Goal: Communication & Community: Answer question/provide support

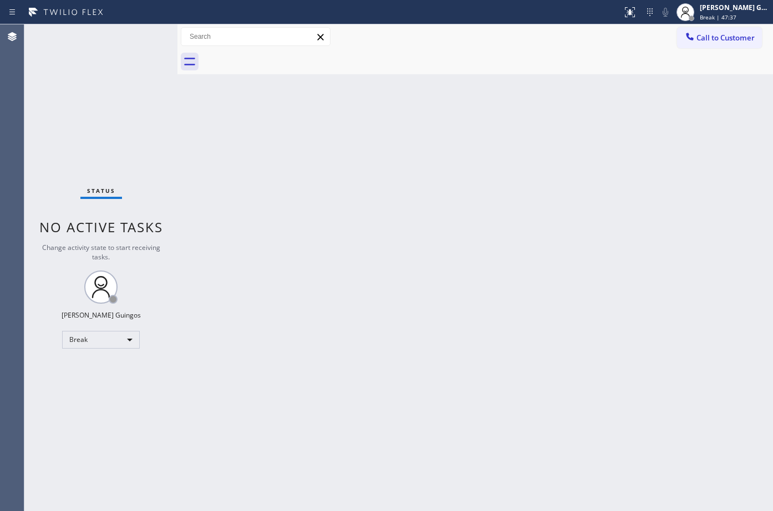
click at [566, 220] on div "Back to Dashboard Change Sender ID Customers Technicians Select a contact Outbo…" at bounding box center [476, 267] width 596 height 487
click at [752, 7] on div "[PERSON_NAME] Guingos" at bounding box center [735, 7] width 70 height 9
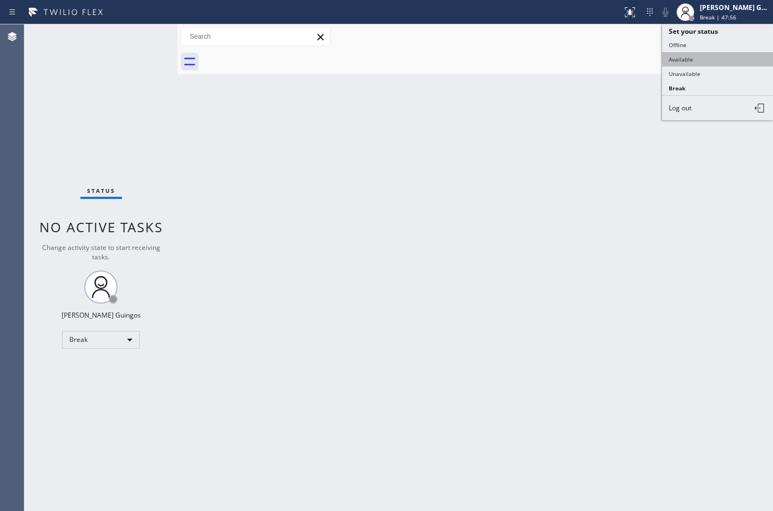
click at [698, 52] on button "Available" at bounding box center [717, 59] width 111 height 14
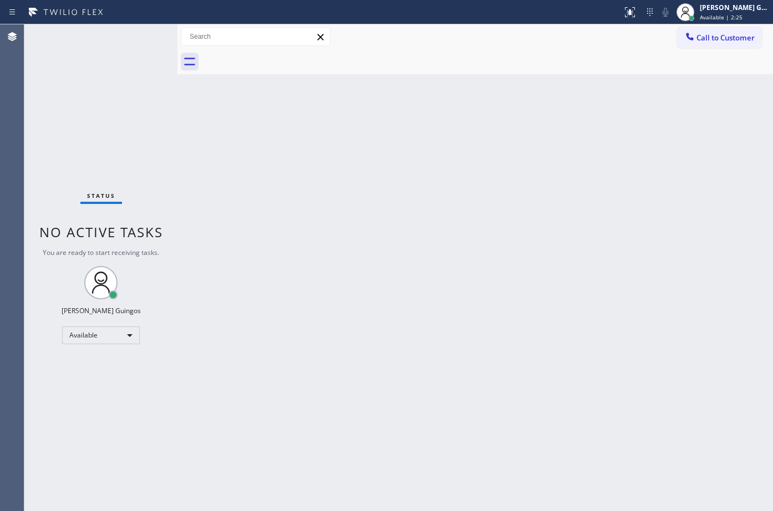
click at [377, 185] on div "Back to Dashboard Change Sender ID Customers Technicians Select a contact Outbo…" at bounding box center [476, 267] width 596 height 487
click at [414, 416] on div "Back to Dashboard Change Sender ID Customers Technicians Select a contact Outbo…" at bounding box center [476, 267] width 596 height 487
click at [298, 356] on div "Back to Dashboard Change Sender ID Customers Technicians Select a contact Outbo…" at bounding box center [476, 267] width 596 height 487
click at [346, 400] on div "Back to Dashboard Change Sender ID Customers Technicians Select a contact Outbo…" at bounding box center [476, 267] width 596 height 487
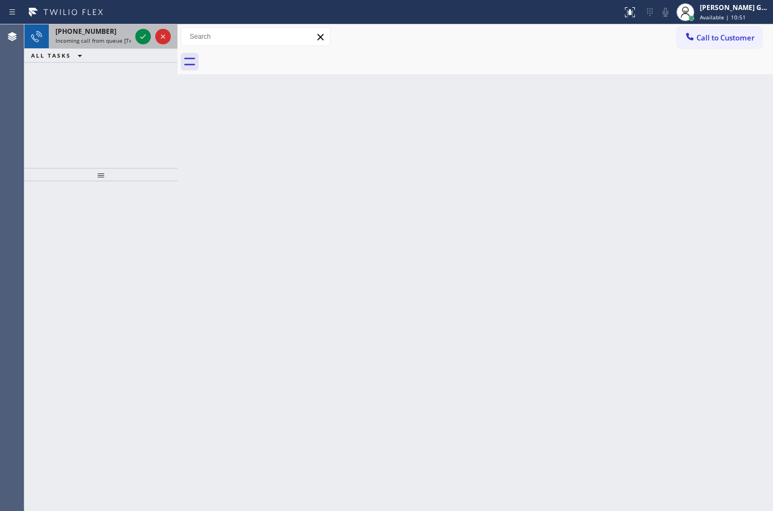
click at [99, 27] on div "Status report No issues detected If you experience an issue, please download th…" at bounding box center [386, 255] width 773 height 511
click at [104, 32] on div "[PHONE_NUMBER]" at bounding box center [92, 31] width 75 height 9
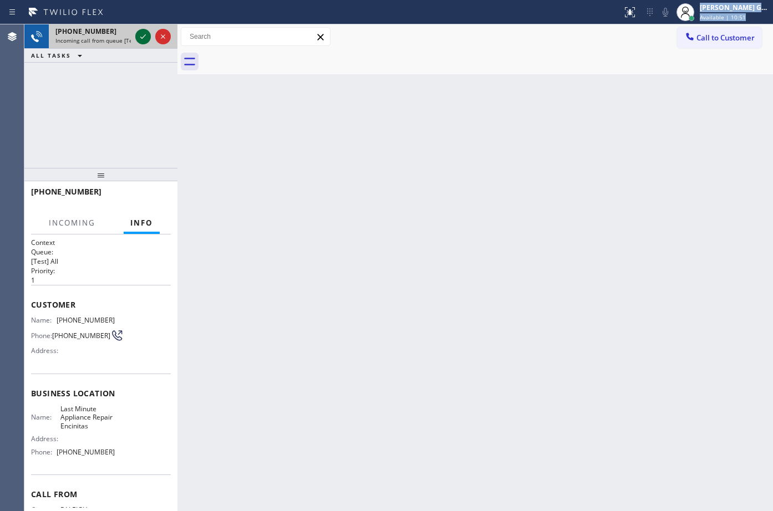
click at [144, 37] on icon at bounding box center [143, 36] width 6 height 4
click at [439, 404] on div "Back to Dashboard Change Sender ID Customers Technicians Select a contact Outbo…" at bounding box center [476, 267] width 596 height 487
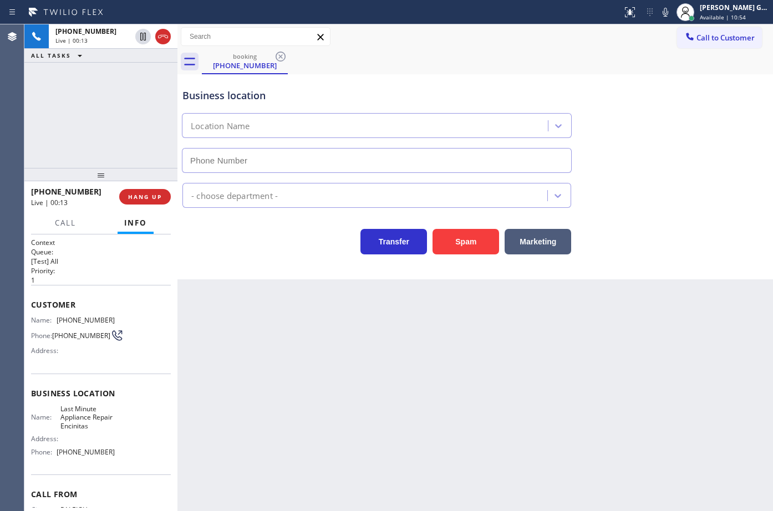
type input "[PHONE_NUMBER]"
click at [482, 247] on button "Spam" at bounding box center [466, 242] width 67 height 26
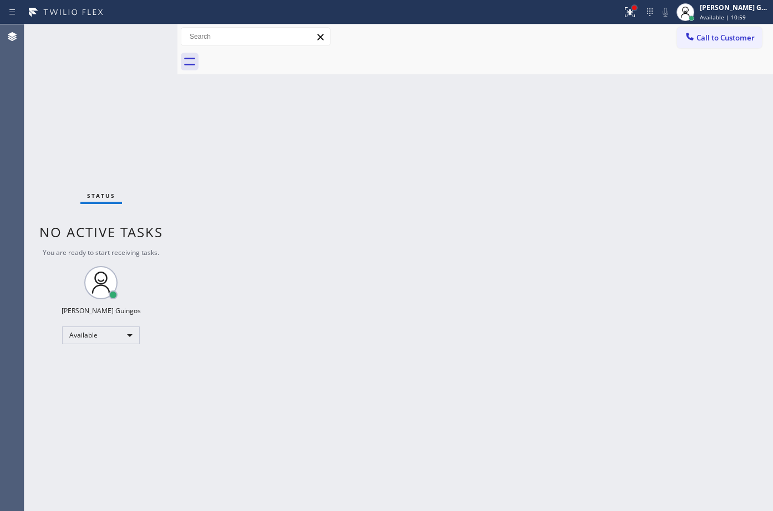
click at [635, 8] on div at bounding box center [634, 8] width 4 height 4
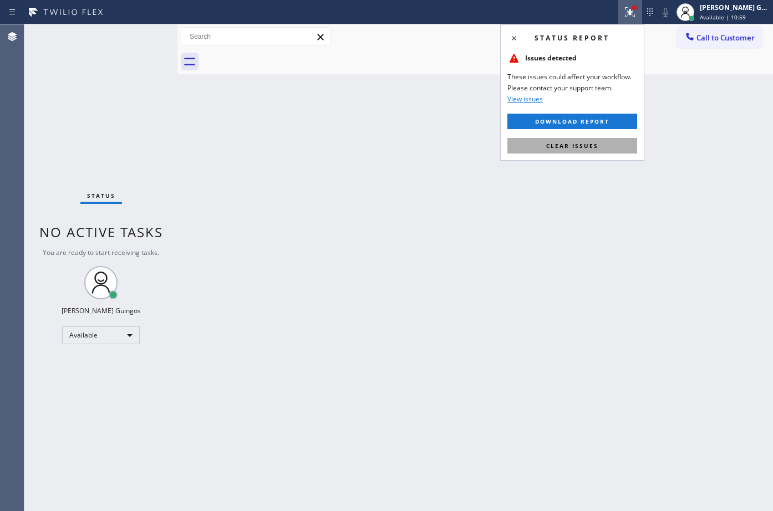
click at [593, 147] on span "Clear issues" at bounding box center [572, 146] width 52 height 8
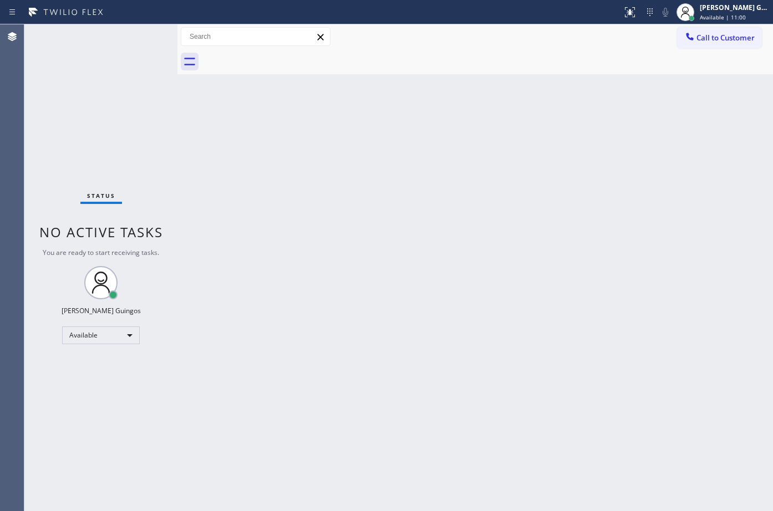
click at [593, 147] on div "Back to Dashboard Change Sender ID Customers Technicians Select a contact Outbo…" at bounding box center [476, 267] width 596 height 487
click at [553, 334] on div "Back to Dashboard Change Sender ID Customers Technicians Select a contact Outbo…" at bounding box center [476, 267] width 596 height 487
click at [655, 301] on div "Back to Dashboard Change Sender ID Customers Technicians Select a contact Outbo…" at bounding box center [476, 267] width 596 height 487
click at [528, 254] on div "Back to Dashboard Change Sender ID Customers Technicians Select a contact Outbo…" at bounding box center [476, 267] width 596 height 487
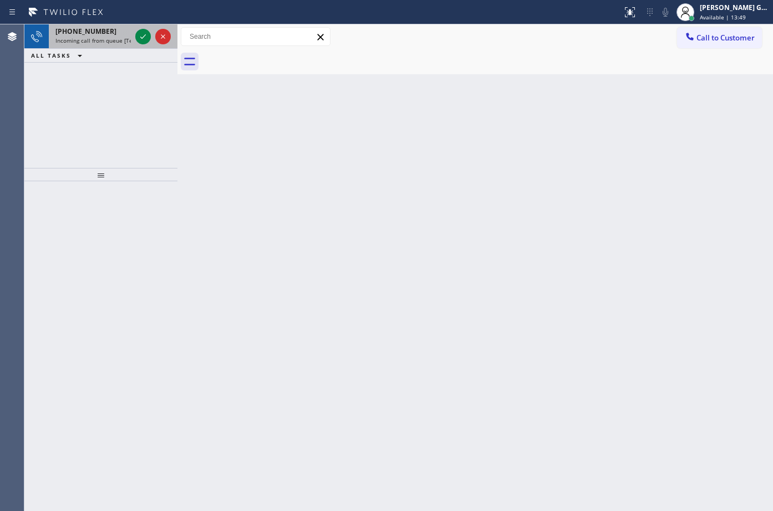
click at [124, 37] on span "Incoming call from queue [Test] All" at bounding box center [101, 41] width 92 height 8
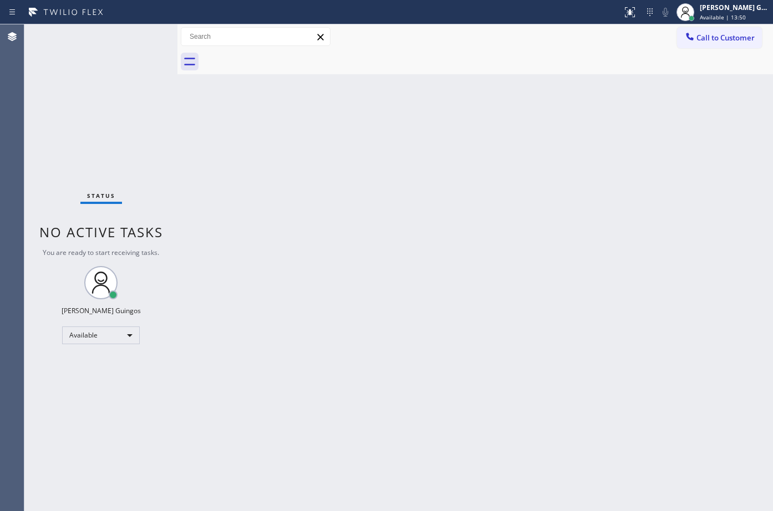
click at [141, 37] on div "Status No active tasks You are ready to start receiving tasks. [PERSON_NAME] Av…" at bounding box center [100, 267] width 153 height 487
click at [339, 249] on div "Back to Dashboard Change Sender ID Customers Technicians Select a contact Outbo…" at bounding box center [476, 267] width 596 height 487
click at [550, 266] on div "Back to Dashboard Change Sender ID Customers Technicians Select a contact Outbo…" at bounding box center [476, 267] width 596 height 487
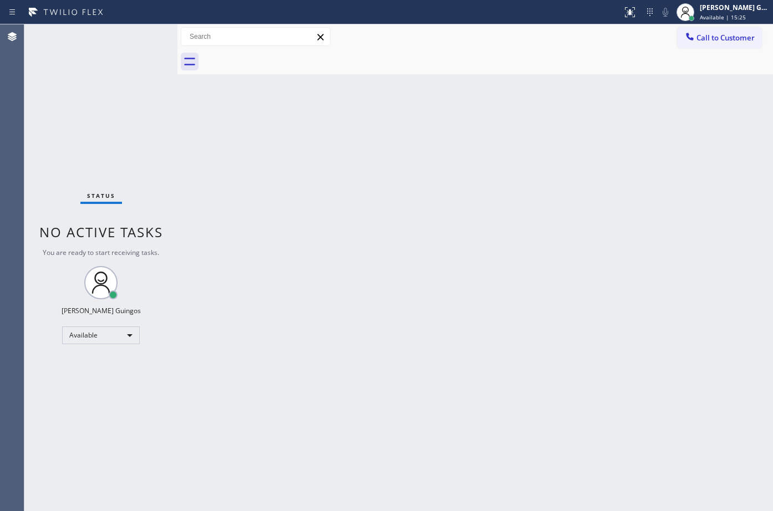
click at [423, 174] on div "Back to Dashboard Change Sender ID Customers Technicians Select a contact Outbo…" at bounding box center [476, 267] width 596 height 487
drag, startPoint x: 239, startPoint y: 107, endPoint x: 225, endPoint y: 113, distance: 14.9
click at [238, 108] on div "Back to Dashboard Change Sender ID Customers Technicians Select a contact Outbo…" at bounding box center [476, 267] width 596 height 487
click at [582, 224] on div "Back to Dashboard Change Sender ID Customers Technicians Select a contact Outbo…" at bounding box center [476, 267] width 596 height 487
click at [473, 301] on div "Back to Dashboard Change Sender ID Customers Technicians Select a contact Outbo…" at bounding box center [476, 267] width 596 height 487
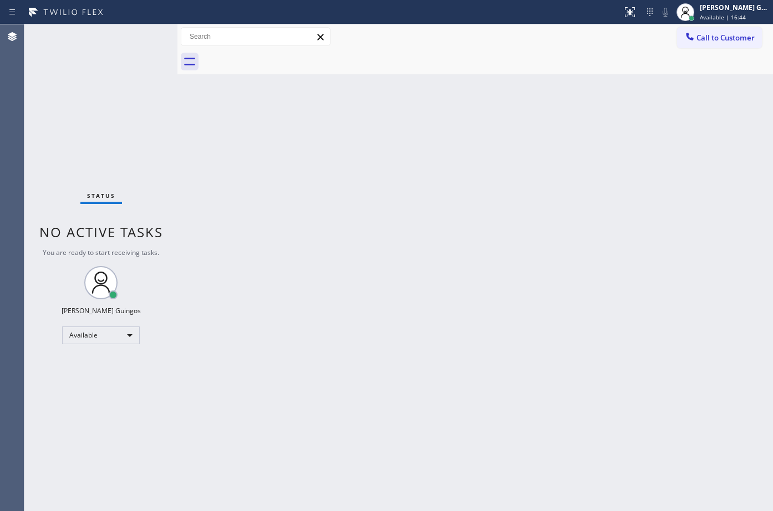
click at [299, 170] on div "Back to Dashboard Change Sender ID Customers Technicians Select a contact Outbo…" at bounding box center [476, 267] width 596 height 487
click at [483, 321] on div "Back to Dashboard Change Sender ID Customers Technicians Select a contact Outbo…" at bounding box center [476, 267] width 596 height 487
click at [427, 201] on div "Back to Dashboard Change Sender ID Customers Technicians Select a contact Outbo…" at bounding box center [476, 267] width 596 height 487
click at [608, 315] on div "Back to Dashboard Change Sender ID Customers Technicians Select a contact Outbo…" at bounding box center [476, 267] width 596 height 487
click at [344, 214] on div "Back to Dashboard Change Sender ID Customers Technicians Select a contact Outbo…" at bounding box center [476, 267] width 596 height 487
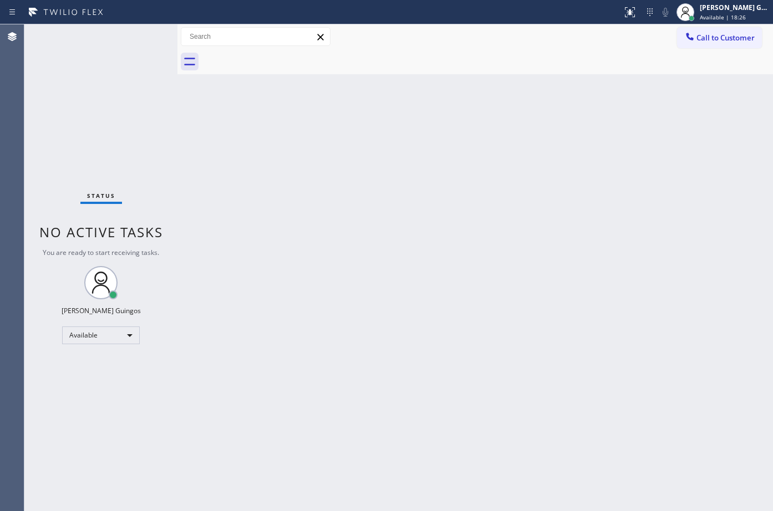
click at [586, 350] on div "Back to Dashboard Change Sender ID Customers Technicians Select a contact Outbo…" at bounding box center [476, 267] width 596 height 487
drag, startPoint x: 579, startPoint y: 194, endPoint x: 585, endPoint y: 179, distance: 16.4
drag, startPoint x: 585, startPoint y: 179, endPoint x: 379, endPoint y: 261, distance: 222.1
click at [379, 261] on div "Back to Dashboard Change Sender ID Customers Technicians Select a contact Outbo…" at bounding box center [476, 267] width 596 height 487
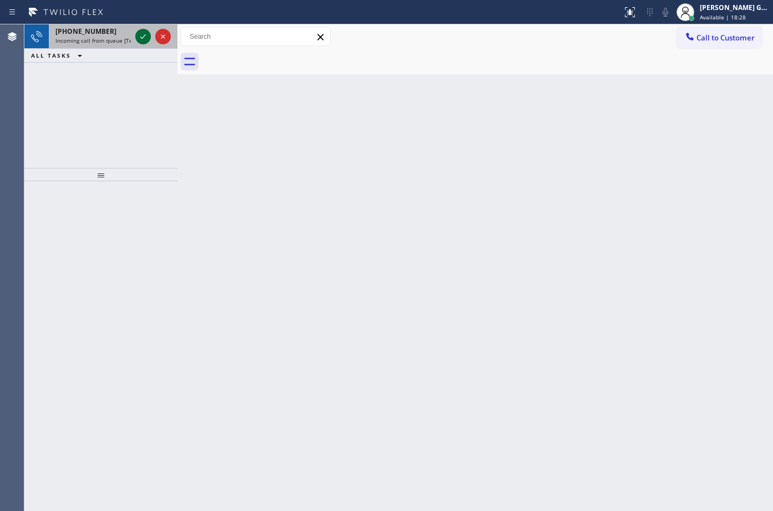
click at [143, 47] on div at bounding box center [153, 36] width 40 height 24
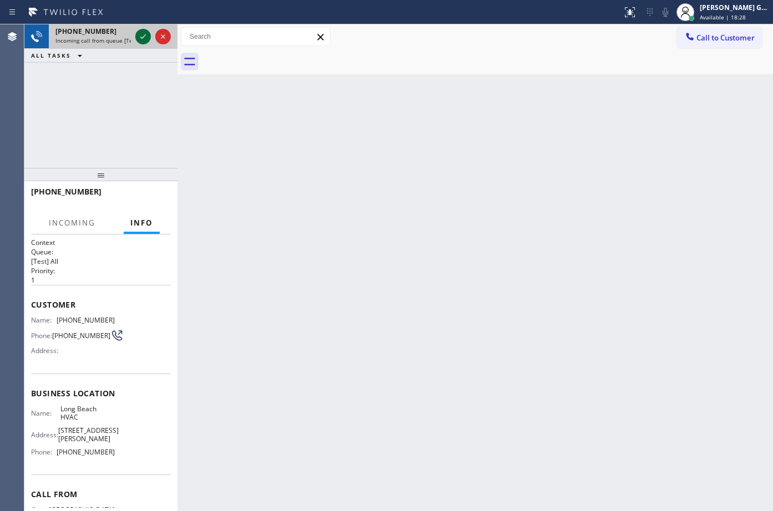
click at [142, 37] on icon at bounding box center [142, 36] width 13 height 13
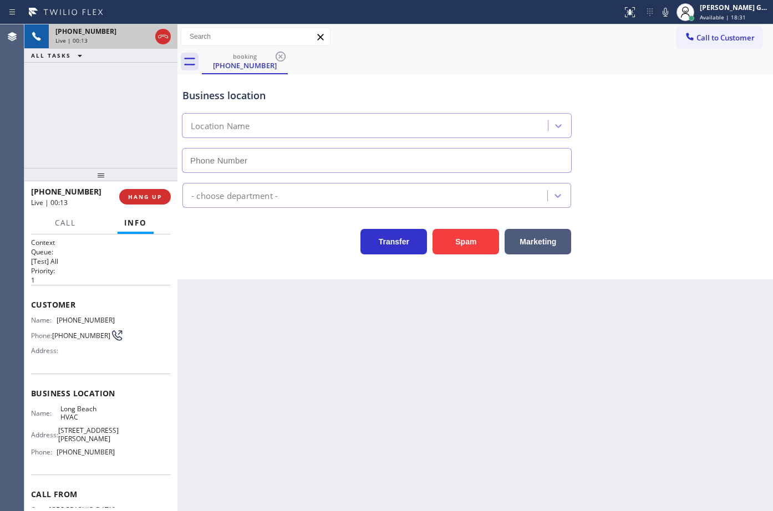
type input "[PHONE_NUMBER]"
click at [423, 413] on div "Back to Dashboard Change Sender ID Customers Technicians Select a contact Outbo…" at bounding box center [476, 267] width 596 height 487
click at [90, 321] on span "[PHONE_NUMBER]" at bounding box center [86, 320] width 58 height 8
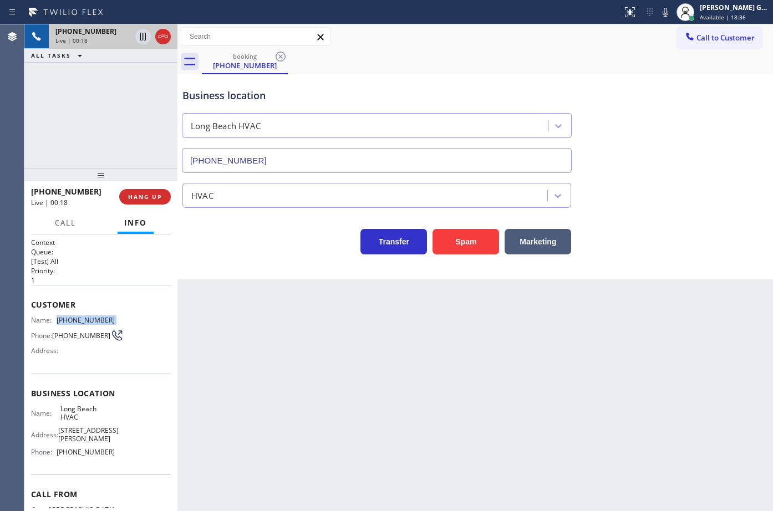
copy span "[PHONE_NUMBER]"
click at [494, 59] on div "booking [PHONE_NUMBER]" at bounding box center [487, 61] width 571 height 25
click at [504, 324] on div "Back to Dashboard Change Sender ID Customers Technicians Select a contact Outbo…" at bounding box center [476, 267] width 596 height 487
click at [577, 336] on div "Back to Dashboard Change Sender ID Customers Technicians Select a contact Outbo…" at bounding box center [476, 267] width 596 height 487
click at [470, 84] on div "Business location [GEOGRAPHIC_DATA] HVAC [PHONE_NUMBER]" at bounding box center [376, 125] width 393 height 96
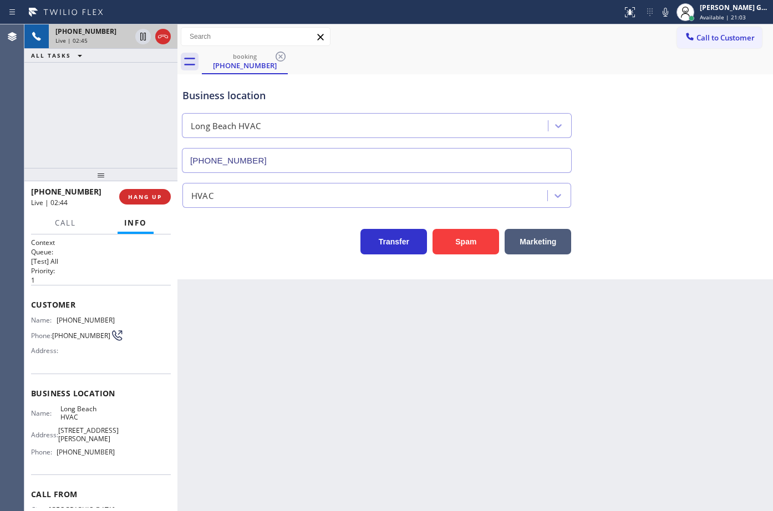
drag, startPoint x: 108, startPoint y: 178, endPoint x: 113, endPoint y: 169, distance: 10.2
click at [113, 169] on div at bounding box center [100, 174] width 153 height 13
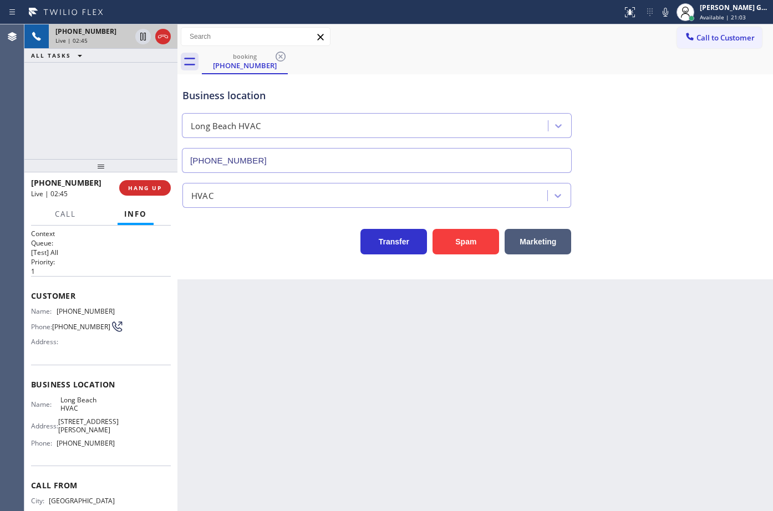
click at [108, 137] on div "[PHONE_NUMBER] Live | 02:45 ALL TASKS ALL TASKS ACTIVE TASKS TASKS IN WRAP UP" at bounding box center [100, 91] width 153 height 135
click at [515, 85] on div "Business location [GEOGRAPHIC_DATA] HVAC [PHONE_NUMBER]" at bounding box center [376, 125] width 393 height 96
click at [509, 77] on div "Business location [GEOGRAPHIC_DATA] HVAC [PHONE_NUMBER]" at bounding box center [475, 123] width 590 height 100
click at [672, 11] on icon at bounding box center [665, 12] width 13 height 13
click at [653, 79] on div "Business location [GEOGRAPHIC_DATA] HVAC [PHONE_NUMBER]" at bounding box center [475, 123] width 590 height 100
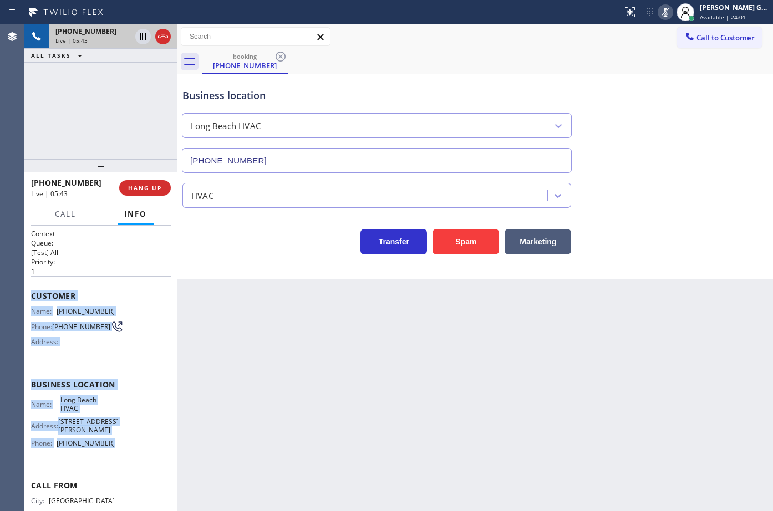
drag, startPoint x: 31, startPoint y: 296, endPoint x: 440, endPoint y: 268, distance: 409.8
click at [115, 451] on div "Context Queue: [Test] All Priority: 1 Customer Name: [PHONE_NUMBER] Phone: [PHO…" at bounding box center [101, 389] width 140 height 321
copy div "Customer Name: [PHONE_NUMBER] Phone: [PHONE_NUMBER] Address: Business location …"
drag, startPoint x: 148, startPoint y: 191, endPoint x: 749, endPoint y: 119, distance: 606.1
click at [151, 190] on span "HANG UP" at bounding box center [145, 188] width 34 height 8
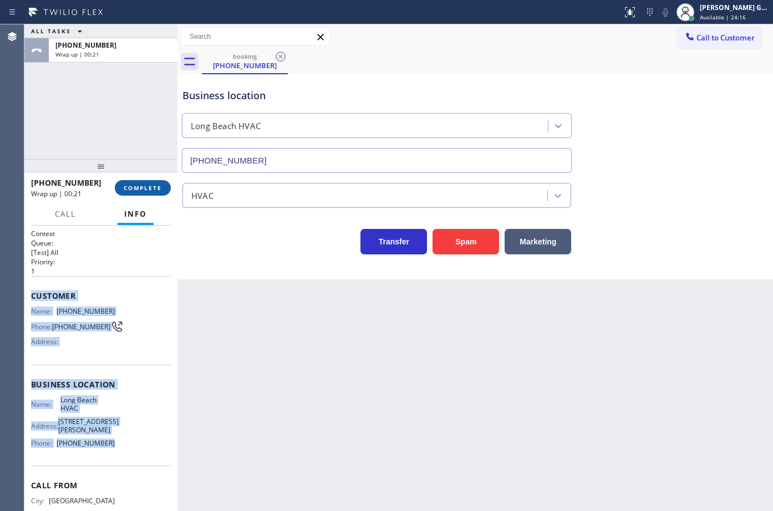
click at [141, 193] on button "COMPLETE" at bounding box center [143, 188] width 56 height 16
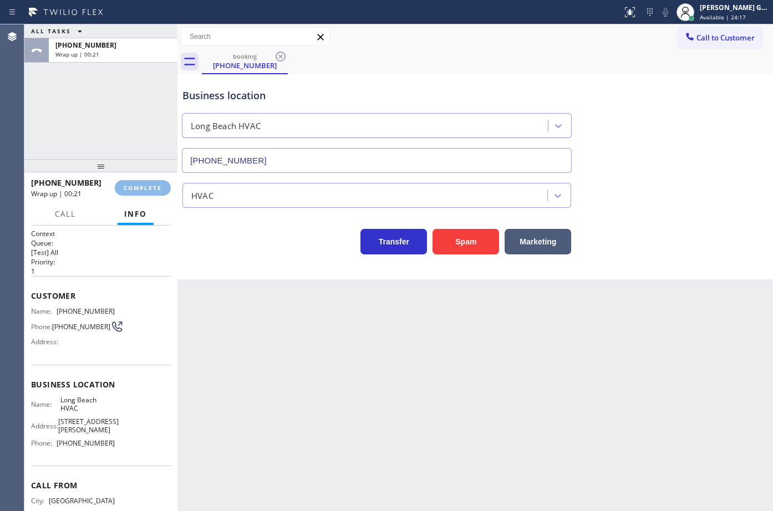
click at [245, 283] on div "Back to Dashboard Change Sender ID Customers Technicians Select a contact Outbo…" at bounding box center [476, 267] width 596 height 487
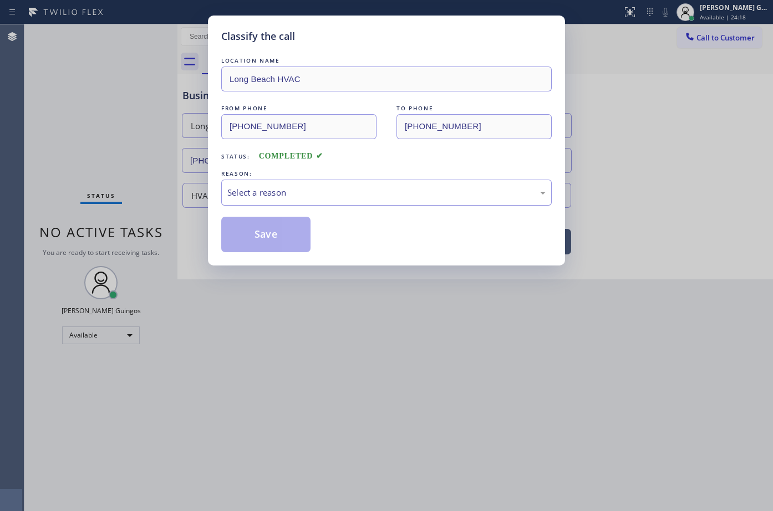
click at [269, 192] on div "Select a reason" at bounding box center [386, 192] width 318 height 13
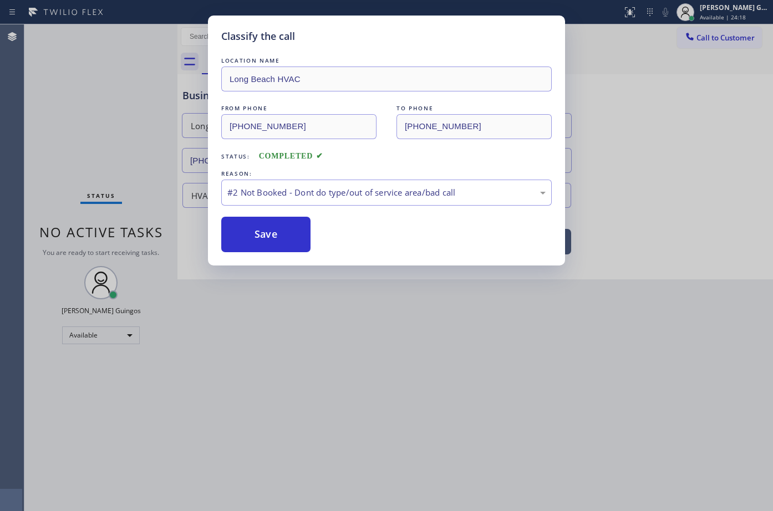
click at [260, 233] on button "Save" at bounding box center [265, 235] width 89 height 36
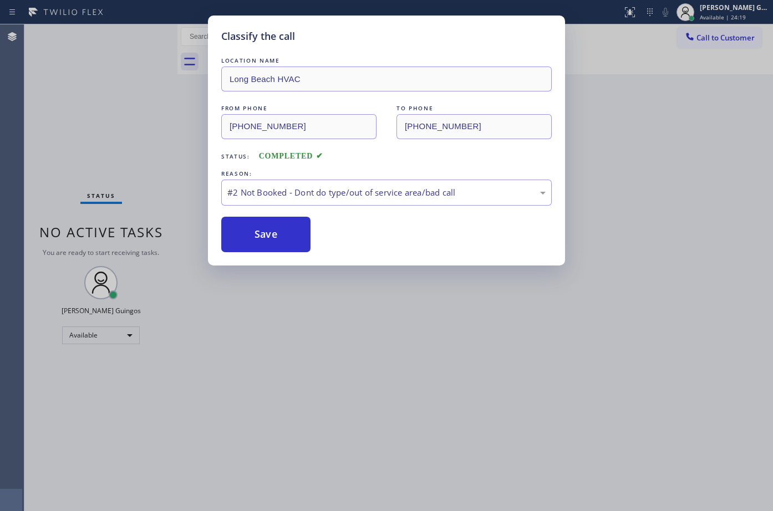
click at [260, 233] on button "Save" at bounding box center [265, 235] width 89 height 36
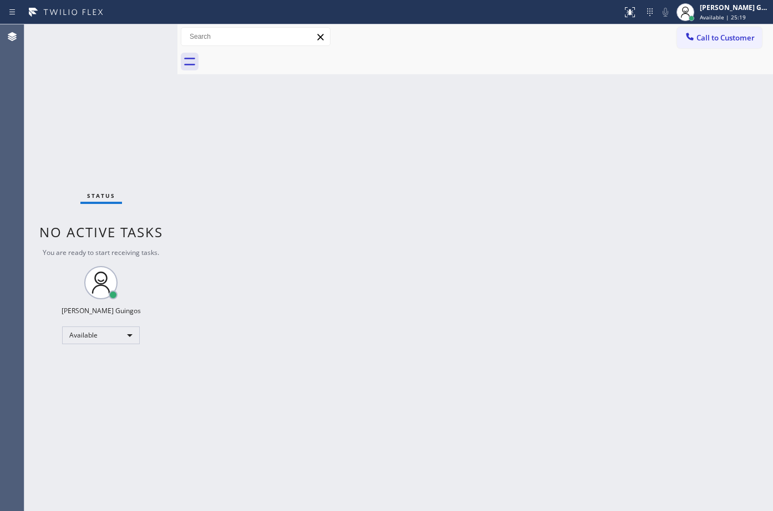
click at [617, 212] on div "Back to Dashboard Change Sender ID Customers Technicians Select a contact Outbo…" at bounding box center [476, 267] width 596 height 487
click at [350, 216] on div "Back to Dashboard Change Sender ID Customers Technicians Select a contact Outbo…" at bounding box center [476, 267] width 596 height 487
click at [450, 241] on div "Back to Dashboard Change Sender ID Customers Technicians Select a contact Outbo…" at bounding box center [476, 267] width 596 height 487
click at [453, 329] on div "Back to Dashboard Change Sender ID Customers Technicians Select a contact Outbo…" at bounding box center [476, 267] width 596 height 487
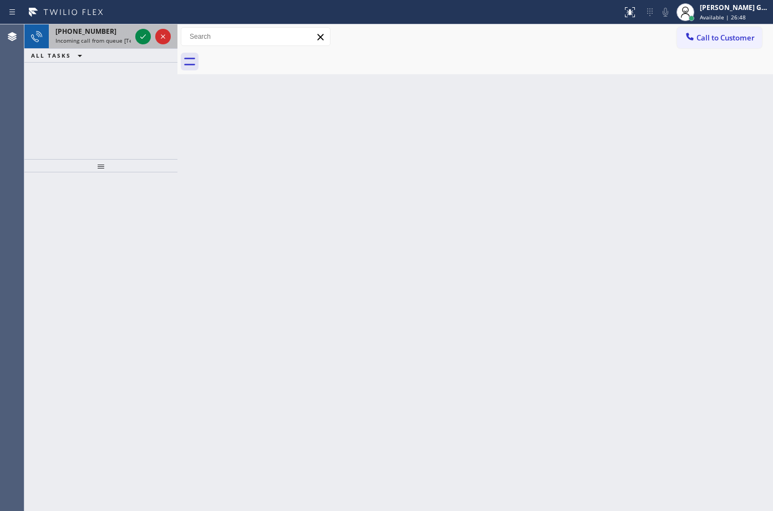
drag, startPoint x: 112, startPoint y: 24, endPoint x: 123, endPoint y: 40, distance: 19.2
click at [112, 25] on div "Status report No issues detected If you experience an issue, please download th…" at bounding box center [386, 255] width 773 height 511
click at [125, 41] on span "Incoming call from queue [Test] All" at bounding box center [101, 41] width 92 height 8
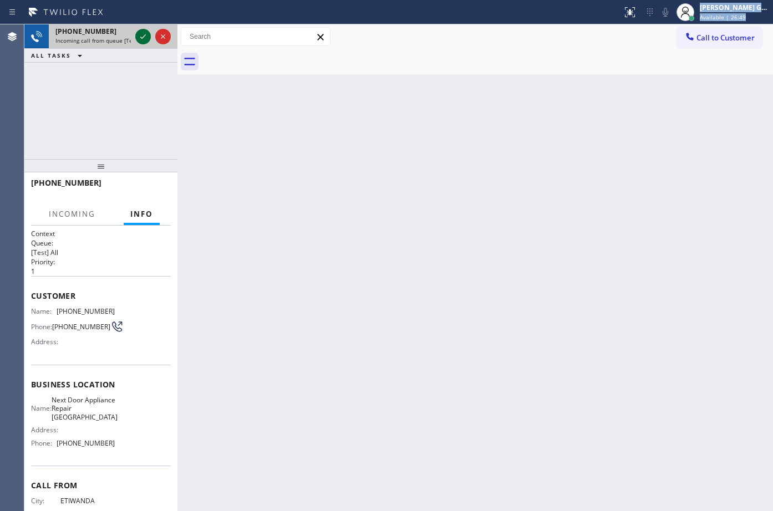
click at [142, 36] on icon at bounding box center [142, 36] width 13 height 13
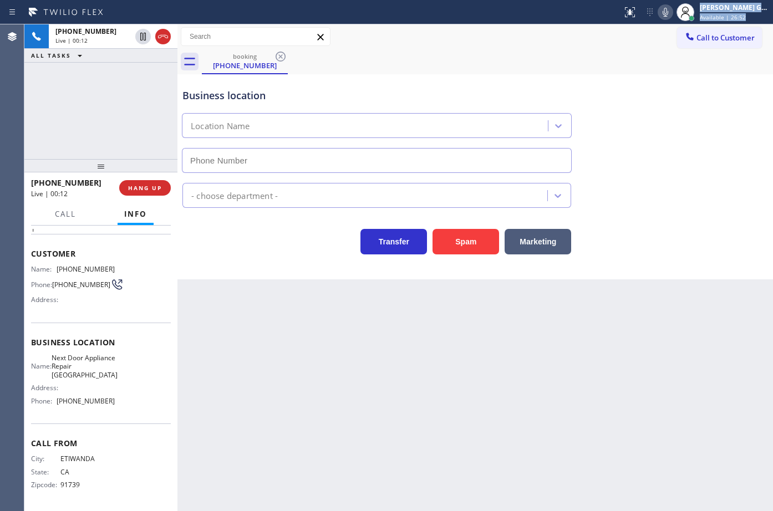
type input "[PHONE_NUMBER]"
drag, startPoint x: 569, startPoint y: 385, endPoint x: 369, endPoint y: 344, distance: 203.3
click at [564, 384] on div "Back to Dashboard Change Sender ID Customers Technicians Select a contact Outbo…" at bounding box center [476, 267] width 596 height 487
click at [82, 265] on span "[PHONE_NUMBER]" at bounding box center [86, 269] width 58 height 8
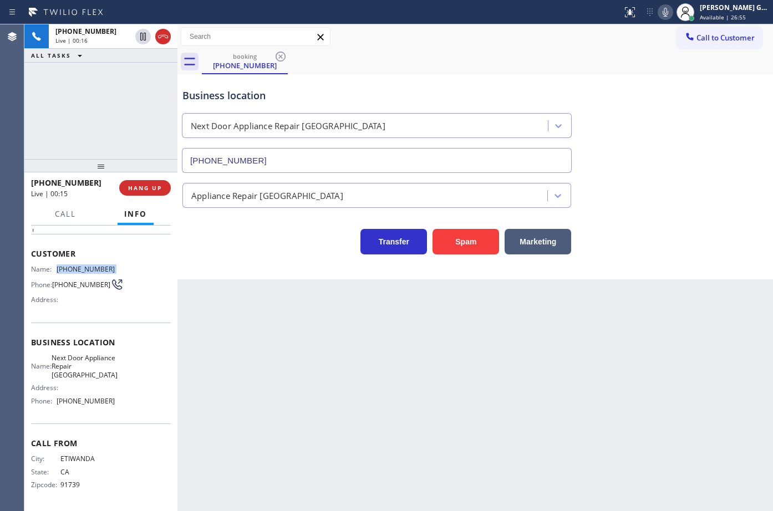
click at [82, 265] on span "[PHONE_NUMBER]" at bounding box center [86, 269] width 58 height 8
copy span "[PHONE_NUMBER]"
click at [155, 191] on span "HANG UP" at bounding box center [145, 188] width 34 height 8
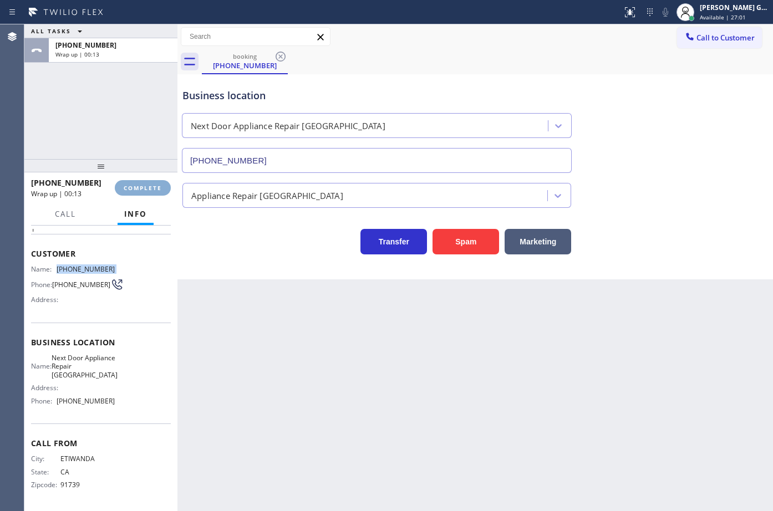
click at [155, 191] on span "COMPLETE" at bounding box center [143, 188] width 38 height 8
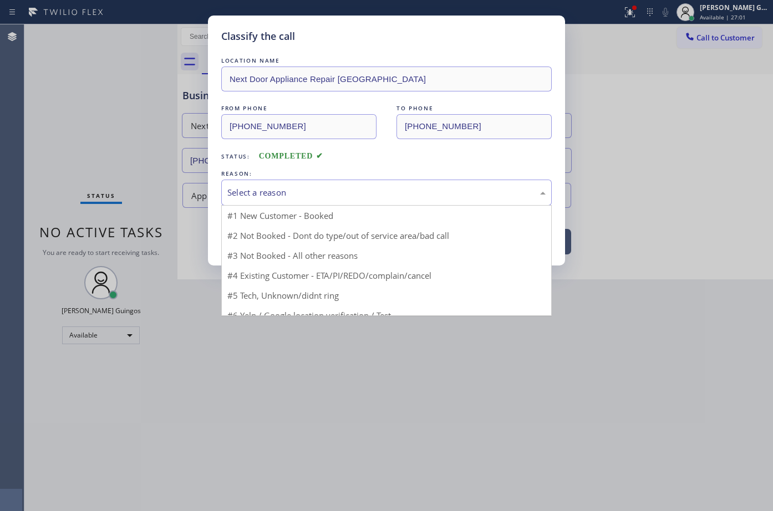
click at [284, 204] on div "Select a reason" at bounding box center [386, 193] width 331 height 26
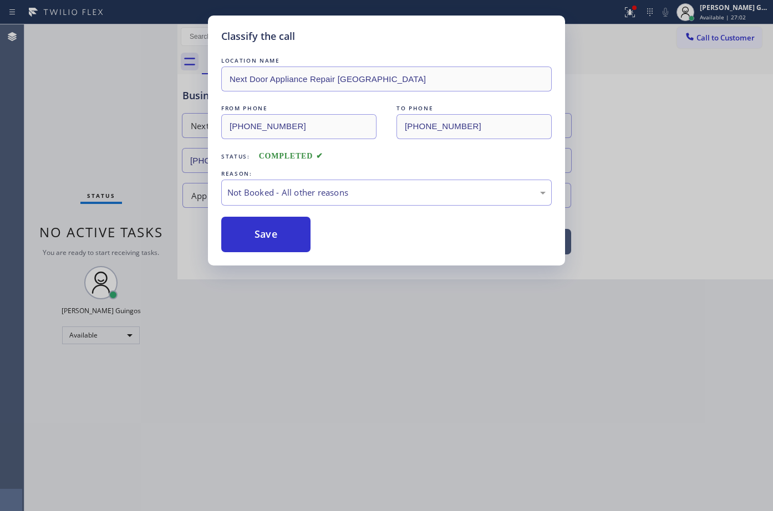
click at [275, 227] on button "Save" at bounding box center [265, 235] width 89 height 36
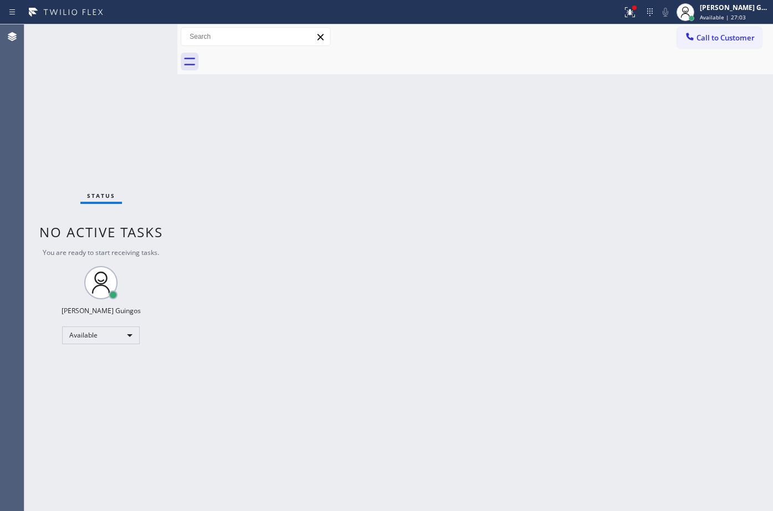
click at [580, 374] on div "Back to Dashboard Change Sender ID Customers Technicians Select a contact Outbo…" at bounding box center [476, 267] width 596 height 487
click at [411, 373] on div "Back to Dashboard Change Sender ID Customers Technicians Select a contact Outbo…" at bounding box center [476, 267] width 596 height 487
drag, startPoint x: 284, startPoint y: 407, endPoint x: 250, endPoint y: 478, distance: 78.9
click at [259, 463] on div "Back to Dashboard Change Sender ID Customers Technicians Select a contact Outbo…" at bounding box center [476, 267] width 596 height 487
click at [715, 34] on span "Call to Customer" at bounding box center [726, 38] width 58 height 10
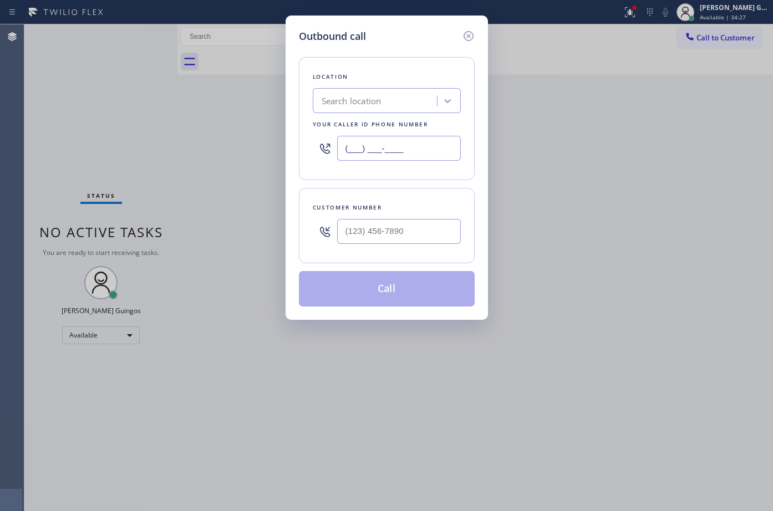
click at [397, 145] on input "(___) ___-____" at bounding box center [399, 148] width 124 height 25
paste input "323) 641-4970"
type input "[PHONE_NUMBER]"
click at [387, 231] on input "(___) ___-____" at bounding box center [399, 231] width 124 height 25
paste input "714) 402-5740"
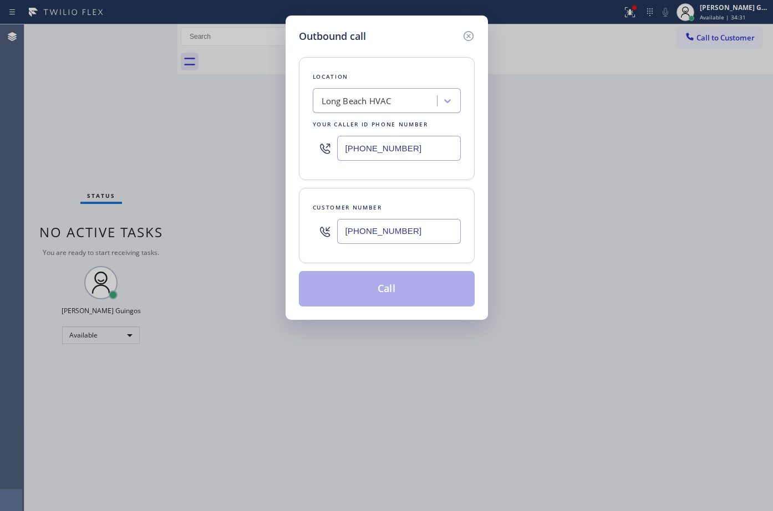
type input "[PHONE_NUMBER]"
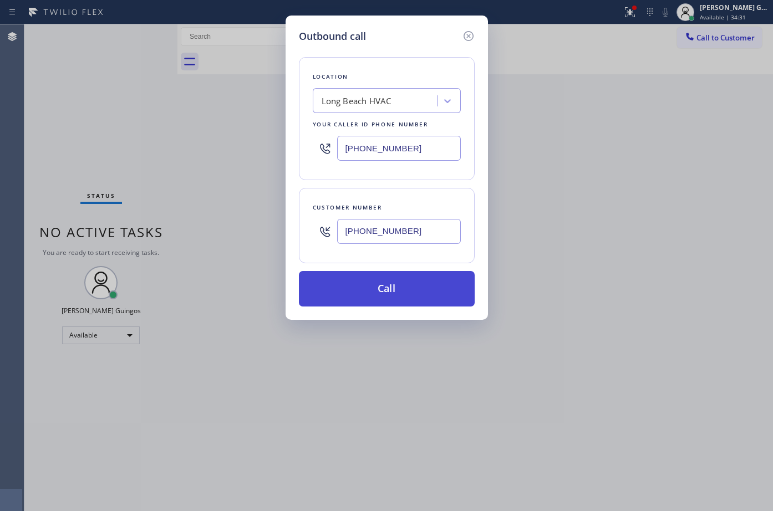
click at [413, 294] on button "Call" at bounding box center [387, 289] width 176 height 36
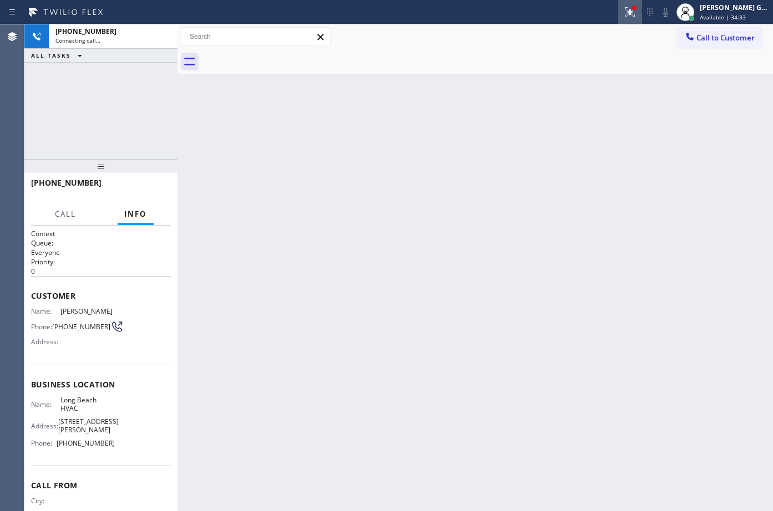
click at [635, 14] on icon at bounding box center [629, 12] width 13 height 13
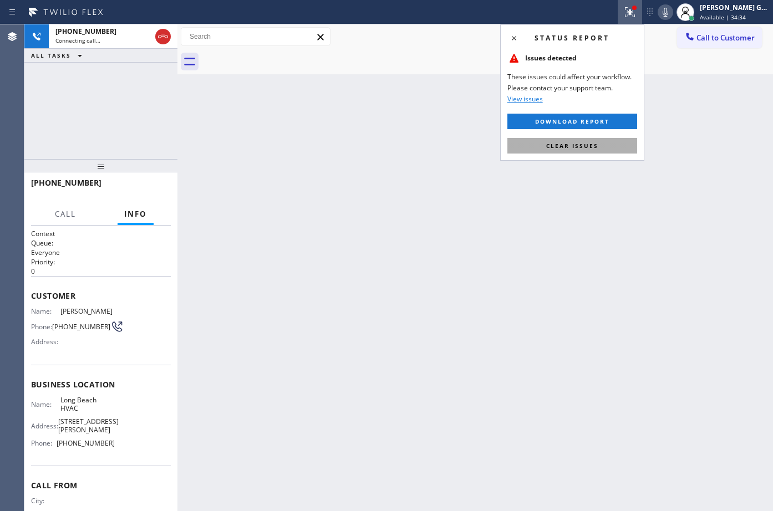
click at [546, 153] on button "Clear issues" at bounding box center [573, 146] width 130 height 16
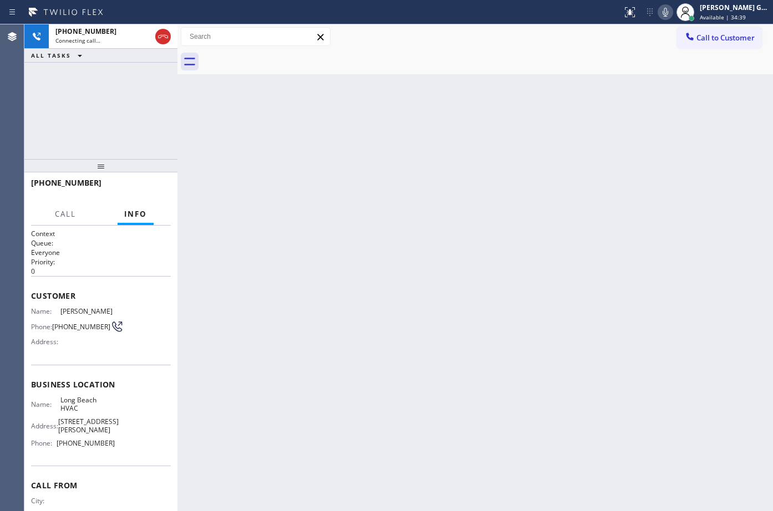
click at [432, 151] on div "Back to Dashboard Change Sender ID Customers Technicians Select a contact Outbo…" at bounding box center [476, 267] width 596 height 487
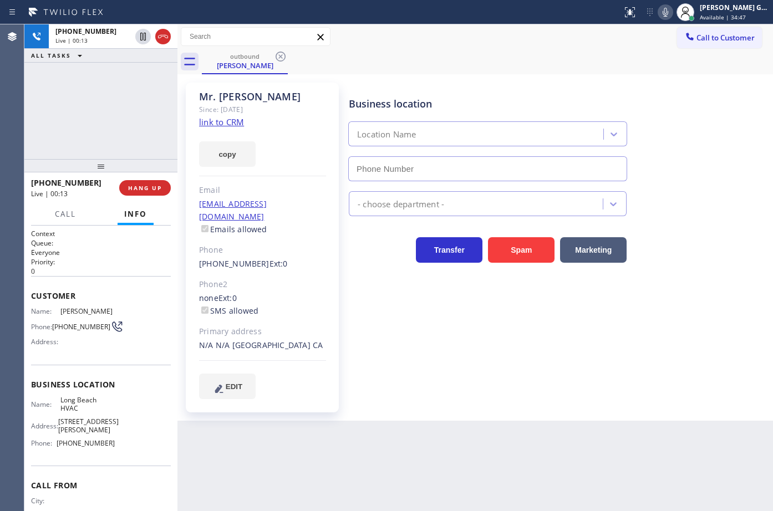
type input "[PHONE_NUMBER]"
click at [466, 54] on div "outbound [PERSON_NAME]" at bounding box center [487, 61] width 571 height 25
click at [530, 68] on div "outbound [PERSON_NAME]" at bounding box center [487, 61] width 571 height 25
click at [491, 73] on div "outbound [PERSON_NAME]" at bounding box center [487, 61] width 571 height 25
click at [523, 449] on div "Back to Dashboard Change Sender ID Customers Technicians Select a contact Outbo…" at bounding box center [476, 267] width 596 height 487
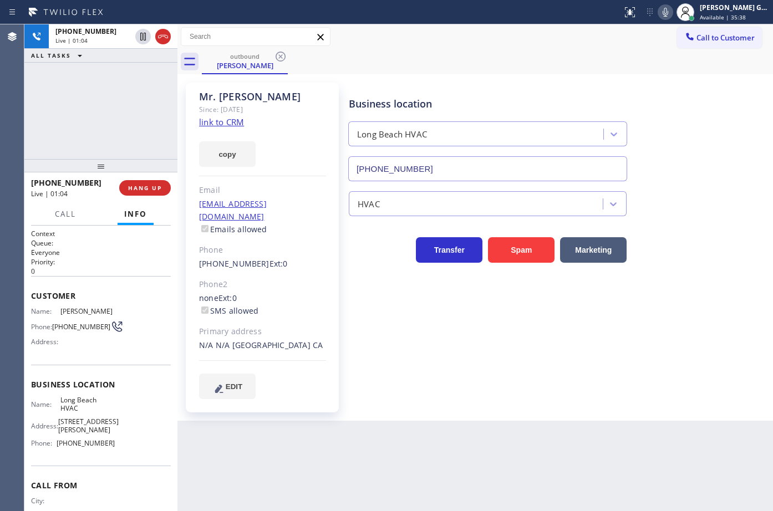
click at [510, 87] on div "Business location [GEOGRAPHIC_DATA] HVAC [PHONE_NUMBER]" at bounding box center [488, 133] width 282 height 96
click at [470, 62] on div "outbound [PERSON_NAME]" at bounding box center [487, 61] width 571 height 25
click at [159, 186] on span "HANG UP" at bounding box center [145, 188] width 34 height 8
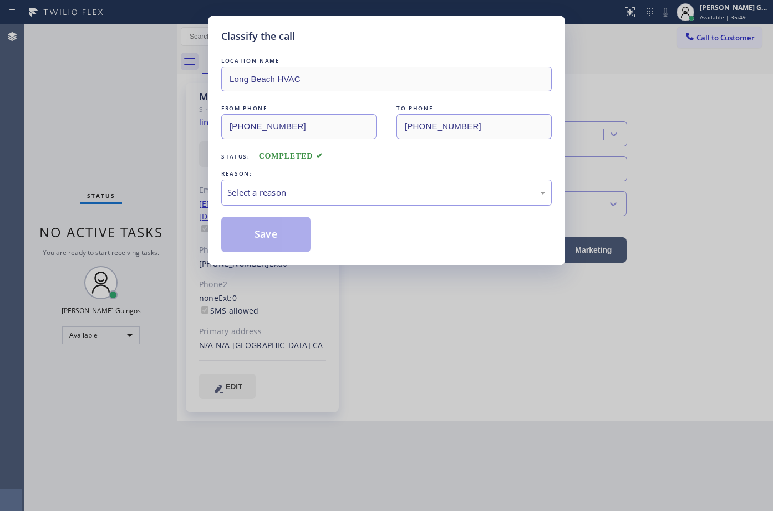
click at [300, 190] on div "Select a reason" at bounding box center [386, 192] width 318 height 13
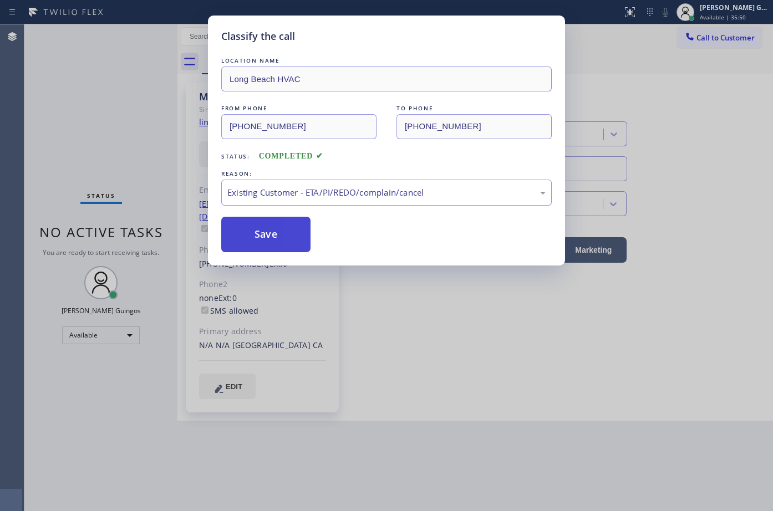
click at [265, 233] on button "Save" at bounding box center [265, 235] width 89 height 36
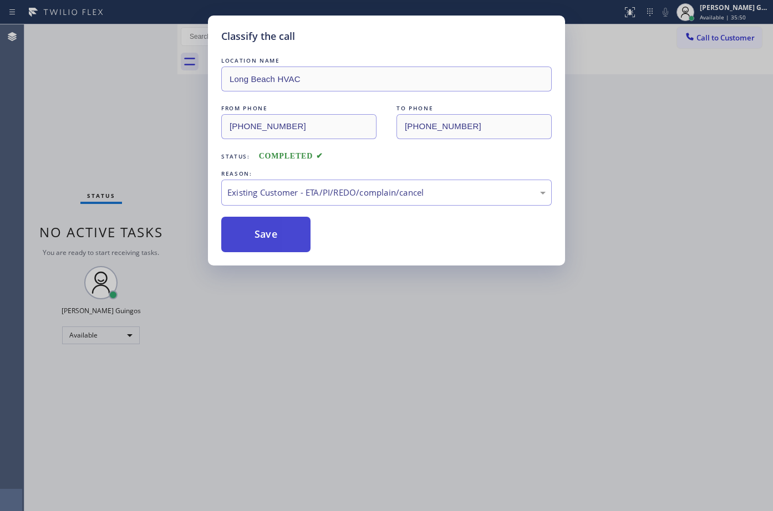
drag, startPoint x: 265, startPoint y: 233, endPoint x: 180, endPoint y: 15, distance: 233.7
click at [265, 222] on button "Save" at bounding box center [265, 235] width 89 height 36
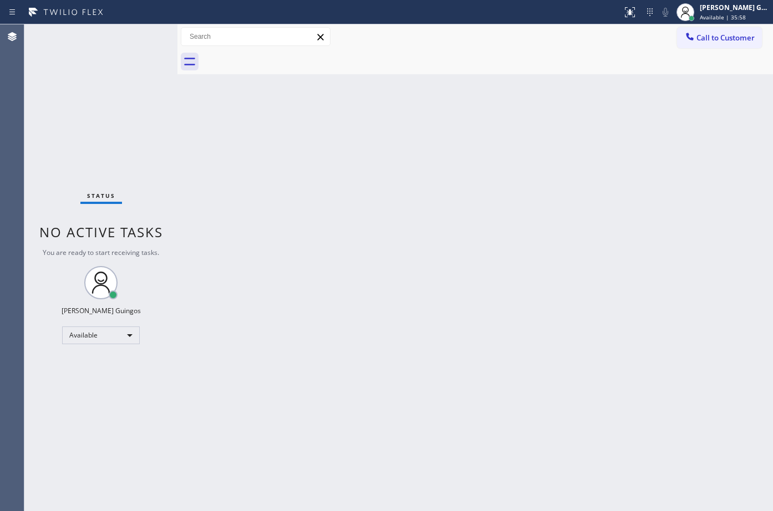
click at [464, 275] on div "Back to Dashboard Change Sender ID Customers Technicians Select a contact Outbo…" at bounding box center [476, 267] width 596 height 487
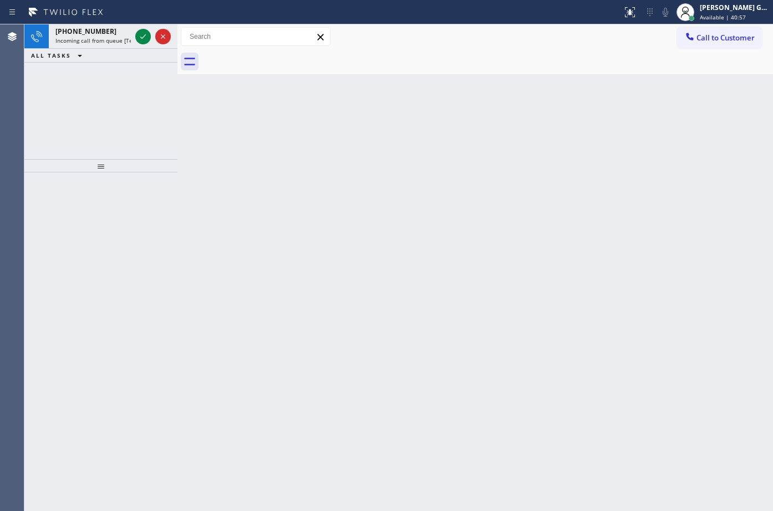
click at [114, 18] on div at bounding box center [310, 12] width 613 height 18
click at [123, 31] on div "[PHONE_NUMBER]" at bounding box center [92, 31] width 75 height 9
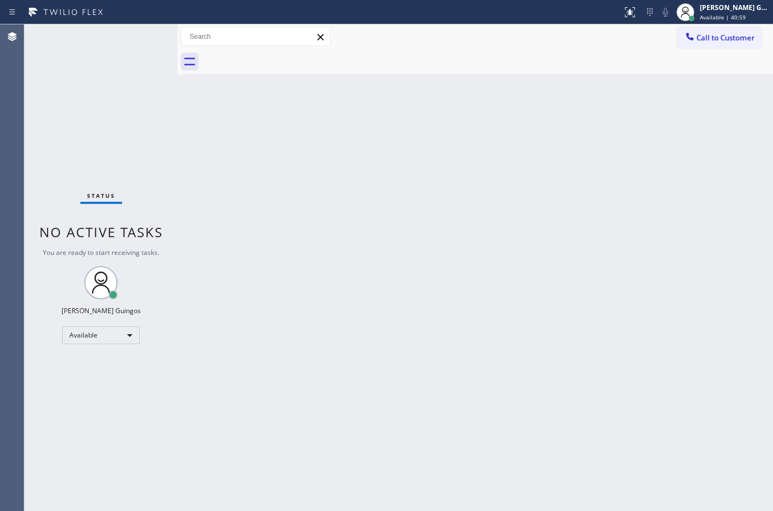
click at [243, 254] on div "Back to Dashboard Change Sender ID Customers Technicians Select a contact Outbo…" at bounding box center [476, 267] width 596 height 487
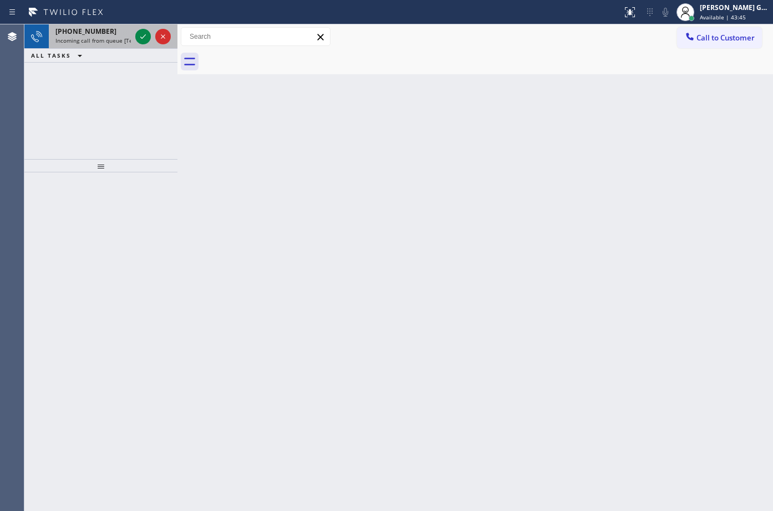
drag, startPoint x: 111, startPoint y: 38, endPoint x: 128, endPoint y: 41, distance: 16.3
click at [112, 38] on span "Incoming call from queue [Test] All" at bounding box center [101, 41] width 92 height 8
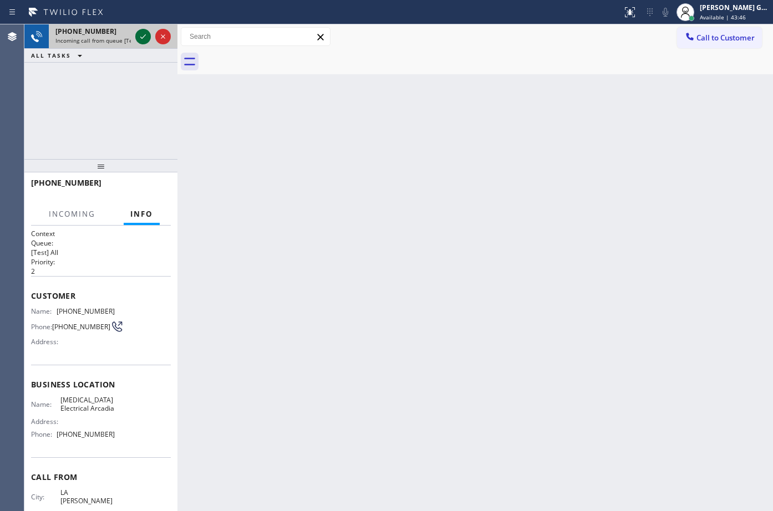
click at [138, 37] on div at bounding box center [143, 36] width 16 height 13
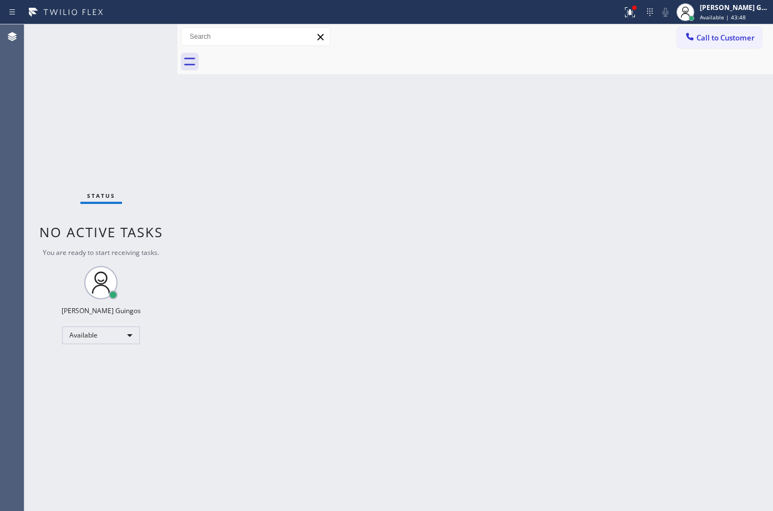
click at [139, 37] on div "Status No active tasks You are ready to start receiving tasks. [PERSON_NAME] Av…" at bounding box center [100, 267] width 153 height 487
click at [303, 155] on div "Back to Dashboard Change Sender ID Customers Technicians Select a contact Outbo…" at bounding box center [476, 267] width 596 height 487
click at [102, 40] on div "Status No active tasks You are ready to start receiving tasks. [PERSON_NAME] Av…" at bounding box center [100, 267] width 153 height 487
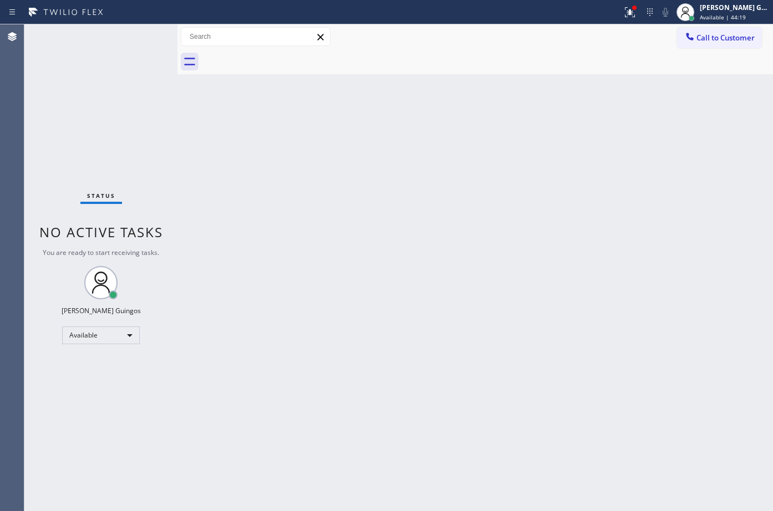
click at [339, 191] on div "Back to Dashboard Change Sender ID Customers Technicians Select a contact Outbo…" at bounding box center [476, 267] width 596 height 487
click at [277, 219] on div "Back to Dashboard Change Sender ID Customers Technicians Select a contact Outbo…" at bounding box center [476, 267] width 596 height 487
click at [273, 221] on div "Back to Dashboard Change Sender ID Customers Technicians Select a contact Outbo…" at bounding box center [476, 267] width 596 height 487
click at [276, 226] on div "Back to Dashboard Change Sender ID Customers Technicians Select a contact Outbo…" at bounding box center [476, 267] width 596 height 487
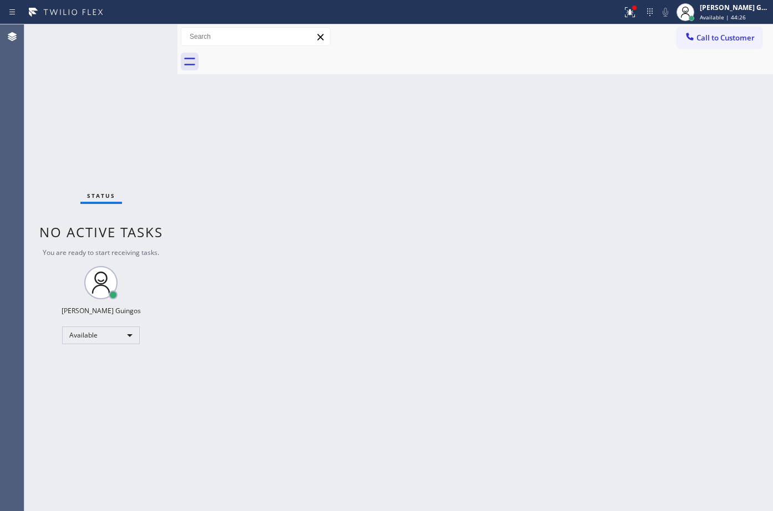
click at [292, 211] on div "Back to Dashboard Change Sender ID Customers Technicians Select a contact Outbo…" at bounding box center [476, 267] width 596 height 487
click at [421, 186] on div "Back to Dashboard Change Sender ID Customers Technicians Select a contact Outbo…" at bounding box center [476, 267] width 596 height 487
drag, startPoint x: 277, startPoint y: 199, endPoint x: 270, endPoint y: 164, distance: 35.3
click at [398, 230] on div "Back to Dashboard Change Sender ID Customers Technicians Select a contact Outbo…" at bounding box center [476, 267] width 596 height 487
click at [387, 192] on div "Back to Dashboard Change Sender ID Customers Technicians Select a contact Outbo…" at bounding box center [476, 267] width 596 height 487
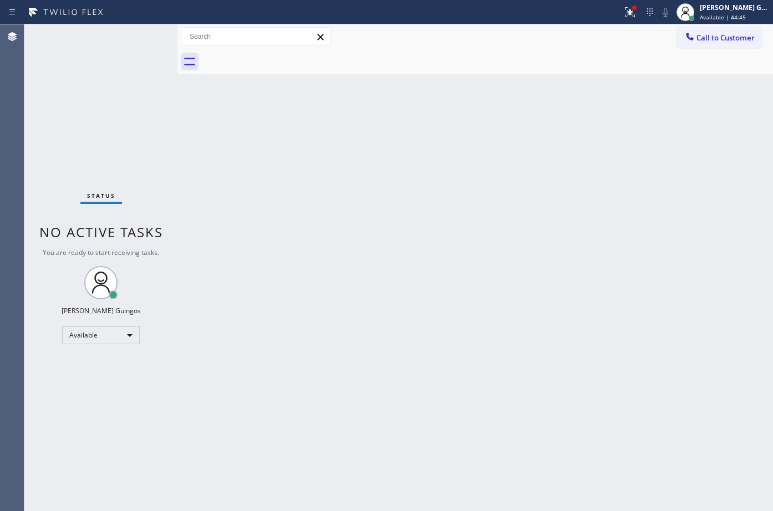
click at [397, 194] on div "Back to Dashboard Change Sender ID Customers Technicians Select a contact Outbo…" at bounding box center [476, 267] width 596 height 487
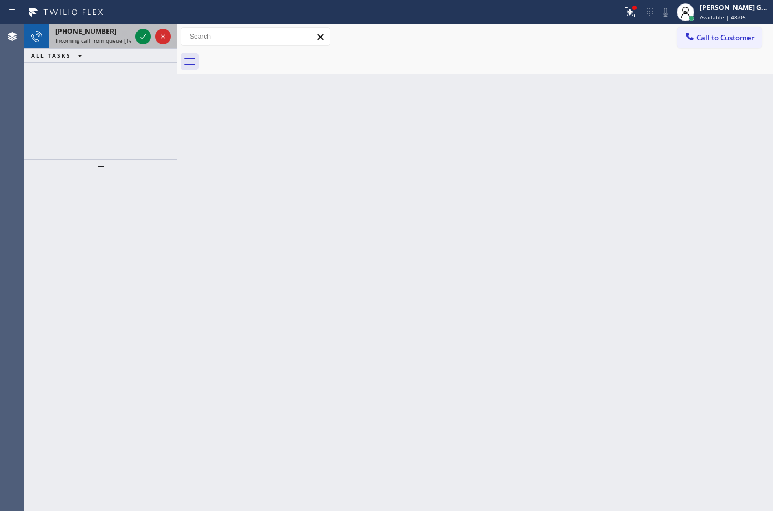
click at [114, 43] on span "Incoming call from queue [Test] All" at bounding box center [101, 41] width 92 height 8
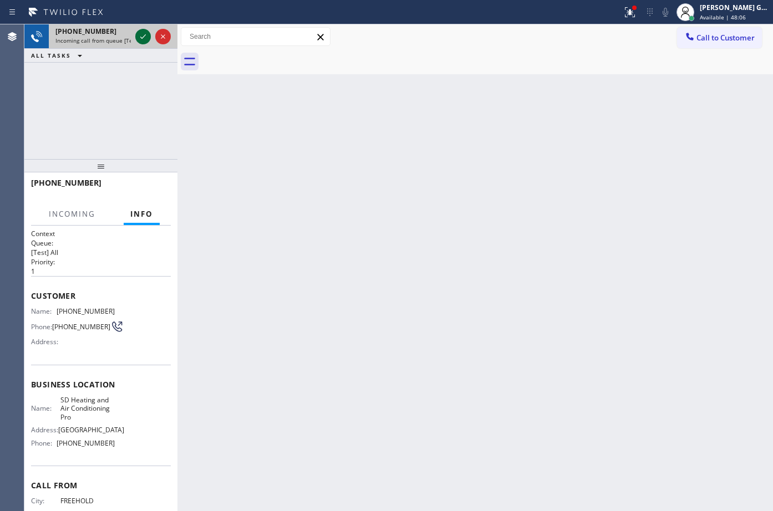
click at [137, 40] on icon at bounding box center [142, 36] width 13 height 13
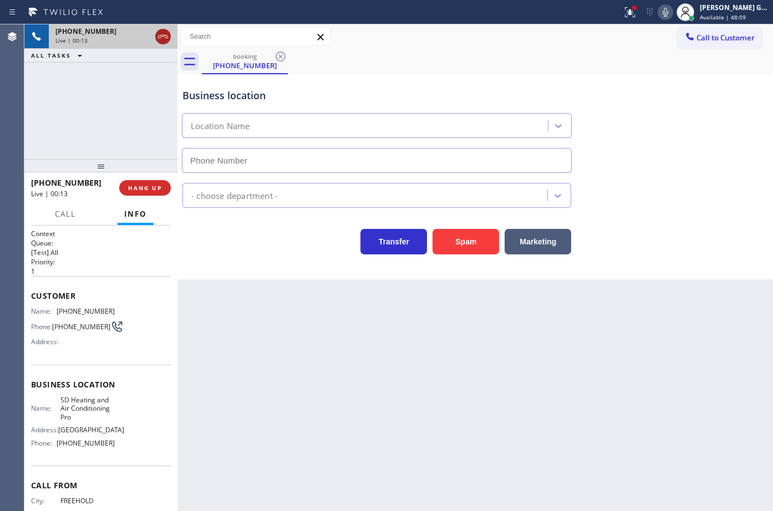
type input "[PHONE_NUMBER]"
click at [160, 37] on icon at bounding box center [162, 36] width 13 height 13
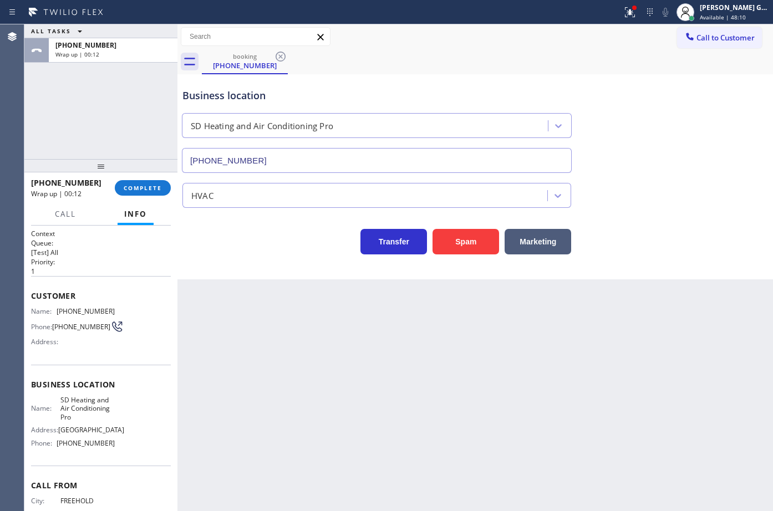
click at [66, 118] on div "ALL TASKS ALL TASKS ACTIVE TASKS TASKS IN WRAP UP [PHONE_NUMBER] Wrap up | 00:12" at bounding box center [100, 91] width 153 height 135
click at [166, 181] on button "COMPLETE" at bounding box center [143, 188] width 56 height 16
click at [190, 232] on div "Transfer Spam Marketing" at bounding box center [376, 239] width 393 height 31
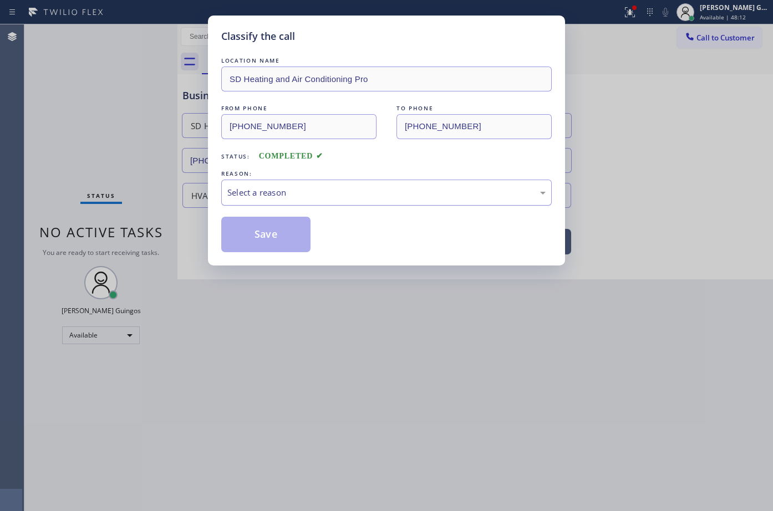
click at [277, 180] on div "Select a reason" at bounding box center [386, 193] width 331 height 26
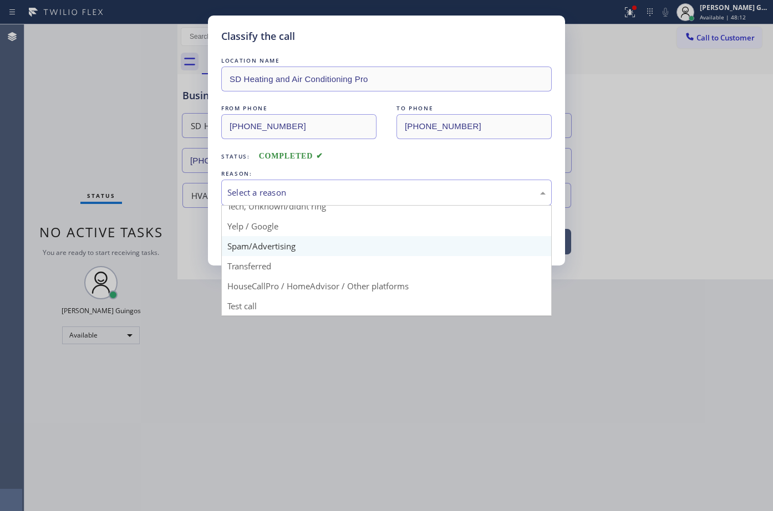
scroll to position [70, 0]
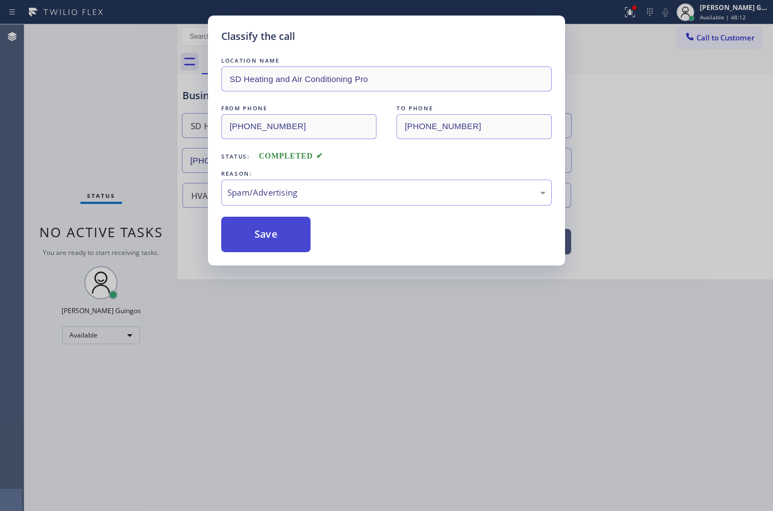
click at [279, 226] on button "Save" at bounding box center [265, 235] width 89 height 36
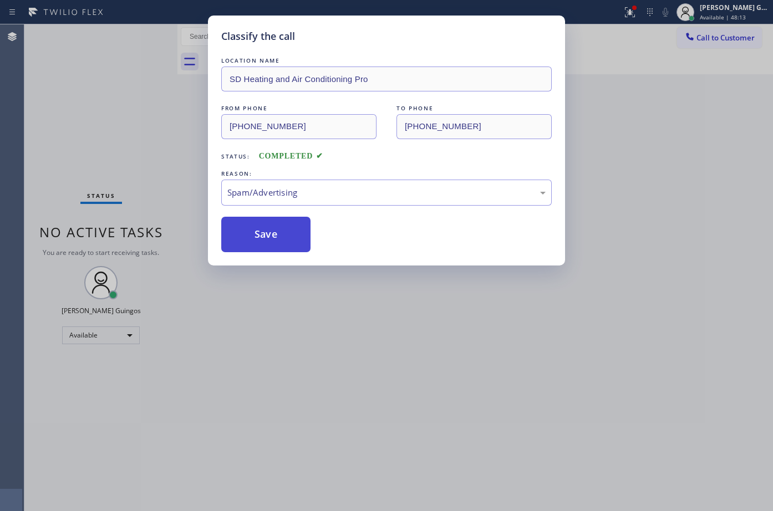
click at [279, 226] on button "Save" at bounding box center [265, 235] width 89 height 36
click at [275, 228] on button "Save" at bounding box center [265, 235] width 89 height 36
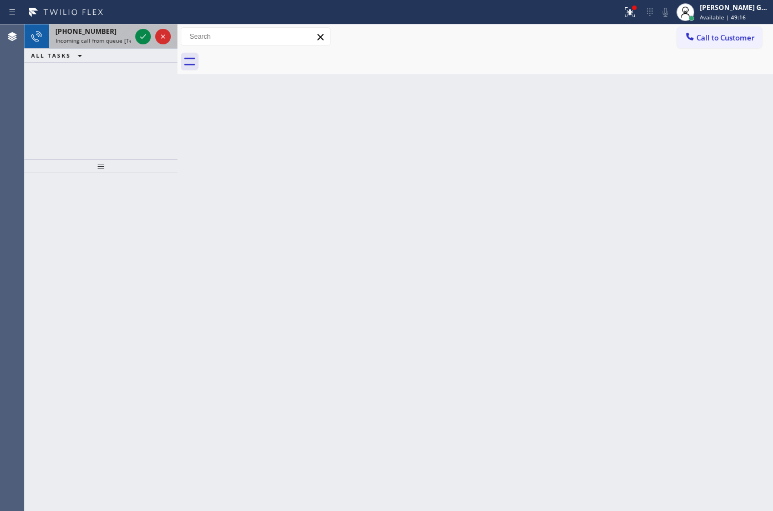
drag, startPoint x: 91, startPoint y: 29, endPoint x: 135, endPoint y: 40, distance: 45.2
click at [102, 32] on div "[PHONE_NUMBER]" at bounding box center [92, 31] width 75 height 9
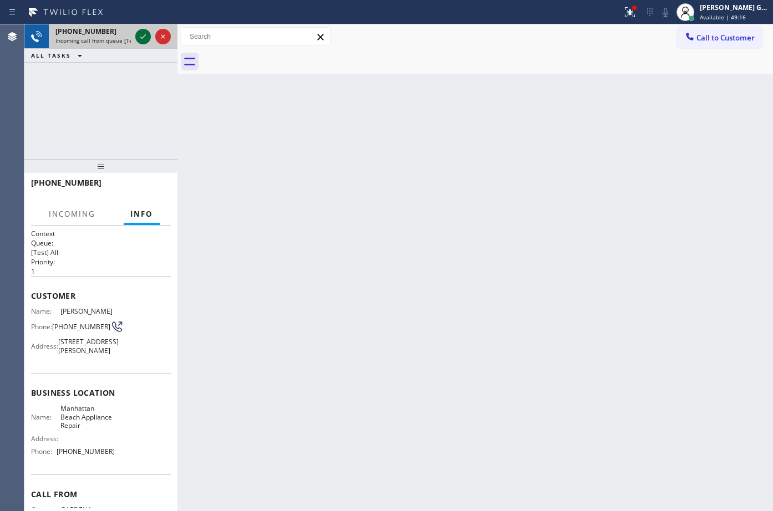
click at [142, 37] on icon at bounding box center [142, 36] width 13 height 13
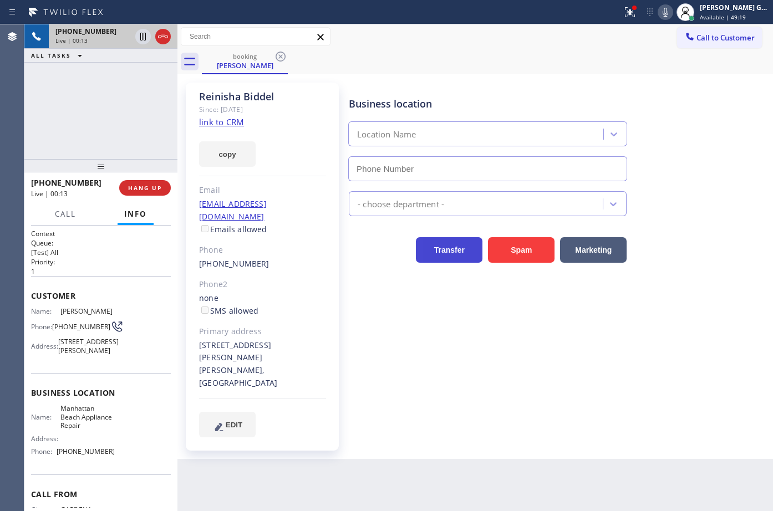
type input "[PHONE_NUMBER]"
click at [229, 126] on link "link to CRM" at bounding box center [221, 121] width 45 height 11
click at [626, 17] on icon at bounding box center [629, 12] width 13 height 13
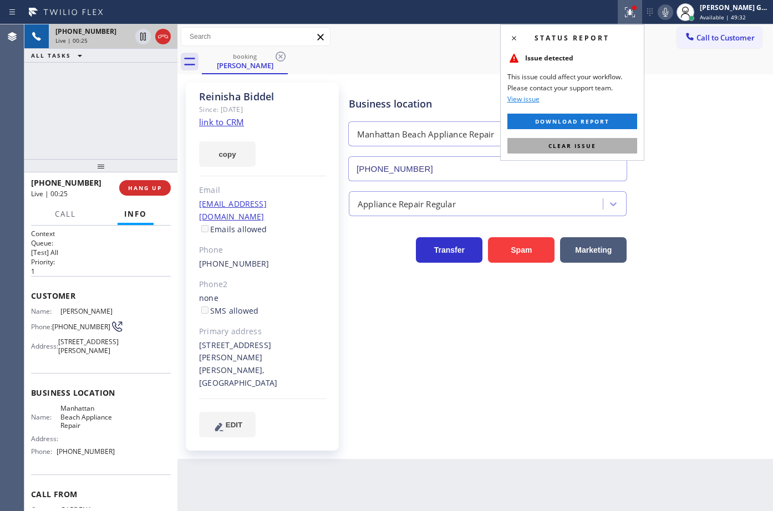
drag, startPoint x: 595, startPoint y: 147, endPoint x: 680, endPoint y: 78, distance: 109.6
click at [596, 146] on button "Clear issue" at bounding box center [573, 146] width 130 height 16
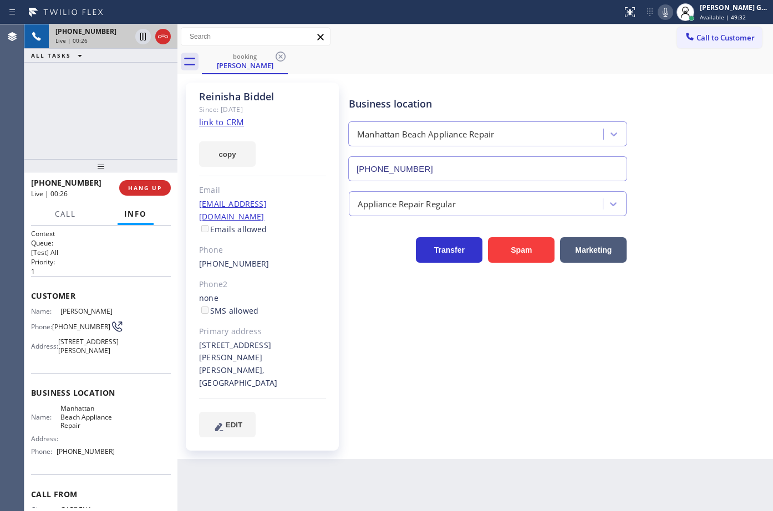
click at [687, 71] on div "booking [PERSON_NAME]" at bounding box center [487, 61] width 571 height 25
click at [484, 48] on div "Call to Customer Outbound call Location [GEOGRAPHIC_DATA] HVAC Your caller id p…" at bounding box center [476, 36] width 596 height 25
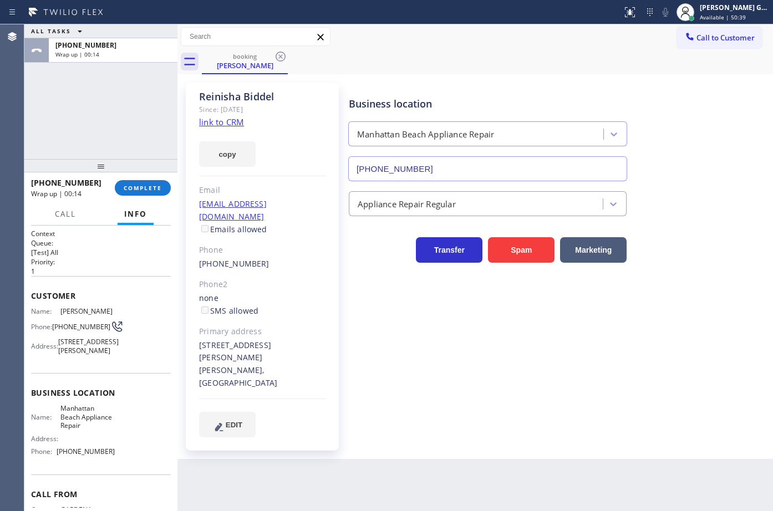
click at [138, 199] on div "[PHONE_NUMBER] Wrap up | 00:14 COMPLETE" at bounding box center [101, 188] width 140 height 29
click at [141, 194] on button "COMPLETE" at bounding box center [143, 188] width 56 height 16
click at [129, 137] on div "ALL TASKS ALL TASKS ACTIVE TASKS TASKS IN WRAP UP [PHONE_NUMBER] Wrap up | 00:14" at bounding box center [100, 91] width 153 height 135
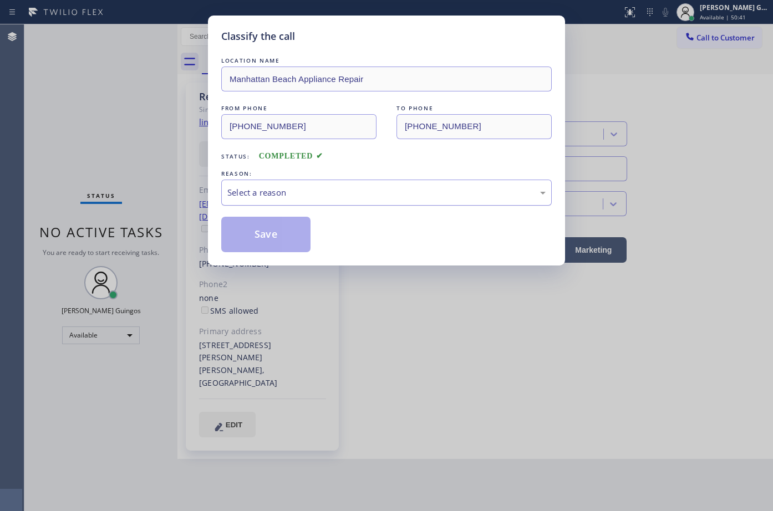
click at [245, 185] on div "Select a reason" at bounding box center [386, 193] width 331 height 26
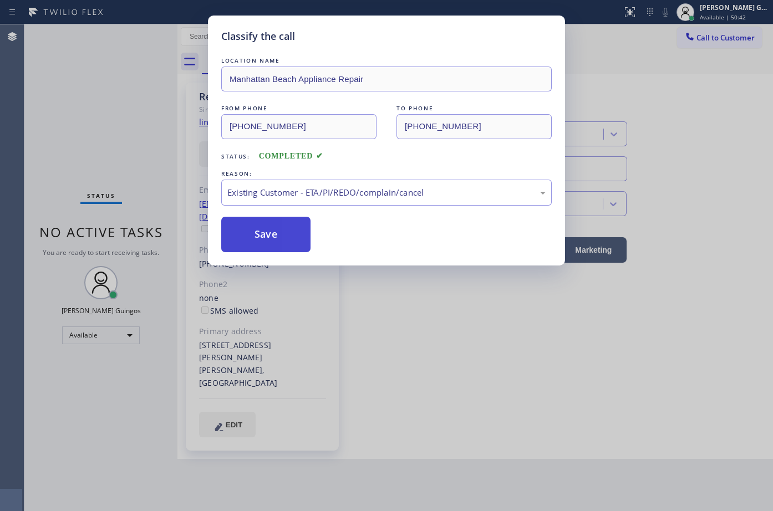
click at [261, 225] on button "Save" at bounding box center [265, 235] width 89 height 36
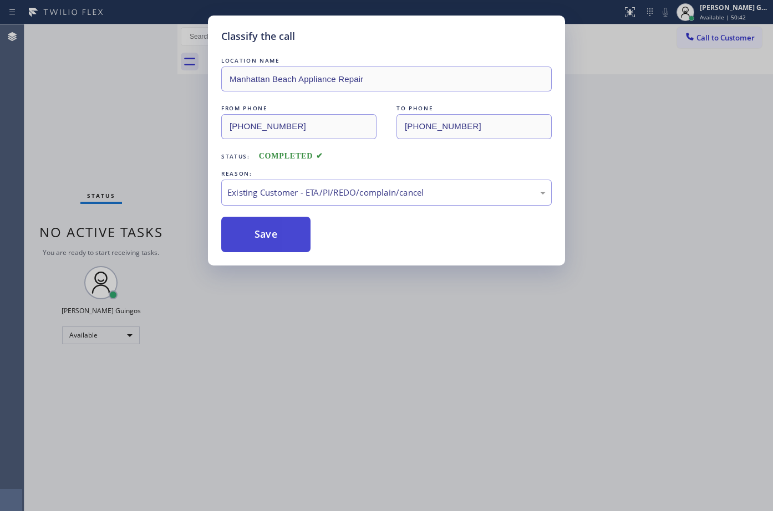
click at [261, 225] on button "Save" at bounding box center [265, 235] width 89 height 36
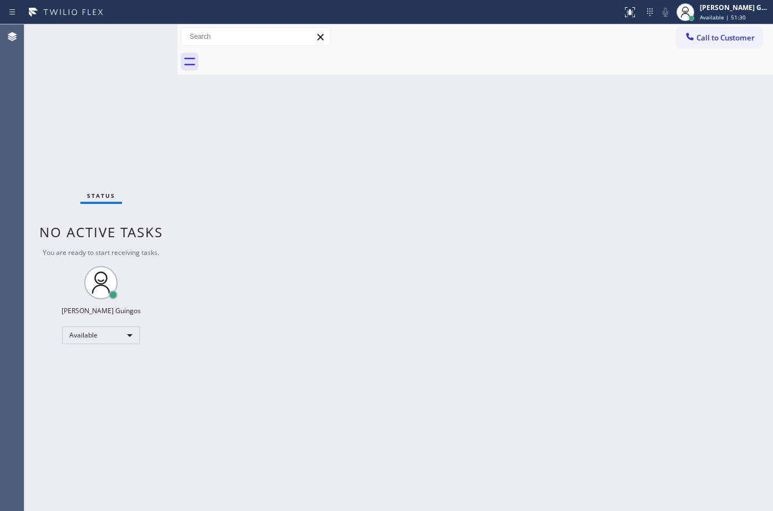
click at [566, 167] on div "Back to Dashboard Change Sender ID Customers Technicians Select a contact Outbo…" at bounding box center [476, 267] width 596 height 487
click at [432, 139] on div "Back to Dashboard Change Sender ID Customers Technicians Select a contact Outbo…" at bounding box center [476, 267] width 596 height 487
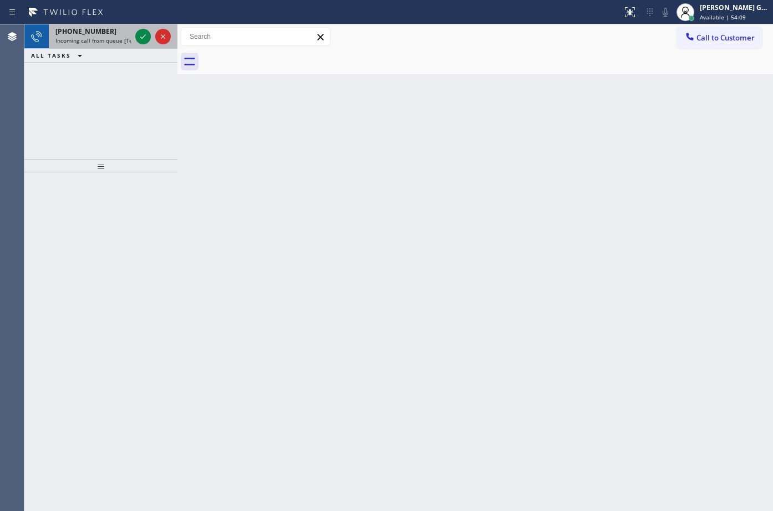
drag, startPoint x: 117, startPoint y: 36, endPoint x: 151, endPoint y: 39, distance: 34.6
click at [119, 36] on div "[PHONE_NUMBER] Incoming call from queue [Test] All" at bounding box center [91, 36] width 84 height 24
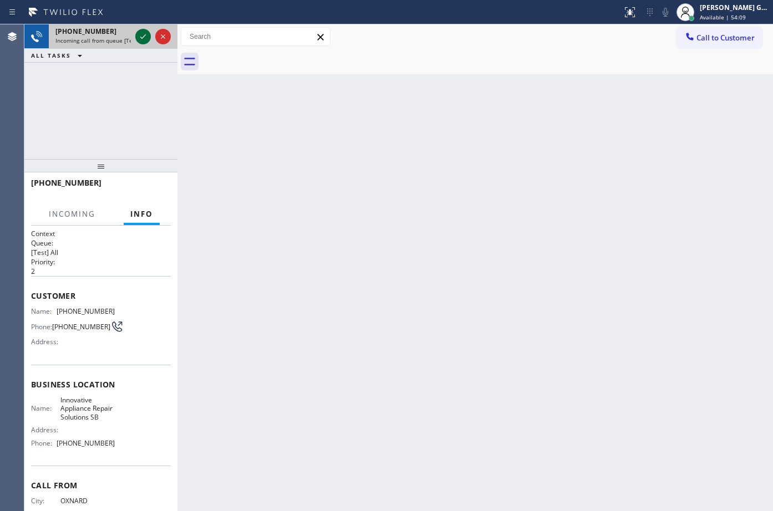
click at [141, 36] on icon at bounding box center [142, 36] width 13 height 13
click at [261, 199] on div "Back to Dashboard Change Sender ID Customers Technicians Select a contact Outbo…" at bounding box center [476, 267] width 596 height 487
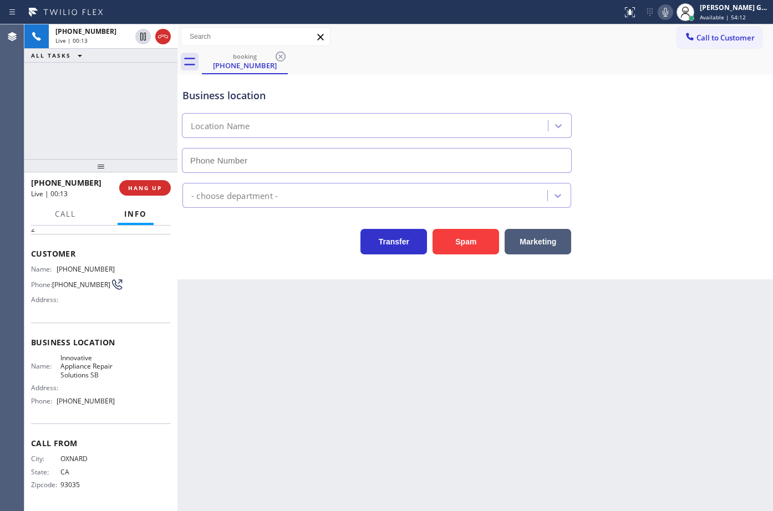
scroll to position [54, 0]
type input "[PHONE_NUMBER]"
click at [89, 250] on div "Customer Name: [PHONE_NUMBER] Phone: [PHONE_NUMBER] Address:" at bounding box center [101, 278] width 140 height 89
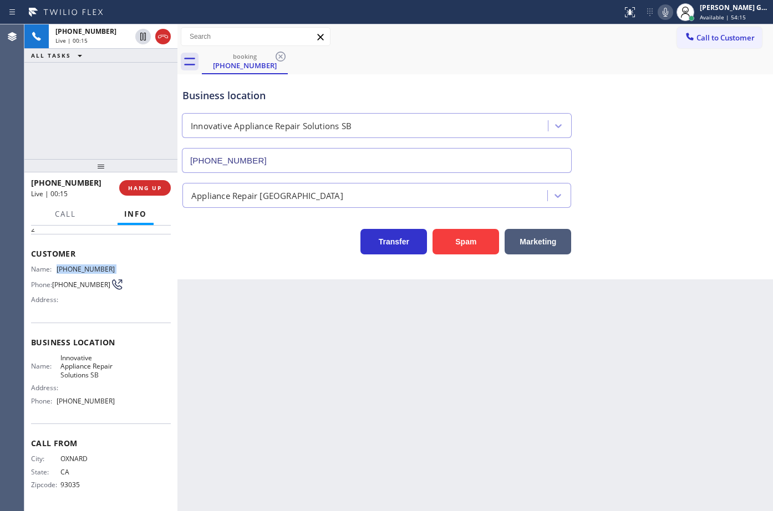
copy span "[PHONE_NUMBER]"
click at [687, 214] on div "Transfer Spam Marketing" at bounding box center [475, 231] width 590 height 47
click at [632, 79] on div "Business location Innovative Appliance Repair Solutions SB [PHONE_NUMBER]" at bounding box center [475, 123] width 590 height 100
click at [480, 58] on div "booking [PHONE_NUMBER]" at bounding box center [487, 61] width 571 height 25
click at [513, 72] on div "booking [PHONE_NUMBER]" at bounding box center [487, 61] width 571 height 25
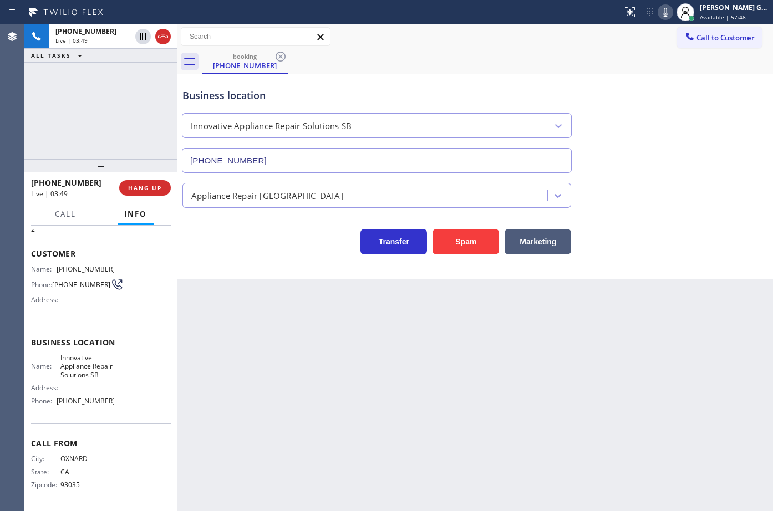
click at [511, 79] on div "Business location Innovative Appliance Repair Solutions SB [PHONE_NUMBER]" at bounding box center [376, 125] width 393 height 96
click at [433, 68] on div "booking [PHONE_NUMBER]" at bounding box center [487, 61] width 571 height 25
drag, startPoint x: 459, startPoint y: 66, endPoint x: 642, endPoint y: 154, distance: 202.7
click at [460, 66] on div "booking [PHONE_NUMBER]" at bounding box center [487, 61] width 571 height 25
click at [646, 88] on div "Business location Innovative Appliance Repair Solutions SB [PHONE_NUMBER]" at bounding box center [475, 123] width 590 height 100
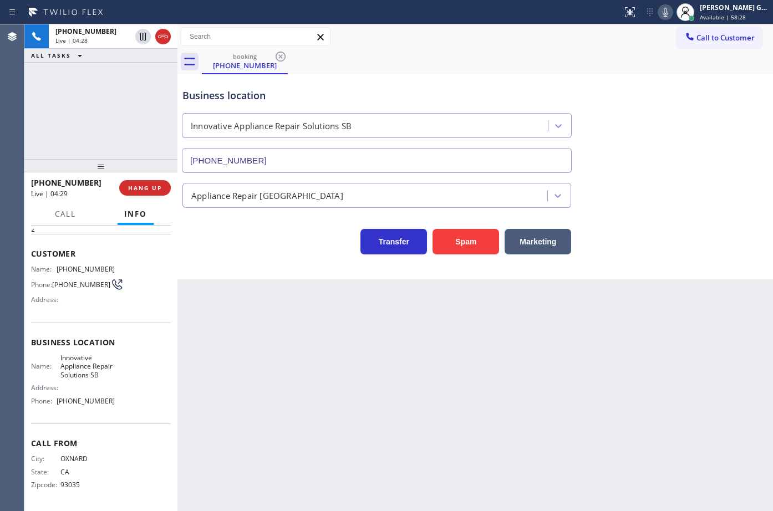
click at [652, 83] on div "Business location Innovative Appliance Repair Solutions SB [PHONE_NUMBER]" at bounding box center [475, 123] width 590 height 100
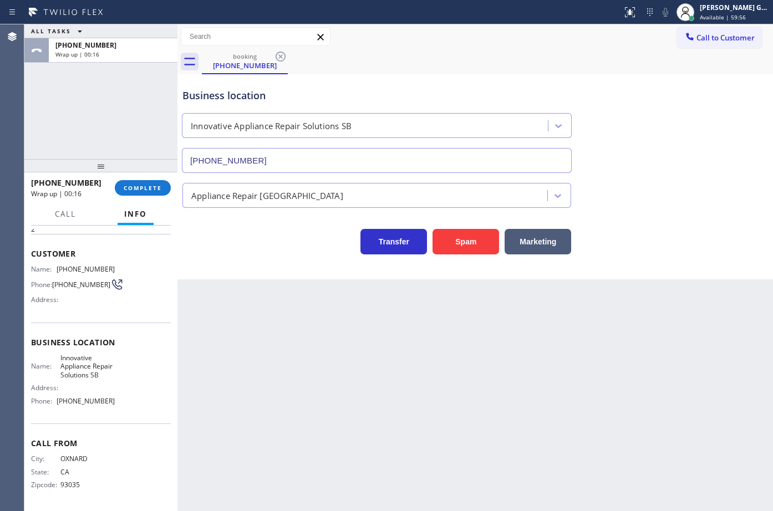
click at [88, 398] on span "[PHONE_NUMBER]" at bounding box center [86, 401] width 58 height 8
copy span "[PHONE_NUMBER]"
drag, startPoint x: 148, startPoint y: 187, endPoint x: 348, endPoint y: 322, distance: 241.4
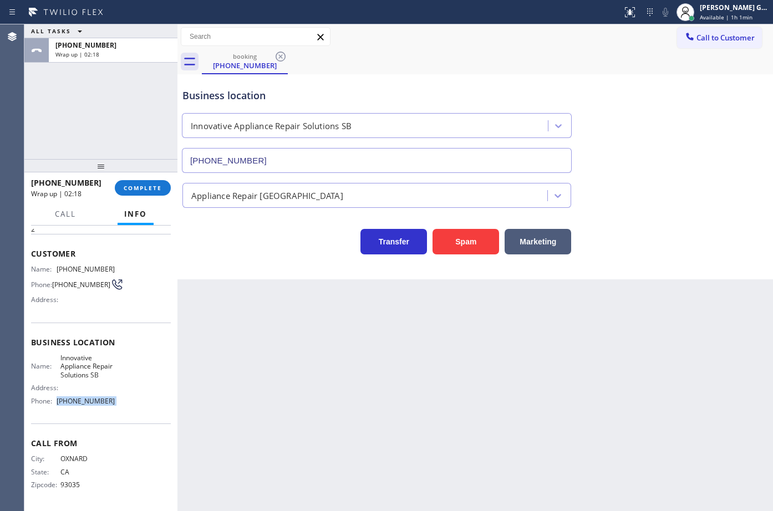
click at [149, 187] on span "COMPLETE" at bounding box center [143, 188] width 38 height 8
click at [341, 321] on div "Back to Dashboard Change Sender ID Customers Technicians Select a contact Outbo…" at bounding box center [476, 267] width 596 height 487
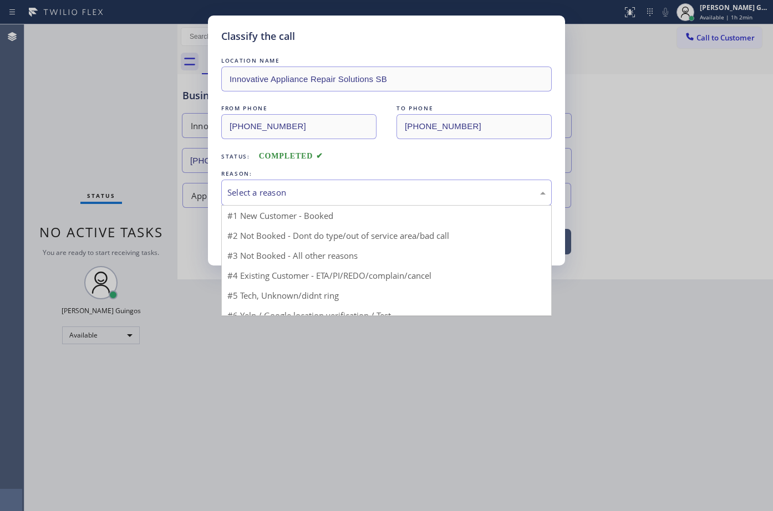
click at [251, 187] on div "Select a reason" at bounding box center [386, 192] width 318 height 13
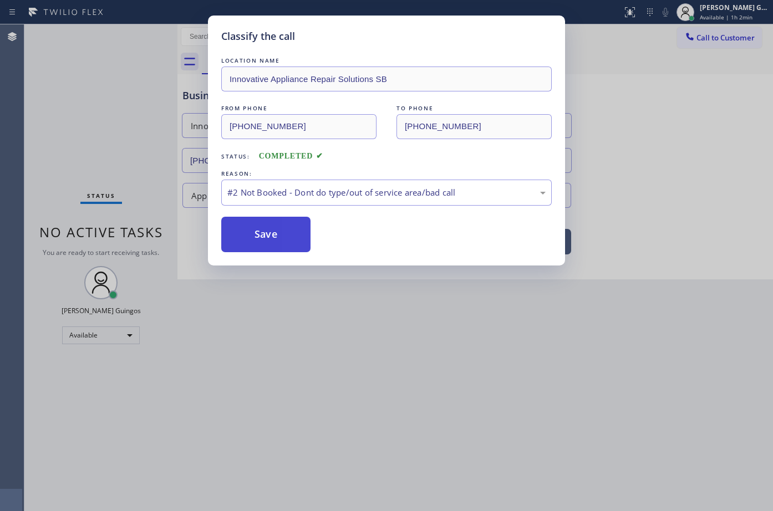
drag, startPoint x: 262, startPoint y: 234, endPoint x: 762, endPoint y: 67, distance: 526.4
click at [263, 234] on button "Save" at bounding box center [265, 235] width 89 height 36
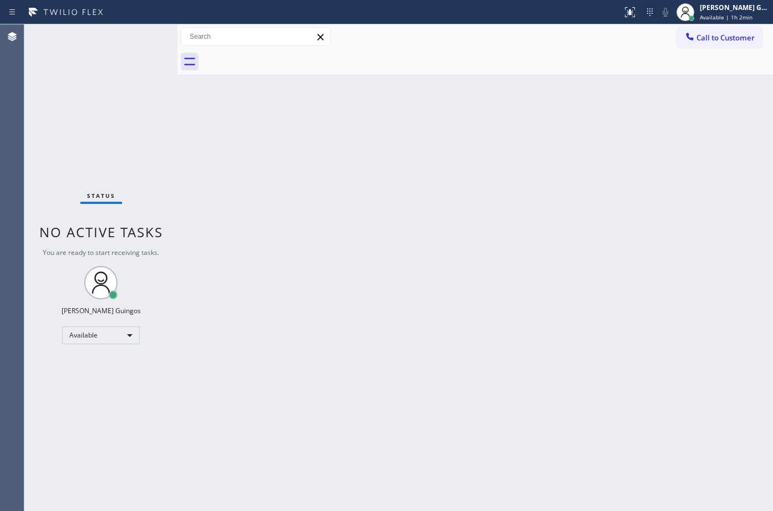
click at [511, 289] on div "Back to Dashboard Change Sender ID Customers Technicians Select a contact Outbo…" at bounding box center [476, 267] width 596 height 487
click at [458, 244] on div "Back to Dashboard Change Sender ID Customers Technicians Select a contact Outbo…" at bounding box center [476, 267] width 596 height 487
click at [397, 393] on div "Back to Dashboard Change Sender ID Customers Technicians Select a contact Outbo…" at bounding box center [476, 267] width 596 height 487
click at [349, 178] on div "Back to Dashboard Change Sender ID Customers Technicians Select a contact Outbo…" at bounding box center [476, 267] width 596 height 487
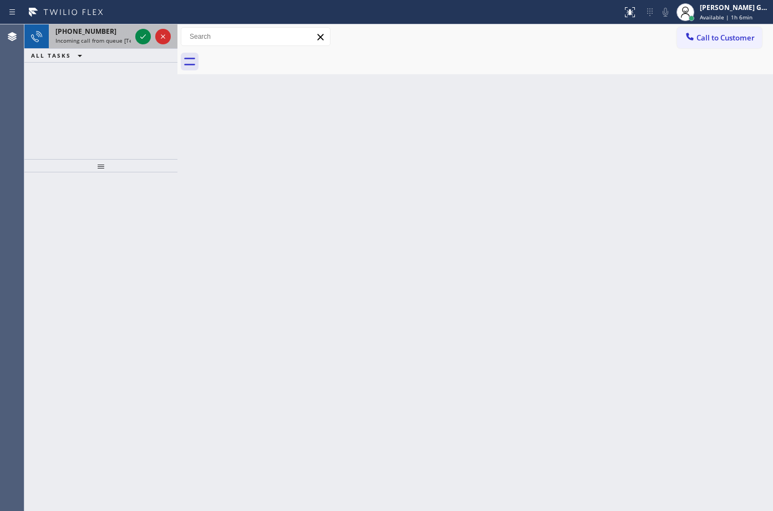
click at [107, 41] on span "Incoming call from queue [Test] All" at bounding box center [101, 41] width 92 height 8
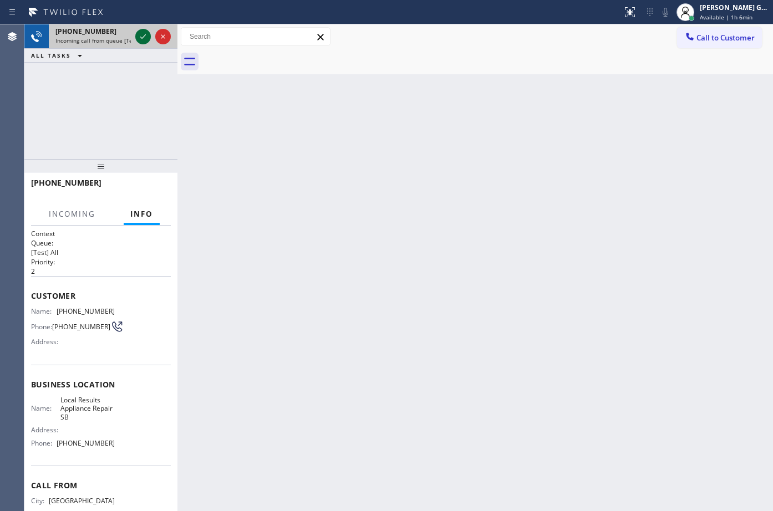
click at [144, 38] on icon at bounding box center [142, 36] width 13 height 13
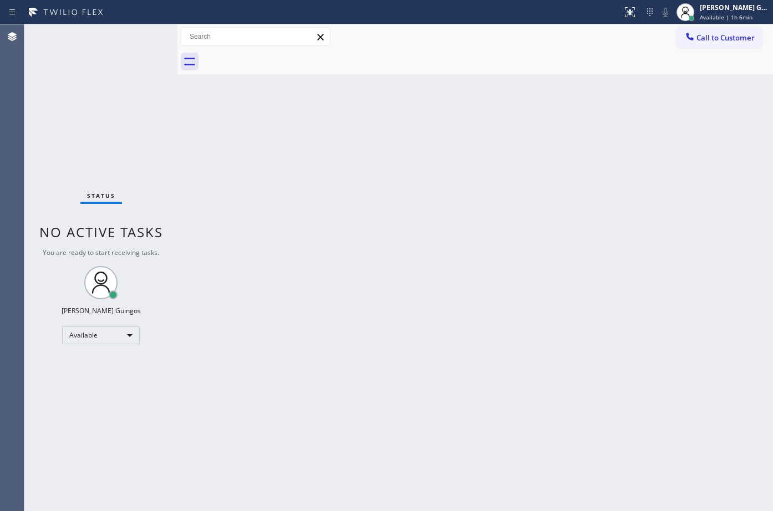
click at [348, 167] on div "Back to Dashboard Change Sender ID Customers Technicians Select a contact Outbo…" at bounding box center [476, 267] width 596 height 487
click at [377, 208] on div "Back to Dashboard Change Sender ID Customers Technicians Select a contact Outbo…" at bounding box center [476, 267] width 596 height 487
click at [397, 191] on div "Back to Dashboard Change Sender ID Customers Technicians Select a contact Outbo…" at bounding box center [476, 267] width 596 height 487
click at [622, 9] on div at bounding box center [630, 12] width 24 height 13
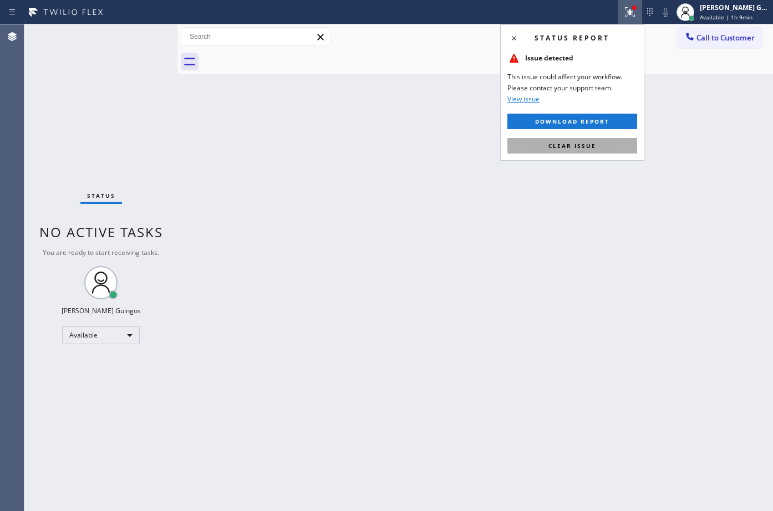
click at [609, 143] on button "Clear issue" at bounding box center [573, 146] width 130 height 16
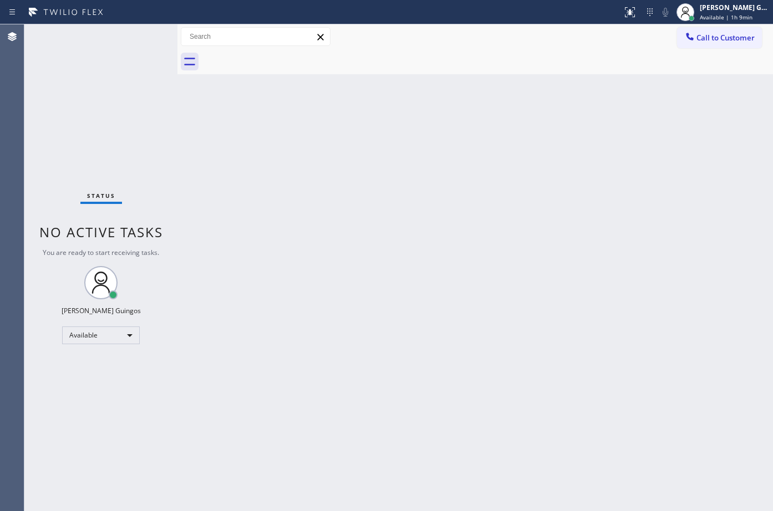
click at [620, 146] on div "Back to Dashboard Change Sender ID Customers Technicians Select a contact Outbo…" at bounding box center [476, 267] width 596 height 487
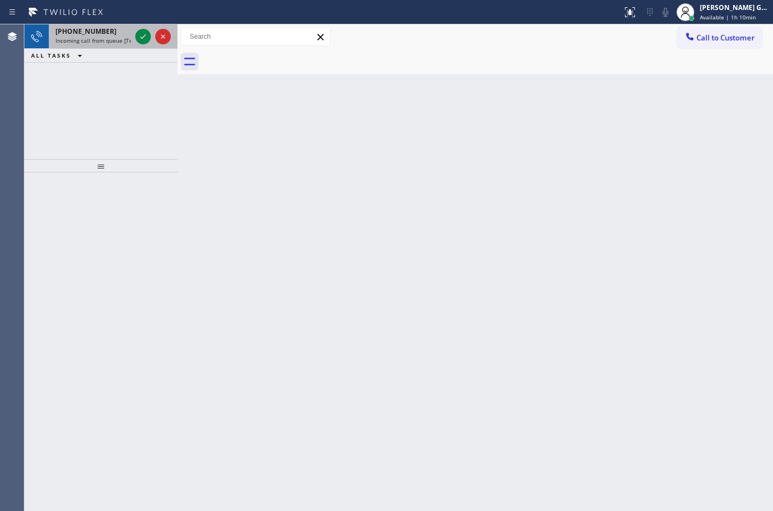
click at [114, 42] on span "Incoming call from queue [Test] All" at bounding box center [101, 41] width 92 height 8
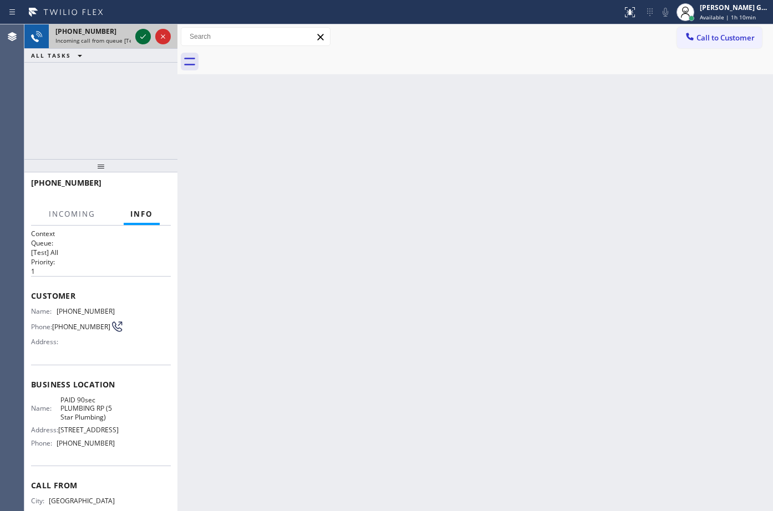
click at [146, 36] on icon at bounding box center [142, 36] width 13 height 13
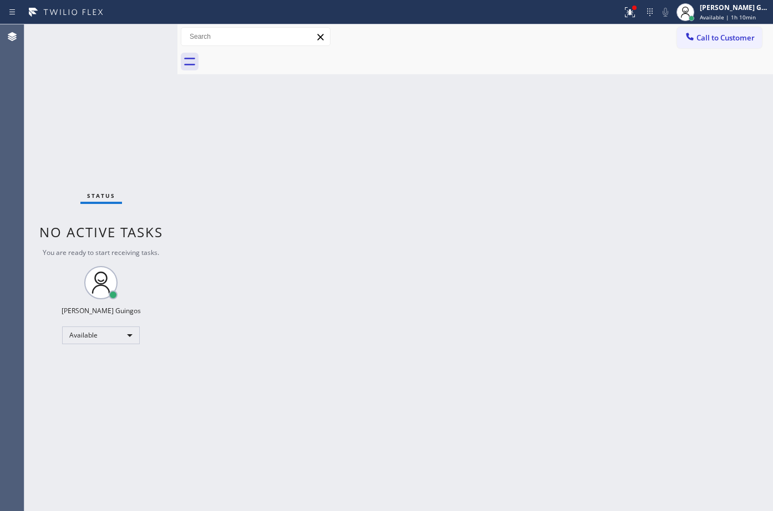
click at [296, 163] on div "Back to Dashboard Change Sender ID Customers Technicians Select a contact Outbo…" at bounding box center [476, 267] width 596 height 487
click at [618, 15] on div at bounding box center [310, 12] width 613 height 18
click at [634, 17] on icon at bounding box center [629, 12] width 13 height 13
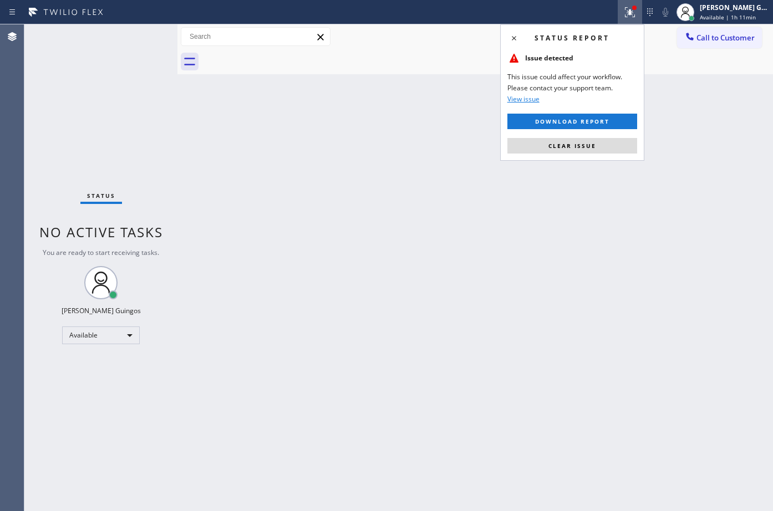
click at [605, 154] on div "Status report Issue detected This issue could affect your workflow. Please cont…" at bounding box center [572, 92] width 144 height 136
click at [612, 144] on button "Clear issue" at bounding box center [573, 146] width 130 height 16
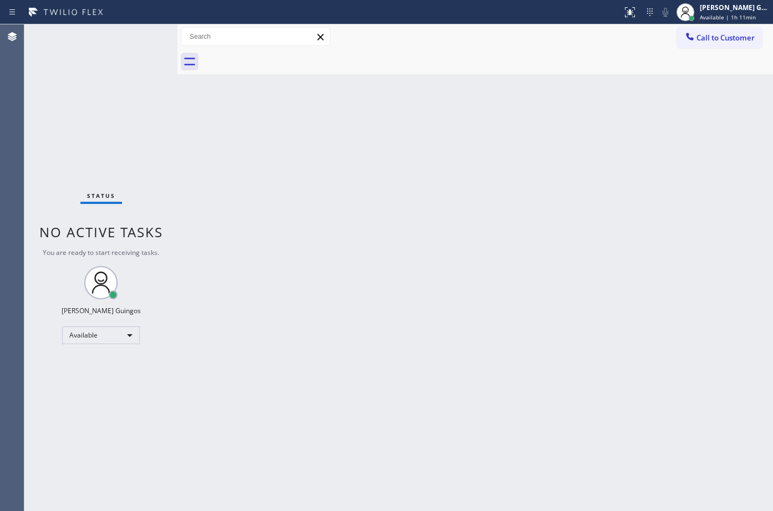
click at [608, 206] on div "Back to Dashboard Change Sender ID Customers Technicians Select a contact Outbo…" at bounding box center [476, 267] width 596 height 487
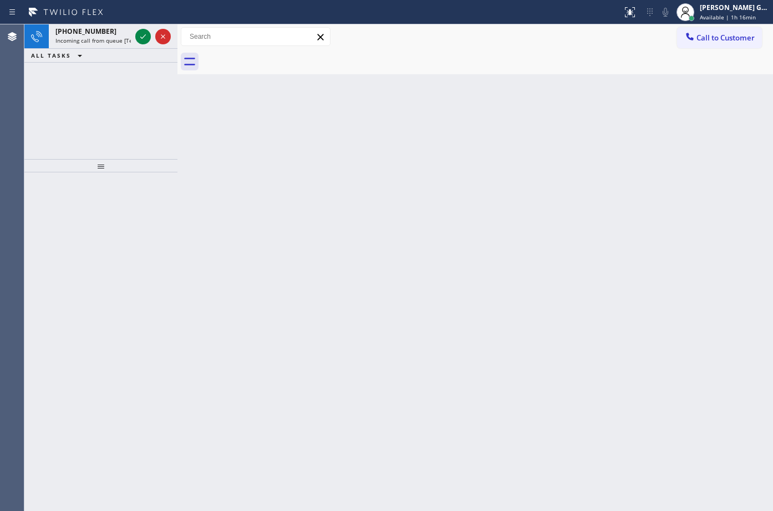
click at [500, 230] on div "Back to Dashboard Change Sender ID Customers Technicians Select a contact Outbo…" at bounding box center [476, 267] width 596 height 487
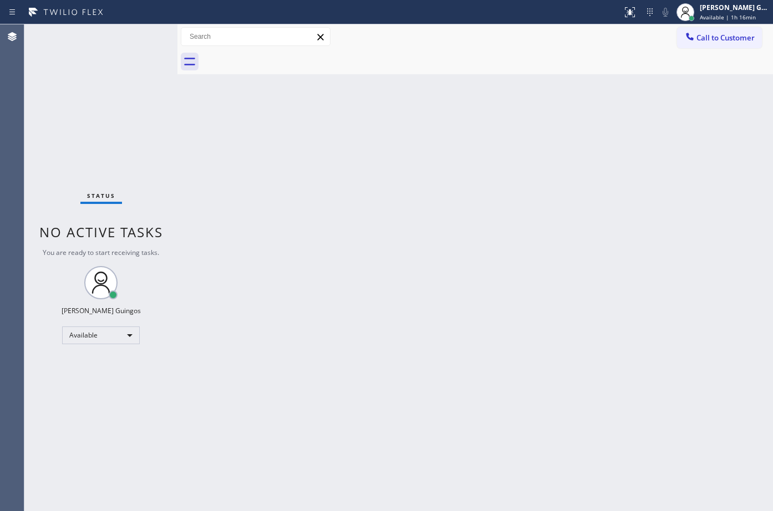
drag, startPoint x: 179, startPoint y: 35, endPoint x: 134, endPoint y: 44, distance: 46.3
click at [127, 50] on div "Status No active tasks You are ready to start receiving tasks. [PERSON_NAME] Av…" at bounding box center [100, 267] width 153 height 487
click at [422, 168] on div "Back to Dashboard Change Sender ID Customers Technicians Select a contact Outbo…" at bounding box center [476, 267] width 596 height 487
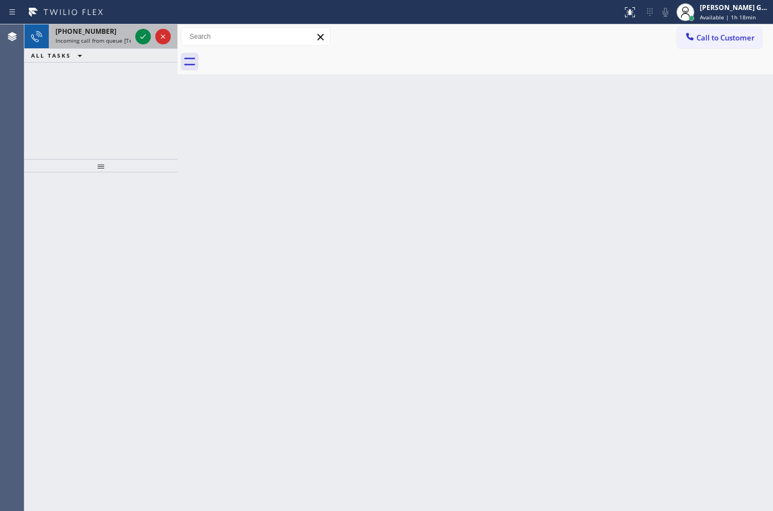
click at [116, 37] on span "Incoming call from queue [Test] All" at bounding box center [101, 41] width 92 height 8
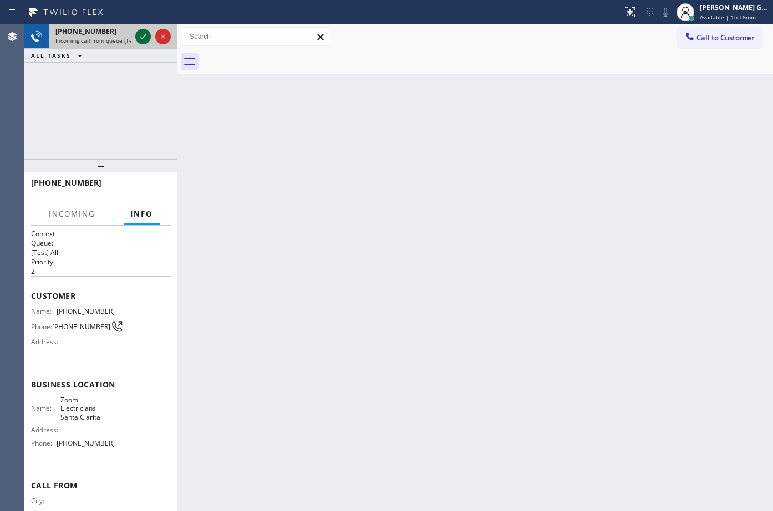
click at [142, 37] on icon at bounding box center [142, 36] width 13 height 13
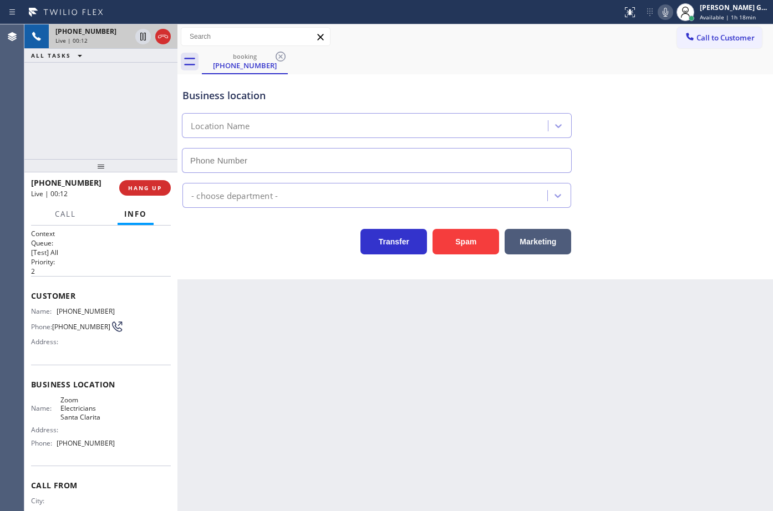
click at [159, 39] on icon at bounding box center [162, 36] width 13 height 13
type input "[PHONE_NUMBER]"
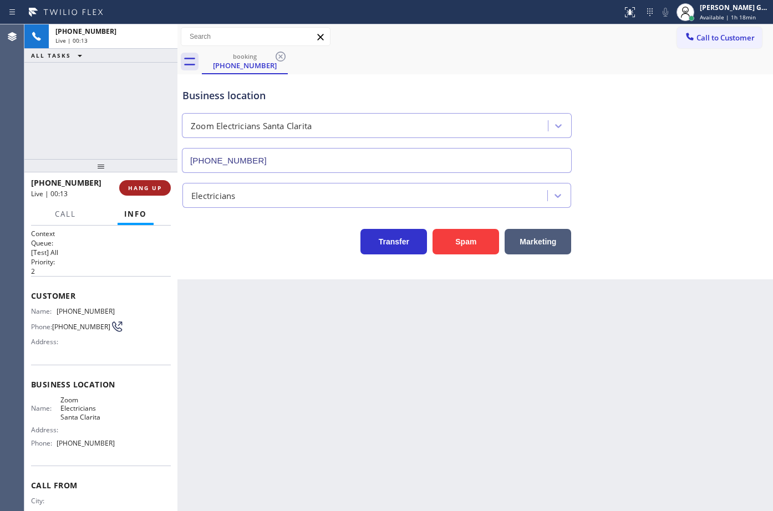
click at [170, 191] on button "HANG UP" at bounding box center [145, 188] width 52 height 16
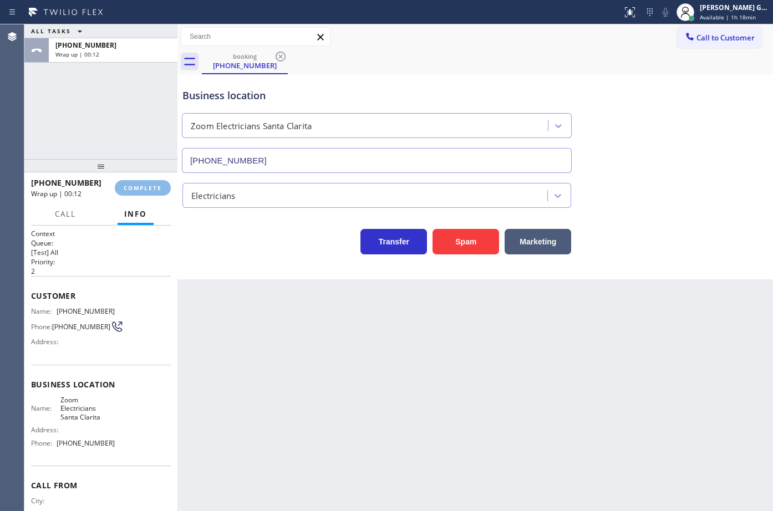
click at [222, 262] on div "Business location Zoom Electricians [GEOGRAPHIC_DATA] [PHONE_NUMBER] Electricia…" at bounding box center [476, 176] width 596 height 205
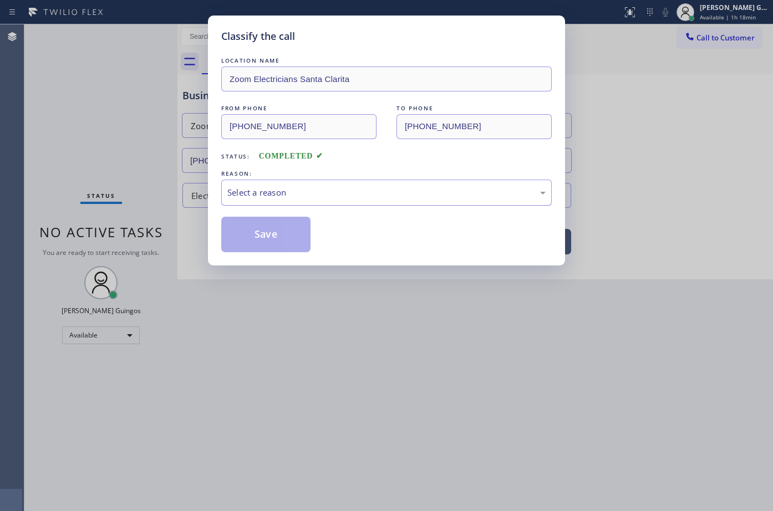
click at [296, 189] on div "Select a reason" at bounding box center [386, 192] width 318 height 13
click at [277, 235] on button "Save" at bounding box center [265, 235] width 89 height 36
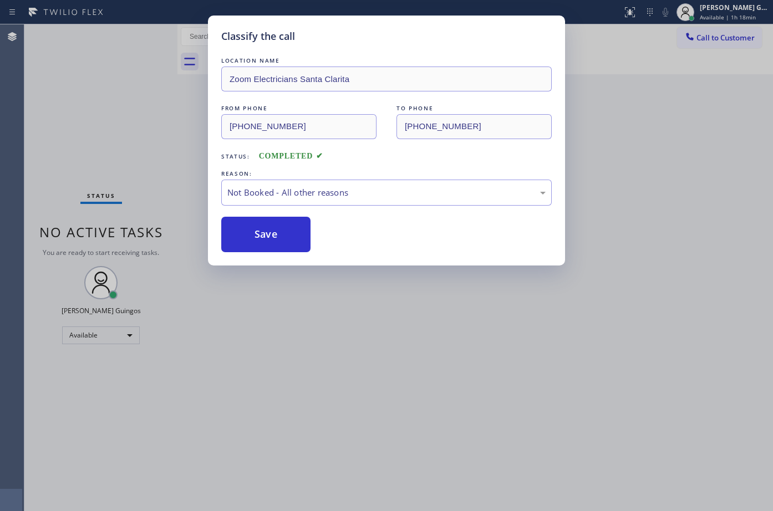
click at [277, 235] on button "Save" at bounding box center [265, 235] width 89 height 36
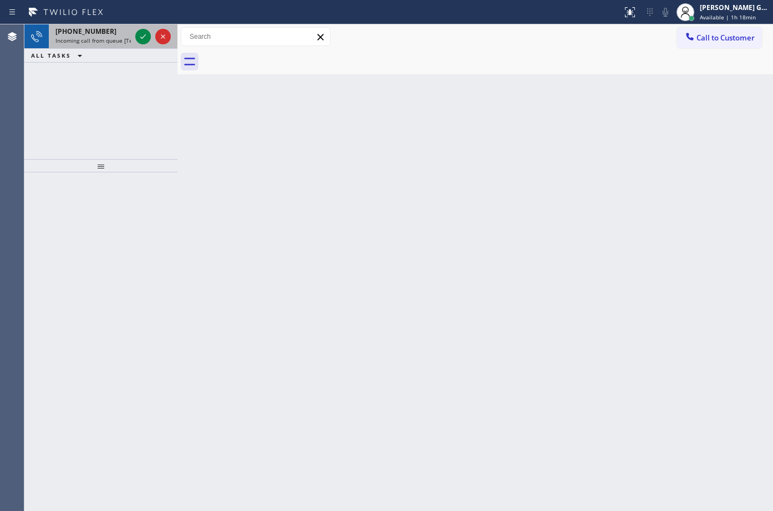
drag, startPoint x: 106, startPoint y: 24, endPoint x: 149, endPoint y: 42, distance: 46.8
click at [109, 27] on div "[PHONE_NUMBER] Incoming call from queue [Test] All" at bounding box center [91, 36] width 84 height 24
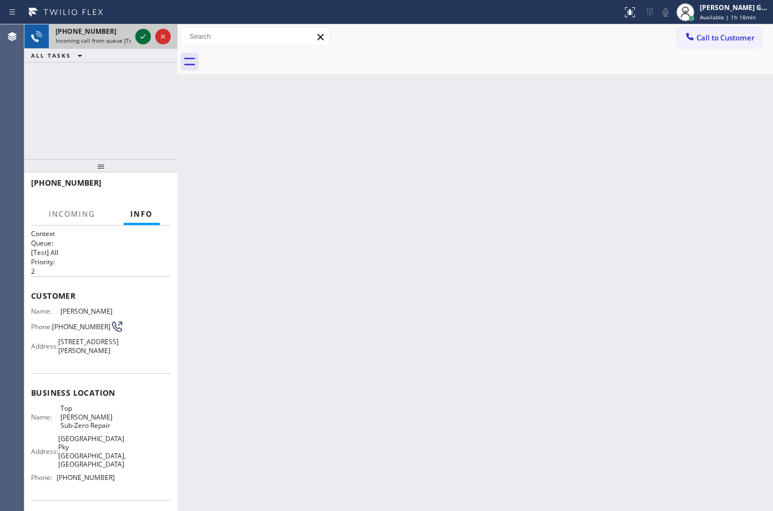
click at [146, 38] on icon at bounding box center [142, 36] width 13 height 13
click at [165, 37] on icon at bounding box center [162, 36] width 13 height 13
click at [151, 37] on div "Live | 00:13" at bounding box center [102, 41] width 95 height 8
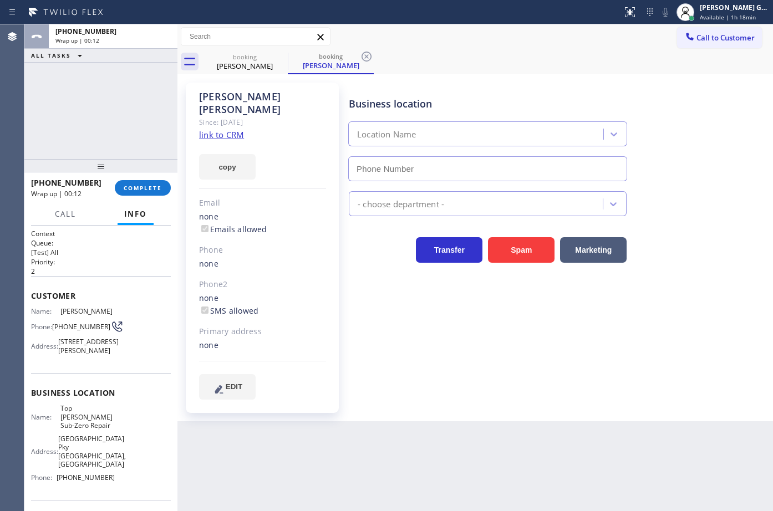
click at [157, 190] on span "COMPLETE" at bounding box center [143, 188] width 38 height 8
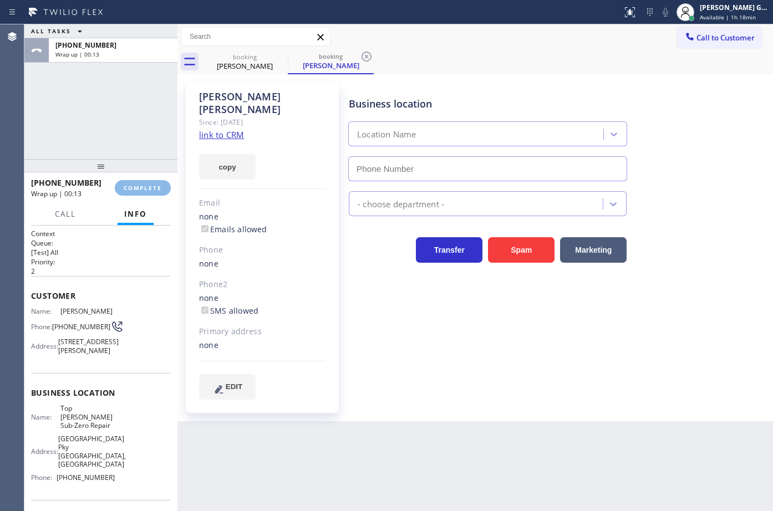
click at [127, 143] on div "ALL TASKS ALL TASKS ACTIVE TASKS TASKS IN WRAP UP [PHONE_NUMBER] Wrap up | 00:13" at bounding box center [100, 91] width 153 height 135
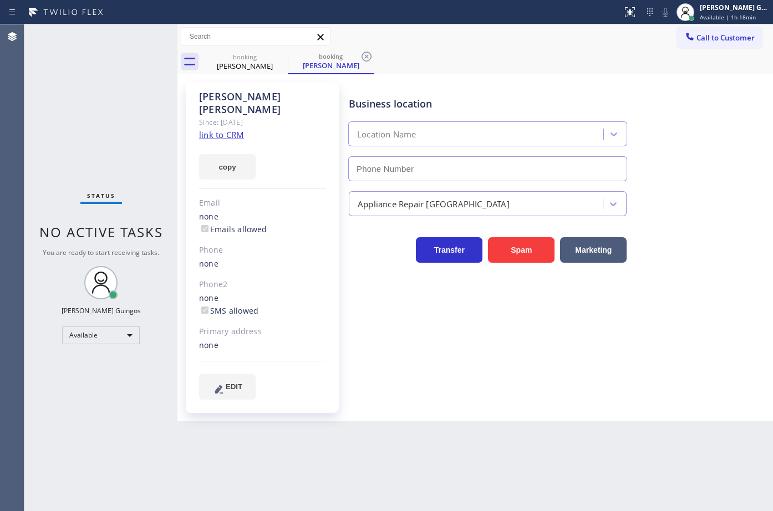
type input "[PHONE_NUMBER]"
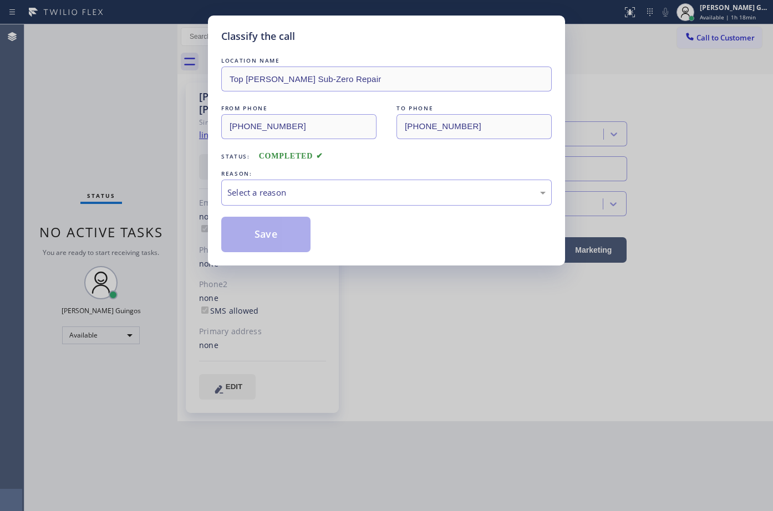
click at [270, 168] on div "REASON:" at bounding box center [386, 174] width 331 height 12
click at [276, 191] on div "Select a reason" at bounding box center [386, 192] width 318 height 13
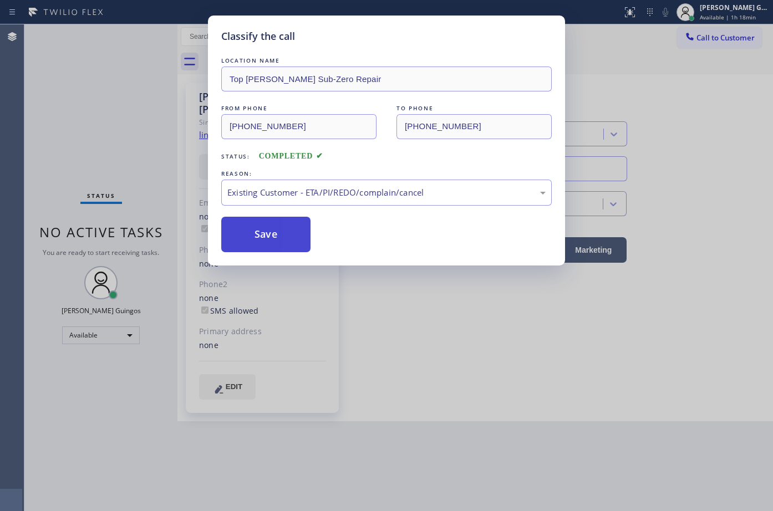
click at [276, 238] on button "Save" at bounding box center [265, 235] width 89 height 36
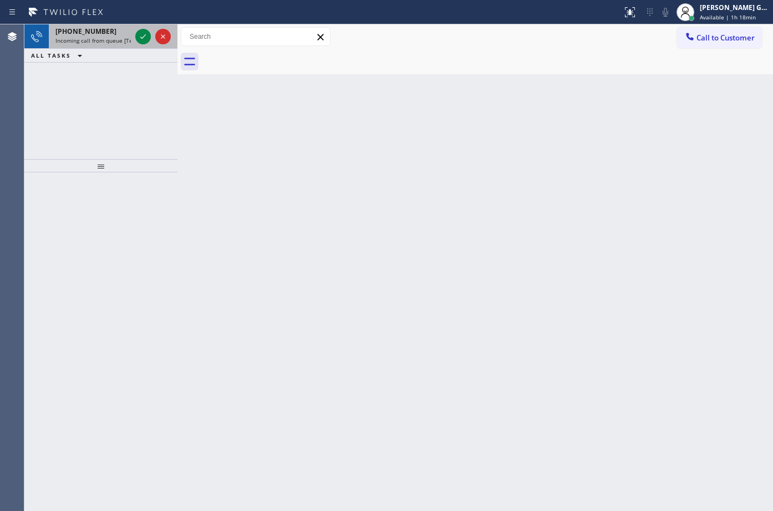
click at [103, 42] on span "Incoming call from queue [Test] All" at bounding box center [101, 41] width 92 height 8
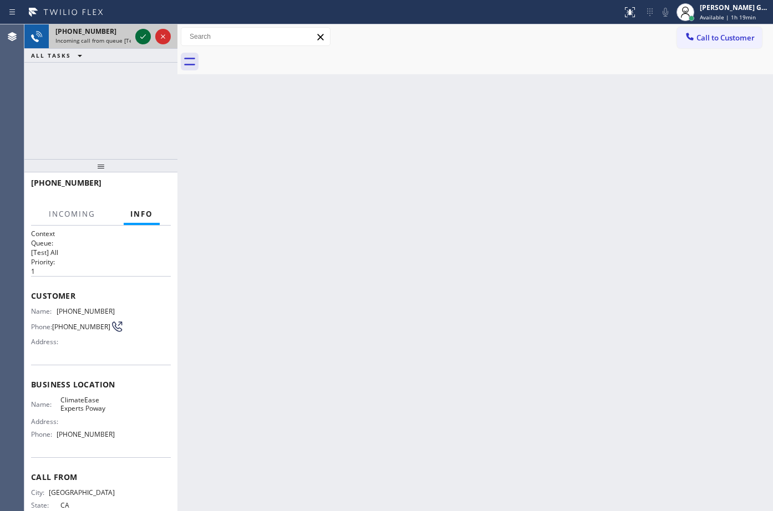
click at [146, 37] on icon at bounding box center [142, 36] width 13 height 13
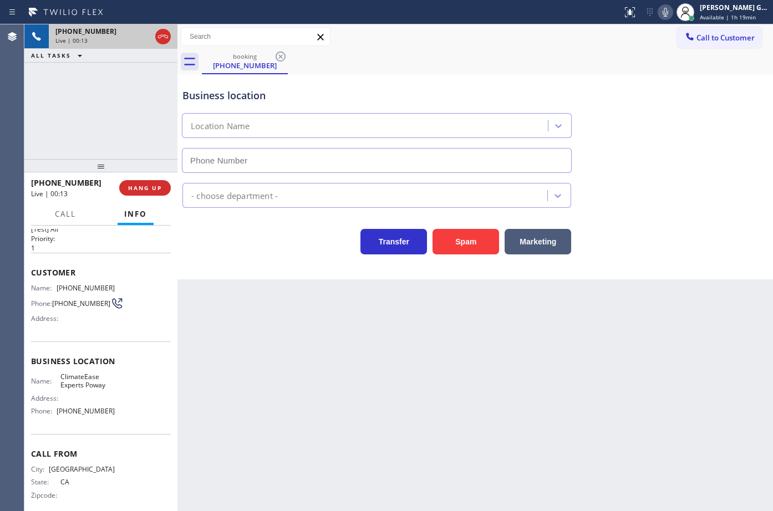
scroll to position [37, 0]
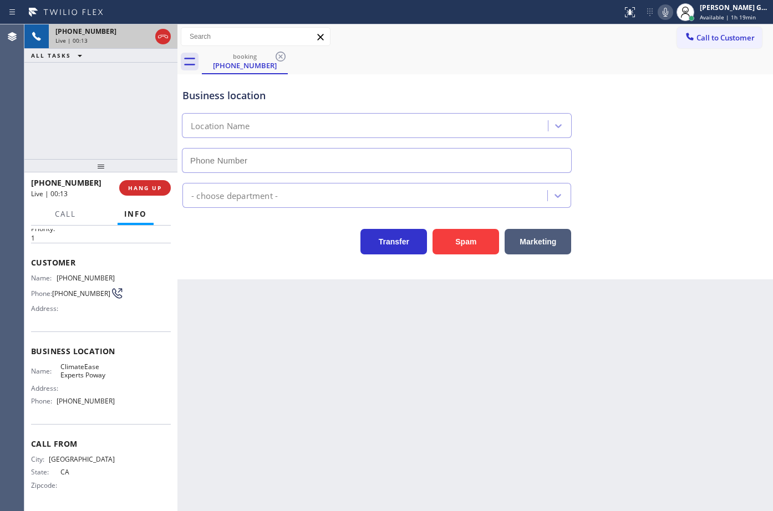
type input "[PHONE_NUMBER]"
click at [664, 16] on icon at bounding box center [665, 12] width 13 height 13
click at [474, 240] on button "Spam" at bounding box center [466, 242] width 67 height 26
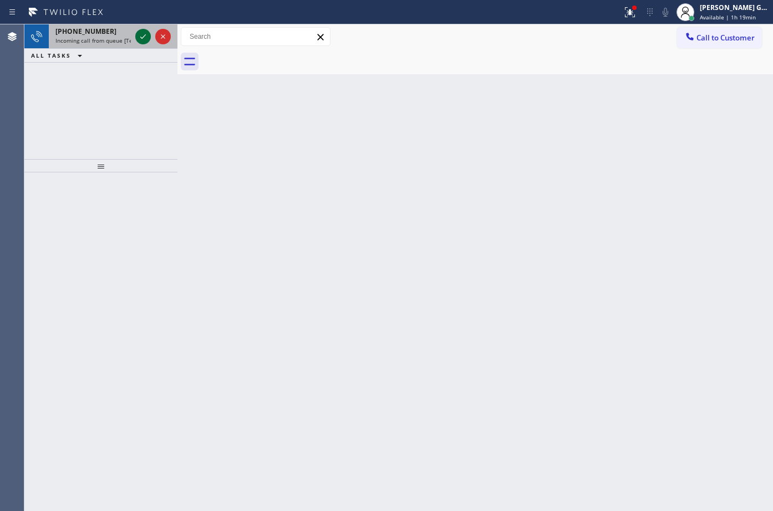
drag, startPoint x: 107, startPoint y: 33, endPoint x: 145, endPoint y: 42, distance: 38.9
click at [110, 33] on div "[PHONE_NUMBER]" at bounding box center [92, 31] width 75 height 9
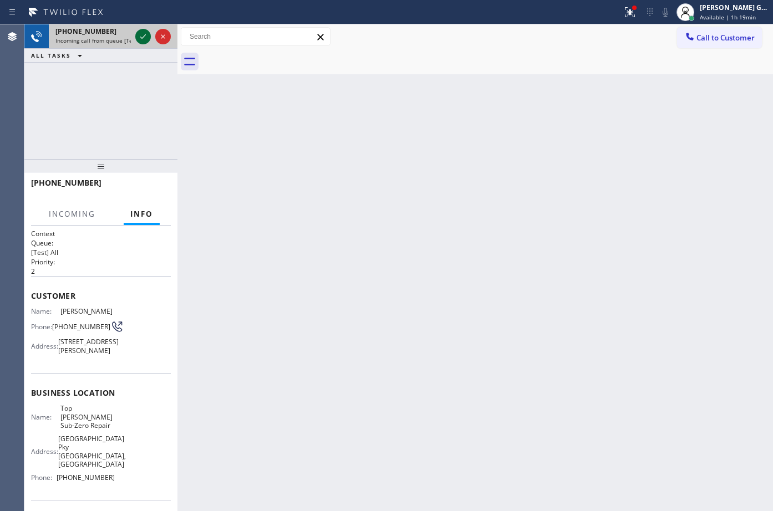
click at [145, 38] on icon at bounding box center [142, 36] width 13 height 13
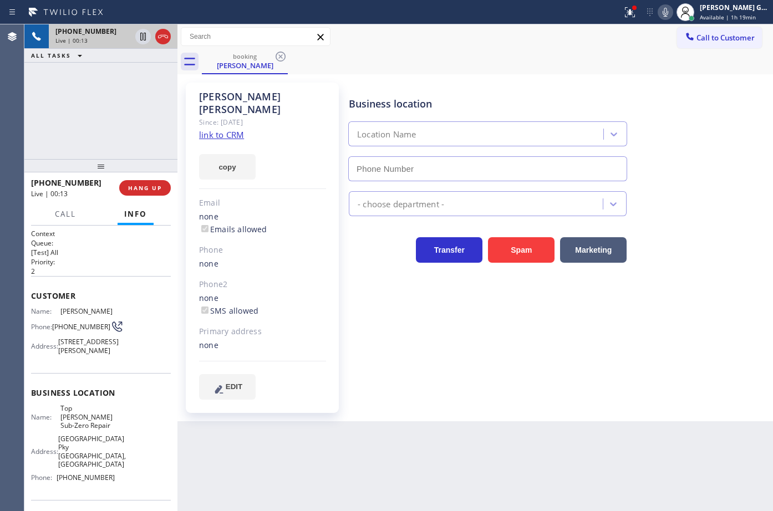
type input "[PHONE_NUMBER]"
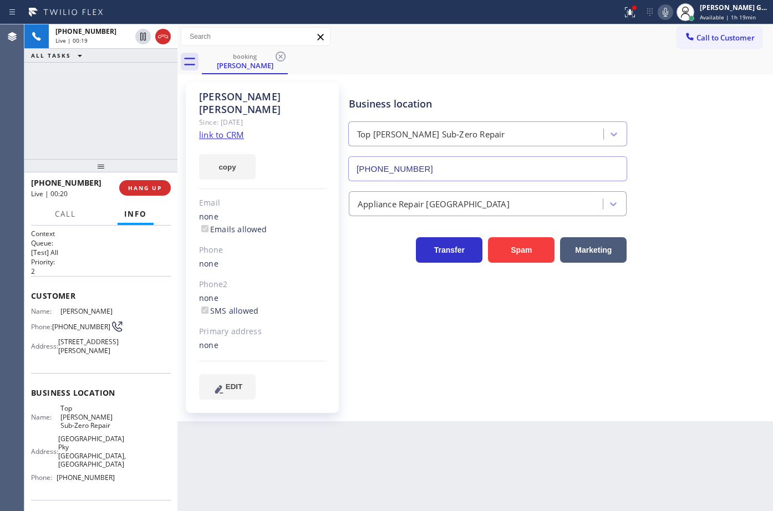
click at [493, 79] on div "[PERSON_NAME] Since: [DATE] link to CRM copy Email none Emails allowed Phone no…" at bounding box center [475, 248] width 590 height 342
click at [423, 54] on div "booking [PERSON_NAME]" at bounding box center [487, 61] width 571 height 25
click at [227, 129] on link "link to CRM" at bounding box center [221, 134] width 45 height 11
click at [488, 68] on div "booking [PERSON_NAME]" at bounding box center [487, 61] width 571 height 25
click at [475, 81] on div "Business location Top [PERSON_NAME] Sub-Zero Repair [PHONE_NUMBER]" at bounding box center [559, 131] width 424 height 100
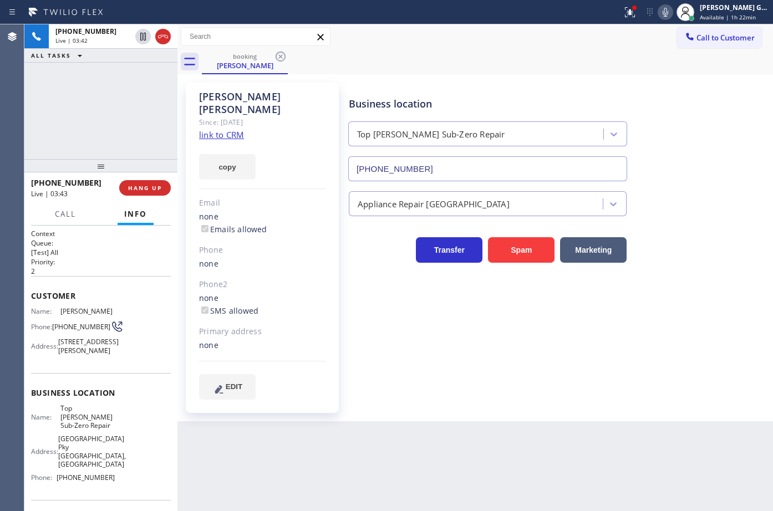
click at [505, 75] on div "[PERSON_NAME] Since: [DATE] link to CRM copy Email none Emails allowed Phone no…" at bounding box center [476, 247] width 596 height 347
click at [510, 58] on div "booking [PERSON_NAME]" at bounding box center [487, 61] width 571 height 25
click at [507, 60] on div "booking [PERSON_NAME]" at bounding box center [487, 61] width 571 height 25
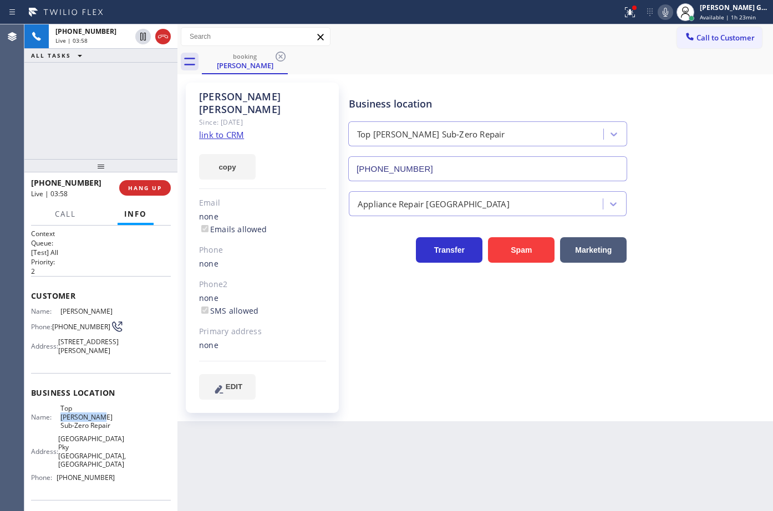
drag, startPoint x: 72, startPoint y: 423, endPoint x: 128, endPoint y: 418, distance: 55.6
click at [128, 418] on div "Name: Top [PERSON_NAME] Sub-Zero Repair Address: [STREET_ADDRESS] Phone: [PHONE…" at bounding box center [101, 445] width 140 height 82
copy span "[PERSON_NAME]"
click at [457, 92] on div "Business location Top [PERSON_NAME] Sub-Zero Repair [PHONE_NUMBER]" at bounding box center [488, 133] width 282 height 96
click at [626, 6] on icon at bounding box center [629, 12] width 13 height 13
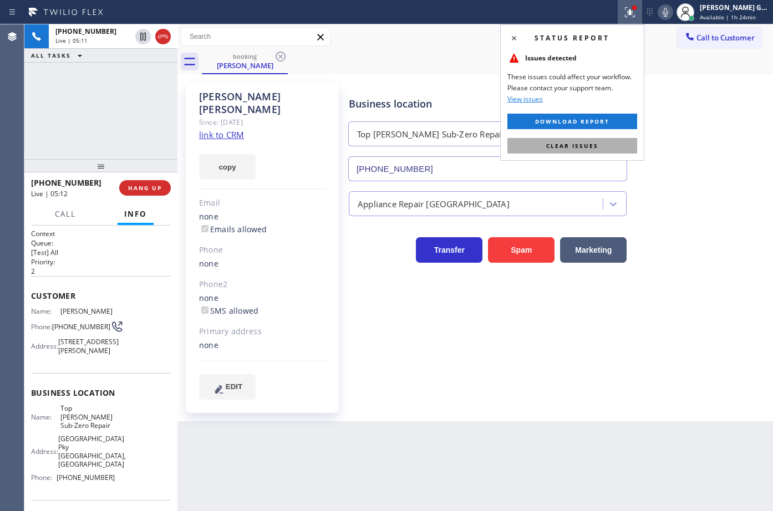
click at [608, 146] on button "Clear issues" at bounding box center [573, 146] width 130 height 16
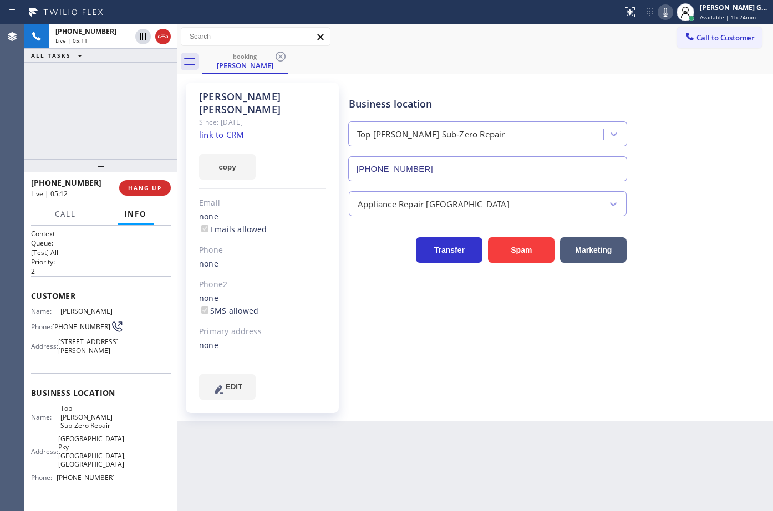
click at [626, 81] on div "Business location Top [PERSON_NAME] Sub-Zero Repair [PHONE_NUMBER]" at bounding box center [559, 131] width 424 height 100
click at [474, 77] on div "[PERSON_NAME] Since: [DATE] link to CRM copy Email none Emails allowed Phone no…" at bounding box center [475, 248] width 590 height 342
click at [483, 74] on div "booking [PERSON_NAME]" at bounding box center [487, 61] width 571 height 25
click at [571, 72] on div "booking [PERSON_NAME]" at bounding box center [487, 61] width 571 height 25
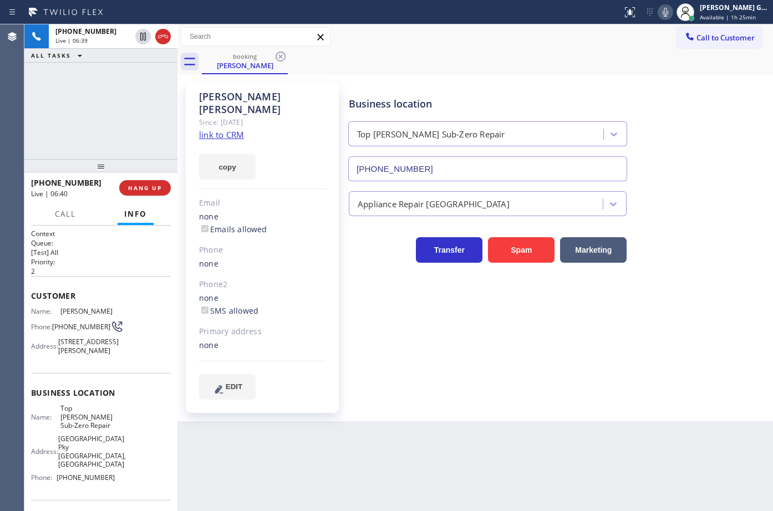
click at [571, 72] on div "booking [PERSON_NAME]" at bounding box center [487, 61] width 571 height 25
click at [526, 48] on div "Call to Customer Outbound call Location [GEOGRAPHIC_DATA] HVAC Your caller id p…" at bounding box center [476, 36] width 596 height 25
click at [522, 47] on div "Call to Customer Outbound call Location [GEOGRAPHIC_DATA] HVAC Your caller id p…" at bounding box center [476, 36] width 596 height 25
click at [518, 73] on div "booking [PERSON_NAME]" at bounding box center [487, 61] width 571 height 25
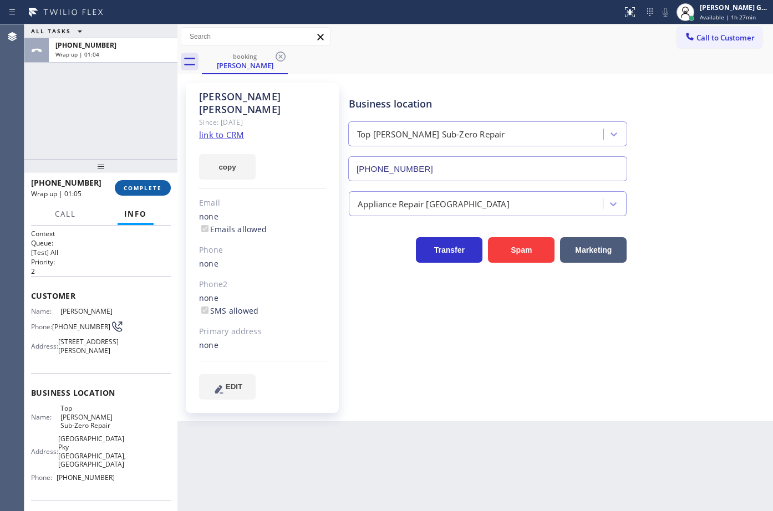
click at [161, 186] on span "COMPLETE" at bounding box center [143, 188] width 38 height 8
click at [87, 118] on div "ALL TASKS ALL TASKS ACTIVE TASKS TASKS IN WRAP UP [PHONE_NUMBER] Wrap up | 01:05" at bounding box center [100, 91] width 153 height 135
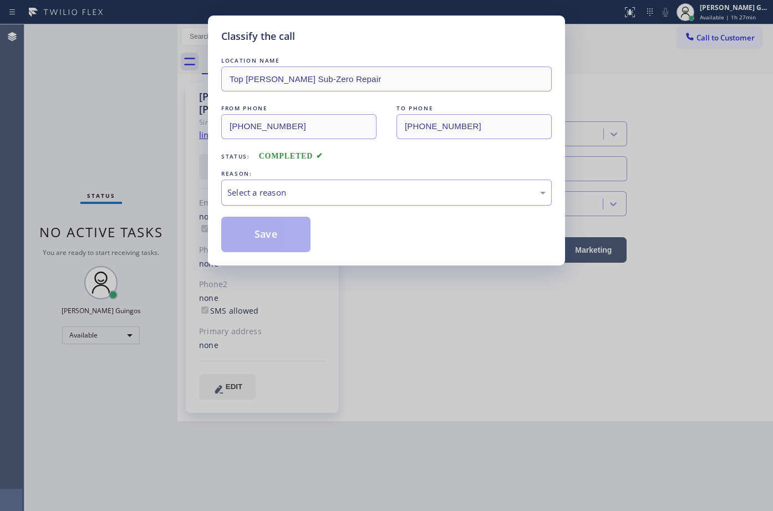
click at [282, 190] on div "Select a reason" at bounding box center [386, 192] width 318 height 13
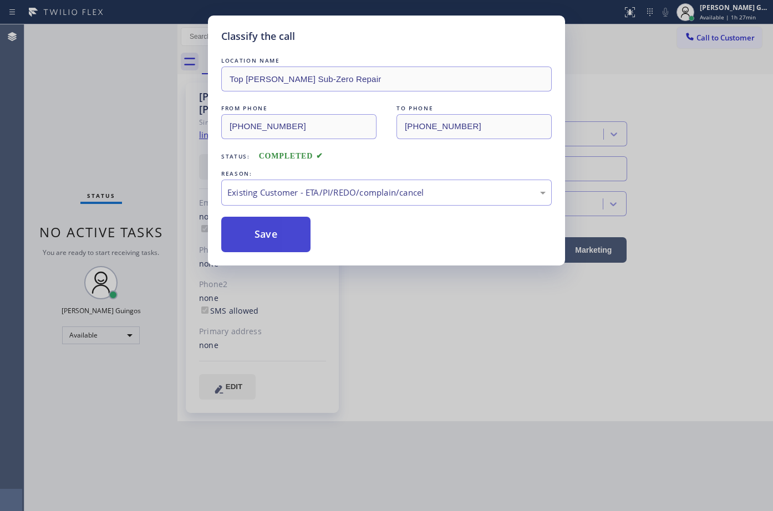
click at [265, 240] on button "Save" at bounding box center [265, 235] width 89 height 36
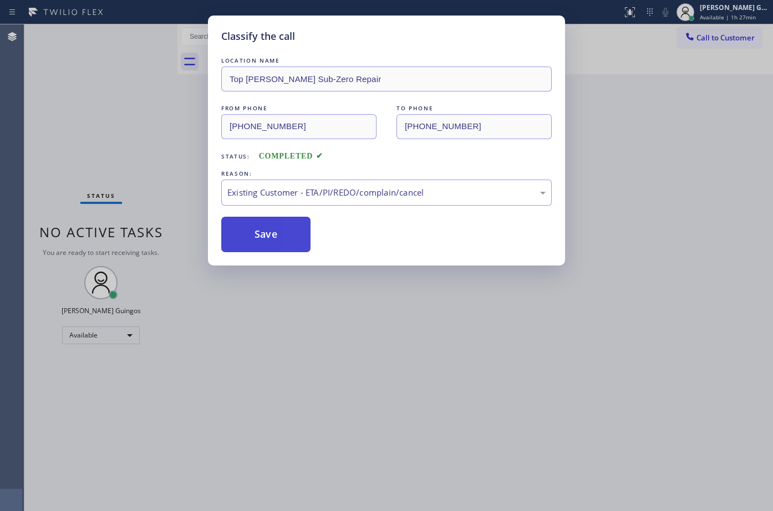
click at [265, 240] on button "Save" at bounding box center [265, 235] width 89 height 36
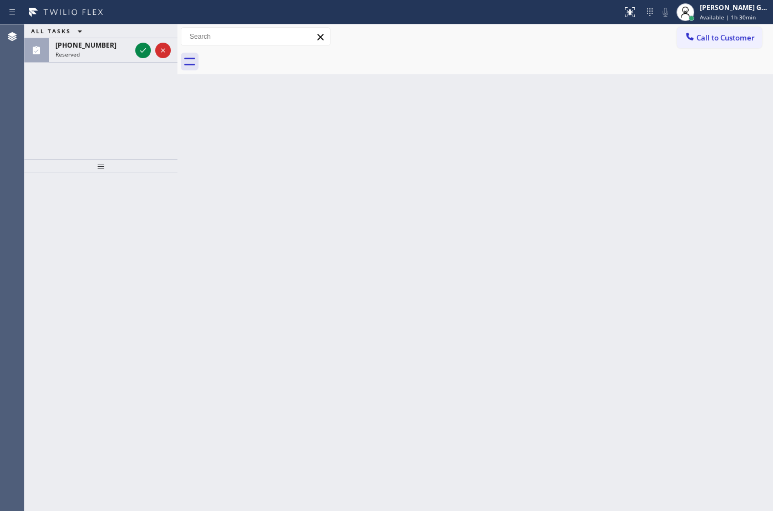
click at [440, 403] on div "Back to Dashboard Change Sender ID Customers Technicians Select a contact Outbo…" at bounding box center [476, 267] width 596 height 487
click at [454, 422] on div "Back to Dashboard Change Sender ID Customers Technicians Select a contact Outbo…" at bounding box center [476, 267] width 596 height 487
drag, startPoint x: 106, startPoint y: 40, endPoint x: 117, endPoint y: 55, distance: 18.6
click at [110, 45] on div "[PHONE_NUMBER] Reserved" at bounding box center [91, 50] width 84 height 24
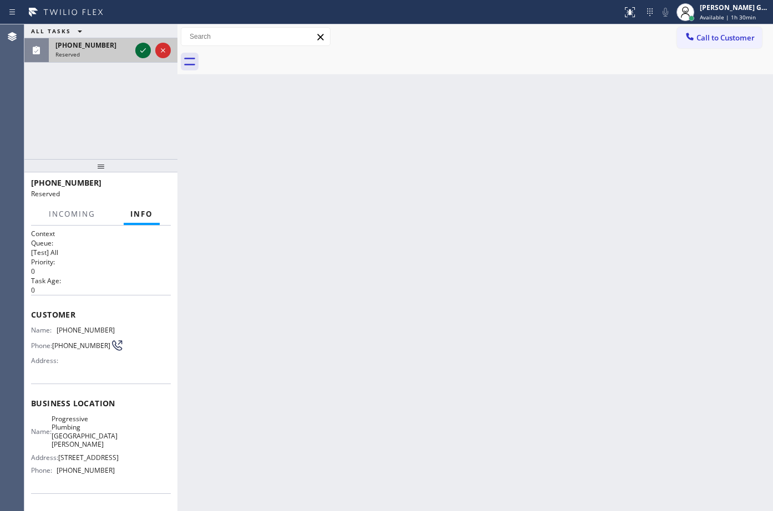
click at [138, 47] on icon at bounding box center [142, 50] width 13 height 13
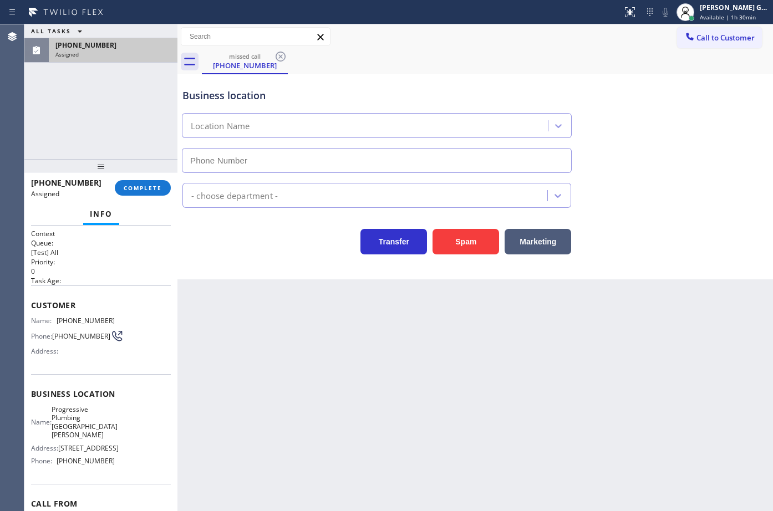
type input "[PHONE_NUMBER]"
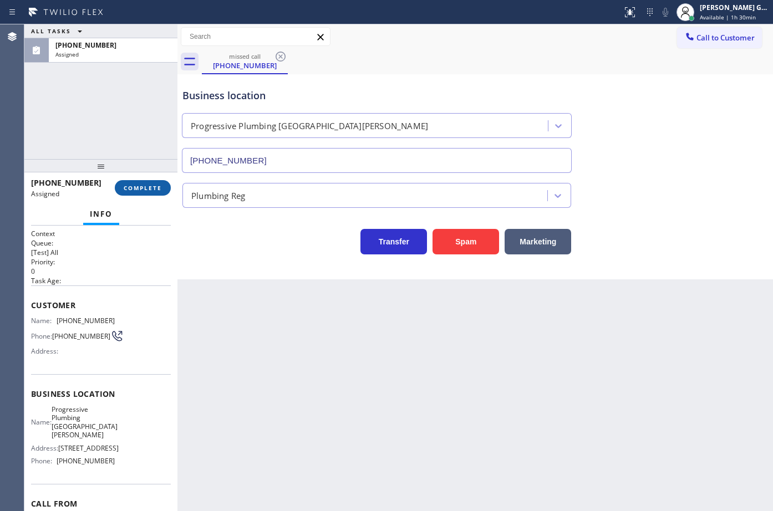
click at [136, 183] on button "COMPLETE" at bounding box center [143, 188] width 56 height 16
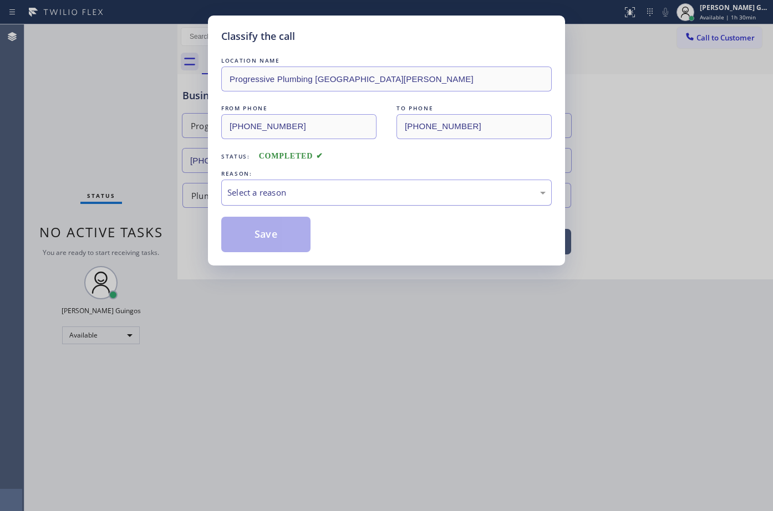
drag, startPoint x: 276, startPoint y: 191, endPoint x: 276, endPoint y: 201, distance: 9.4
click at [276, 197] on div "Select a reason" at bounding box center [386, 192] width 318 height 13
click at [276, 232] on button "Save" at bounding box center [265, 235] width 89 height 36
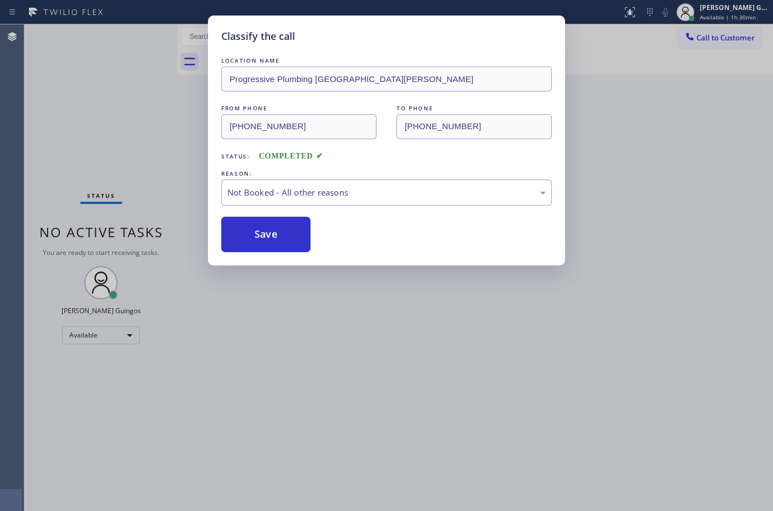
click at [276, 232] on button "Save" at bounding box center [265, 235] width 89 height 36
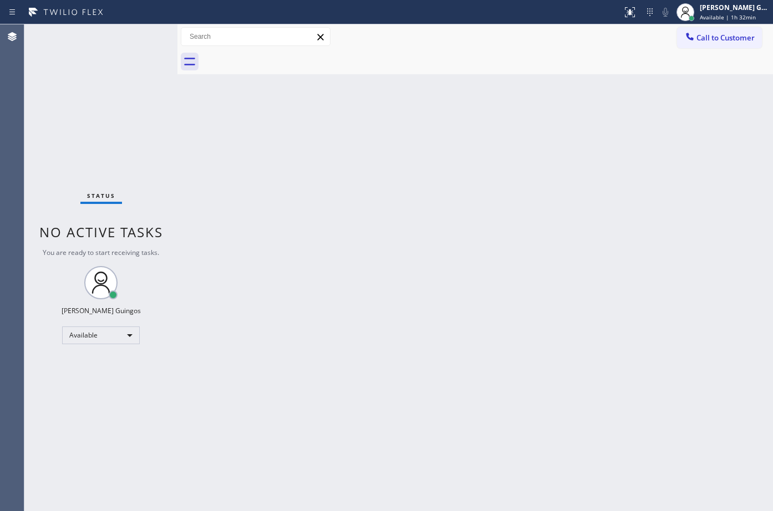
click at [498, 178] on div "Back to Dashboard Change Sender ID Customers Technicians Select a contact Outbo…" at bounding box center [476, 267] width 596 height 487
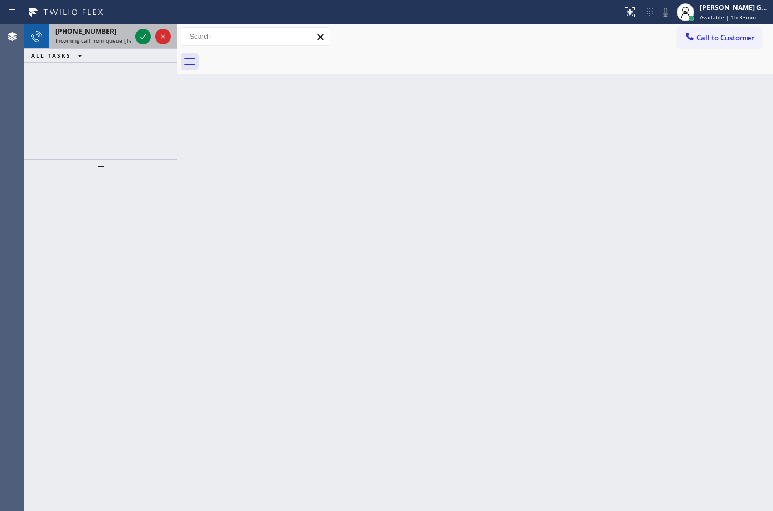
click at [103, 46] on div "[PHONE_NUMBER] Incoming call from queue [Test] All" at bounding box center [91, 36] width 84 height 24
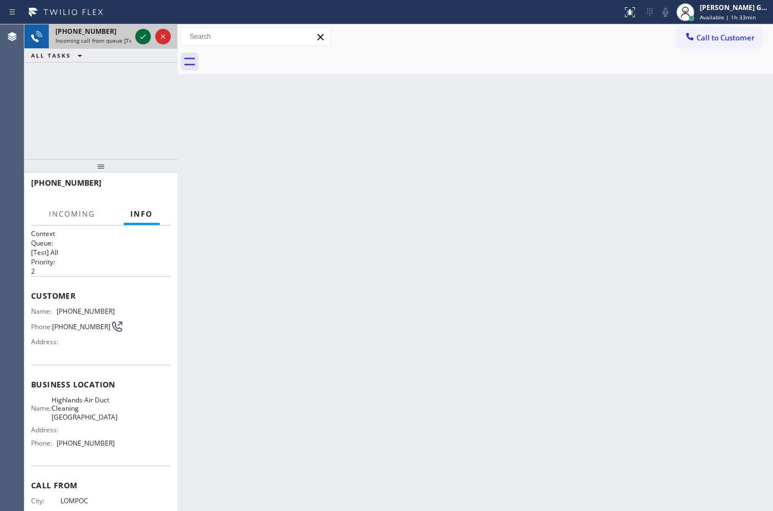
click at [139, 34] on icon at bounding box center [142, 36] width 13 height 13
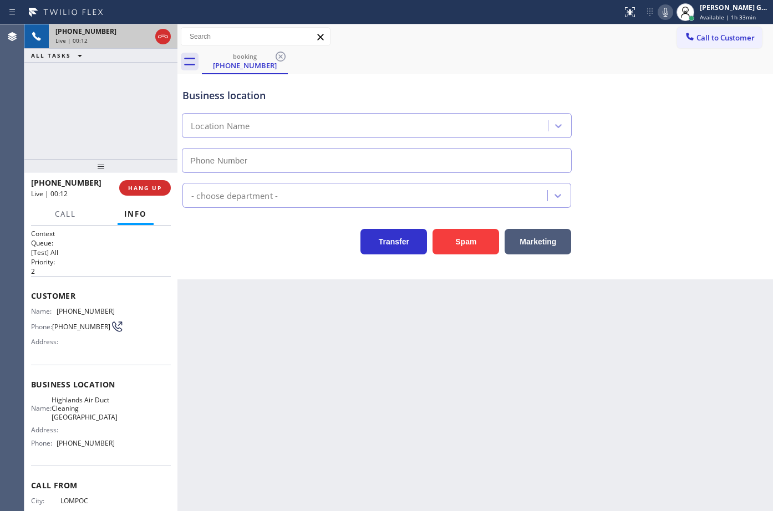
type input "[PHONE_NUMBER]"
click at [161, 181] on button "HANG UP" at bounding box center [145, 188] width 52 height 16
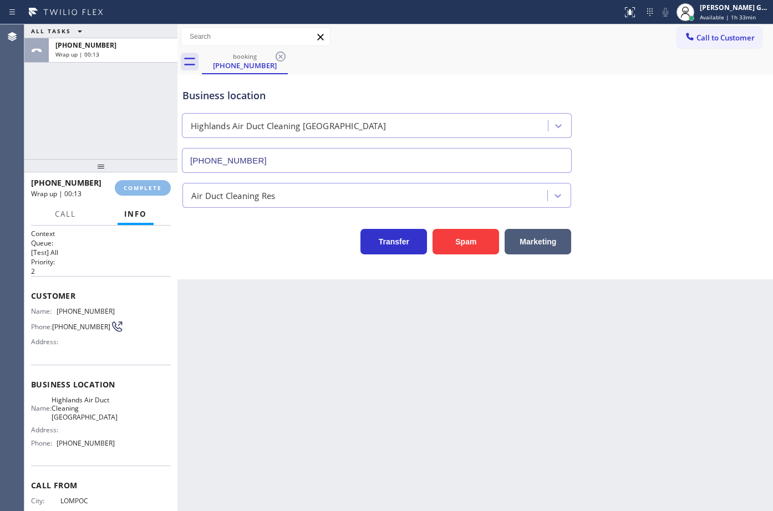
click at [222, 266] on div "Business location Highlands Air Duct Cleaning [GEOGRAPHIC_DATA] [PHONE_NUMBER] …" at bounding box center [476, 176] width 596 height 205
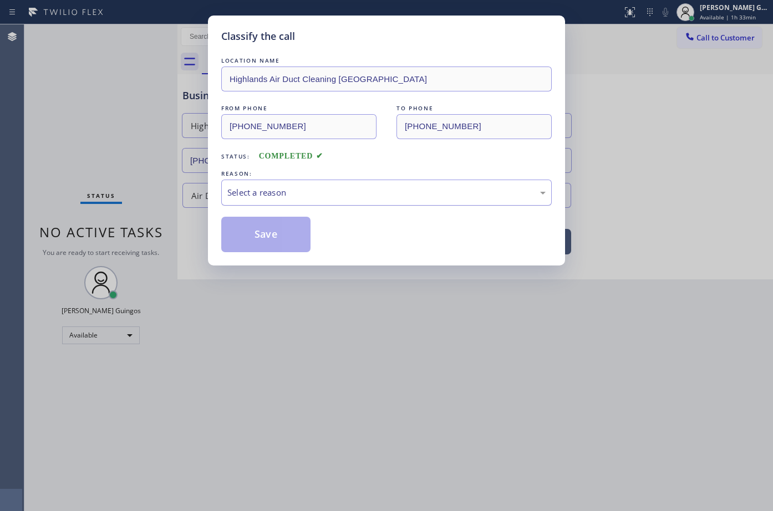
drag, startPoint x: 250, startPoint y: 191, endPoint x: 252, endPoint y: 198, distance: 6.9
click at [251, 195] on div "Select a reason" at bounding box center [386, 192] width 318 height 13
click at [252, 234] on button "Save" at bounding box center [265, 235] width 89 height 36
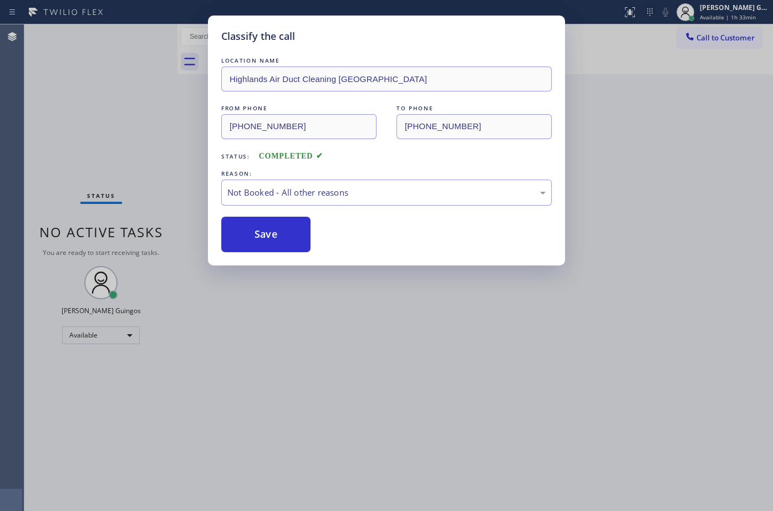
click at [252, 234] on button "Save" at bounding box center [265, 235] width 89 height 36
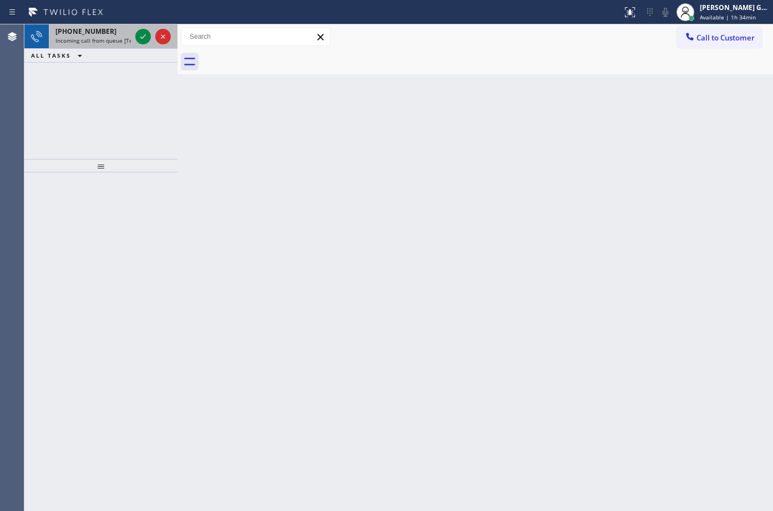
click at [115, 33] on div "[PHONE_NUMBER]" at bounding box center [92, 31] width 75 height 9
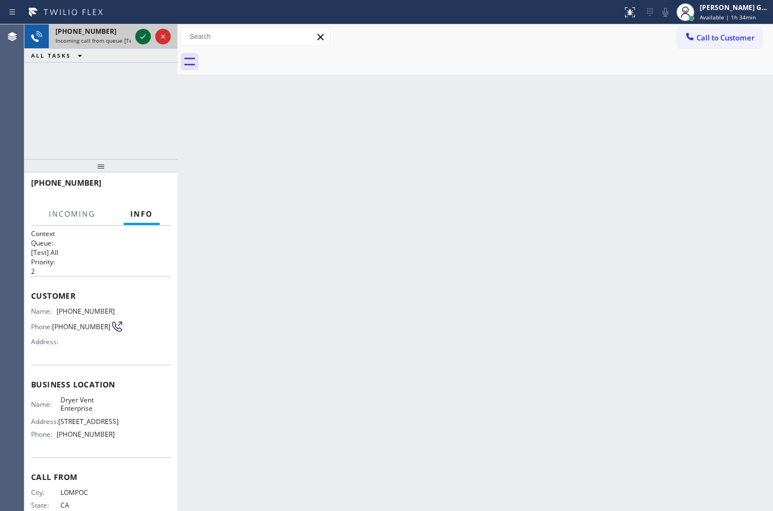
click at [143, 36] on icon at bounding box center [142, 36] width 13 height 13
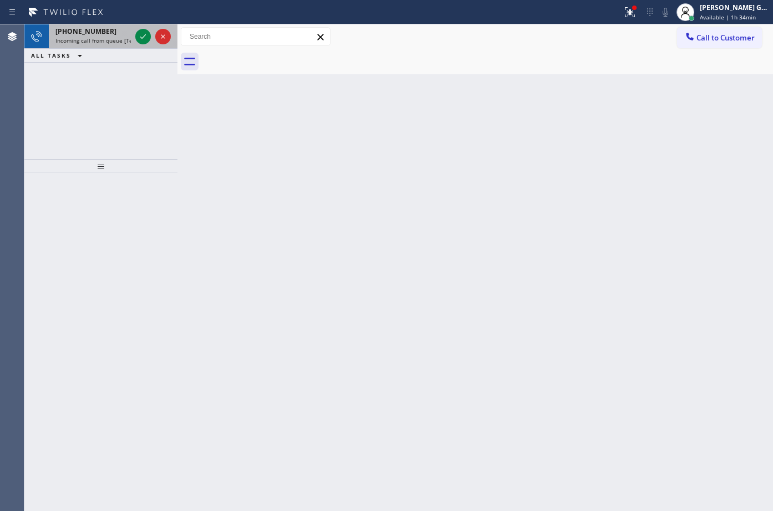
click at [100, 43] on span "Incoming call from queue [Test] All" at bounding box center [101, 41] width 92 height 8
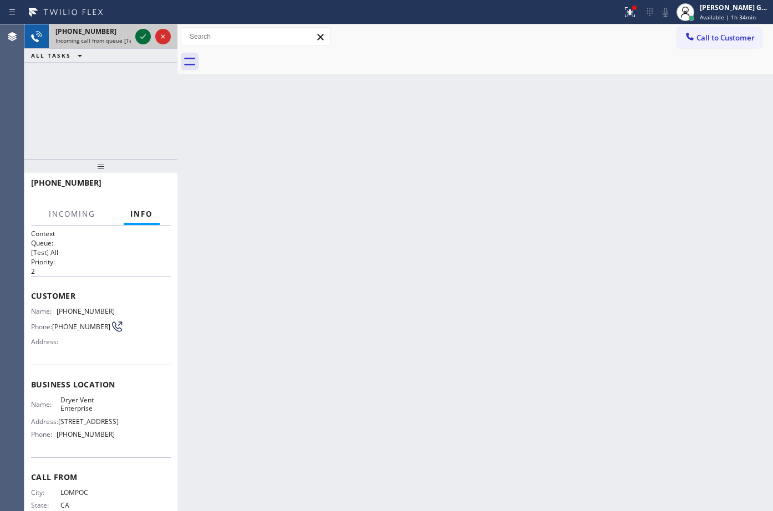
click at [139, 36] on icon at bounding box center [142, 36] width 13 height 13
click at [165, 37] on icon at bounding box center [162, 36] width 13 height 13
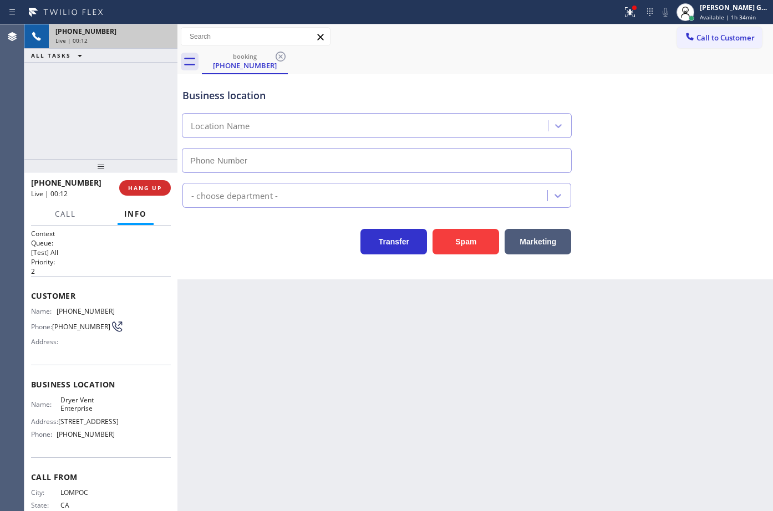
click at [165, 37] on div "Live | 00:12" at bounding box center [112, 41] width 115 height 8
type input "[PHONE_NUMBER]"
click at [165, 37] on div "Live | 00:12" at bounding box center [112, 41] width 115 height 8
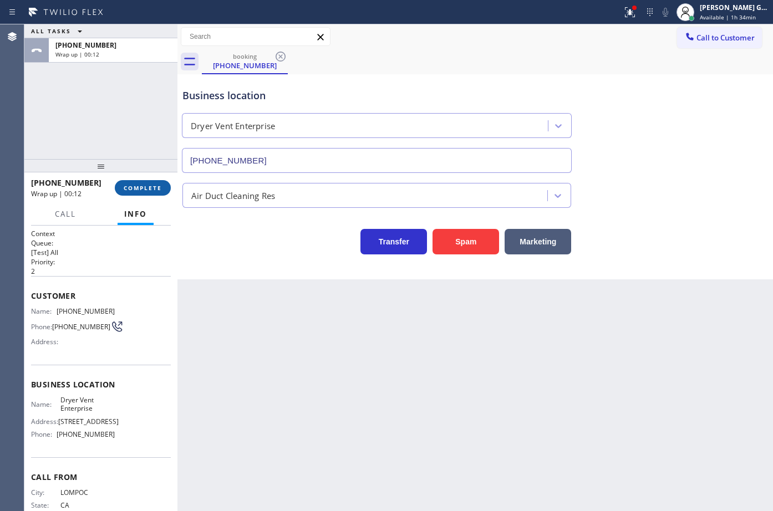
click at [155, 185] on span "COMPLETE" at bounding box center [143, 188] width 38 height 8
click at [227, 262] on div "Business location Dryer Vent Enterprise [PHONE_NUMBER] Air Duct Cleaning Res Tr…" at bounding box center [476, 176] width 596 height 205
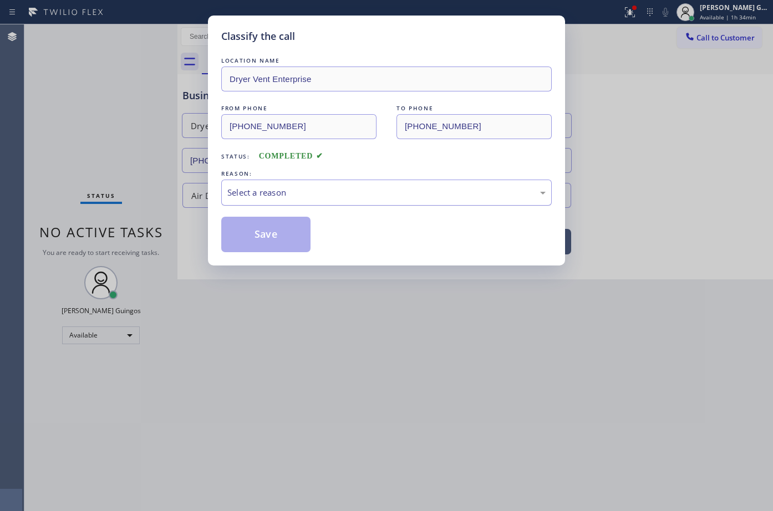
drag, startPoint x: 257, startPoint y: 189, endPoint x: 257, endPoint y: 196, distance: 7.8
click at [257, 196] on div "Select a reason" at bounding box center [386, 192] width 318 height 13
click at [258, 232] on button "Save" at bounding box center [265, 235] width 89 height 36
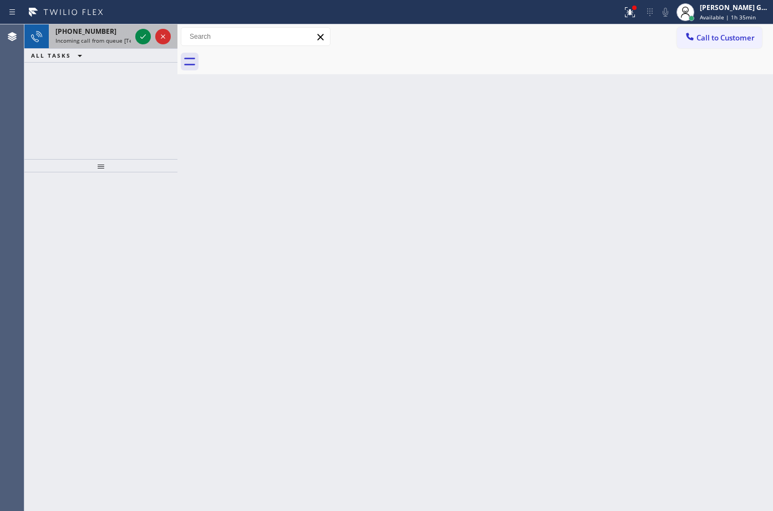
click at [102, 32] on div "[PHONE_NUMBER]" at bounding box center [92, 31] width 75 height 9
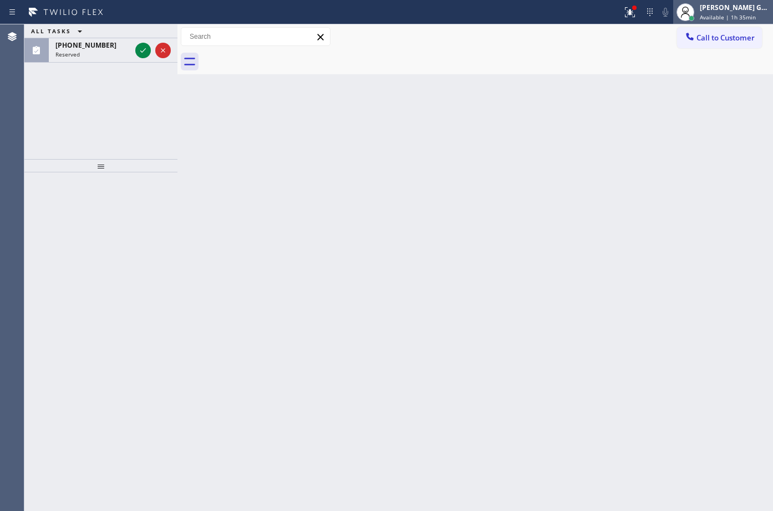
click at [739, 4] on div "[PERSON_NAME] Guingos" at bounding box center [735, 7] width 70 height 9
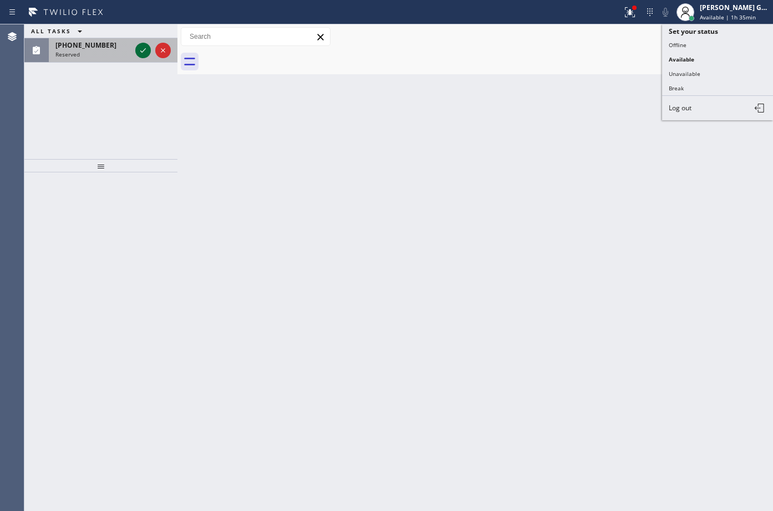
drag, startPoint x: 113, startPoint y: 43, endPoint x: 138, endPoint y: 54, distance: 27.8
click at [116, 44] on div "[PHONE_NUMBER]" at bounding box center [92, 44] width 75 height 9
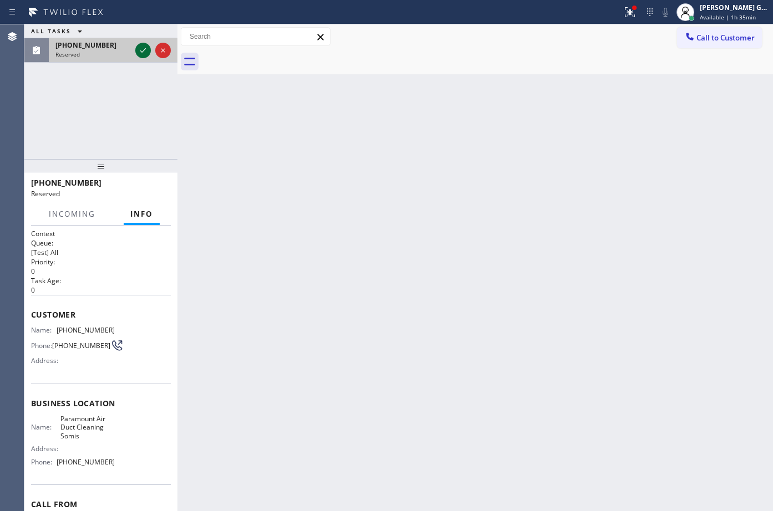
click at [140, 52] on icon at bounding box center [142, 50] width 13 height 13
drag, startPoint x: 332, startPoint y: 187, endPoint x: 298, endPoint y: 192, distance: 33.7
click at [332, 187] on div "Back to Dashboard Change Sender ID Customers Technicians Select a contact Outbo…" at bounding box center [476, 267] width 596 height 487
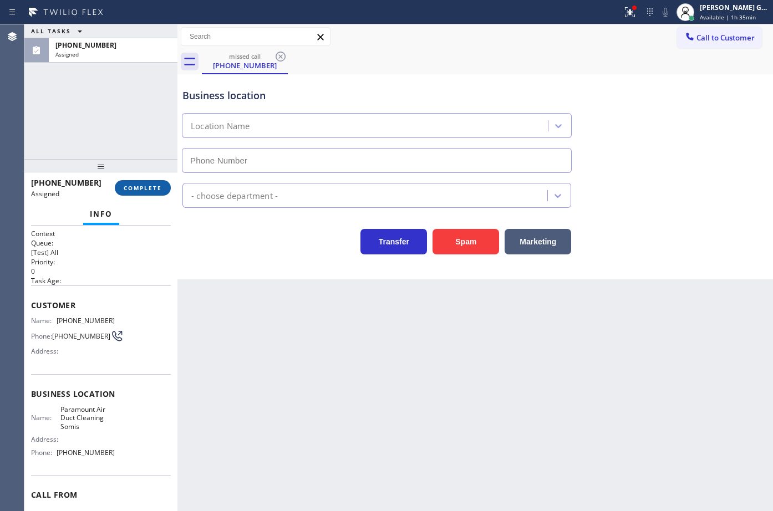
type input "[PHONE_NUMBER]"
drag, startPoint x: 147, startPoint y: 191, endPoint x: 153, endPoint y: 189, distance: 6.3
click at [147, 190] on span "COMPLETE" at bounding box center [143, 188] width 38 height 8
click at [228, 252] on div "Transfer Spam Marketing" at bounding box center [376, 239] width 393 height 31
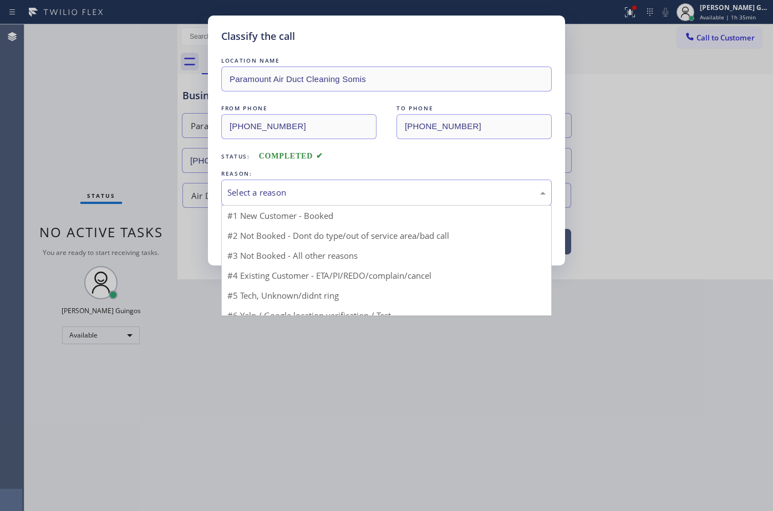
drag, startPoint x: 257, startPoint y: 193, endPoint x: 262, endPoint y: 224, distance: 31.6
click at [260, 202] on div "Select a reason" at bounding box center [386, 193] width 331 height 26
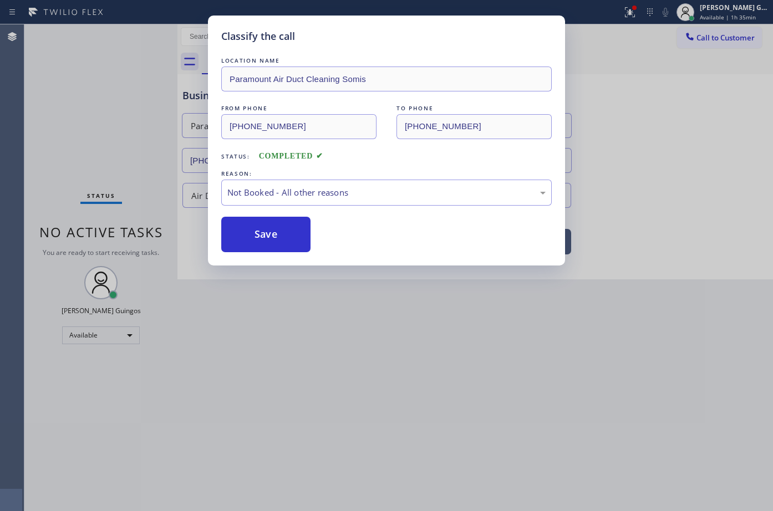
click at [262, 235] on button "Save" at bounding box center [265, 235] width 89 height 36
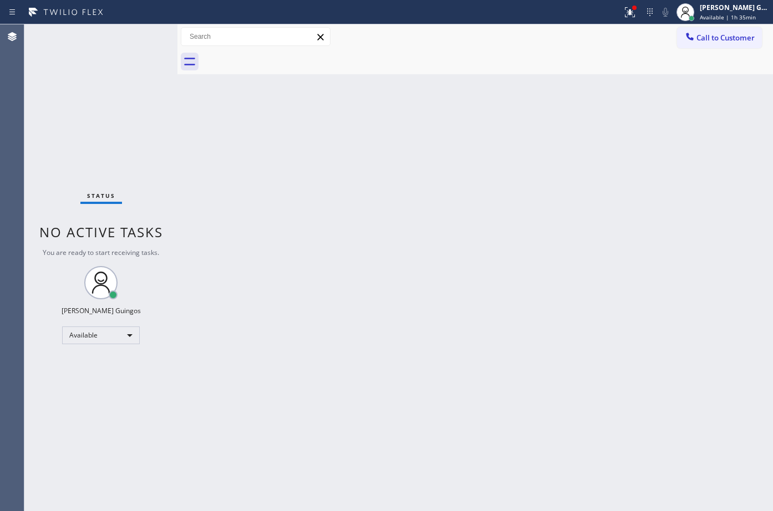
click at [719, 15] on span "Available | 1h 35min" at bounding box center [728, 17] width 56 height 8
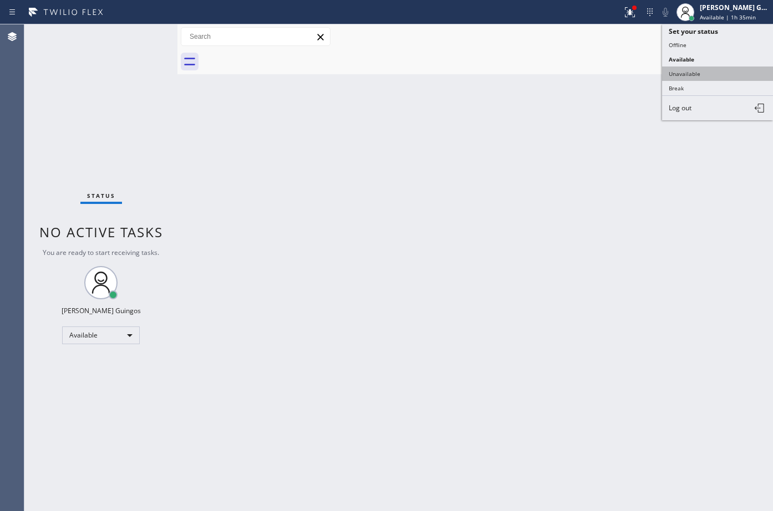
click at [693, 68] on button "Unavailable" at bounding box center [717, 74] width 111 height 14
click at [693, 68] on div at bounding box center [487, 61] width 571 height 25
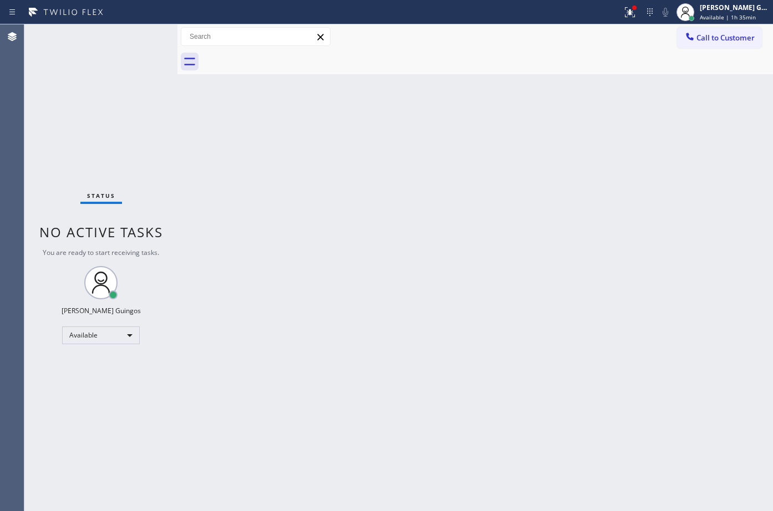
click at [439, 404] on div "Back to Dashboard Change Sender ID Customers Technicians Select a contact Outbo…" at bounding box center [476, 267] width 596 height 487
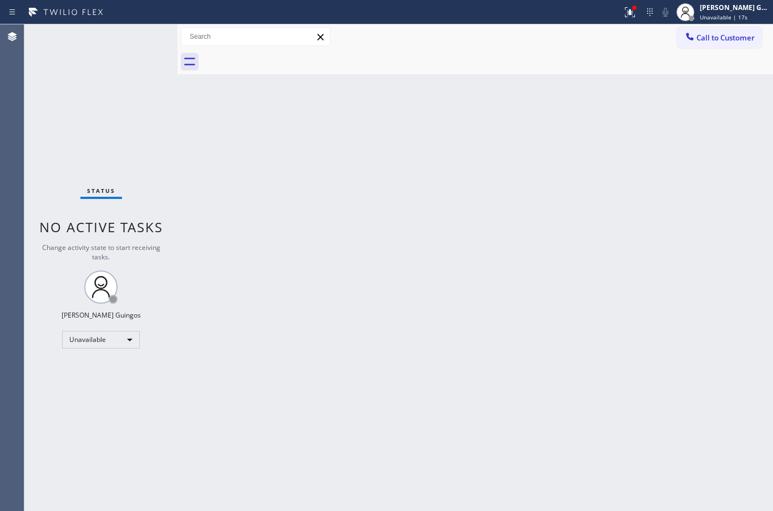
click at [439, 404] on div "Back to Dashboard Change Sender ID Customers Technicians Select a contact Outbo…" at bounding box center [476, 267] width 596 height 487
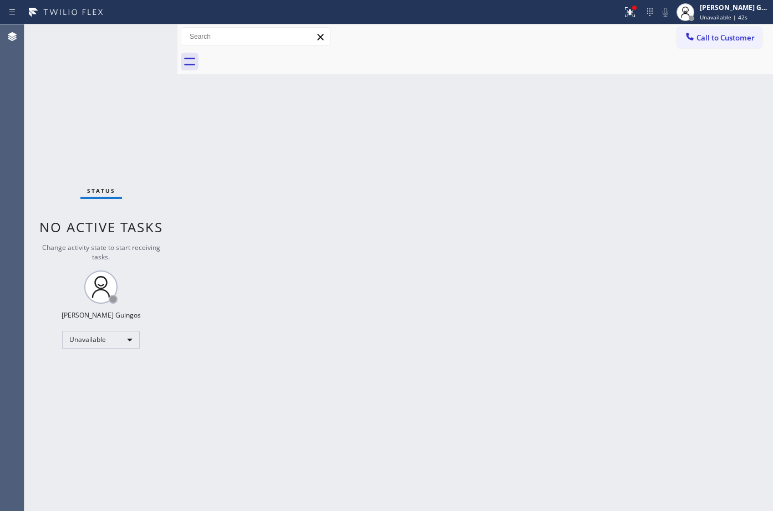
click at [439, 404] on div "Back to Dashboard Change Sender ID Customers Technicians Select a contact Outbo…" at bounding box center [476, 267] width 596 height 487
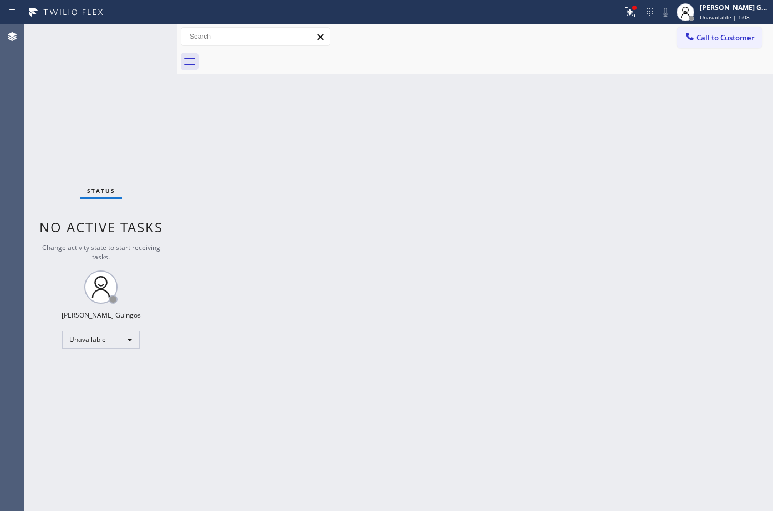
click at [439, 404] on div "Back to Dashboard Change Sender ID Customers Technicians Select a contact Outbo…" at bounding box center [476, 267] width 596 height 487
click at [450, 398] on div "Back to Dashboard Change Sender ID Customers Technicians Select a contact Outbo…" at bounding box center [476, 267] width 596 height 487
click at [470, 374] on div "Back to Dashboard Change Sender ID Customers Technicians Select a contact Outbo…" at bounding box center [476, 267] width 596 height 487
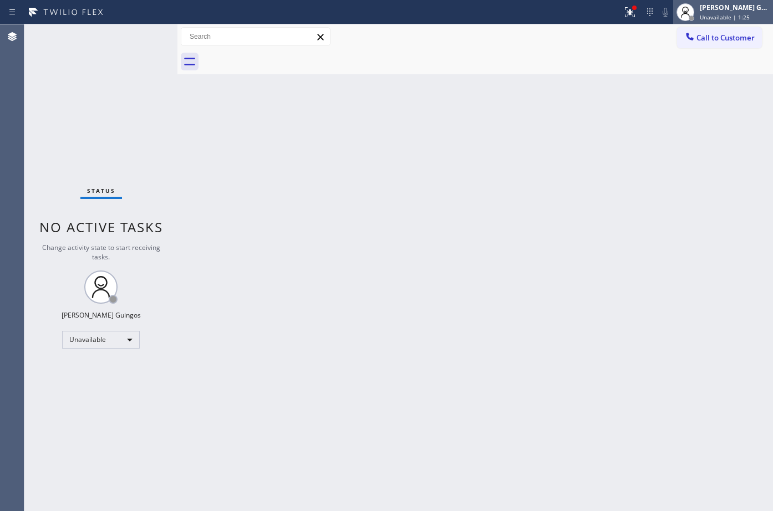
click at [732, 17] on span "Unavailable | 1:25" at bounding box center [725, 17] width 50 height 8
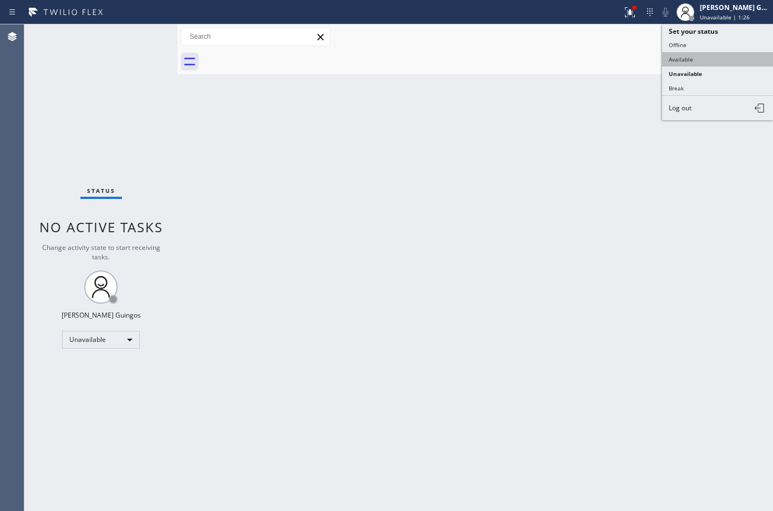
click at [681, 62] on button "Available" at bounding box center [717, 59] width 111 height 14
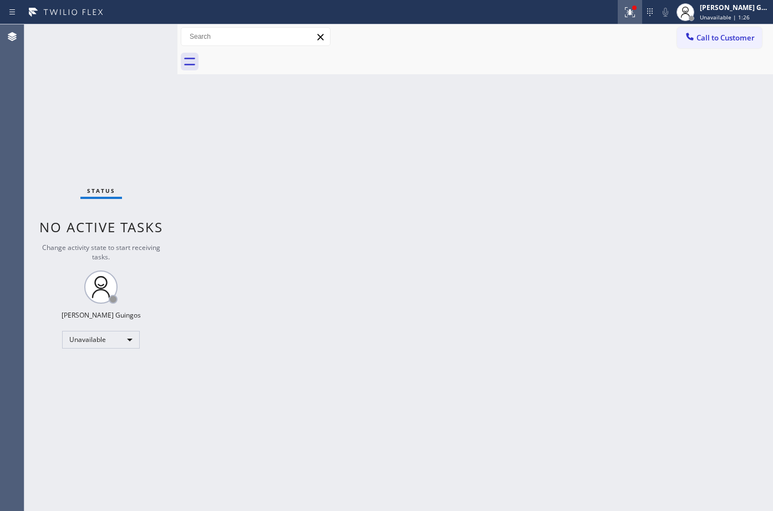
click at [625, 15] on div at bounding box center [630, 12] width 24 height 13
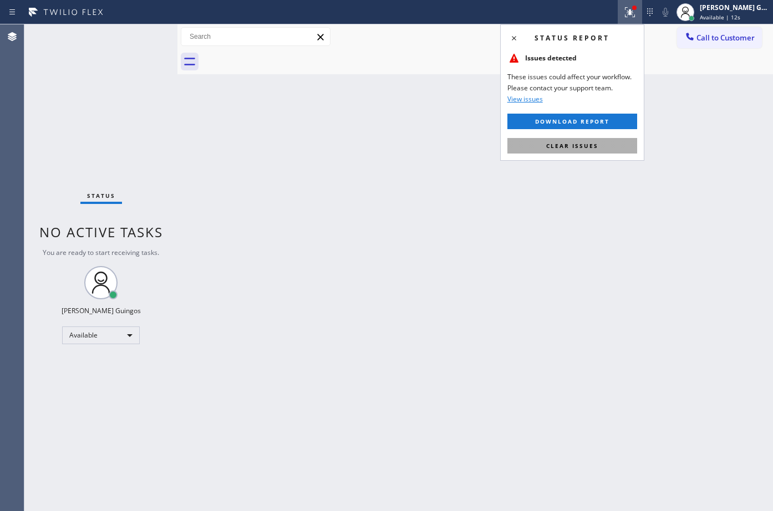
click at [621, 144] on button "Clear issues" at bounding box center [573, 146] width 130 height 16
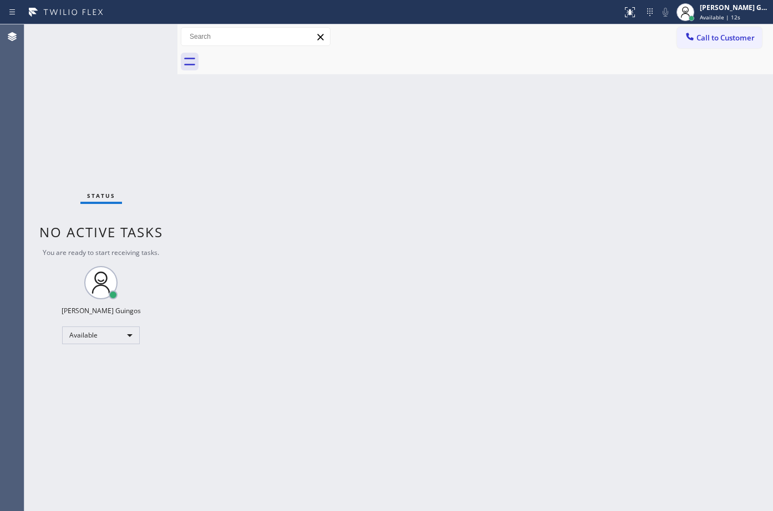
drag, startPoint x: 621, startPoint y: 144, endPoint x: 428, endPoint y: 36, distance: 221.3
click at [563, 111] on div "Back to Dashboard Change Sender ID Customers Technicians Select a contact Outbo…" at bounding box center [476, 267] width 596 height 487
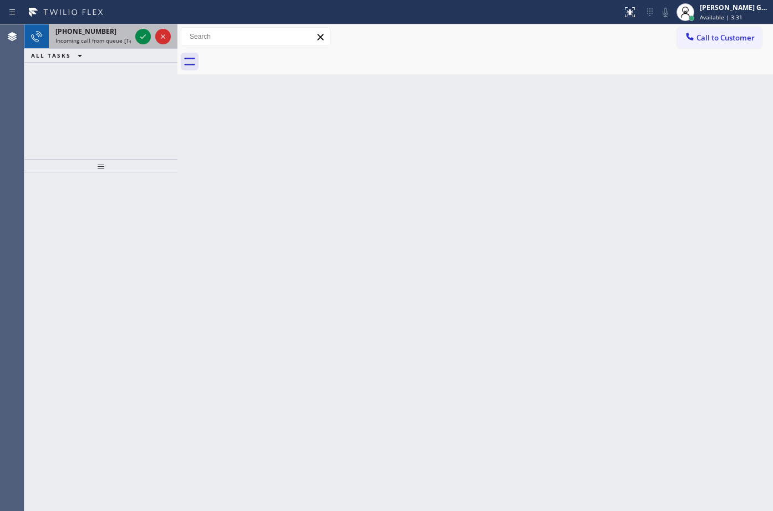
click at [99, 36] on div "[PHONE_NUMBER] Incoming call from queue [Test] All" at bounding box center [91, 36] width 84 height 24
click at [142, 38] on icon at bounding box center [143, 36] width 6 height 4
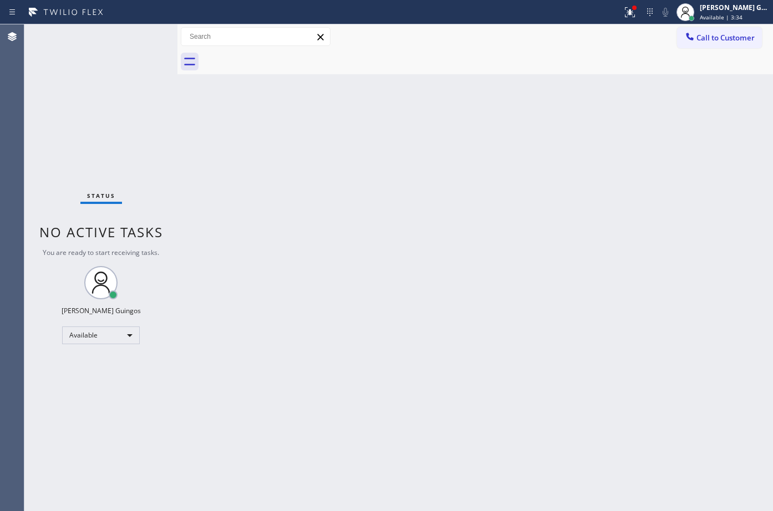
click at [204, 114] on div "Back to Dashboard Change Sender ID Customers Technicians Select a contact Outbo…" at bounding box center [476, 267] width 596 height 487
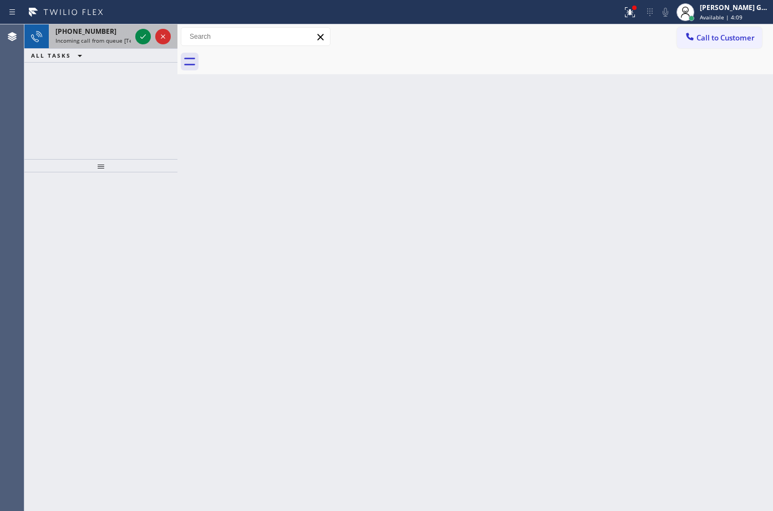
click at [113, 29] on div "[PHONE_NUMBER]" at bounding box center [92, 31] width 75 height 9
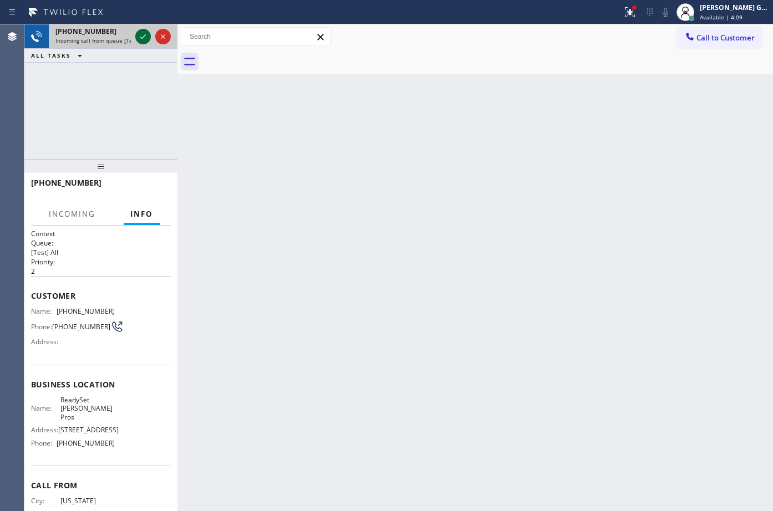
click at [139, 36] on icon at bounding box center [142, 36] width 13 height 13
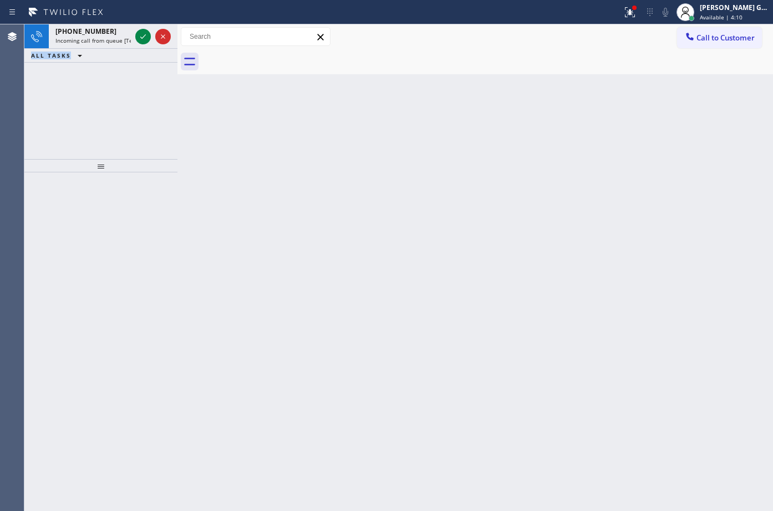
click at [139, 36] on icon at bounding box center [142, 36] width 13 height 13
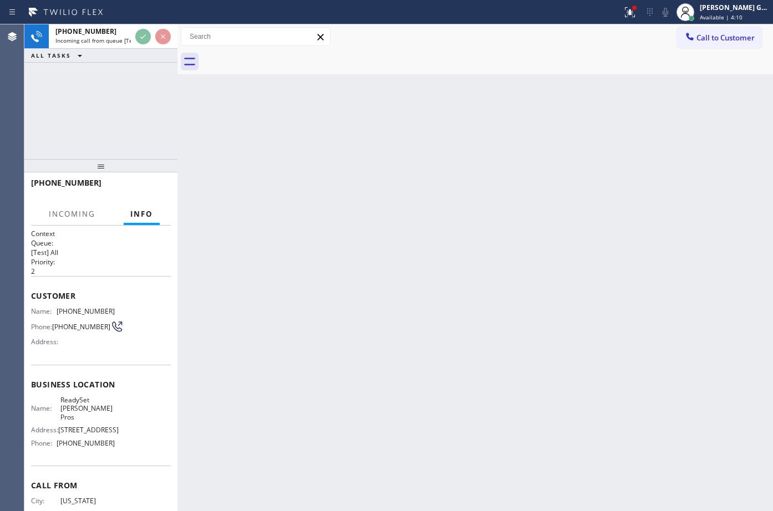
click at [139, 36] on icon at bounding box center [142, 36] width 13 height 13
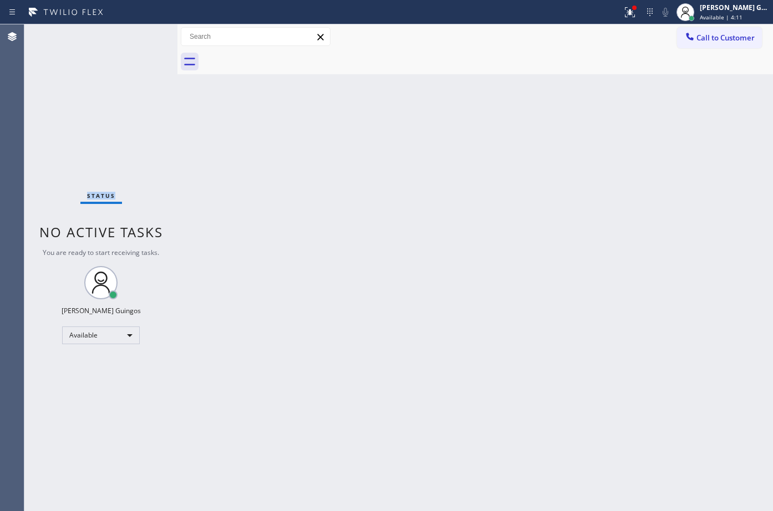
click at [139, 36] on div "Status No active tasks You are ready to start receiving tasks. [PERSON_NAME] Av…" at bounding box center [100, 267] width 153 height 487
drag, startPoint x: 384, startPoint y: 114, endPoint x: 513, endPoint y: 11, distance: 164.9
click at [394, 107] on div "Back to Dashboard Change Sender ID Customers Technicians Select a contact Outbo…" at bounding box center [476, 267] width 596 height 487
click at [446, 210] on div "Back to Dashboard Change Sender ID Customers Technicians Select a contact Outbo…" at bounding box center [476, 267] width 596 height 487
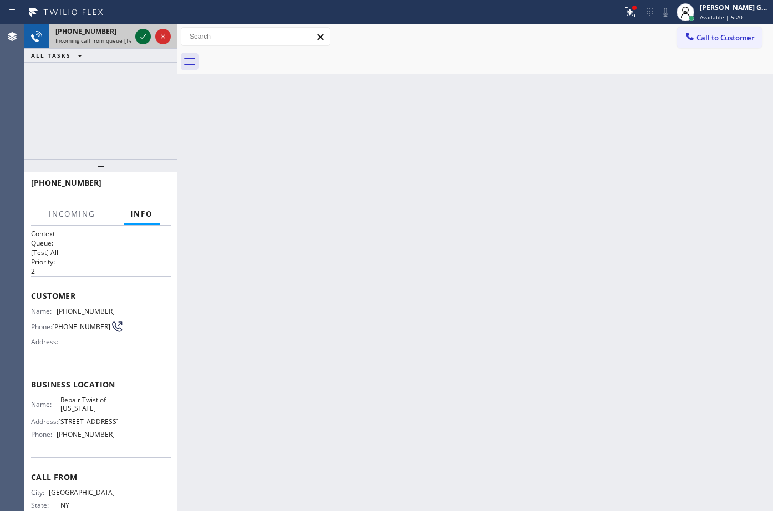
click at [140, 38] on icon at bounding box center [142, 36] width 13 height 13
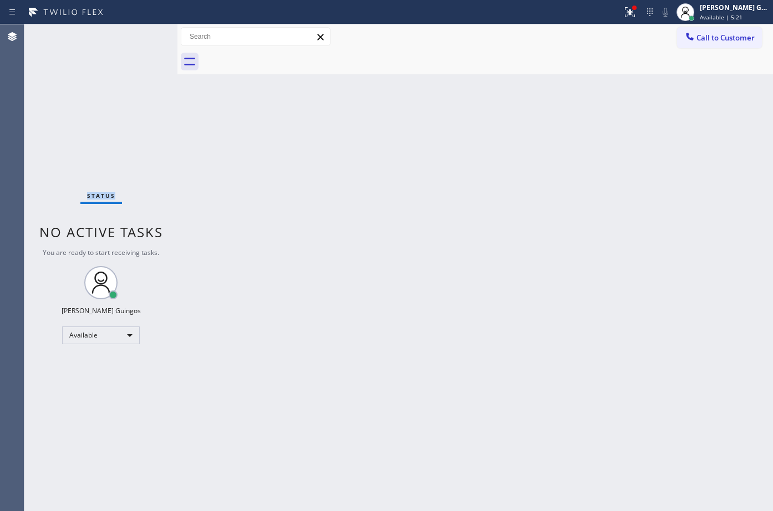
click at [140, 38] on div "Status No active tasks You are ready to start receiving tasks. [PERSON_NAME] Av…" at bounding box center [100, 267] width 153 height 487
click at [335, 256] on div "Back to Dashboard Change Sender ID Customers Technicians Select a contact Outbo…" at bounding box center [476, 267] width 596 height 487
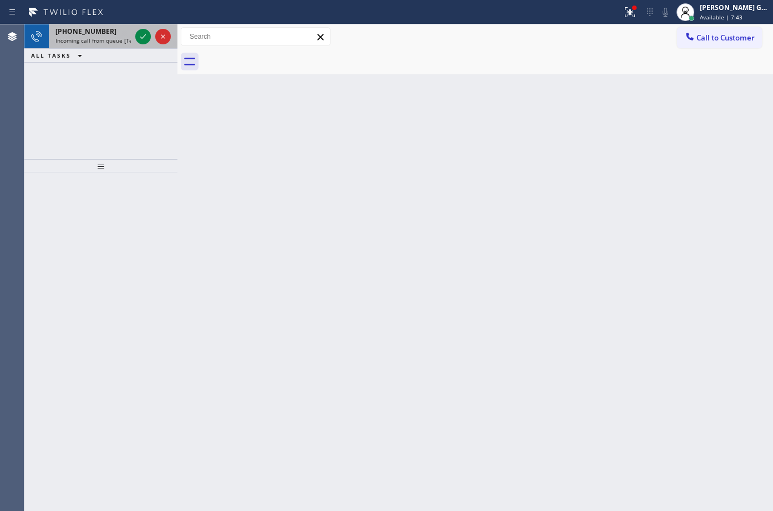
click at [125, 43] on span "Incoming call from queue [Test] All" at bounding box center [101, 41] width 92 height 8
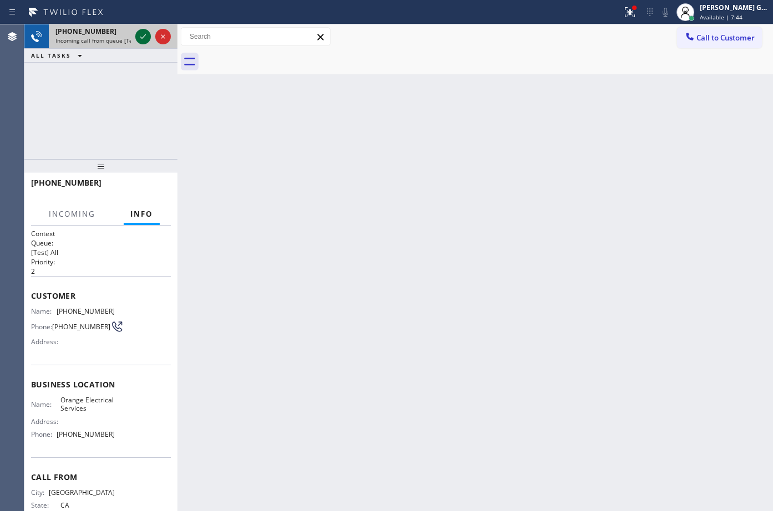
click at [140, 40] on icon at bounding box center [142, 36] width 13 height 13
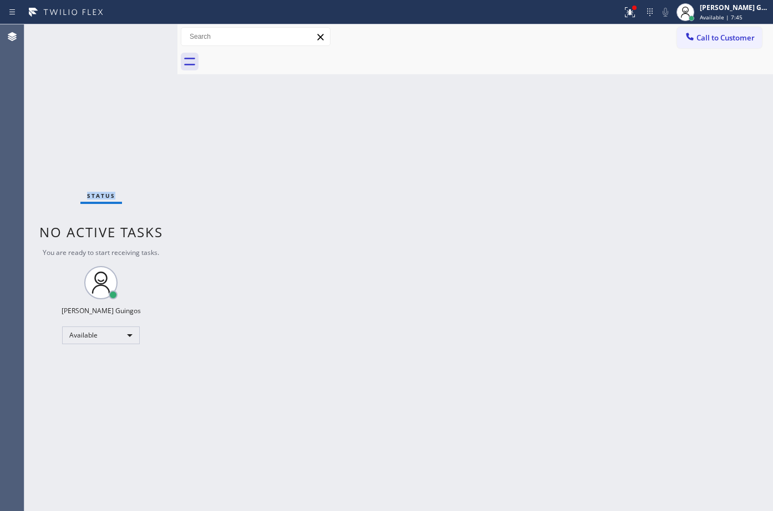
click at [140, 40] on div "Status No active tasks You are ready to start receiving tasks. [PERSON_NAME] Av…" at bounding box center [100, 267] width 153 height 487
click at [400, 192] on div "Back to Dashboard Change Sender ID Customers Technicians Select a contact Outbo…" at bounding box center [476, 267] width 596 height 487
drag, startPoint x: 627, startPoint y: 11, endPoint x: 630, endPoint y: 36, distance: 25.2
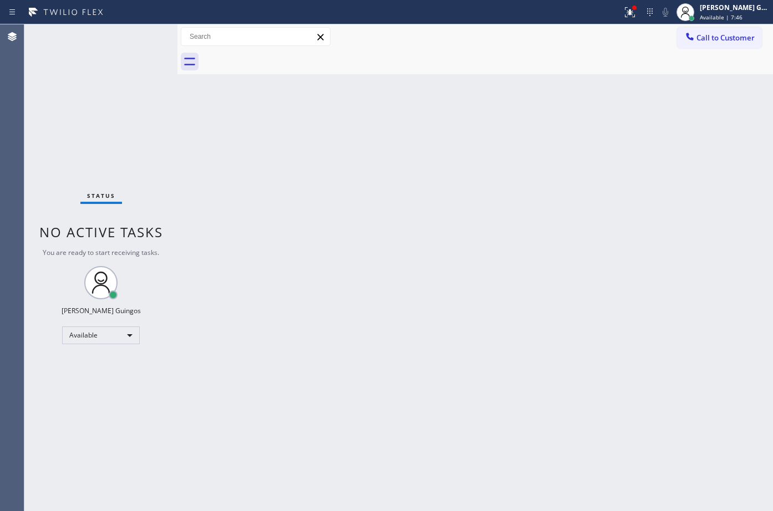
click at [627, 11] on div at bounding box center [630, 12] width 24 height 13
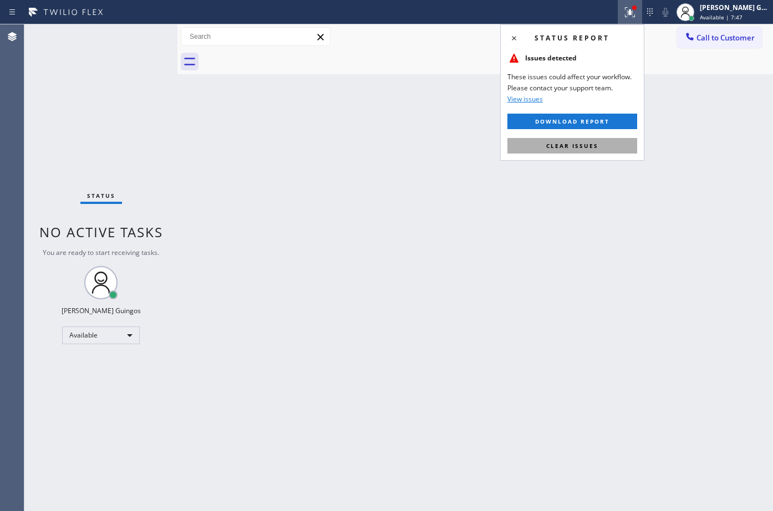
click at [600, 140] on button "Clear issues" at bounding box center [573, 146] width 130 height 16
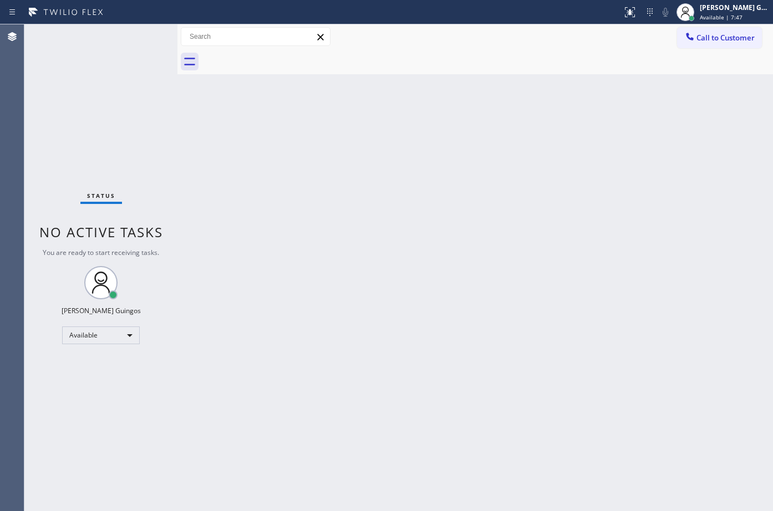
click at [600, 140] on div "Back to Dashboard Change Sender ID Customers Technicians Select a contact Outbo…" at bounding box center [476, 267] width 596 height 487
click at [432, 208] on div "Back to Dashboard Change Sender ID Customers Technicians Select a contact Outbo…" at bounding box center [476, 267] width 596 height 487
click at [380, 229] on div "Back to Dashboard Change Sender ID Customers Technicians Select a contact Outbo…" at bounding box center [476, 267] width 596 height 487
click at [382, 214] on div "Back to Dashboard Change Sender ID Customers Technicians Select a contact Outbo…" at bounding box center [476, 267] width 596 height 487
click at [100, 48] on div "Status No active tasks You are ready to start receiving tasks. [PERSON_NAME] Av…" at bounding box center [100, 267] width 153 height 487
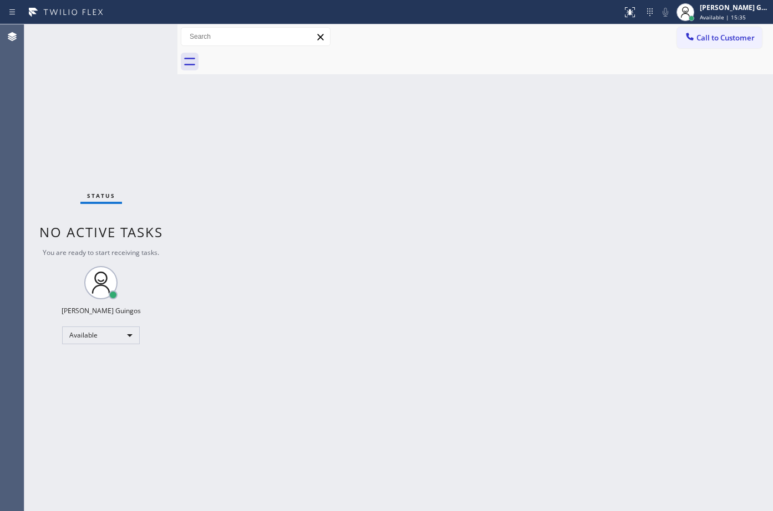
click at [371, 209] on div "Back to Dashboard Change Sender ID Customers Technicians Select a contact Outbo…" at bounding box center [476, 267] width 596 height 487
click at [439, 404] on div "Back to Dashboard Change Sender ID Customers Technicians Select a contact Outbo…" at bounding box center [476, 267] width 596 height 487
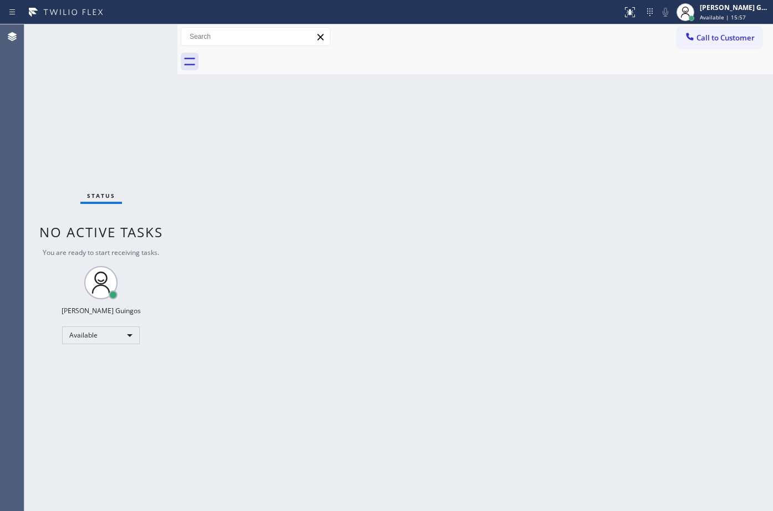
click at [439, 404] on div "Back to Dashboard Change Sender ID Customers Technicians Select a contact Outbo…" at bounding box center [476, 267] width 596 height 487
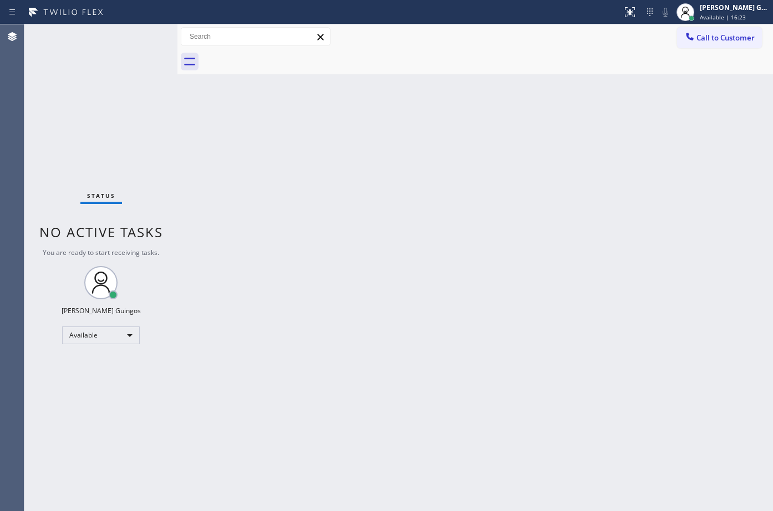
click at [439, 404] on div "Back to Dashboard Change Sender ID Customers Technicians Select a contact Outbo…" at bounding box center [476, 267] width 596 height 487
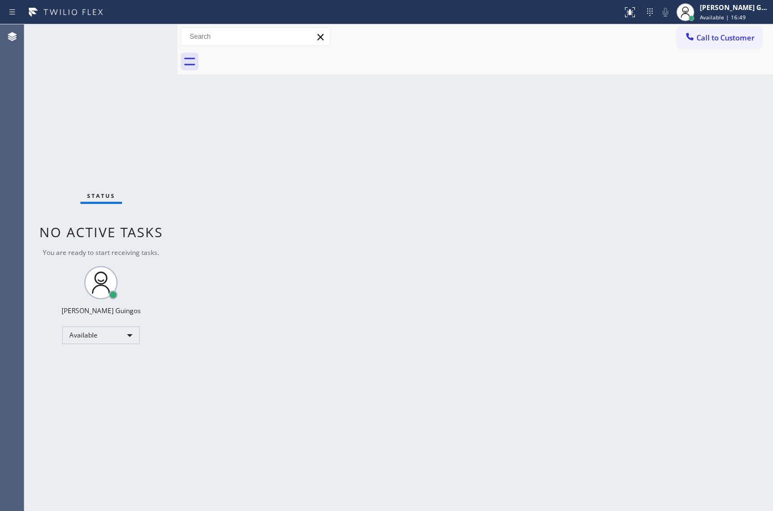
click at [439, 404] on div "Back to Dashboard Change Sender ID Customers Technicians Select a contact Outbo…" at bounding box center [476, 267] width 596 height 487
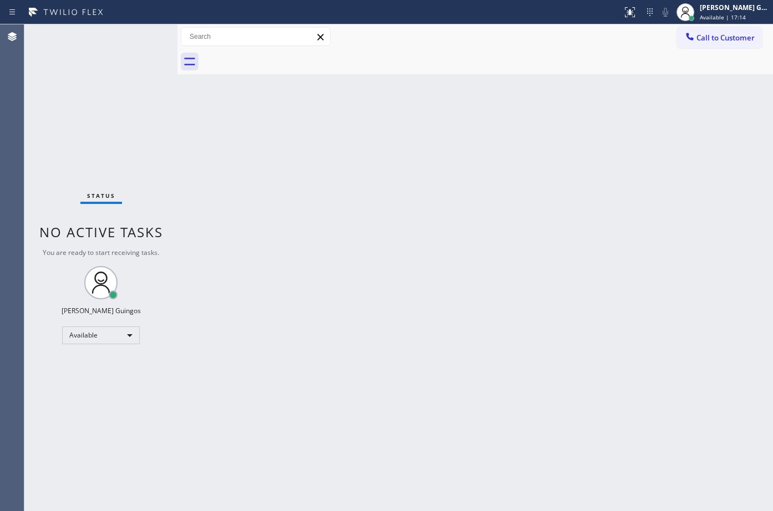
click at [439, 404] on div "Back to Dashboard Change Sender ID Customers Technicians Select a contact Outbo…" at bounding box center [476, 267] width 596 height 487
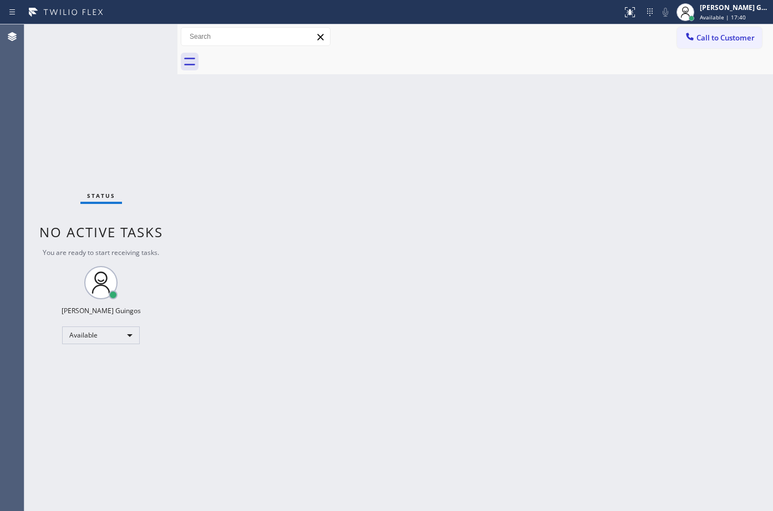
click at [439, 404] on div "Back to Dashboard Change Sender ID Customers Technicians Select a contact Outbo…" at bounding box center [476, 267] width 596 height 487
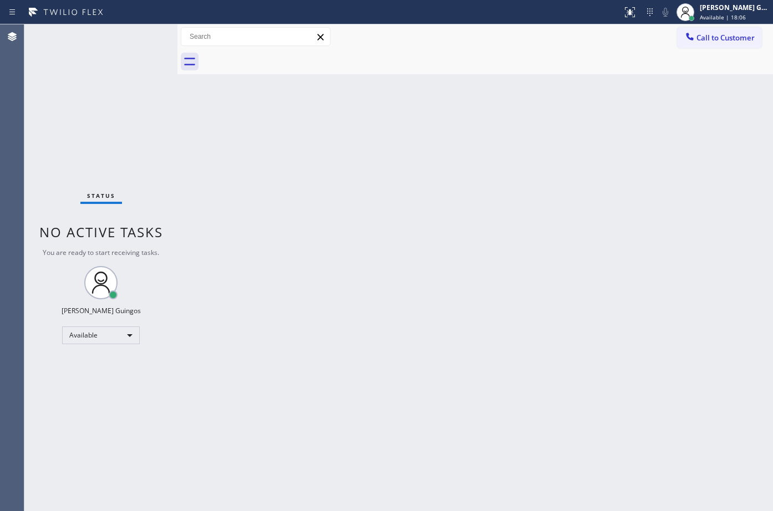
click at [439, 404] on div "Back to Dashboard Change Sender ID Customers Technicians Select a contact Outbo…" at bounding box center [476, 267] width 596 height 487
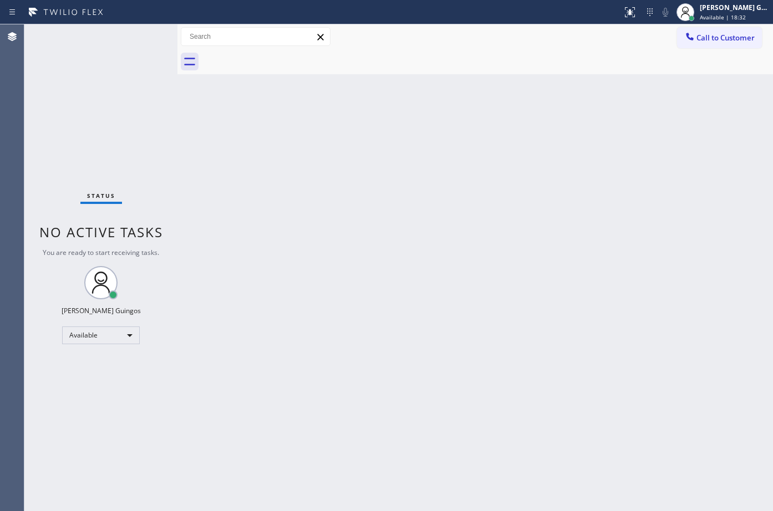
click at [439, 404] on div "Back to Dashboard Change Sender ID Customers Technicians Select a contact Outbo…" at bounding box center [476, 267] width 596 height 487
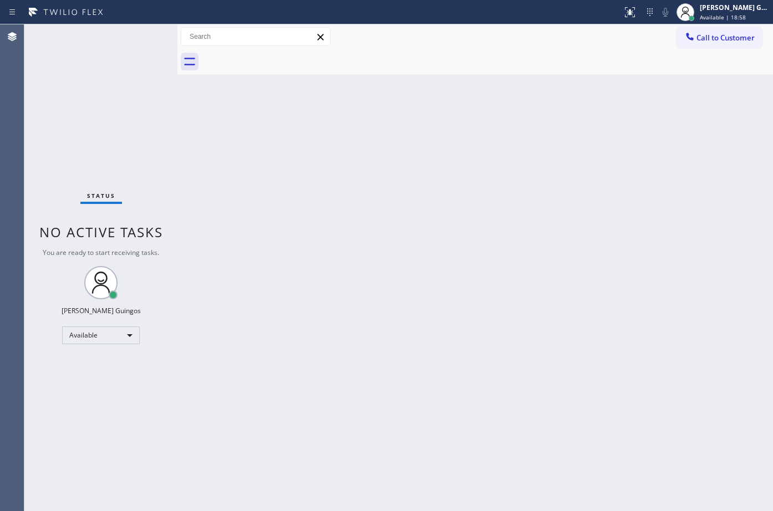
click at [439, 404] on div "Back to Dashboard Change Sender ID Customers Technicians Select a contact Outbo…" at bounding box center [476, 267] width 596 height 487
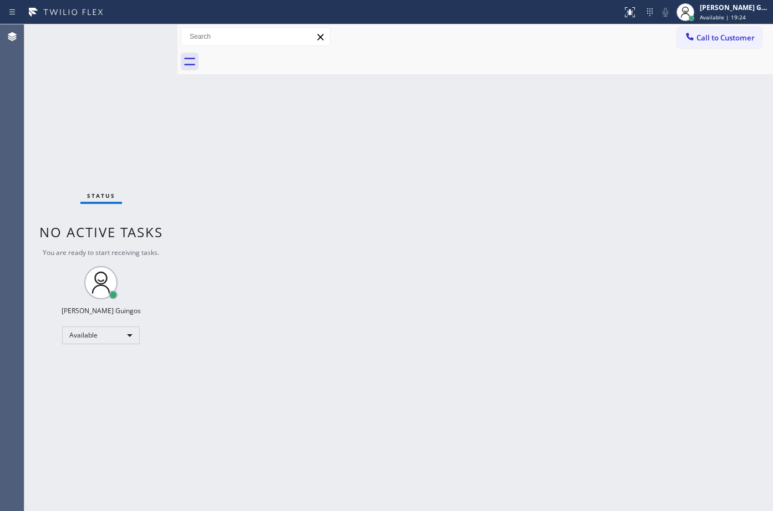
click at [439, 404] on div "Back to Dashboard Change Sender ID Customers Technicians Select a contact Outbo…" at bounding box center [476, 267] width 596 height 487
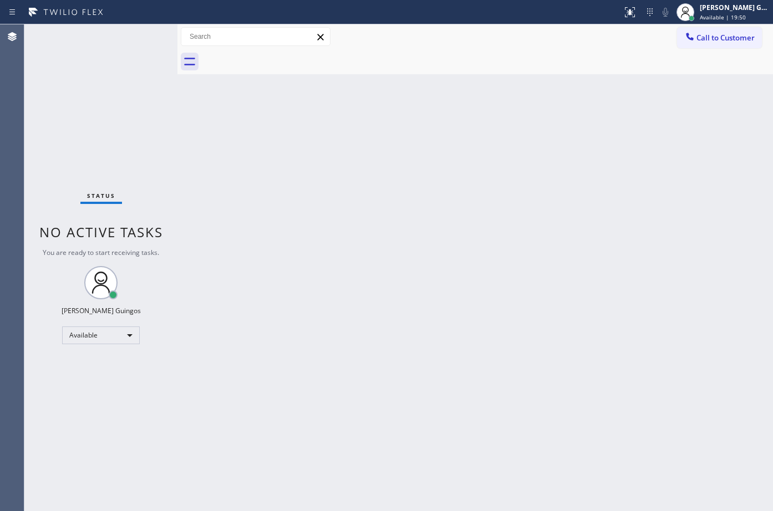
click at [439, 404] on div "Back to Dashboard Change Sender ID Customers Technicians Select a contact Outbo…" at bounding box center [476, 267] width 596 height 487
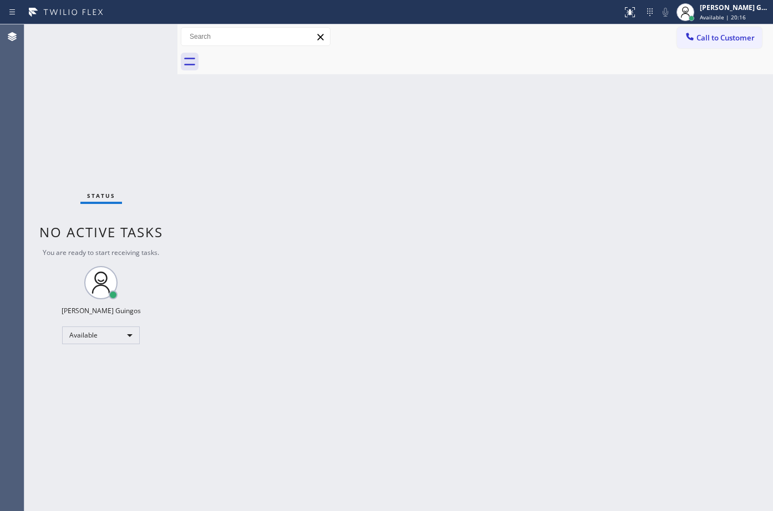
click at [439, 404] on div "Back to Dashboard Change Sender ID Customers Technicians Select a contact Outbo…" at bounding box center [476, 267] width 596 height 487
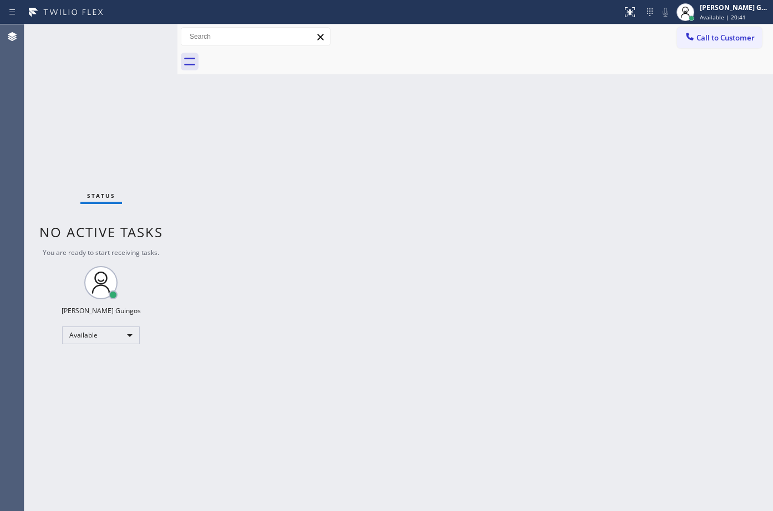
click at [439, 404] on div "Back to Dashboard Change Sender ID Customers Technicians Select a contact Outbo…" at bounding box center [476, 267] width 596 height 487
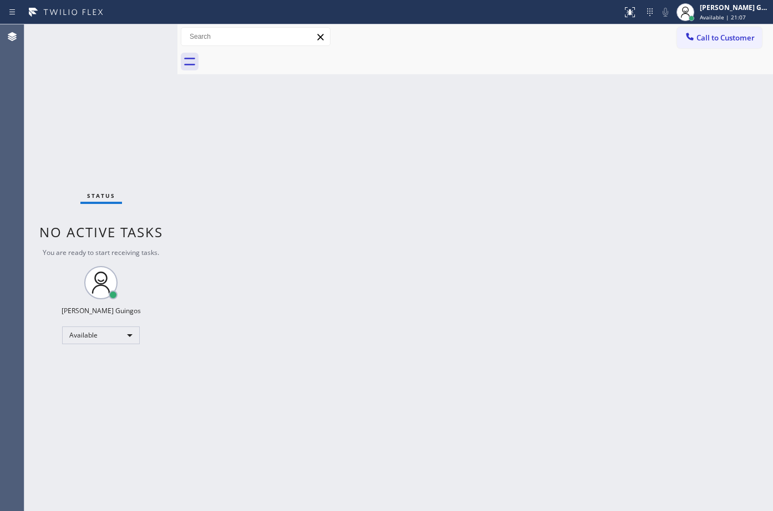
click at [439, 404] on div "Back to Dashboard Change Sender ID Customers Technicians Select a contact Outbo…" at bounding box center [476, 267] width 596 height 487
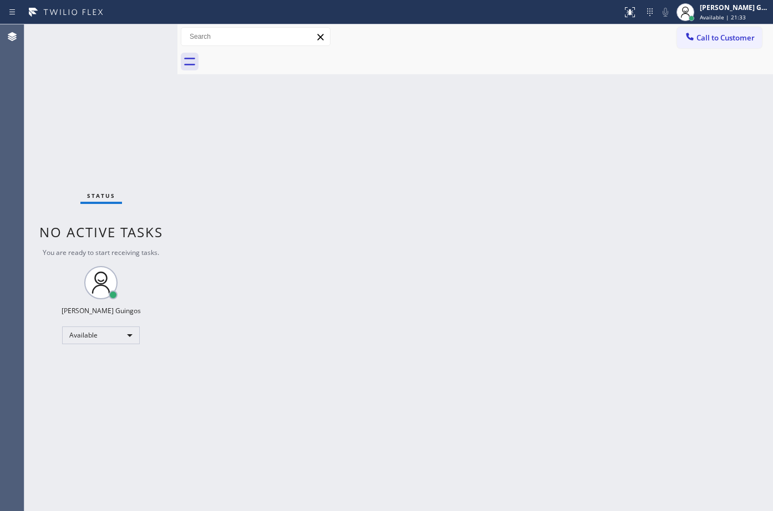
click at [439, 404] on div "Back to Dashboard Change Sender ID Customers Technicians Select a contact Outbo…" at bounding box center [476, 267] width 596 height 487
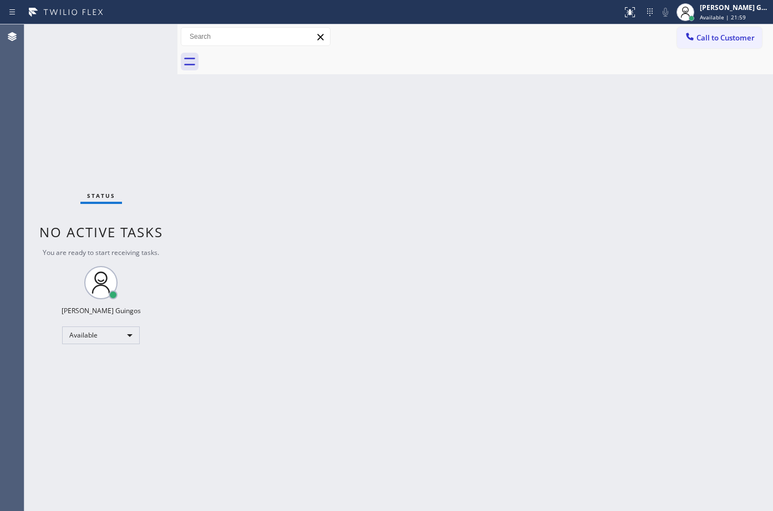
click at [439, 404] on div "Back to Dashboard Change Sender ID Customers Technicians Select a contact Outbo…" at bounding box center [476, 267] width 596 height 487
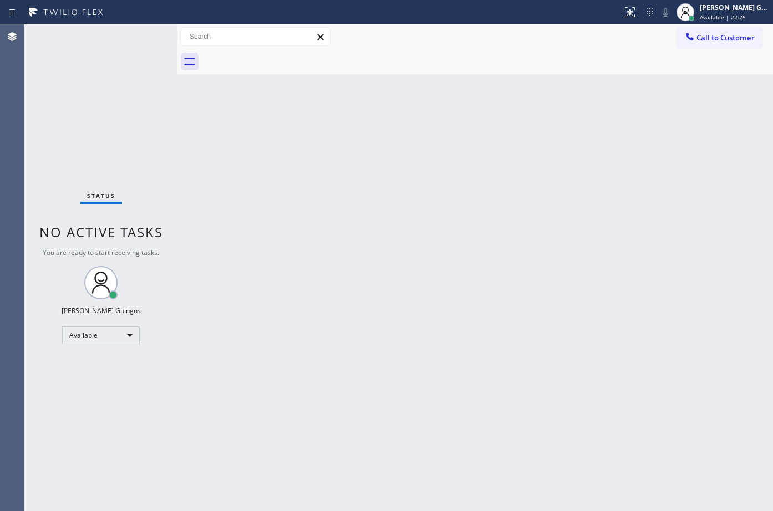
click at [439, 404] on div "Back to Dashboard Change Sender ID Customers Technicians Select a contact Outbo…" at bounding box center [476, 267] width 596 height 487
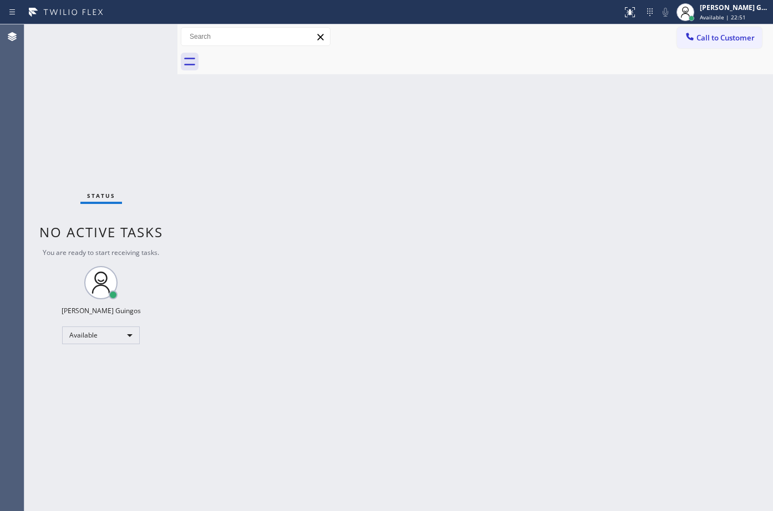
click at [439, 404] on div "Back to Dashboard Change Sender ID Customers Technicians Select a contact Outbo…" at bounding box center [476, 267] width 596 height 487
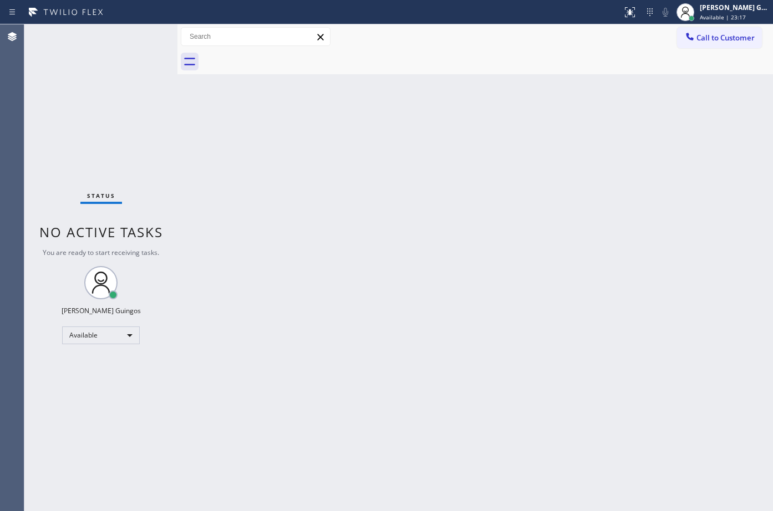
click at [439, 404] on div "Back to Dashboard Change Sender ID Customers Technicians Select a contact Outbo…" at bounding box center [476, 267] width 596 height 487
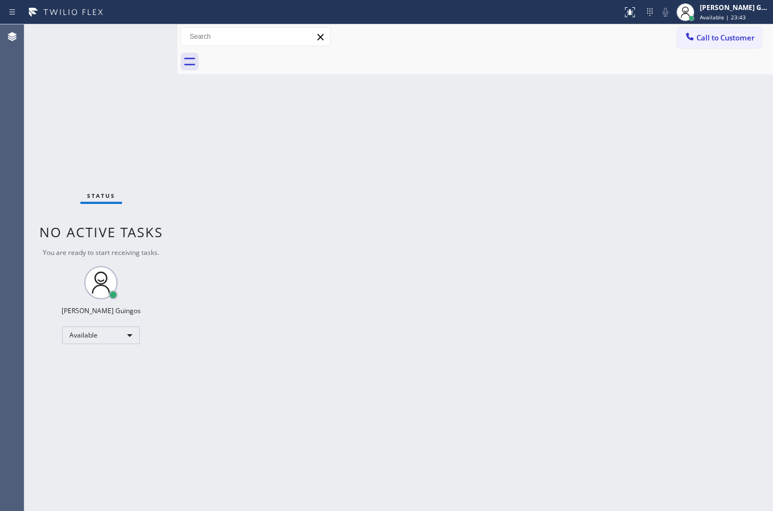
click at [439, 404] on div "Back to Dashboard Change Sender ID Customers Technicians Select a contact Outbo…" at bounding box center [476, 267] width 596 height 487
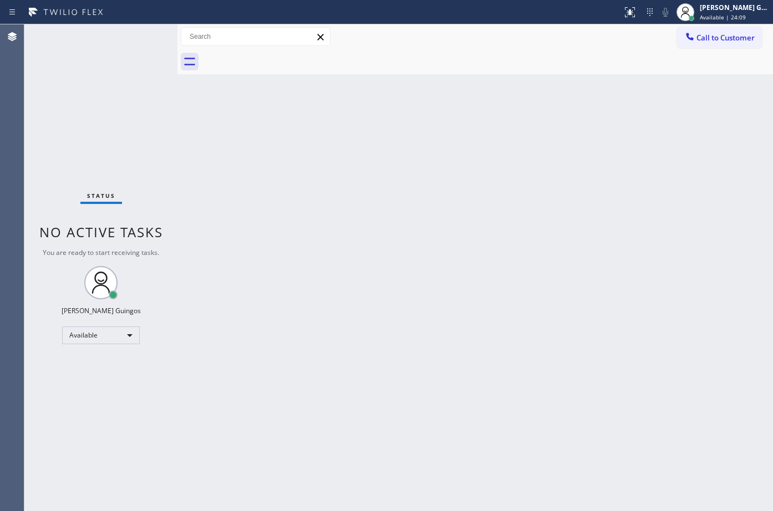
click at [439, 404] on div "Back to Dashboard Change Sender ID Customers Technicians Select a contact Outbo…" at bounding box center [476, 267] width 596 height 487
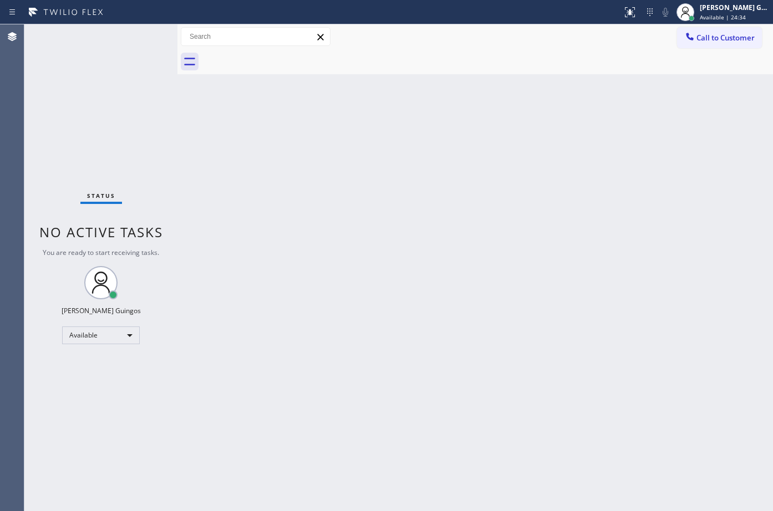
click at [439, 404] on div "Back to Dashboard Change Sender ID Customers Technicians Select a contact Outbo…" at bounding box center [476, 267] width 596 height 487
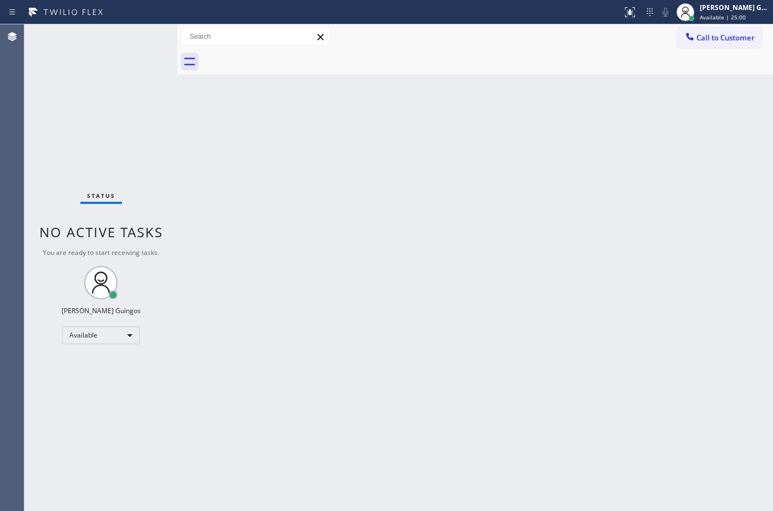
click at [439, 404] on div "Back to Dashboard Change Sender ID Customers Technicians Select a contact Outbo…" at bounding box center [476, 267] width 596 height 487
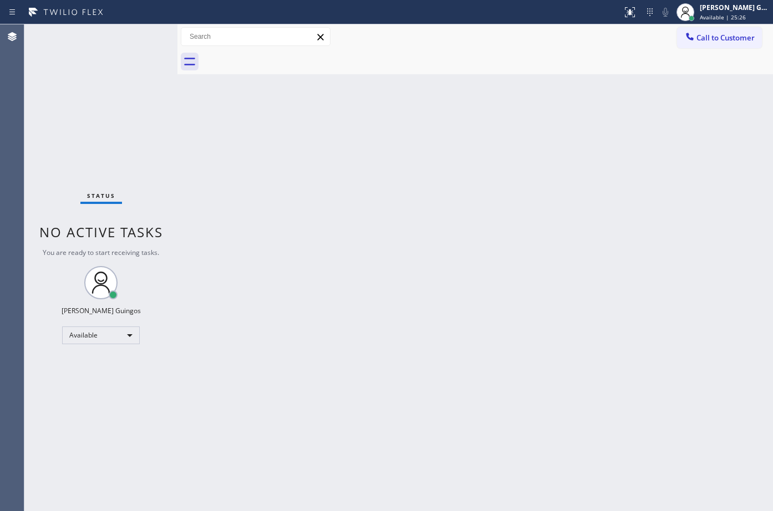
click at [439, 404] on div "Back to Dashboard Change Sender ID Customers Technicians Select a contact Outbo…" at bounding box center [476, 267] width 596 height 487
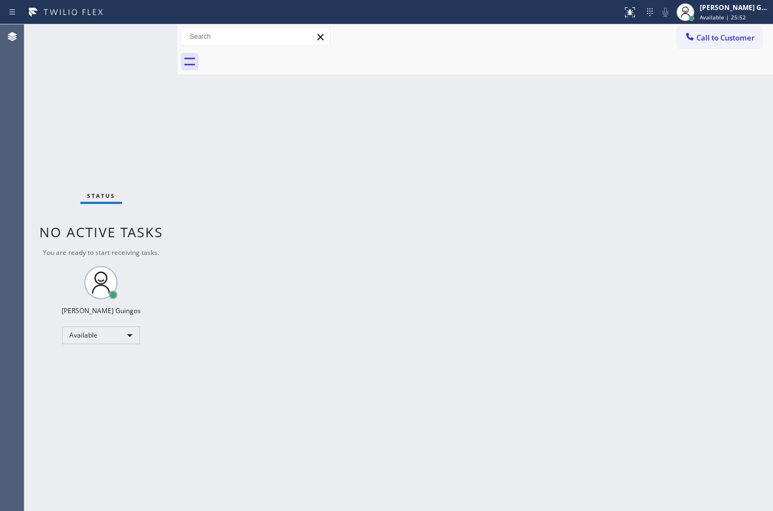
click at [439, 404] on div "Back to Dashboard Change Sender ID Customers Technicians Select a contact Outbo…" at bounding box center [476, 267] width 596 height 487
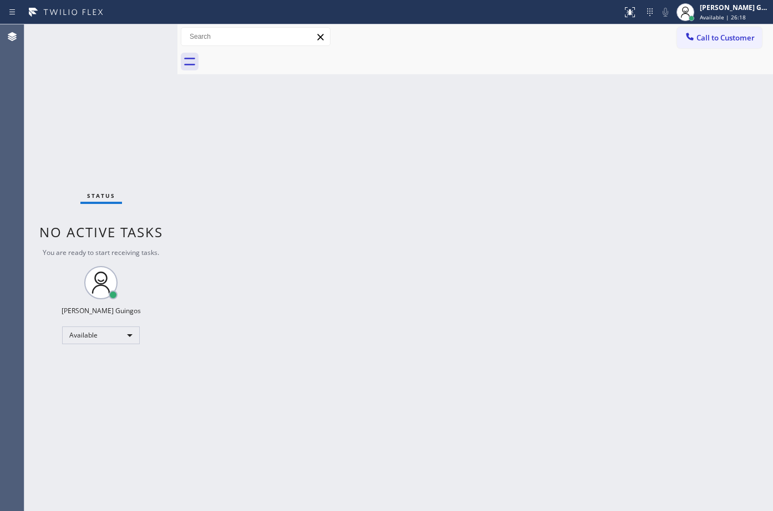
click at [439, 404] on div "Back to Dashboard Change Sender ID Customers Technicians Select a contact Outbo…" at bounding box center [476, 267] width 596 height 487
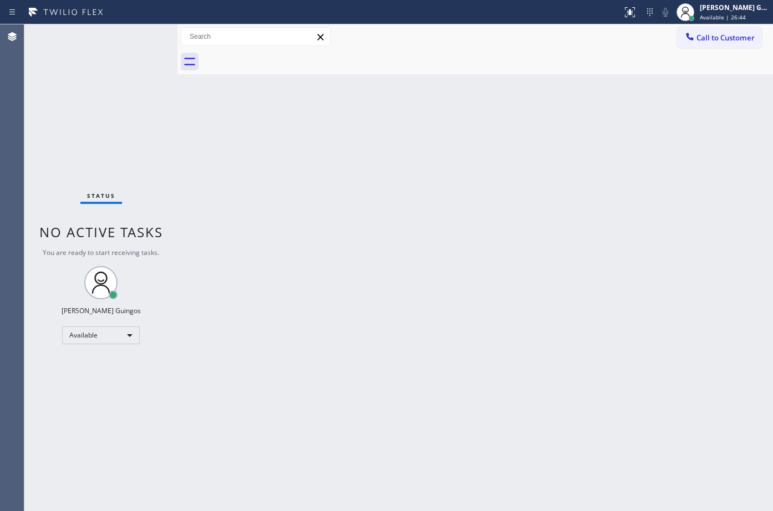
click at [439, 404] on div "Back to Dashboard Change Sender ID Customers Technicians Select a contact Outbo…" at bounding box center [476, 267] width 596 height 487
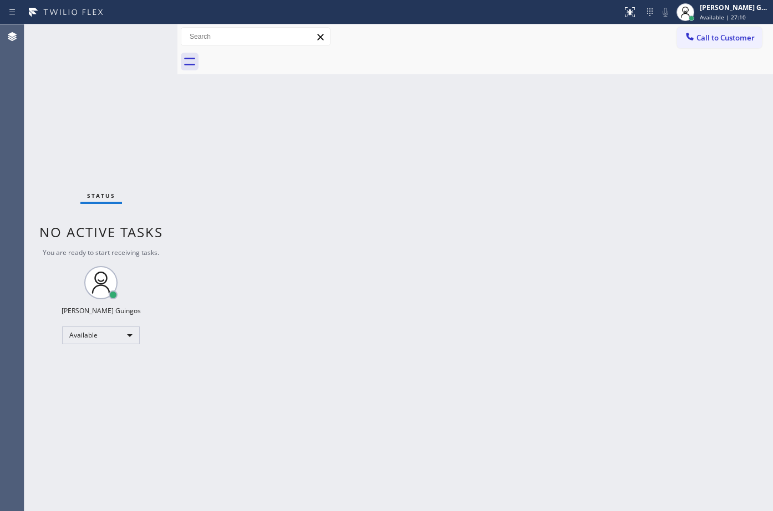
click at [439, 404] on div "Back to Dashboard Change Sender ID Customers Technicians Select a contact Outbo…" at bounding box center [476, 267] width 596 height 487
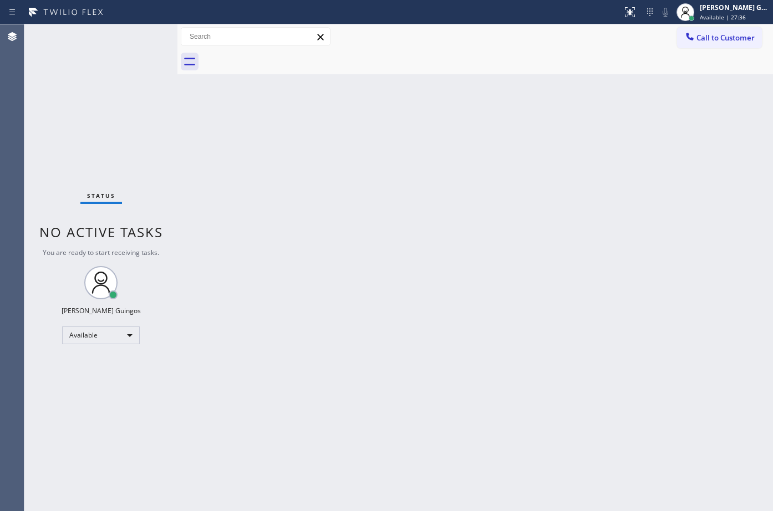
click at [439, 404] on div "Back to Dashboard Change Sender ID Customers Technicians Select a contact Outbo…" at bounding box center [476, 267] width 596 height 487
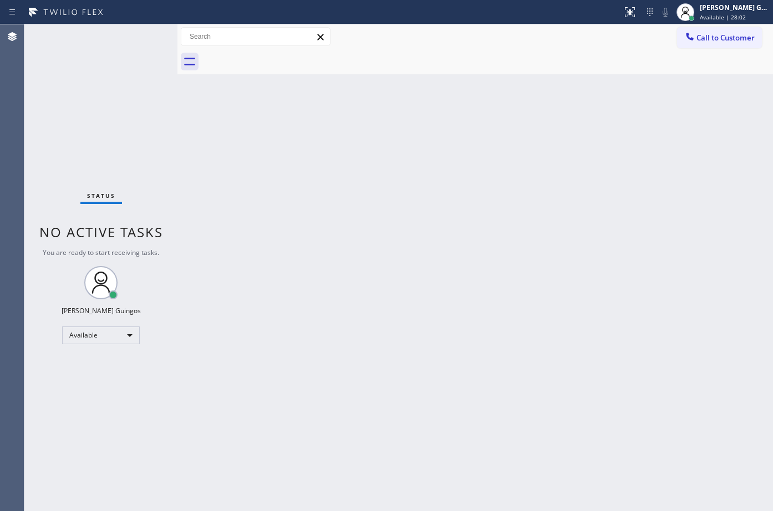
click at [439, 404] on div "Back to Dashboard Change Sender ID Customers Technicians Select a contact Outbo…" at bounding box center [476, 267] width 596 height 487
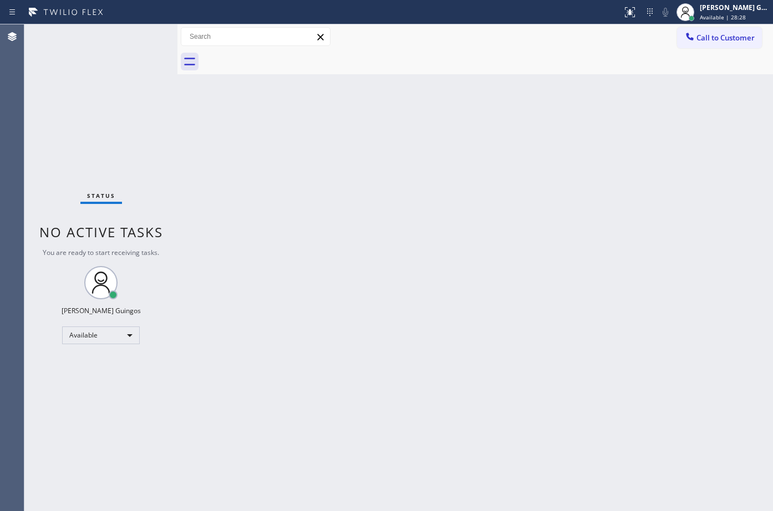
click at [439, 404] on div "Back to Dashboard Change Sender ID Customers Technicians Select a contact Outbo…" at bounding box center [476, 267] width 596 height 487
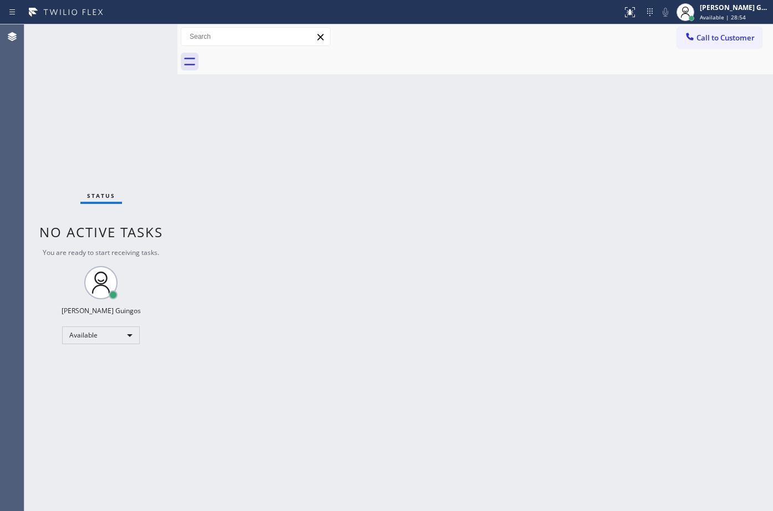
click at [439, 404] on div "Back to Dashboard Change Sender ID Customers Technicians Select a contact Outbo…" at bounding box center [476, 267] width 596 height 487
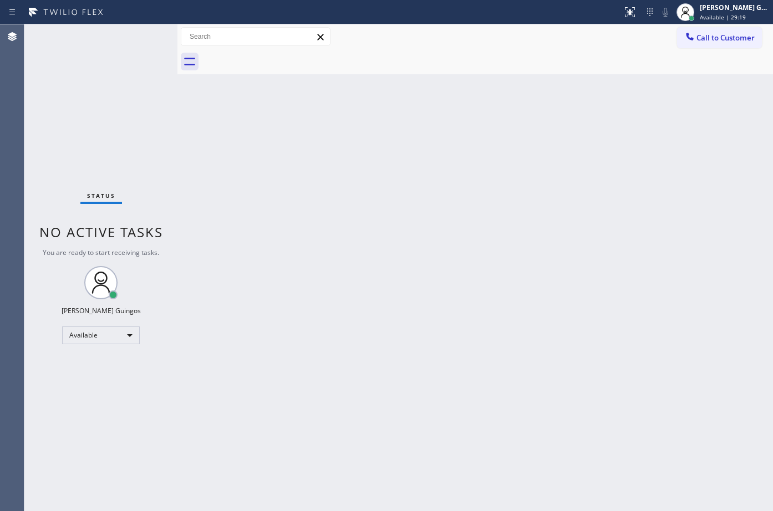
click at [439, 404] on div "Back to Dashboard Change Sender ID Customers Technicians Select a contact Outbo…" at bounding box center [476, 267] width 596 height 487
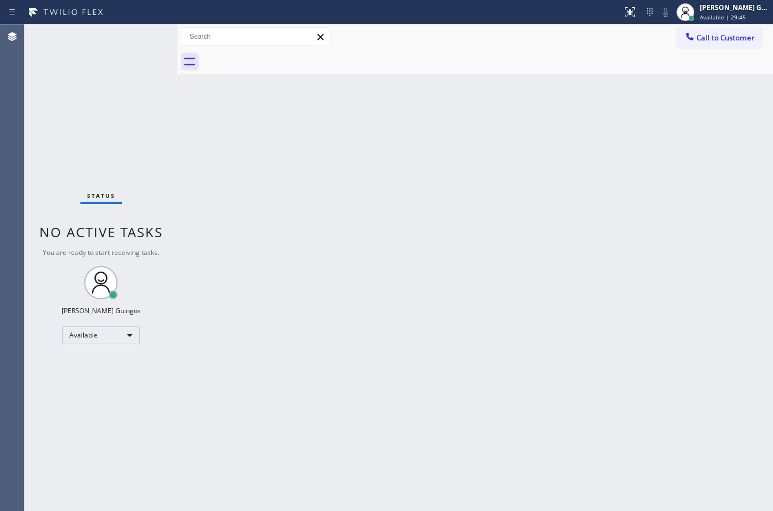
click at [439, 404] on div "Back to Dashboard Change Sender ID Customers Technicians Select a contact Outbo…" at bounding box center [476, 267] width 596 height 487
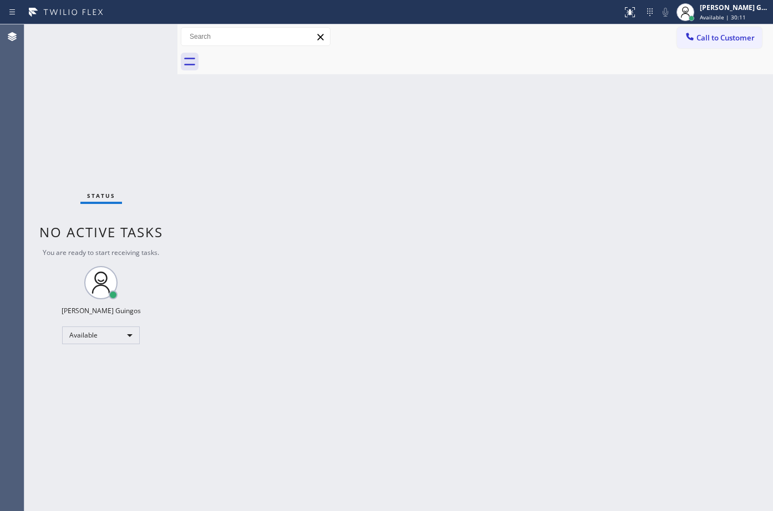
click at [439, 404] on div "Back to Dashboard Change Sender ID Customers Technicians Select a contact Outbo…" at bounding box center [476, 267] width 596 height 487
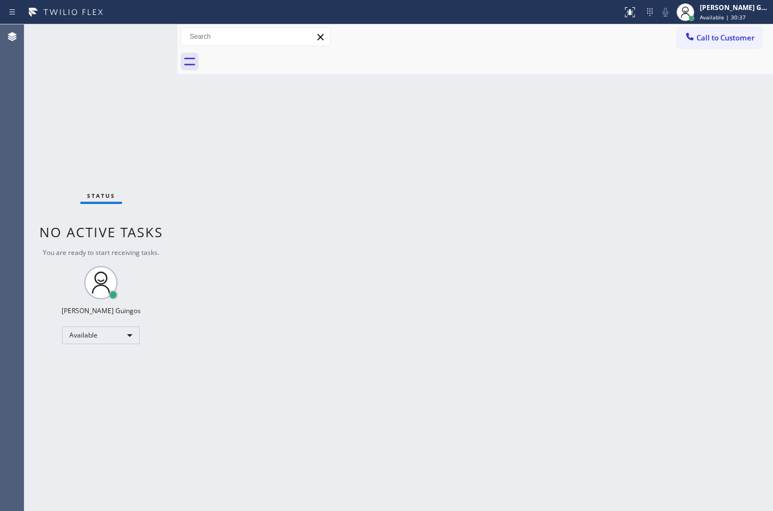
click at [439, 404] on div "Back to Dashboard Change Sender ID Customers Technicians Select a contact Outbo…" at bounding box center [476, 267] width 596 height 487
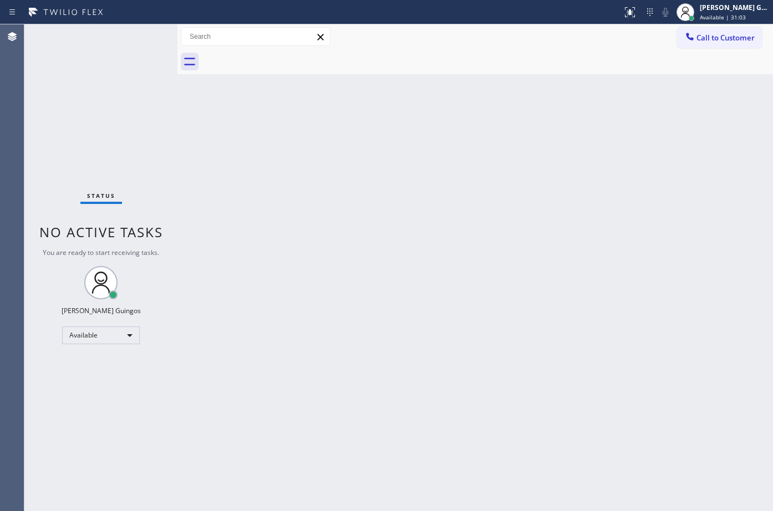
click at [439, 404] on div "Back to Dashboard Change Sender ID Customers Technicians Select a contact Outbo…" at bounding box center [476, 267] width 596 height 487
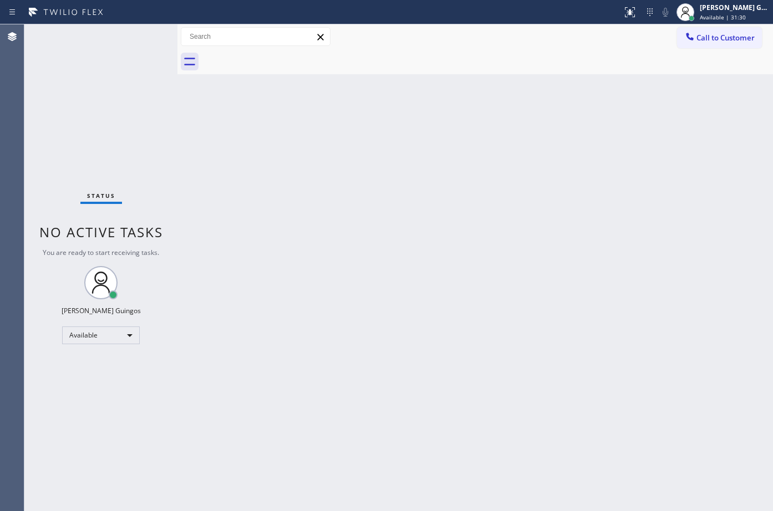
click at [439, 404] on div "Back to Dashboard Change Sender ID Customers Technicians Select a contact Outbo…" at bounding box center [476, 267] width 596 height 487
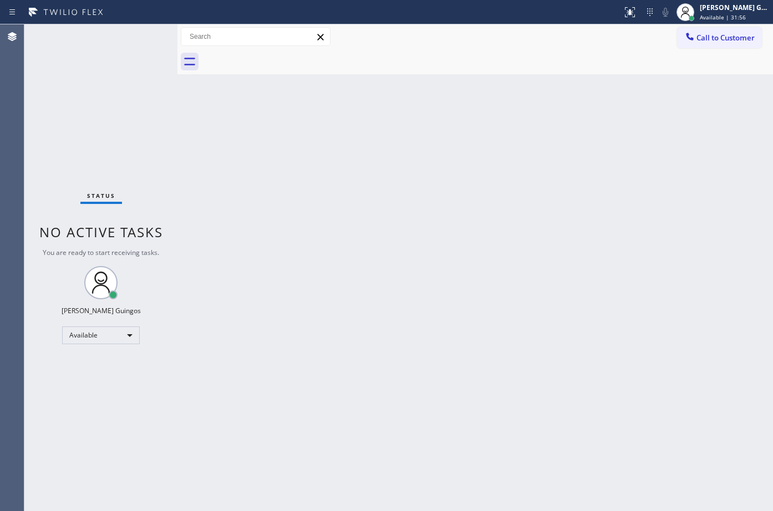
click at [439, 404] on div "Back to Dashboard Change Sender ID Customers Technicians Select a contact Outbo…" at bounding box center [476, 267] width 596 height 487
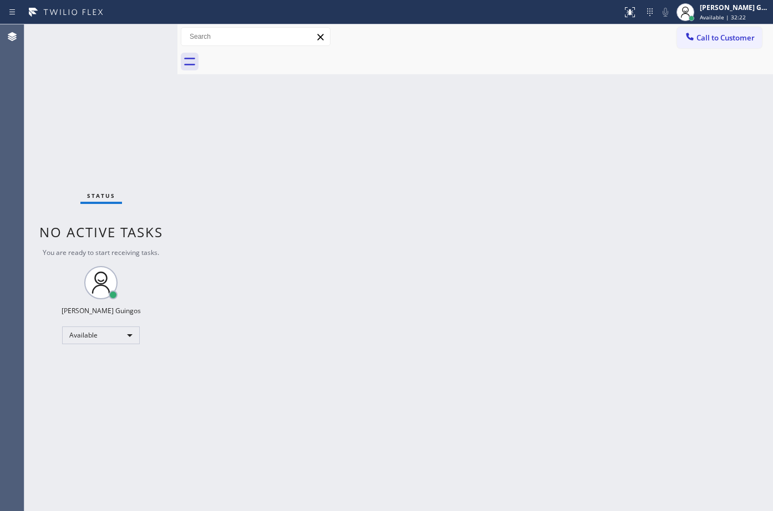
click at [439, 404] on div "Back to Dashboard Change Sender ID Customers Technicians Select a contact Outbo…" at bounding box center [476, 267] width 596 height 487
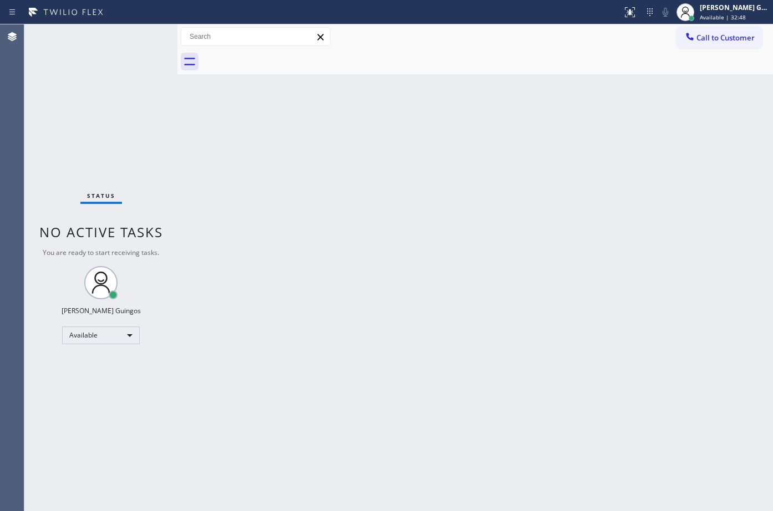
click at [439, 404] on div "Back to Dashboard Change Sender ID Customers Technicians Select a contact Outbo…" at bounding box center [476, 267] width 596 height 487
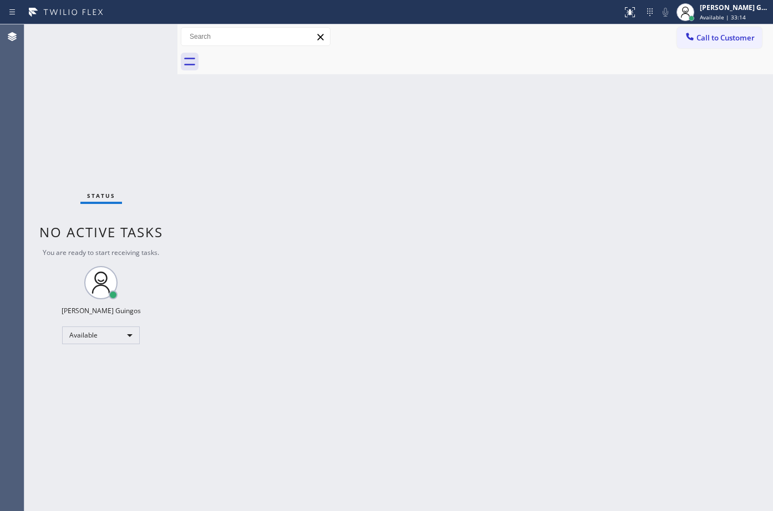
click at [439, 404] on div "Back to Dashboard Change Sender ID Customers Technicians Select a contact Outbo…" at bounding box center [476, 267] width 596 height 487
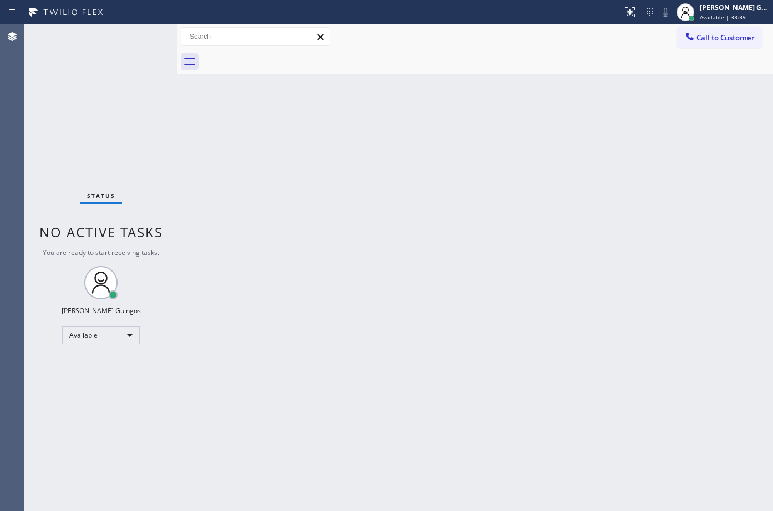
click at [439, 404] on div "Back to Dashboard Change Sender ID Customers Technicians Select a contact Outbo…" at bounding box center [476, 267] width 596 height 487
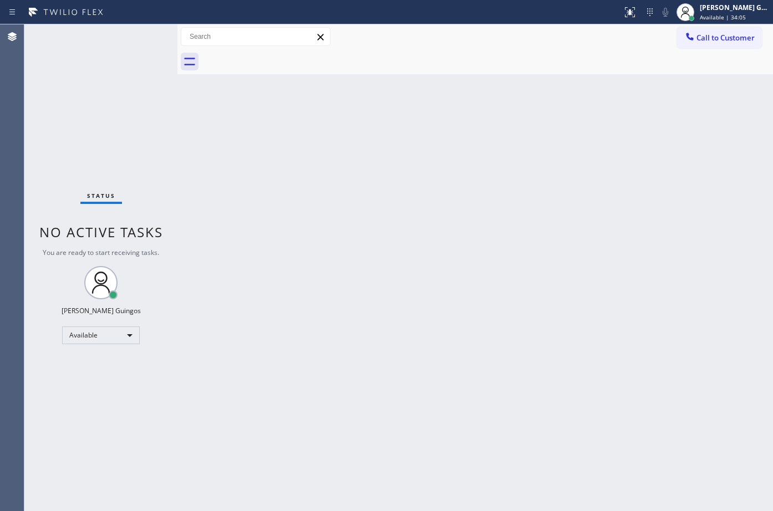
click at [439, 404] on div "Back to Dashboard Change Sender ID Customers Technicians Select a contact Outbo…" at bounding box center [476, 267] width 596 height 487
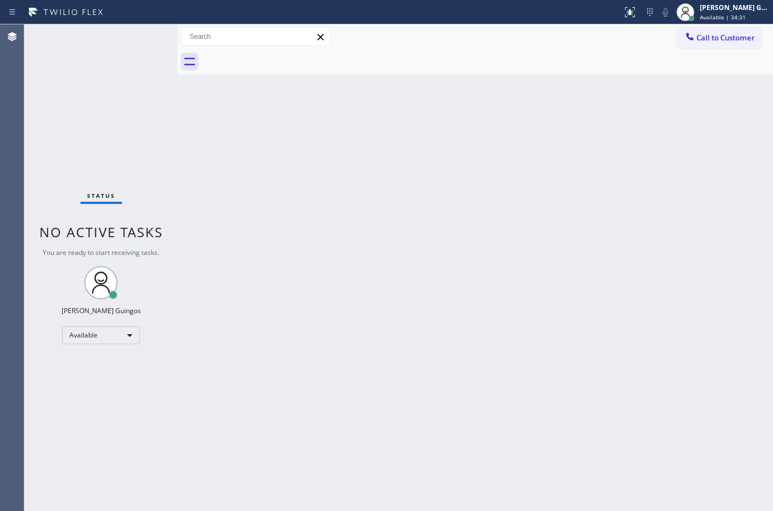
click at [439, 404] on div "Back to Dashboard Change Sender ID Customers Technicians Select a contact Outbo…" at bounding box center [476, 267] width 596 height 487
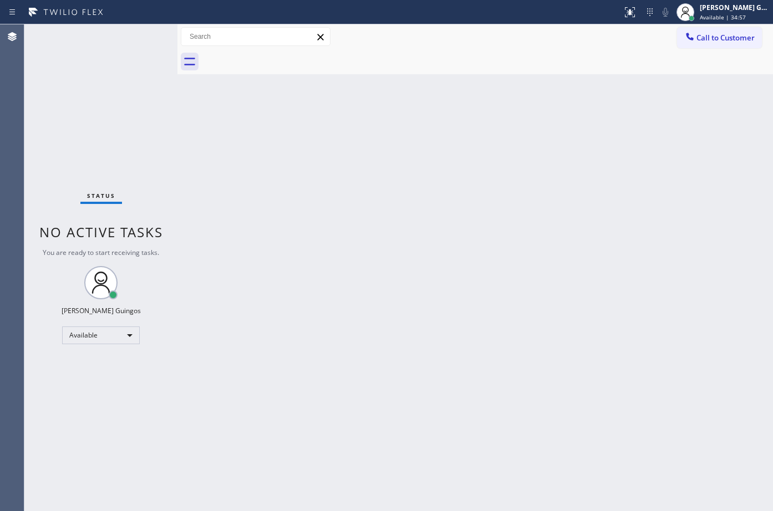
click at [439, 404] on div "Back to Dashboard Change Sender ID Customers Technicians Select a contact Outbo…" at bounding box center [476, 267] width 596 height 487
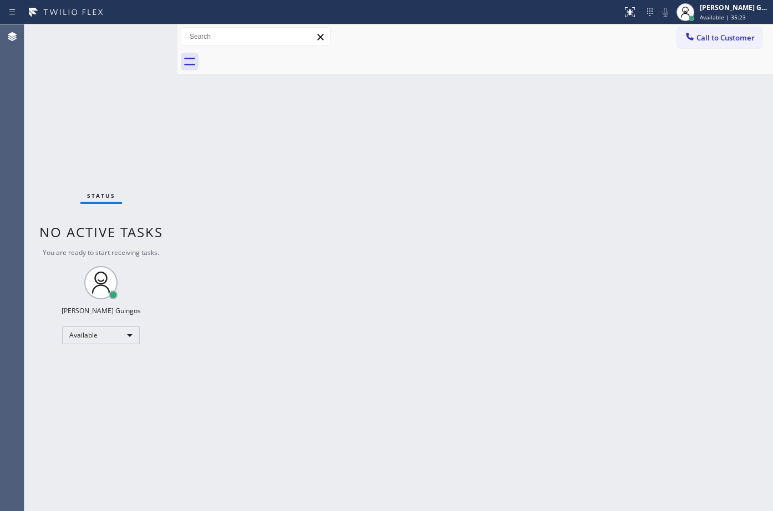
click at [439, 404] on div "Back to Dashboard Change Sender ID Customers Technicians Select a contact Outbo…" at bounding box center [476, 267] width 596 height 487
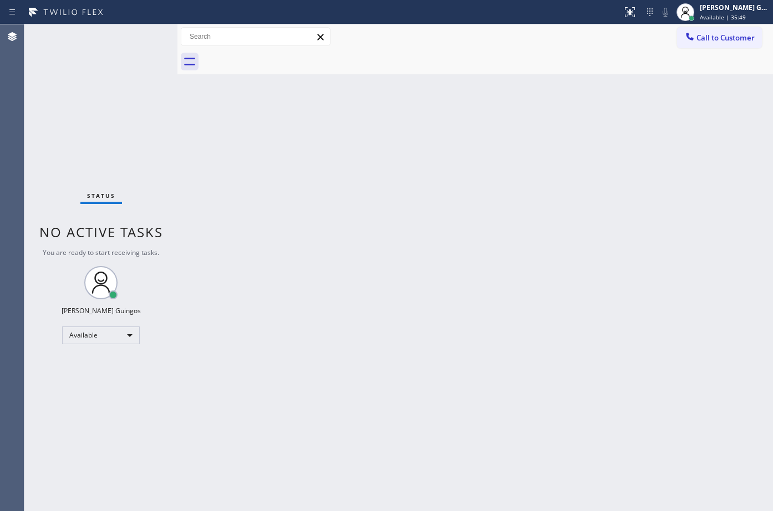
click at [439, 404] on div "Back to Dashboard Change Sender ID Customers Technicians Select a contact Outbo…" at bounding box center [476, 267] width 596 height 487
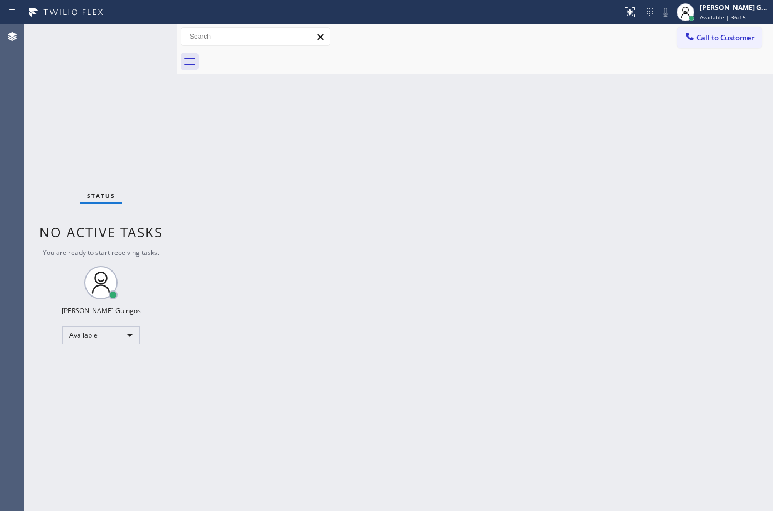
click at [439, 404] on div "Back to Dashboard Change Sender ID Customers Technicians Select a contact Outbo…" at bounding box center [476, 267] width 596 height 487
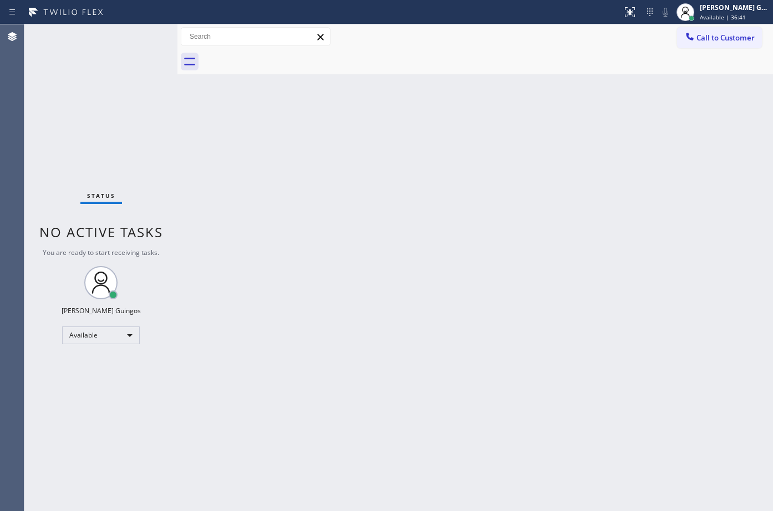
click at [439, 404] on div "Back to Dashboard Change Sender ID Customers Technicians Select a contact Outbo…" at bounding box center [476, 267] width 596 height 487
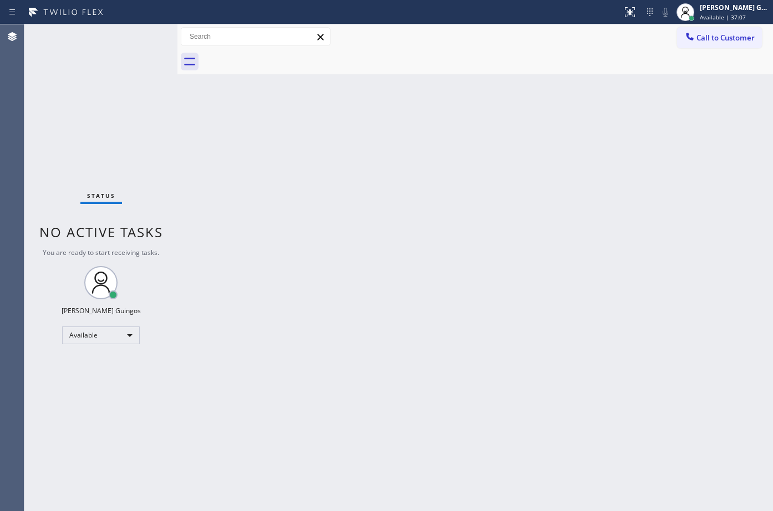
click at [439, 404] on div "Back to Dashboard Change Sender ID Customers Technicians Select a contact Outbo…" at bounding box center [476, 267] width 596 height 487
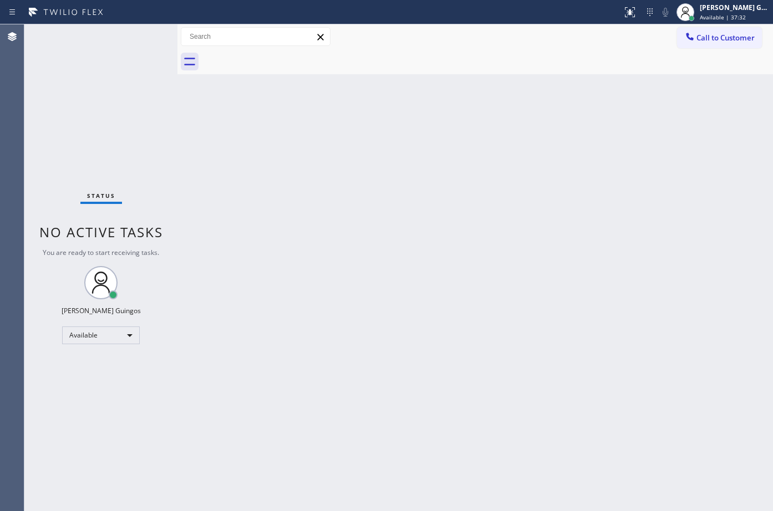
click at [439, 404] on div "Back to Dashboard Change Sender ID Customers Technicians Select a contact Outbo…" at bounding box center [476, 267] width 596 height 487
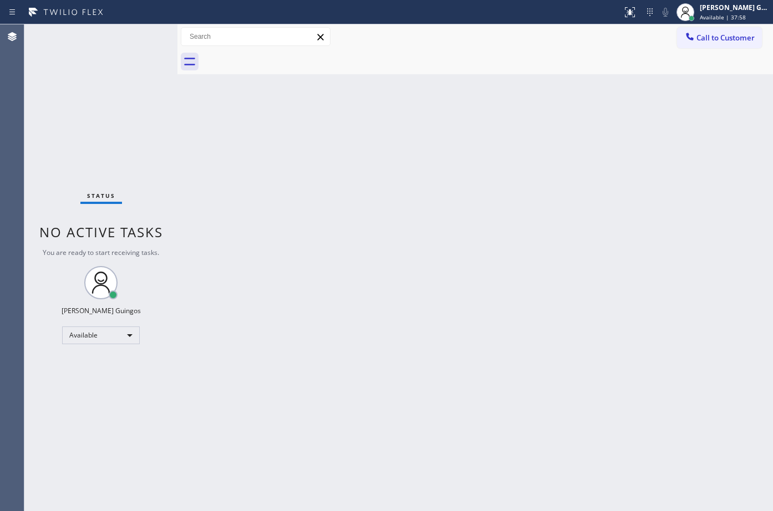
click at [439, 404] on div "Back to Dashboard Change Sender ID Customers Technicians Select a contact Outbo…" at bounding box center [476, 267] width 596 height 487
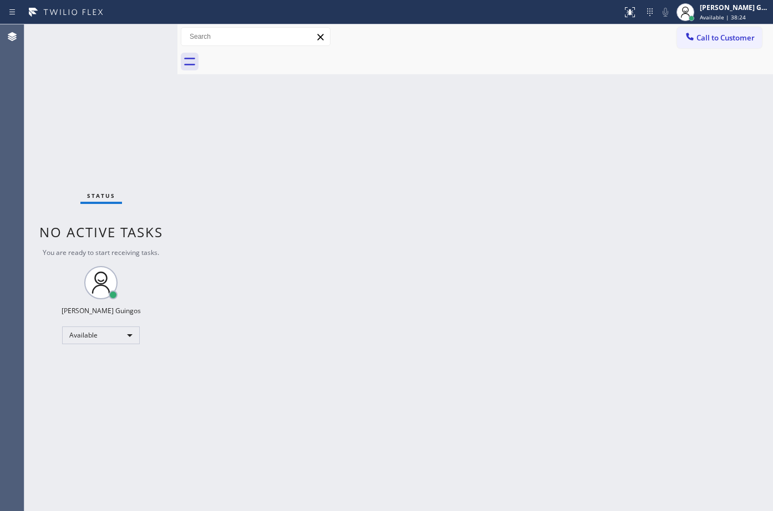
click at [439, 404] on div "Back to Dashboard Change Sender ID Customers Technicians Select a contact Outbo…" at bounding box center [476, 267] width 596 height 487
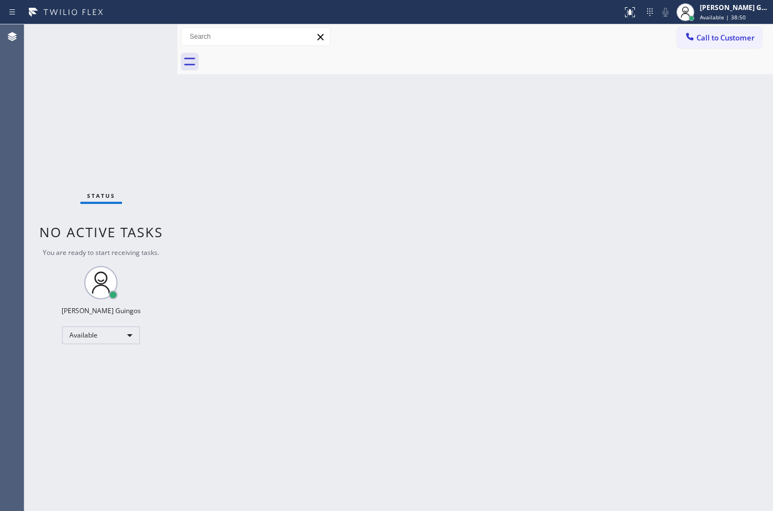
click at [439, 404] on div "Back to Dashboard Change Sender ID Customers Technicians Select a contact Outbo…" at bounding box center [476, 267] width 596 height 487
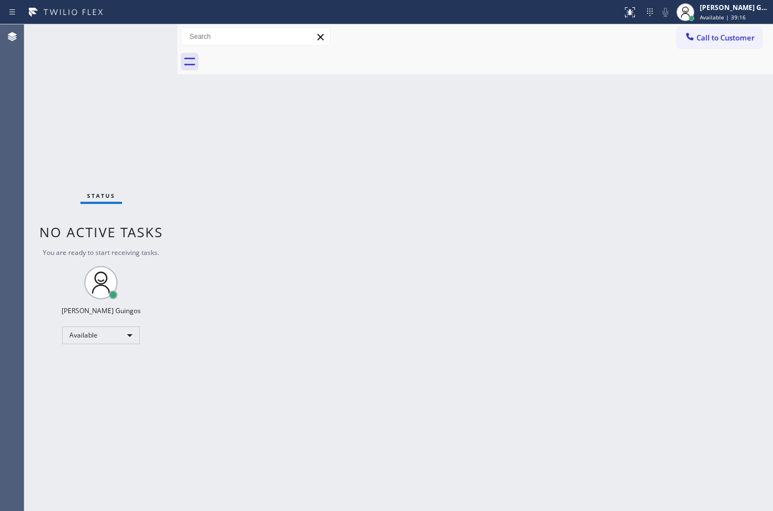
click at [439, 404] on div "Back to Dashboard Change Sender ID Customers Technicians Select a contact Outbo…" at bounding box center [476, 267] width 596 height 487
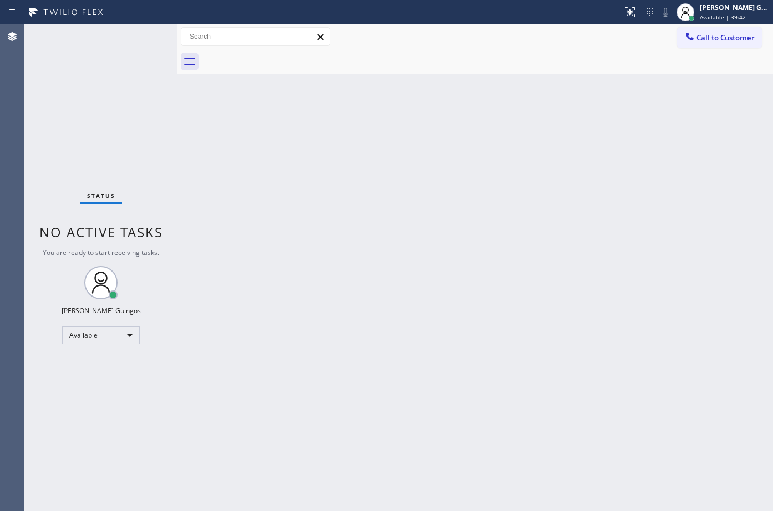
click at [439, 404] on div "Back to Dashboard Change Sender ID Customers Technicians Select a contact Outbo…" at bounding box center [476, 267] width 596 height 487
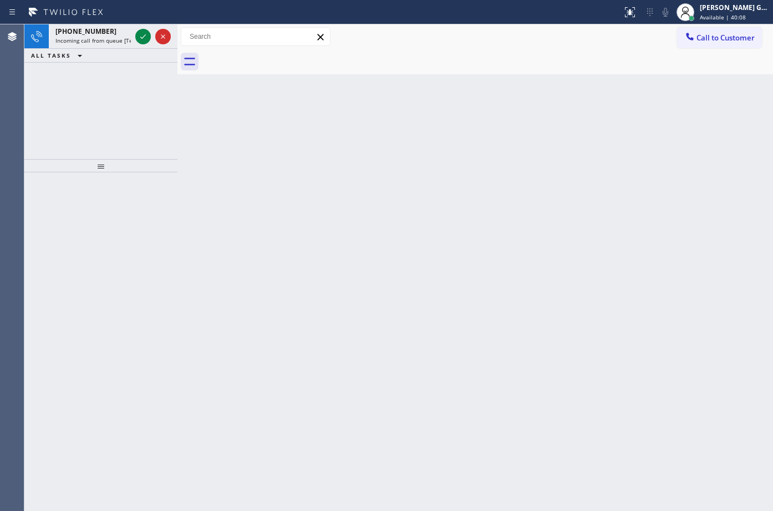
click at [439, 404] on div "Back to Dashboard Change Sender ID Customers Technicians Select a contact Outbo…" at bounding box center [476, 267] width 596 height 487
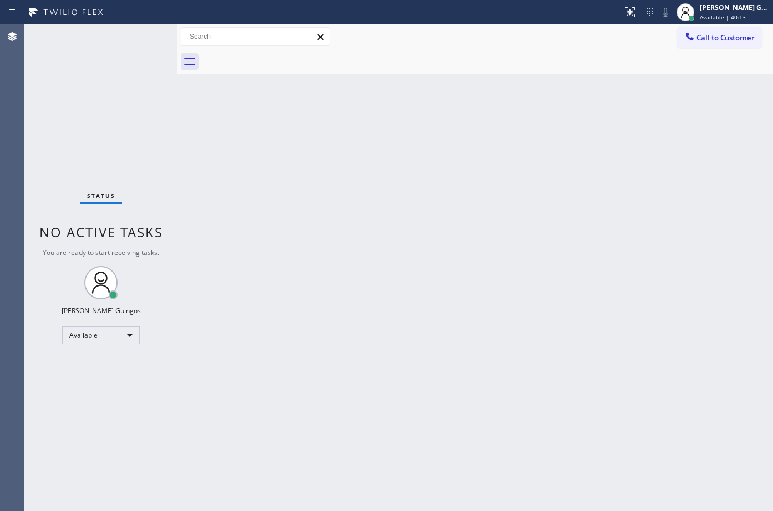
click at [439, 404] on div "Back to Dashboard Change Sender ID Customers Technicians Select a contact Outbo…" at bounding box center [476, 267] width 596 height 487
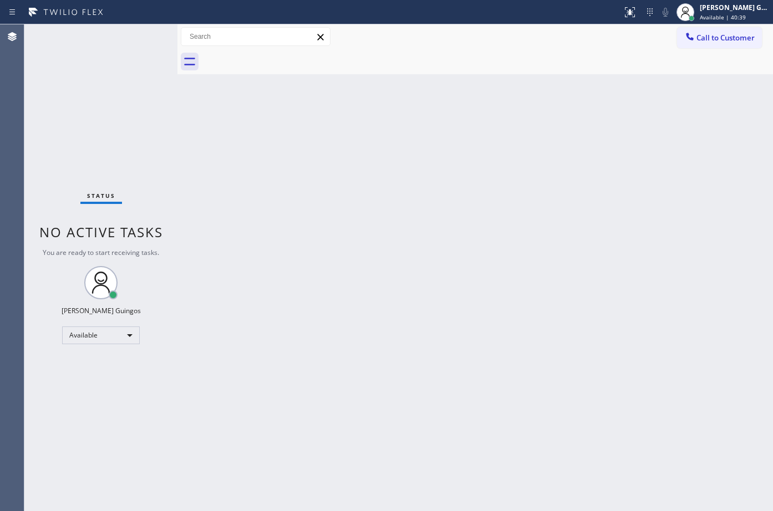
click at [439, 404] on div "Back to Dashboard Change Sender ID Customers Technicians Select a contact Outbo…" at bounding box center [476, 267] width 596 height 487
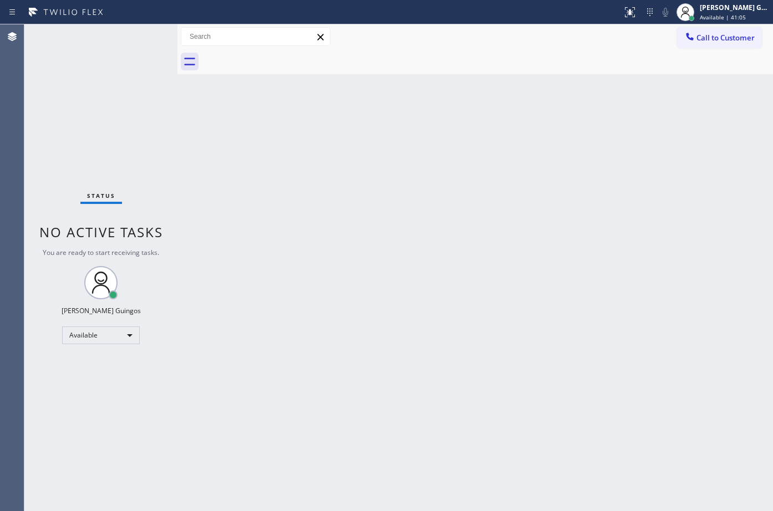
click at [439, 404] on div "Back to Dashboard Change Sender ID Customers Technicians Select a contact Outbo…" at bounding box center [476, 267] width 596 height 487
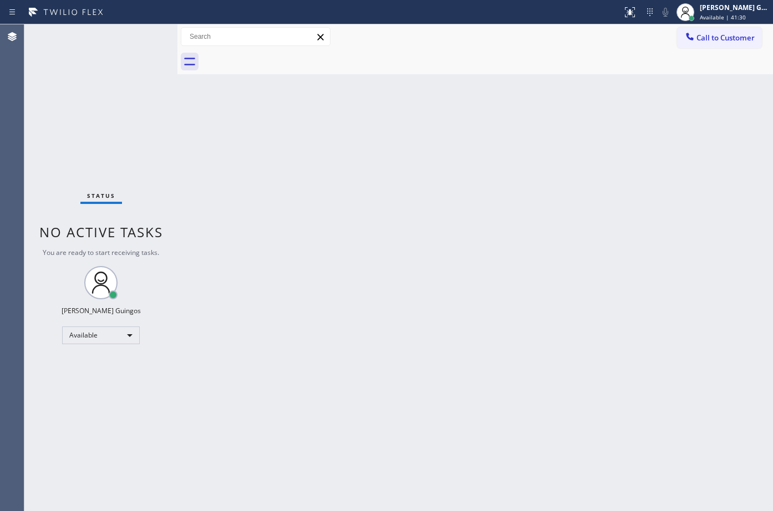
click at [439, 404] on div "Back to Dashboard Change Sender ID Customers Technicians Select a contact Outbo…" at bounding box center [476, 267] width 596 height 487
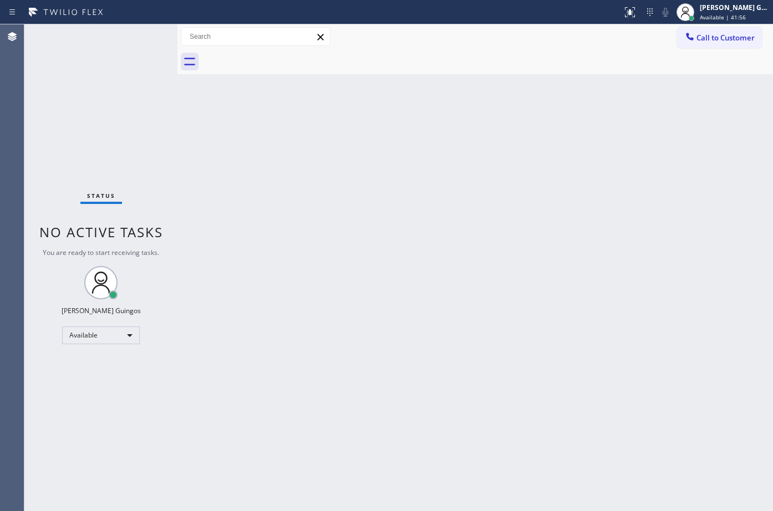
click at [439, 404] on div "Back to Dashboard Change Sender ID Customers Technicians Select a contact Outbo…" at bounding box center [476, 267] width 596 height 487
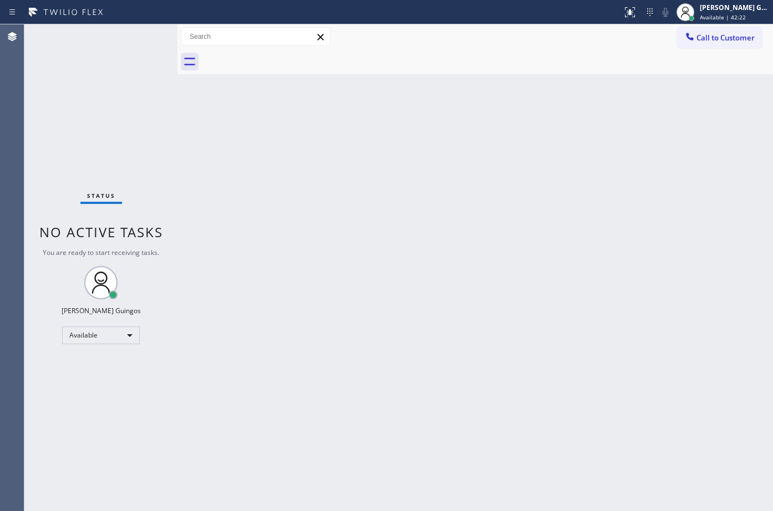
click at [439, 404] on div "Back to Dashboard Change Sender ID Customers Technicians Select a contact Outbo…" at bounding box center [476, 267] width 596 height 487
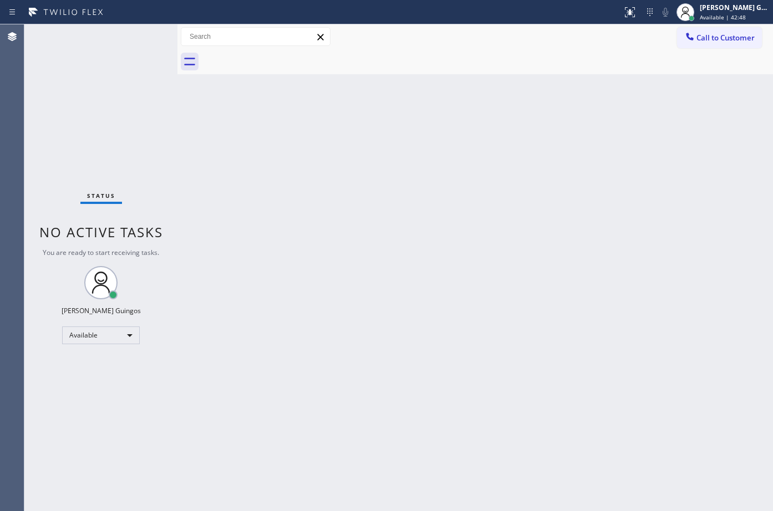
click at [439, 404] on div "Back to Dashboard Change Sender ID Customers Technicians Select a contact Outbo…" at bounding box center [476, 267] width 596 height 487
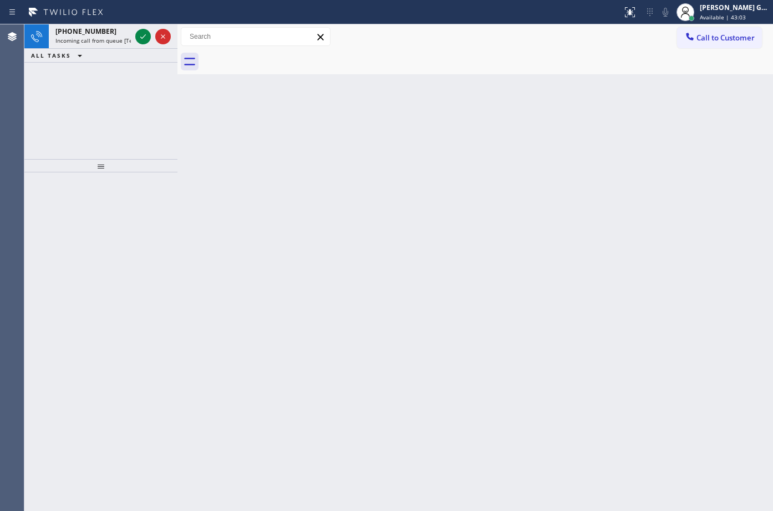
click at [439, 404] on div "Back to Dashboard Change Sender ID Customers Technicians Select a contact Outbo…" at bounding box center [476, 267] width 596 height 487
click at [120, 41] on span "Incoming call from queue [Test] All" at bounding box center [101, 41] width 92 height 8
click at [147, 36] on icon at bounding box center [142, 36] width 13 height 13
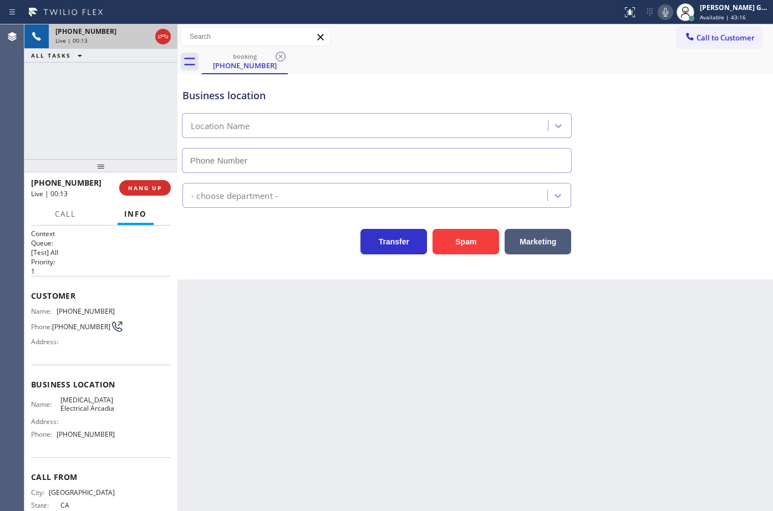
type input "[PHONE_NUMBER]"
click at [81, 310] on span "[PHONE_NUMBER]" at bounding box center [86, 311] width 58 height 8
copy span "[PHONE_NUMBER]"
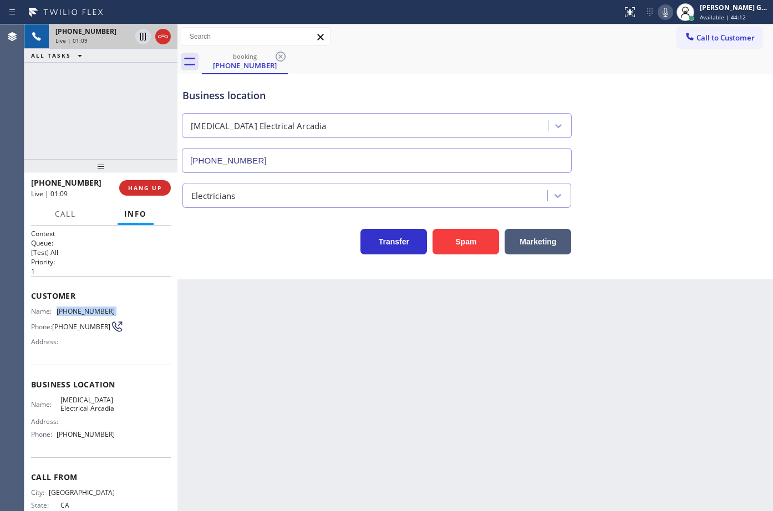
click at [667, 15] on icon at bounding box center [666, 12] width 6 height 9
click at [668, 10] on icon at bounding box center [665, 12] width 13 height 13
click at [670, 10] on rect at bounding box center [666, 11] width 8 height 8
click at [467, 75] on div "Business location [MEDICAL_DATA] Electrical [GEOGRAPHIC_DATA] [PHONE_NUMBER]" at bounding box center [475, 123] width 590 height 100
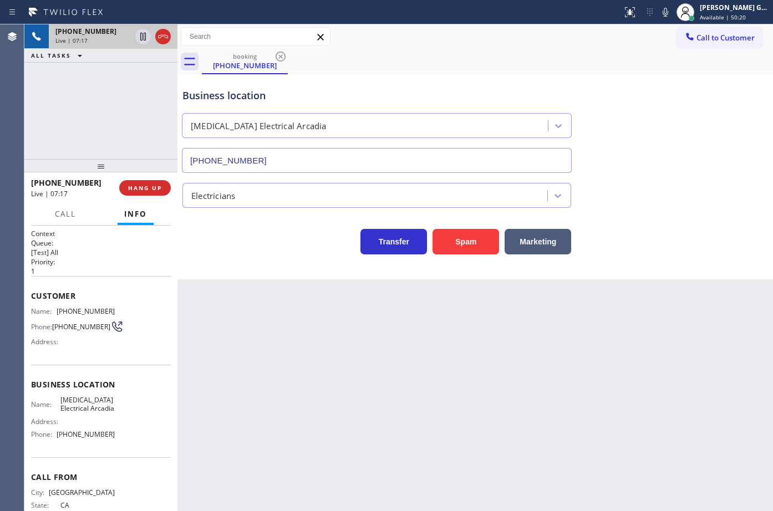
click at [495, 78] on div "Business location [MEDICAL_DATA] Electrical [GEOGRAPHIC_DATA] [PHONE_NUMBER]" at bounding box center [376, 125] width 393 height 96
click at [671, 287] on div "Back to Dashboard Change Sender ID Customers Technicians Select a contact Outbo…" at bounding box center [476, 267] width 596 height 487
click at [475, 73] on div "Business location [MEDICAL_DATA] Electrical [GEOGRAPHIC_DATA] [PHONE_NUMBER]" at bounding box center [475, 123] width 590 height 100
click at [524, 78] on div "Business location [MEDICAL_DATA] Electrical [GEOGRAPHIC_DATA] [PHONE_NUMBER]" at bounding box center [376, 125] width 393 height 96
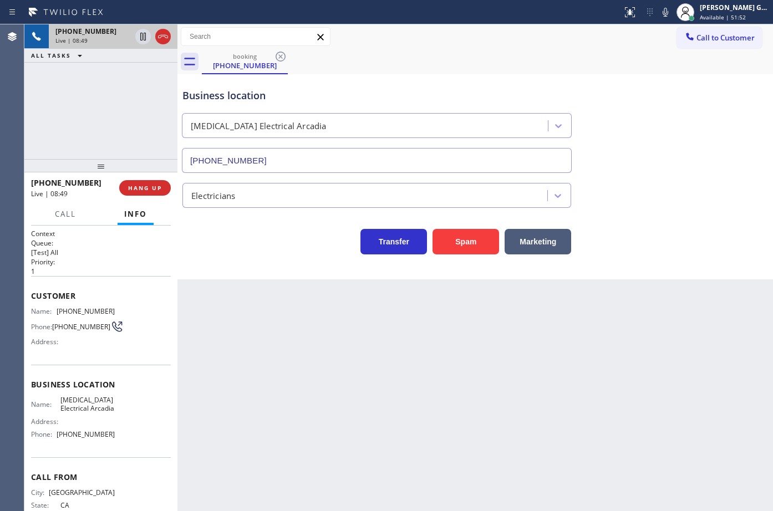
click at [434, 61] on div "booking [PHONE_NUMBER]" at bounding box center [487, 61] width 571 height 25
click at [514, 93] on div "Business location" at bounding box center [376, 95] width 389 height 15
click at [514, 88] on div "Business location" at bounding box center [376, 95] width 389 height 15
click at [65, 411] on span "[MEDICAL_DATA] Electrical Arcadia" at bounding box center [87, 404] width 55 height 17
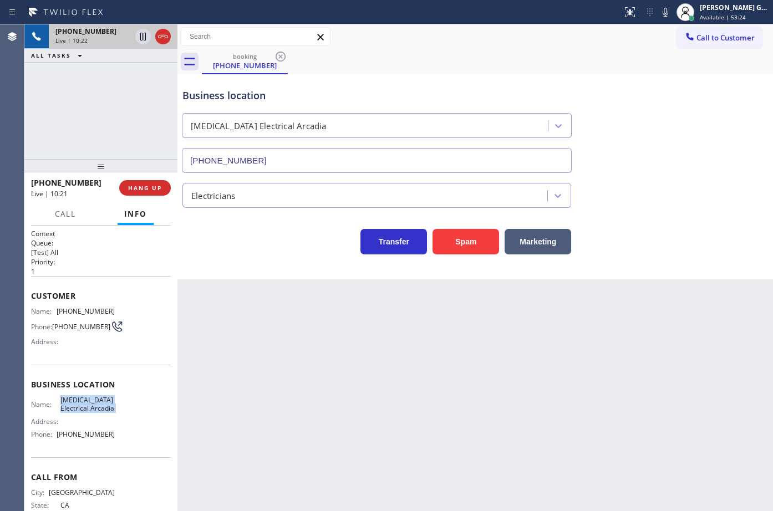
click at [65, 411] on span "[MEDICAL_DATA] Electrical Arcadia" at bounding box center [87, 404] width 55 height 17
copy span "[MEDICAL_DATA] Electrical Arcadia"
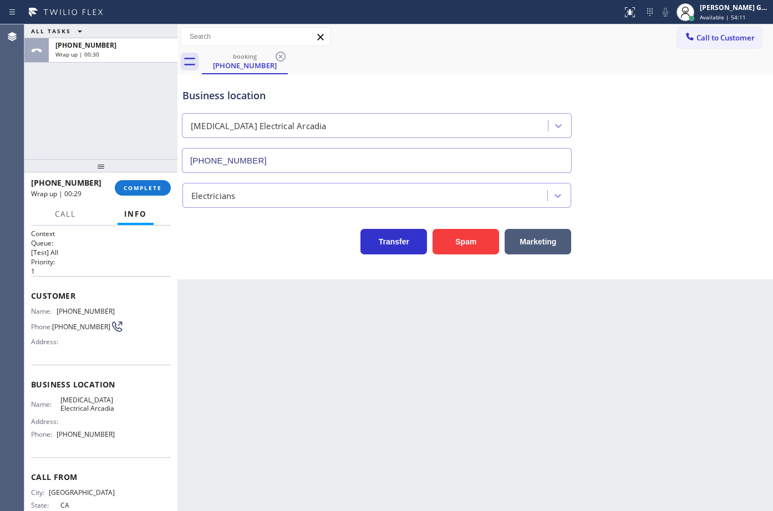
click at [64, 439] on span "[PHONE_NUMBER]" at bounding box center [86, 434] width 58 height 8
copy span "[PHONE_NUMBER]"
click at [138, 187] on span "COMPLETE" at bounding box center [143, 188] width 38 height 8
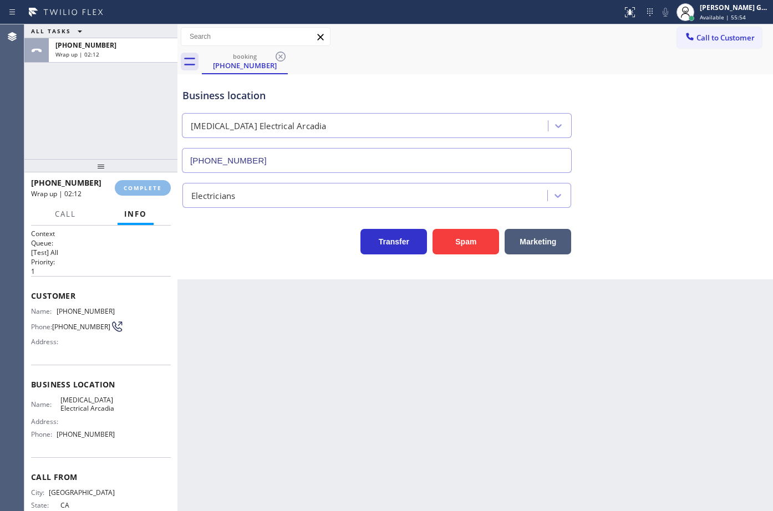
click at [316, 299] on div "Back to Dashboard Change Sender ID Customers Technicians Select a contact Outbo…" at bounding box center [476, 267] width 596 height 487
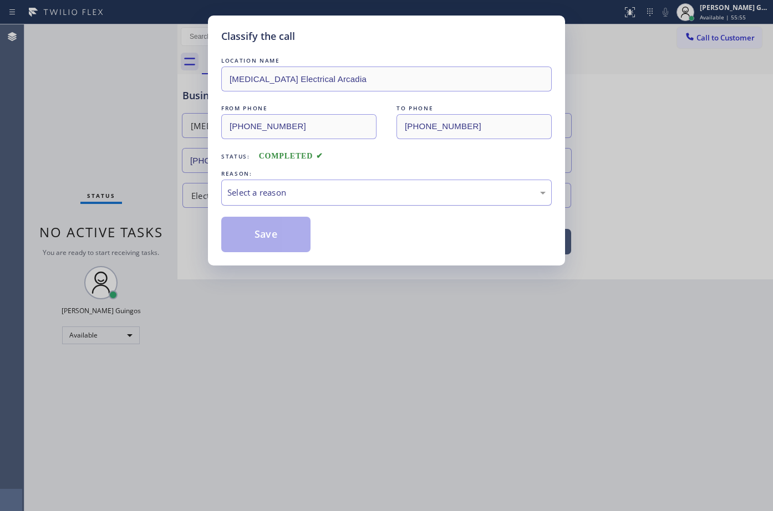
click at [247, 185] on div "Select a reason" at bounding box center [386, 193] width 331 height 26
click at [260, 232] on button "Save" at bounding box center [265, 235] width 89 height 36
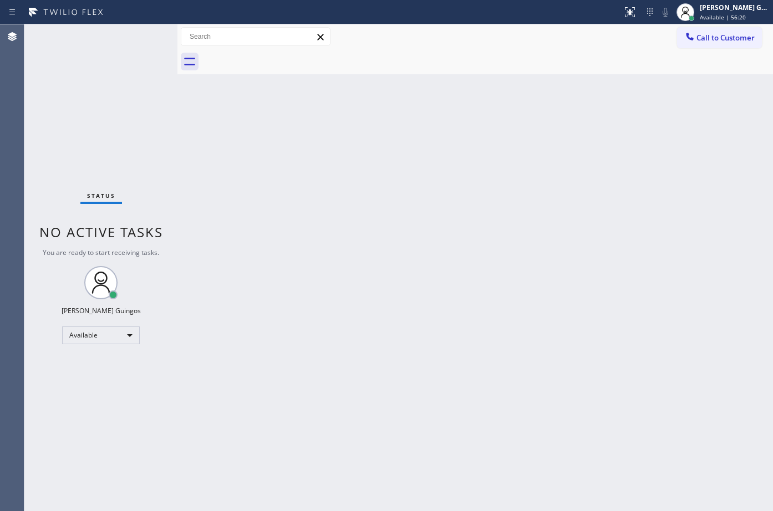
click at [346, 42] on div "Call to Customer Outbound call Location [GEOGRAPHIC_DATA] HVAC Your caller id p…" at bounding box center [476, 36] width 596 height 19
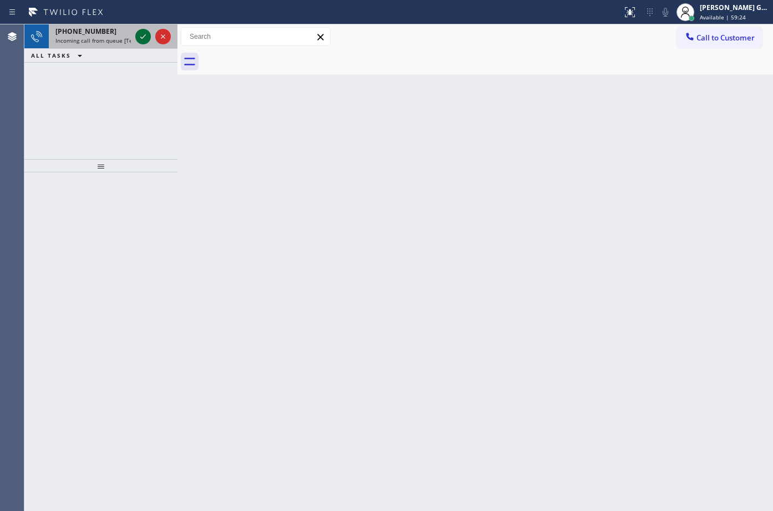
drag, startPoint x: 118, startPoint y: 29, endPoint x: 140, endPoint y: 33, distance: 23.1
click at [123, 31] on div "[PHONE_NUMBER]" at bounding box center [92, 31] width 75 height 9
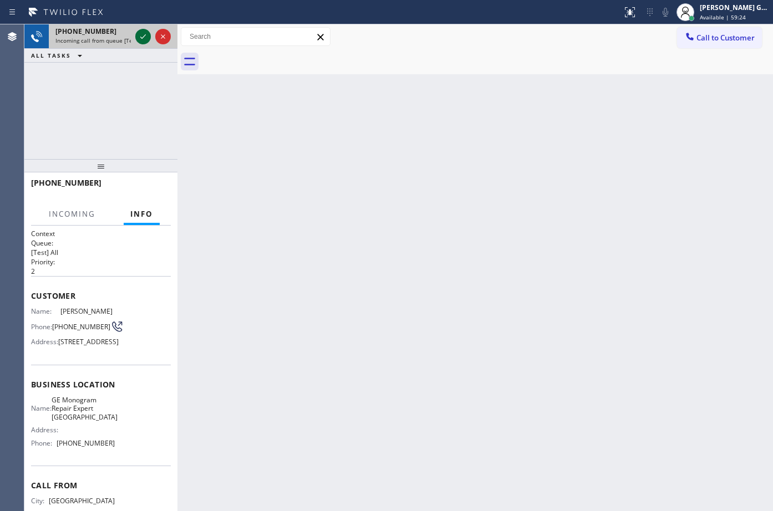
click at [140, 33] on icon at bounding box center [142, 36] width 13 height 13
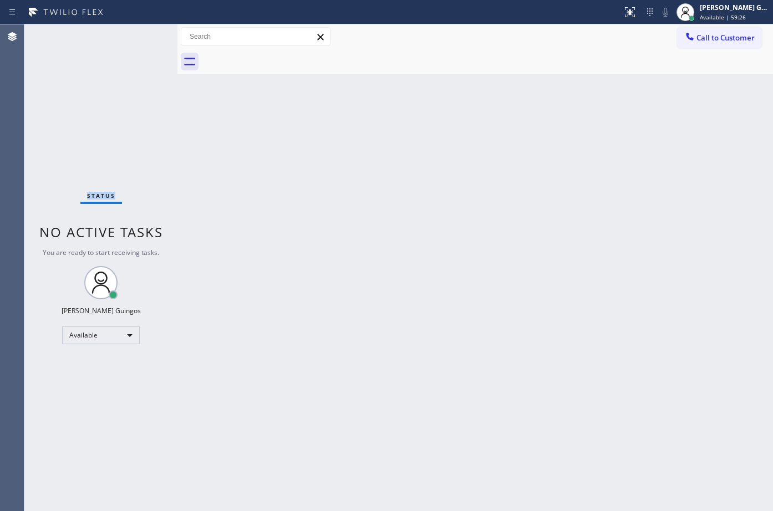
click at [141, 33] on div "Status No active tasks You are ready to start receiving tasks. [PERSON_NAME] Av…" at bounding box center [100, 267] width 153 height 487
click at [142, 33] on div "Status No active tasks You are ready to start receiving tasks. [PERSON_NAME] Av…" at bounding box center [100, 267] width 153 height 487
drag, startPoint x: 420, startPoint y: 273, endPoint x: 439, endPoint y: 226, distance: 50.6
click at [420, 270] on div "Back to Dashboard Change Sender ID Customers Technicians Select a contact Outbo…" at bounding box center [476, 267] width 596 height 487
click at [631, 16] on icon at bounding box center [629, 12] width 13 height 13
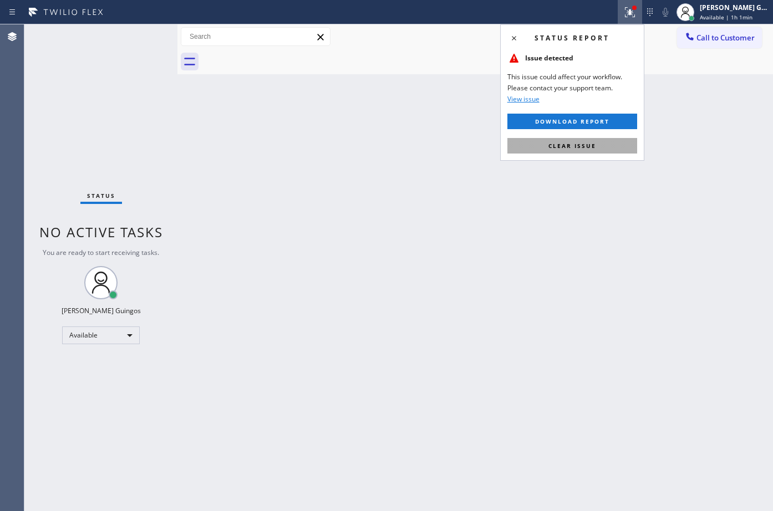
click at [582, 150] on button "Clear issue" at bounding box center [573, 146] width 130 height 16
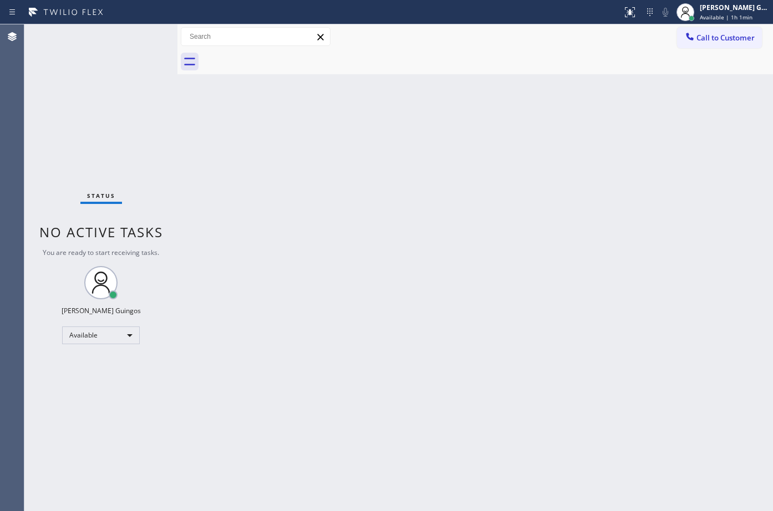
click at [582, 150] on div "Back to Dashboard Change Sender ID Customers Technicians Select a contact Outbo…" at bounding box center [476, 267] width 596 height 487
click at [408, 206] on div "Back to Dashboard Change Sender ID Customers Technicians Select a contact Outbo…" at bounding box center [476, 267] width 596 height 487
click at [538, 209] on div "Back to Dashboard Change Sender ID Customers Technicians Select a contact Outbo…" at bounding box center [476, 267] width 596 height 487
drag, startPoint x: 425, startPoint y: 135, endPoint x: 423, endPoint y: 170, distance: 34.5
click at [313, 240] on div "Back to Dashboard Change Sender ID Customers Technicians Select a contact Outbo…" at bounding box center [476, 267] width 596 height 487
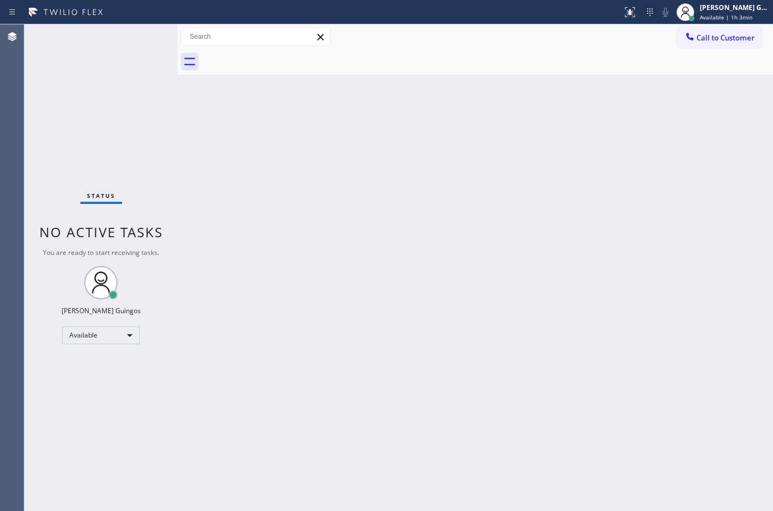
click at [495, 307] on div "Back to Dashboard Change Sender ID Customers Technicians Select a contact Outbo…" at bounding box center [476, 267] width 596 height 487
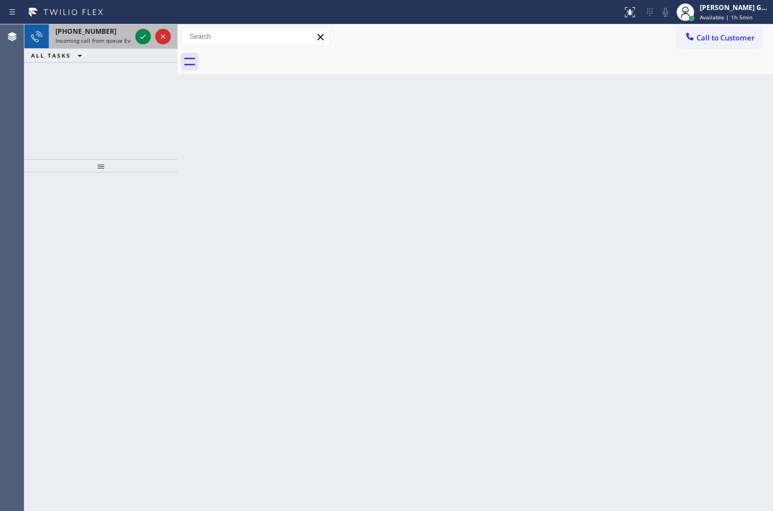
click at [94, 33] on span "[PHONE_NUMBER]" at bounding box center [85, 31] width 61 height 9
click at [92, 42] on span "Incoming call from queue [Test] All" at bounding box center [101, 41] width 92 height 8
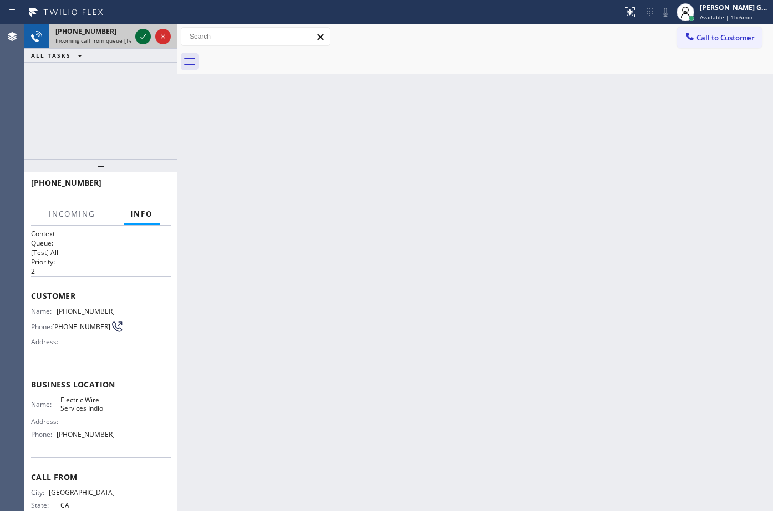
click at [140, 37] on icon at bounding box center [142, 36] width 13 height 13
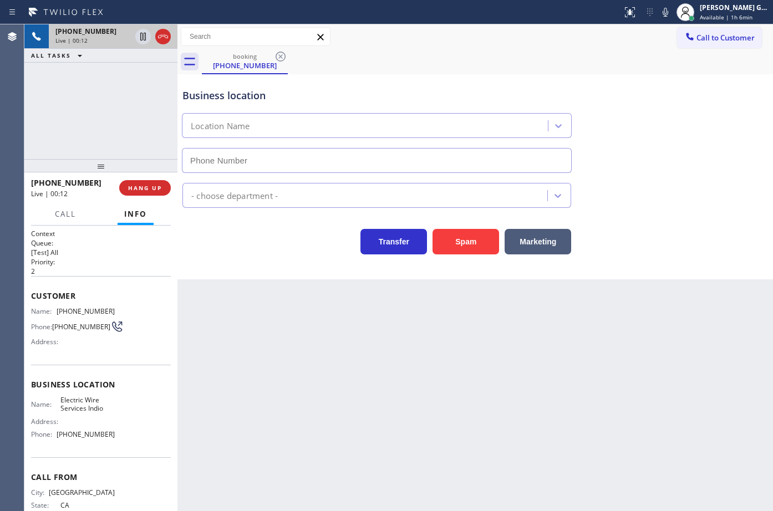
click at [160, 34] on icon at bounding box center [162, 36] width 13 height 13
type input "[PHONE_NUMBER]"
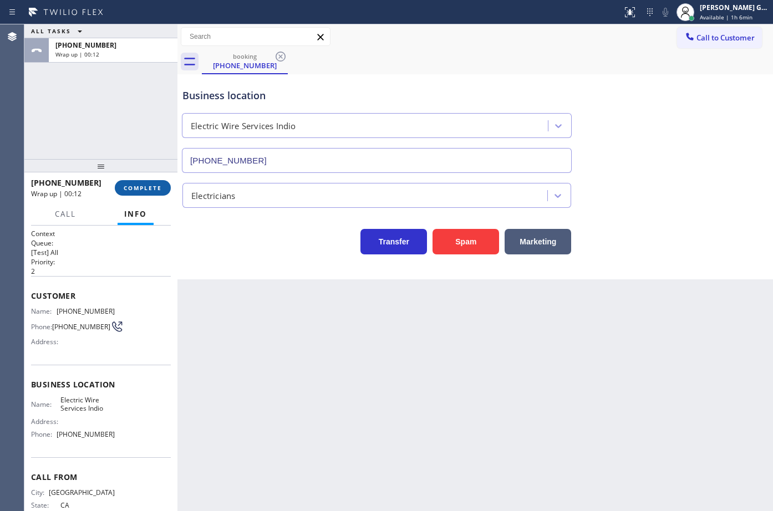
click at [152, 186] on span "COMPLETE" at bounding box center [143, 188] width 38 height 8
click at [323, 323] on div "Back to Dashboard Change Sender ID Customers Technicians Select a contact Outbo…" at bounding box center [476, 267] width 596 height 487
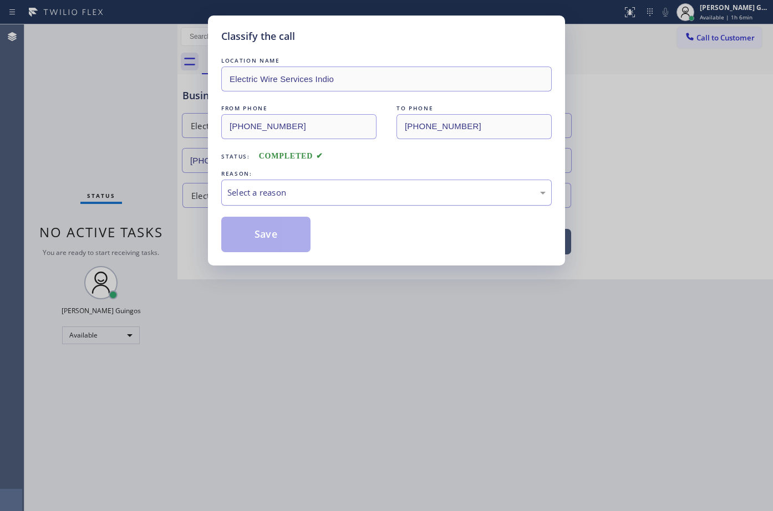
click at [250, 185] on div "Select a reason" at bounding box center [386, 193] width 331 height 26
click at [265, 236] on button "Save" at bounding box center [265, 235] width 89 height 36
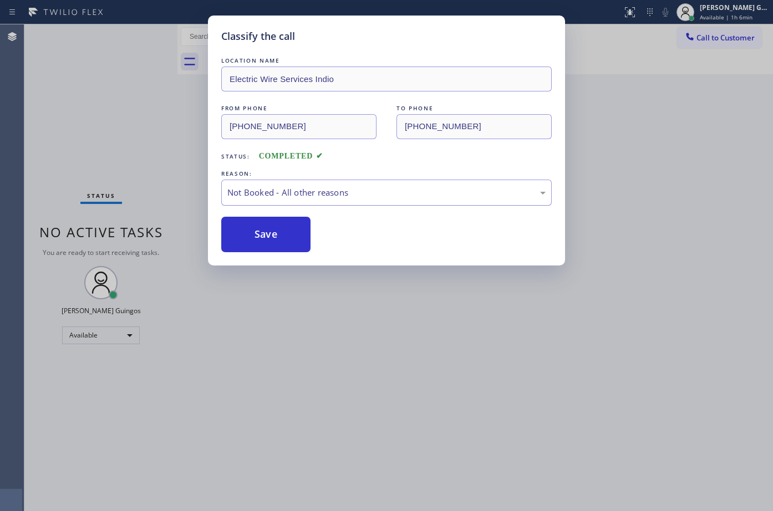
drag, startPoint x: 257, startPoint y: 204, endPoint x: 174, endPoint y: 3, distance: 217.1
click at [267, 231] on button "Save" at bounding box center [265, 235] width 89 height 36
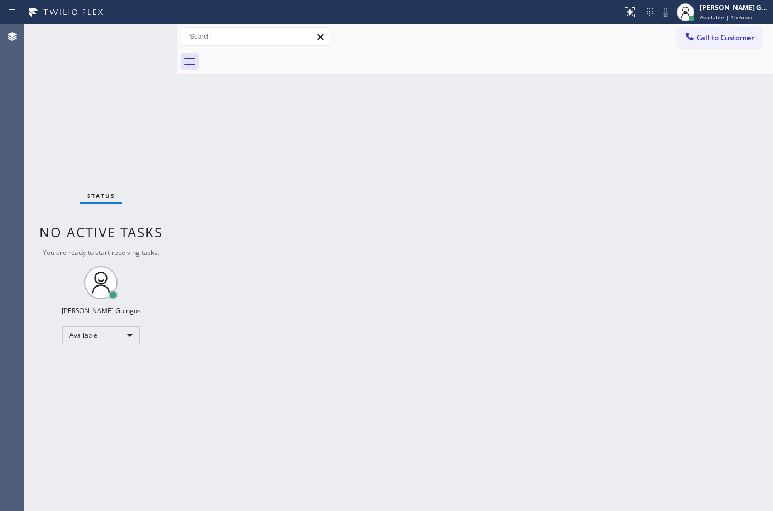
drag, startPoint x: 492, startPoint y: 139, endPoint x: 492, endPoint y: 196, distance: 57.7
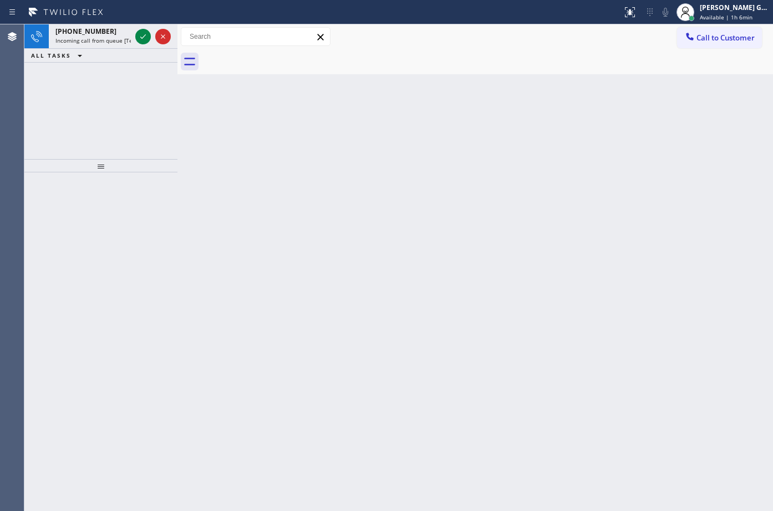
click at [203, 194] on div "Back to Dashboard Change Sender ID Customers Technicians Select a contact Outbo…" at bounding box center [476, 267] width 596 height 487
drag, startPoint x: 111, startPoint y: 32, endPoint x: 135, endPoint y: 34, distance: 23.4
click at [112, 32] on div "[PHONE_NUMBER]" at bounding box center [92, 31] width 75 height 9
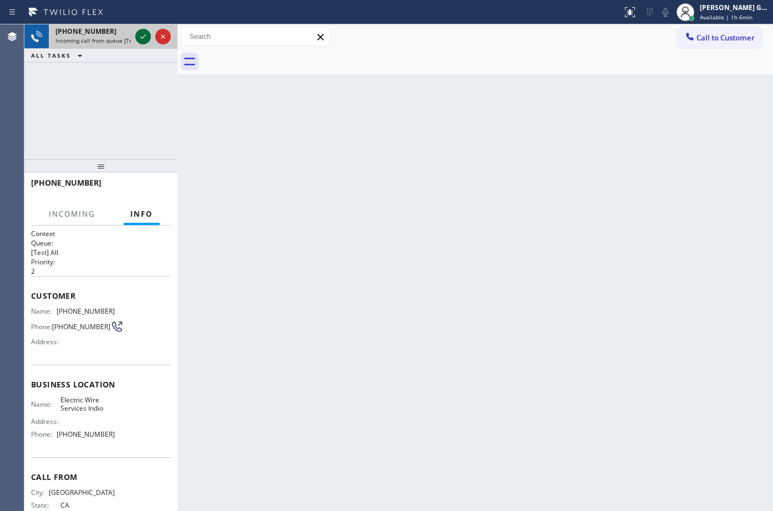
click at [140, 34] on icon at bounding box center [142, 36] width 13 height 13
click at [164, 36] on icon at bounding box center [162, 36] width 13 height 13
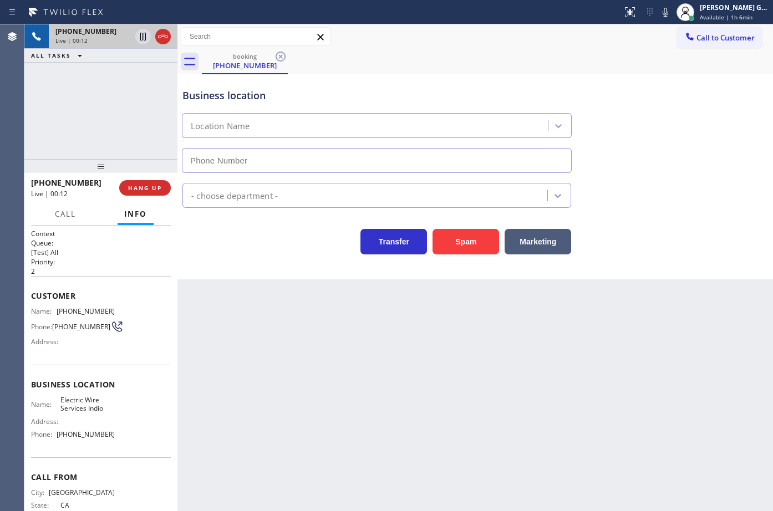
click at [164, 36] on icon at bounding box center [163, 36] width 10 height 3
click at [133, 36] on div "[PHONE_NUMBER] Live | 00:12" at bounding box center [91, 36] width 84 height 24
type input "[PHONE_NUMBER]"
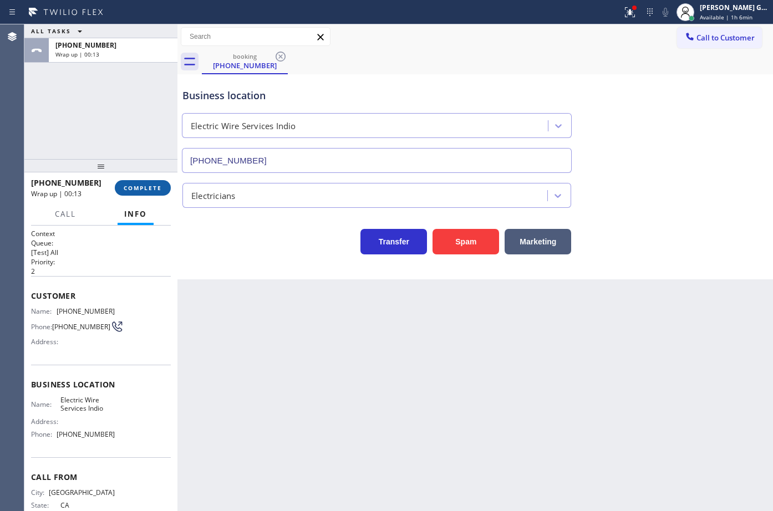
click at [154, 191] on span "COMPLETE" at bounding box center [143, 188] width 38 height 8
click at [241, 260] on div "Business location Electric Wire Services Indio [PHONE_NUMBER] Electricians Tran…" at bounding box center [476, 176] width 596 height 205
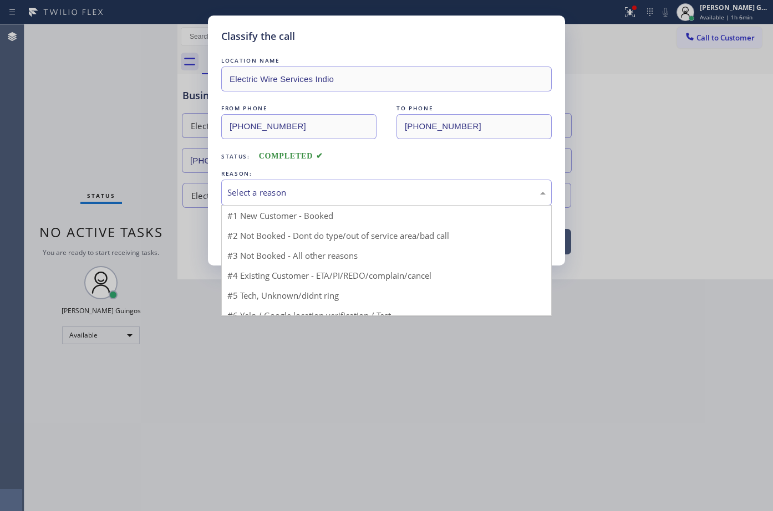
click at [270, 185] on div "Select a reason" at bounding box center [386, 193] width 331 height 26
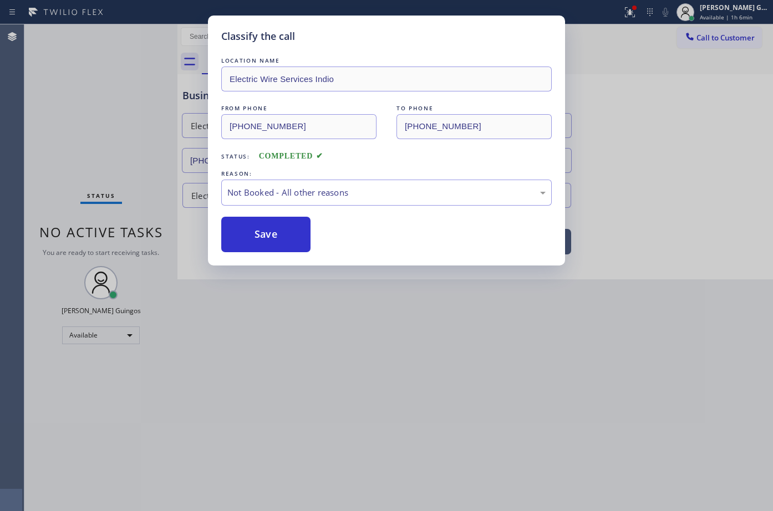
click at [254, 234] on button "Save" at bounding box center [265, 235] width 89 height 36
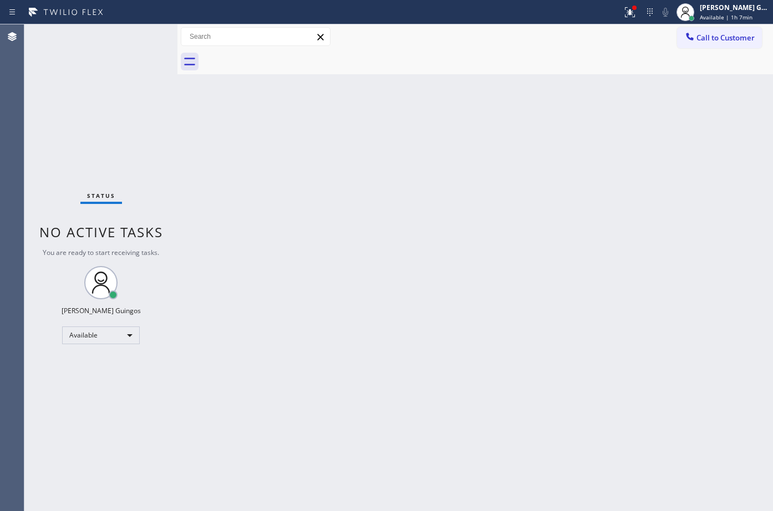
click at [423, 247] on div "Back to Dashboard Change Sender ID Customers Technicians Select a contact Outbo…" at bounding box center [476, 267] width 596 height 487
click at [464, 153] on div "Back to Dashboard Change Sender ID Customers Technicians Select a contact Outbo…" at bounding box center [476, 267] width 596 height 487
click at [439, 404] on div "Back to Dashboard Change Sender ID Customers Technicians Select a contact Outbo…" at bounding box center [476, 267] width 596 height 487
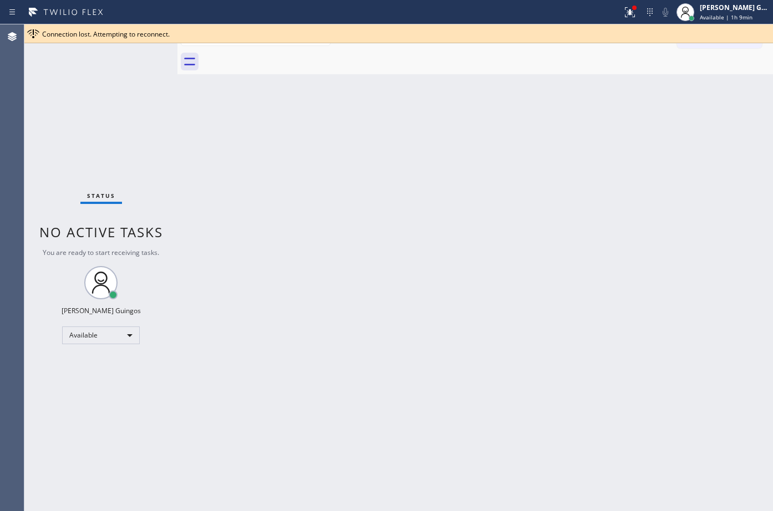
click at [439, 404] on div "Back to Dashboard Change Sender ID Customers Technicians Select a contact Outbo…" at bounding box center [476, 267] width 596 height 487
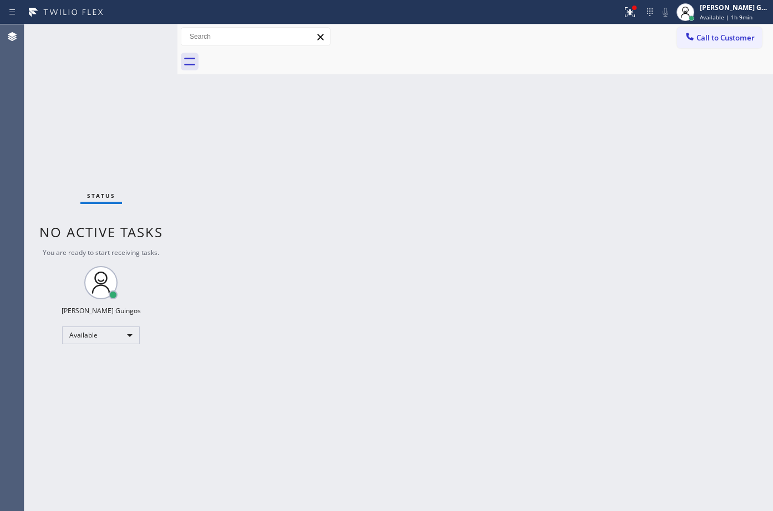
click at [439, 404] on div "Back to Dashboard Change Sender ID Customers Technicians Select a contact Outbo…" at bounding box center [476, 267] width 596 height 487
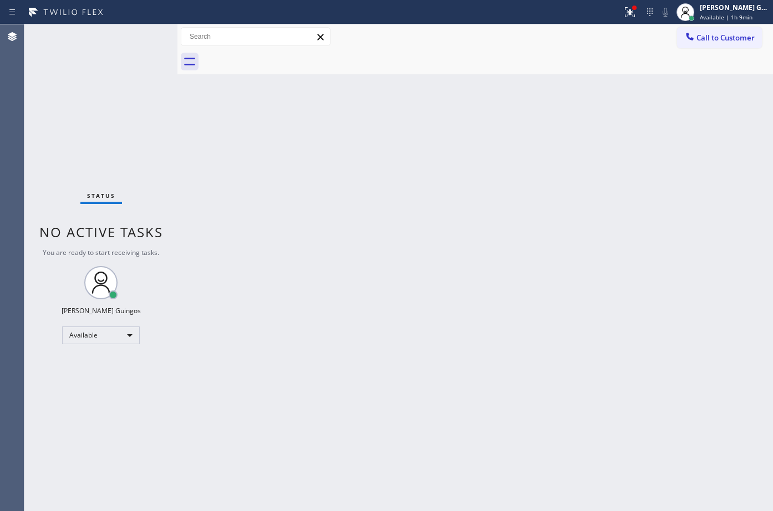
click at [439, 404] on div "Back to Dashboard Change Sender ID Customers Technicians Select a contact Outbo…" at bounding box center [476, 267] width 596 height 487
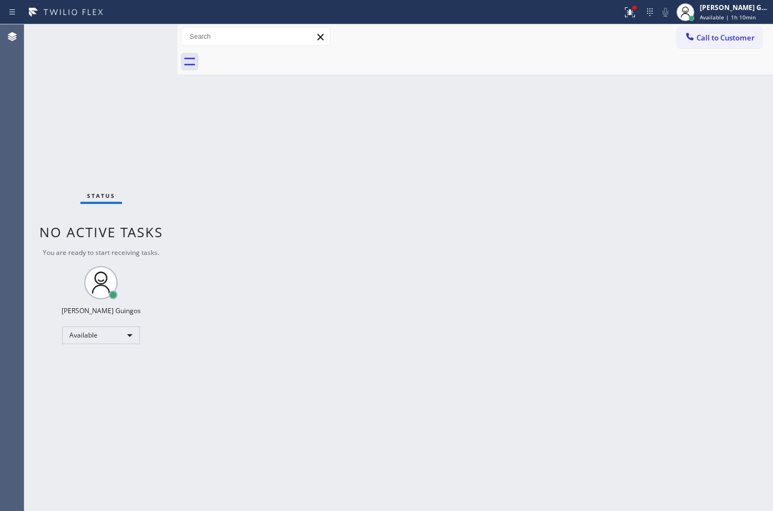
click at [439, 404] on div "Back to Dashboard Change Sender ID Customers Technicians Select a contact Outbo…" at bounding box center [476, 267] width 596 height 487
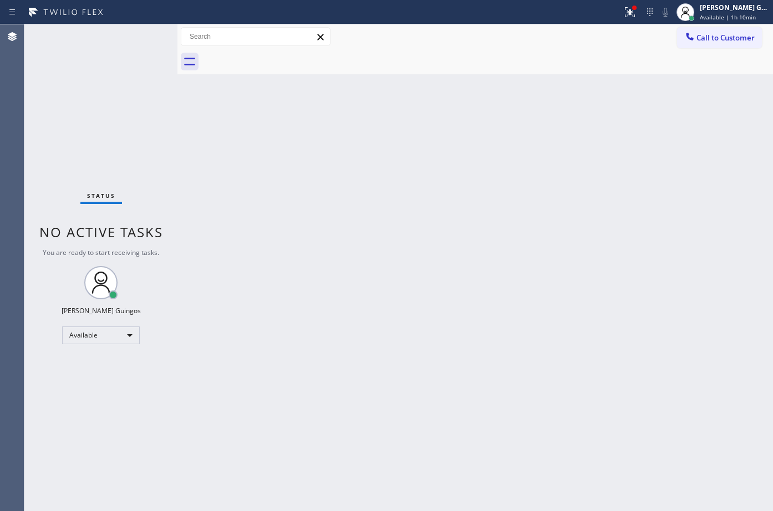
click at [439, 404] on div "Back to Dashboard Change Sender ID Customers Technicians Select a contact Outbo…" at bounding box center [476, 267] width 596 height 487
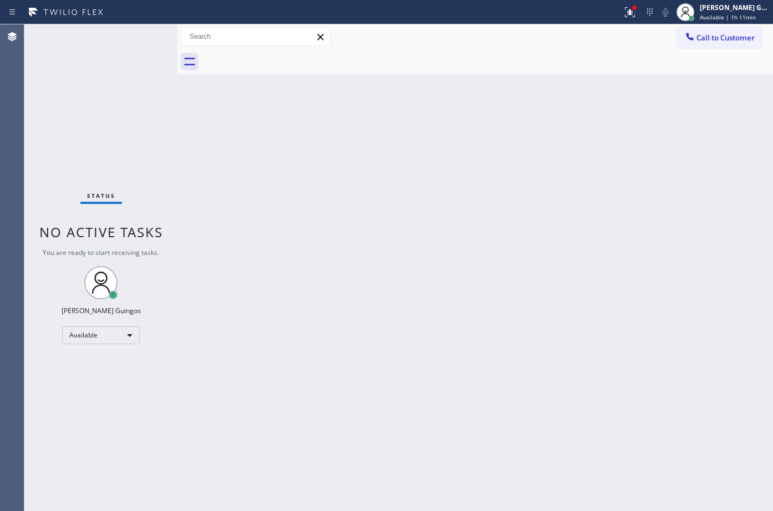
click at [439, 404] on div "Back to Dashboard Change Sender ID Customers Technicians Select a contact Outbo…" at bounding box center [476, 267] width 596 height 487
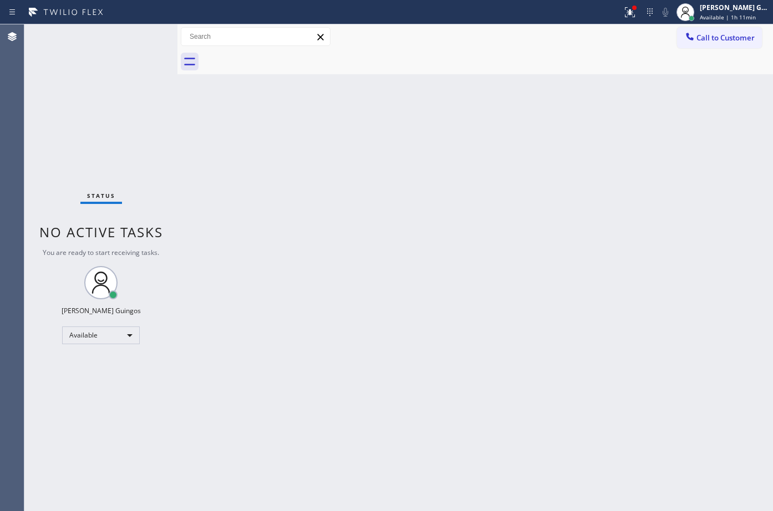
click at [439, 404] on div "Back to Dashboard Change Sender ID Customers Technicians Select a contact Outbo…" at bounding box center [476, 267] width 596 height 487
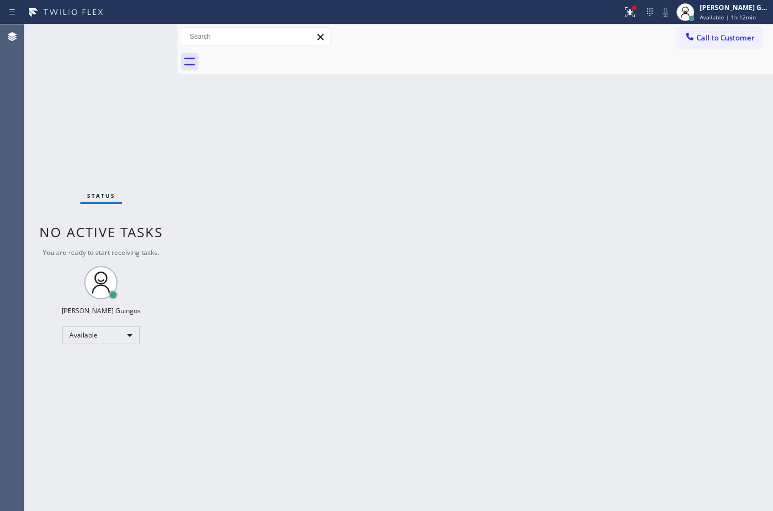
click at [439, 404] on div "Back to Dashboard Change Sender ID Customers Technicians Select a contact Outbo…" at bounding box center [476, 267] width 596 height 487
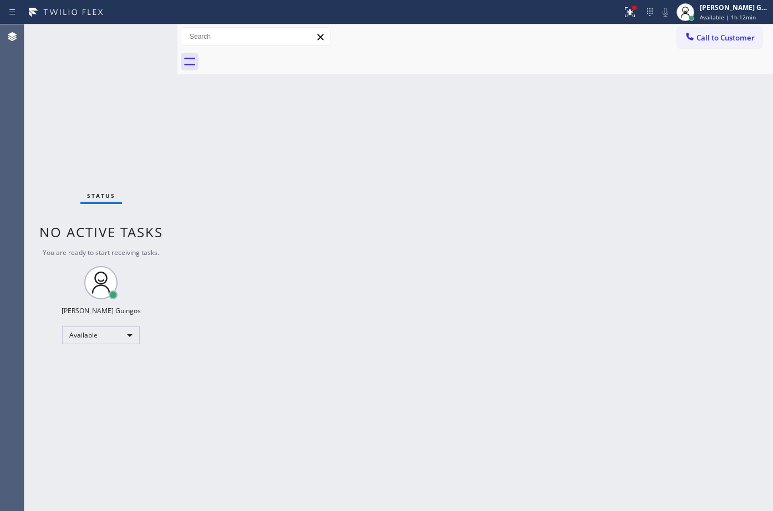
click at [439, 404] on div "Back to Dashboard Change Sender ID Customers Technicians Select a contact Outbo…" at bounding box center [476, 267] width 596 height 487
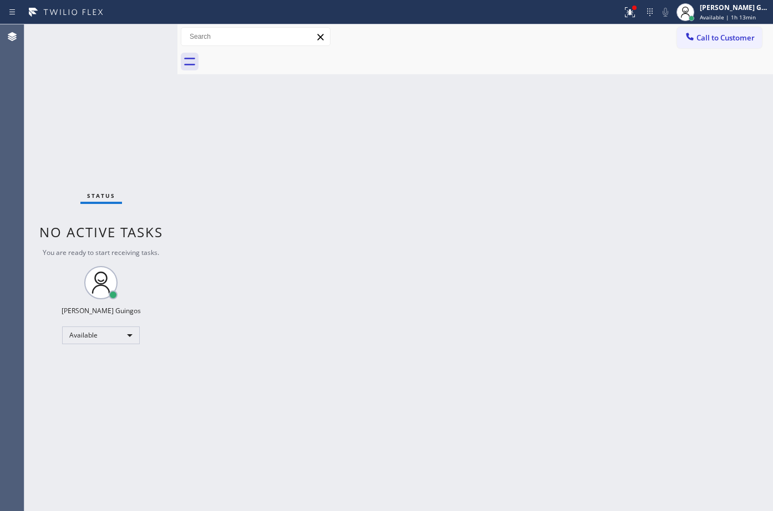
click at [439, 404] on div "Back to Dashboard Change Sender ID Customers Technicians Select a contact Outbo…" at bounding box center [476, 267] width 596 height 487
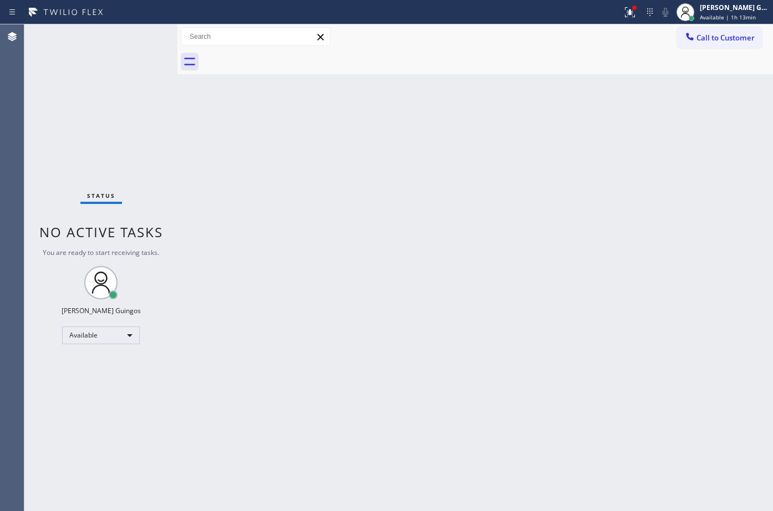
click at [439, 404] on div "Back to Dashboard Change Sender ID Customers Technicians Select a contact Outbo…" at bounding box center [476, 267] width 596 height 487
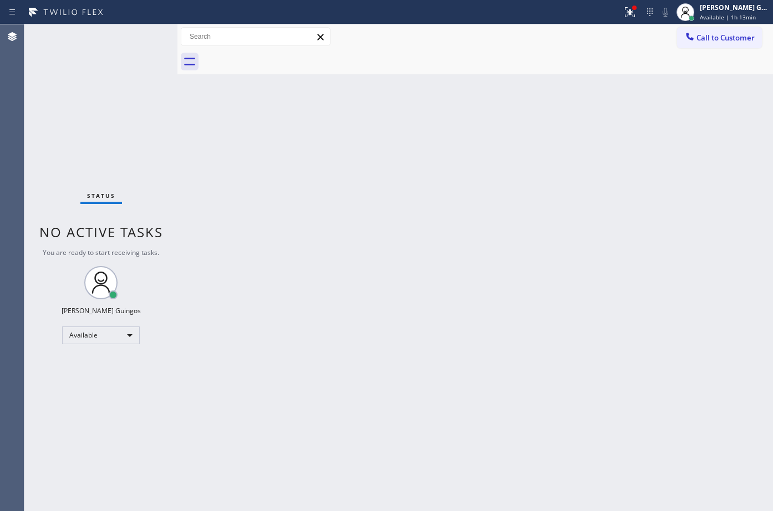
click at [439, 404] on div "Back to Dashboard Change Sender ID Customers Technicians Select a contact Outbo…" at bounding box center [476, 267] width 596 height 487
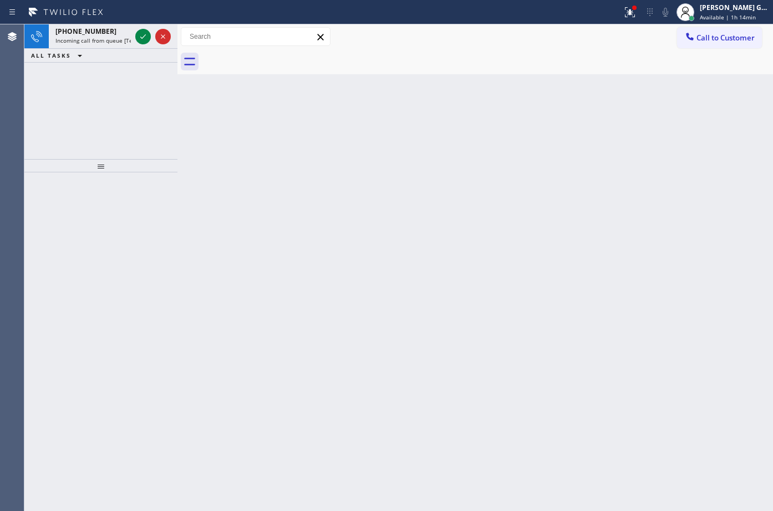
click at [439, 404] on div "Back to Dashboard Change Sender ID Customers Technicians Select a contact Outbo…" at bounding box center [476, 267] width 596 height 487
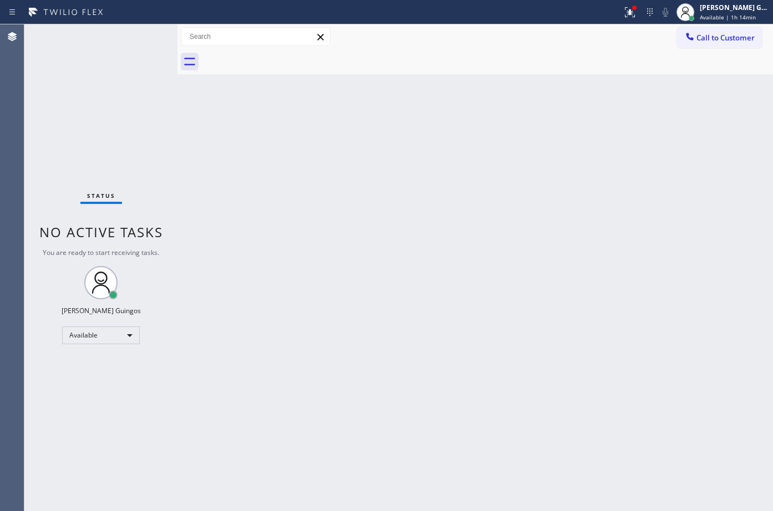
click at [439, 404] on div "Back to Dashboard Change Sender ID Customers Technicians Select a contact Outbo…" at bounding box center [476, 267] width 596 height 487
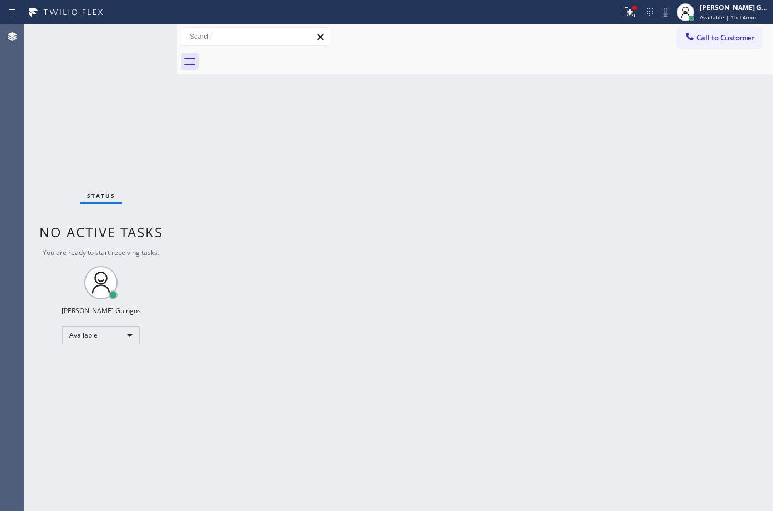
click at [439, 404] on div "Back to Dashboard Change Sender ID Customers Technicians Select a contact Outbo…" at bounding box center [476, 267] width 596 height 487
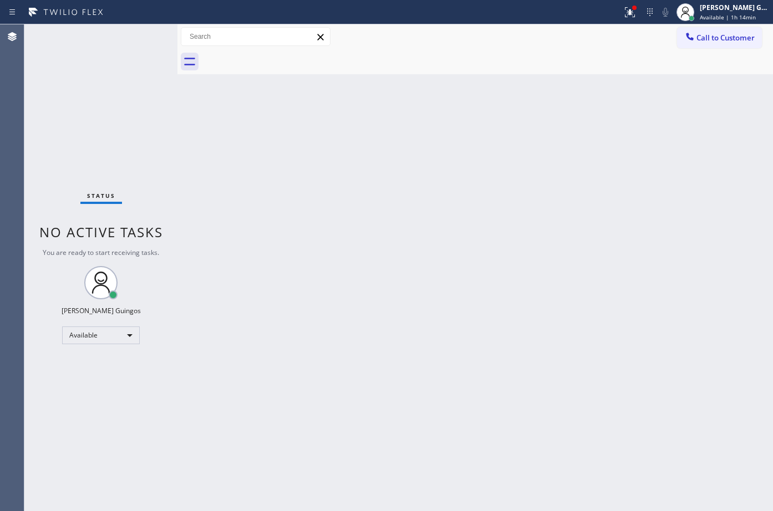
click at [439, 404] on div "Back to Dashboard Change Sender ID Customers Technicians Select a contact Outbo…" at bounding box center [476, 267] width 596 height 487
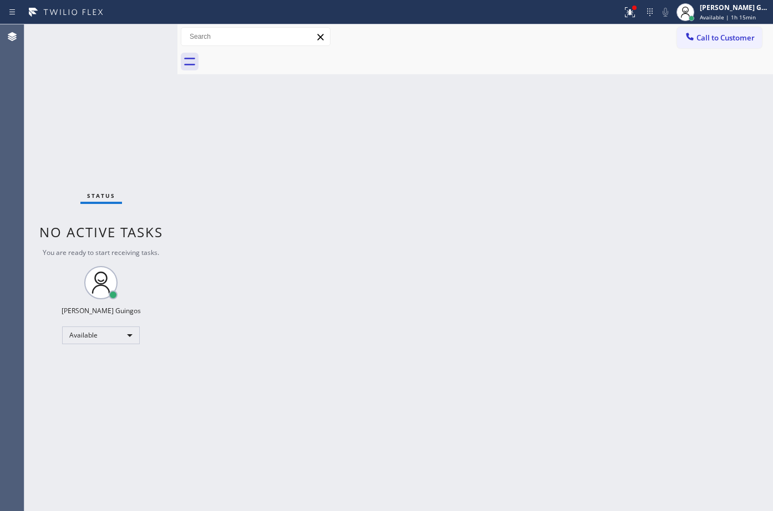
click at [439, 404] on div "Back to Dashboard Change Sender ID Customers Technicians Select a contact Outbo…" at bounding box center [476, 267] width 596 height 487
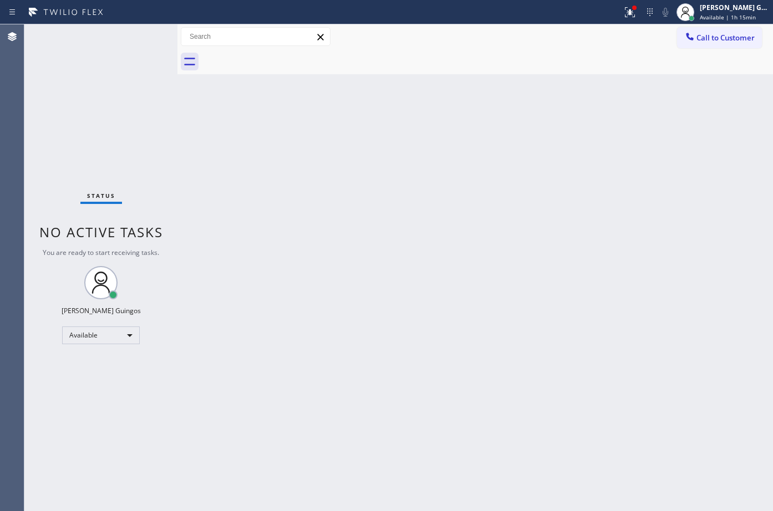
click at [439, 404] on div "Back to Dashboard Change Sender ID Customers Technicians Select a contact Outbo…" at bounding box center [476, 267] width 596 height 487
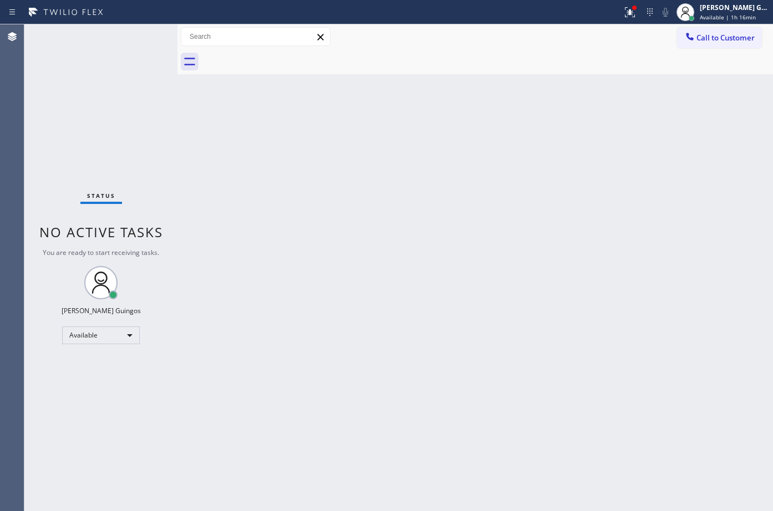
click at [439, 404] on div "Back to Dashboard Change Sender ID Customers Technicians Select a contact Outbo…" at bounding box center [476, 267] width 596 height 487
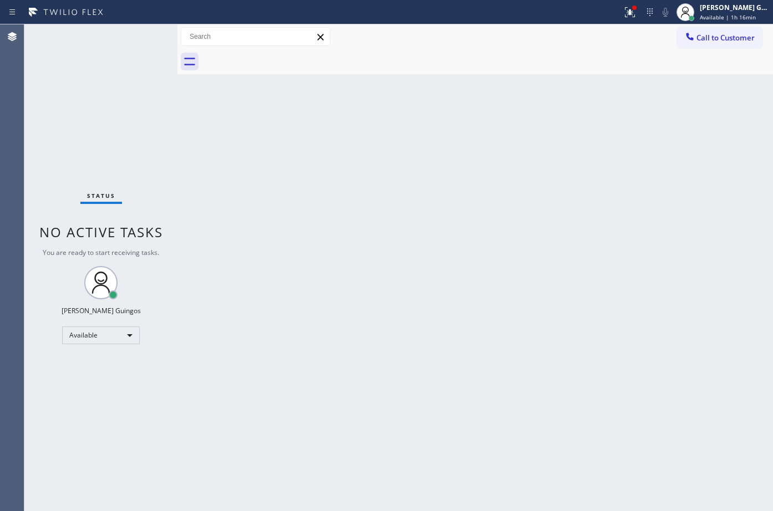
click at [439, 404] on div "Back to Dashboard Change Sender ID Customers Technicians Select a contact Outbo…" at bounding box center [476, 267] width 596 height 487
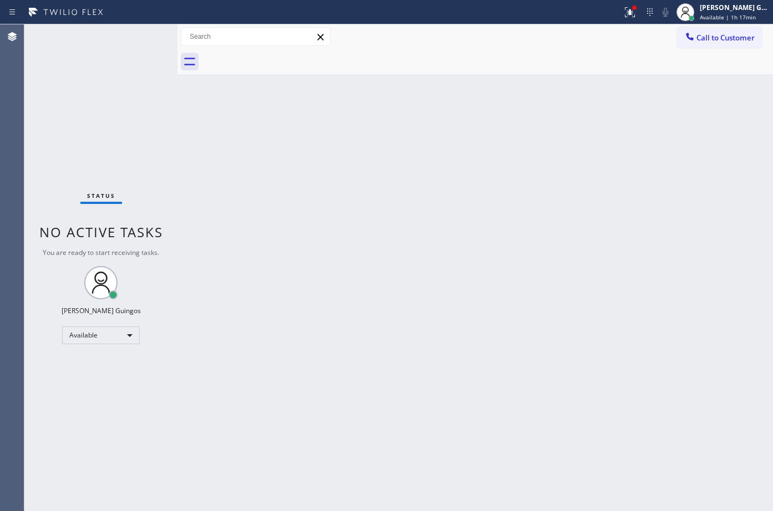
click at [439, 404] on div "Back to Dashboard Change Sender ID Customers Technicians Select a contact Outbo…" at bounding box center [476, 267] width 596 height 487
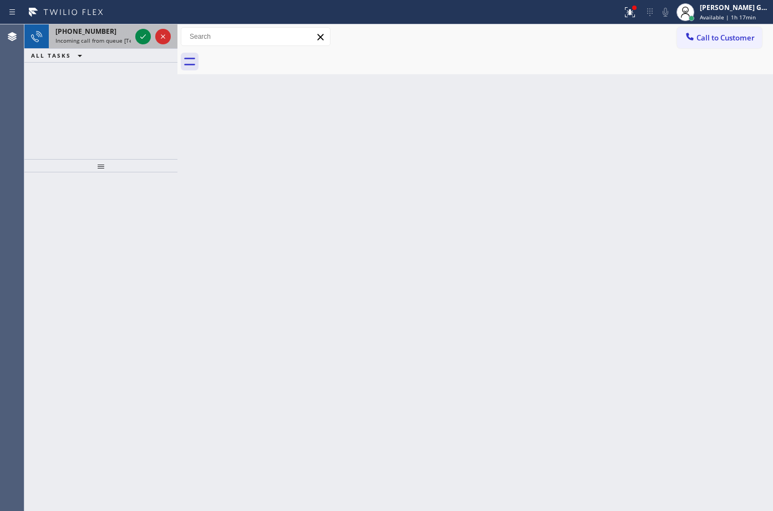
click at [104, 38] on span "Incoming call from queue [Test] All" at bounding box center [101, 41] width 92 height 8
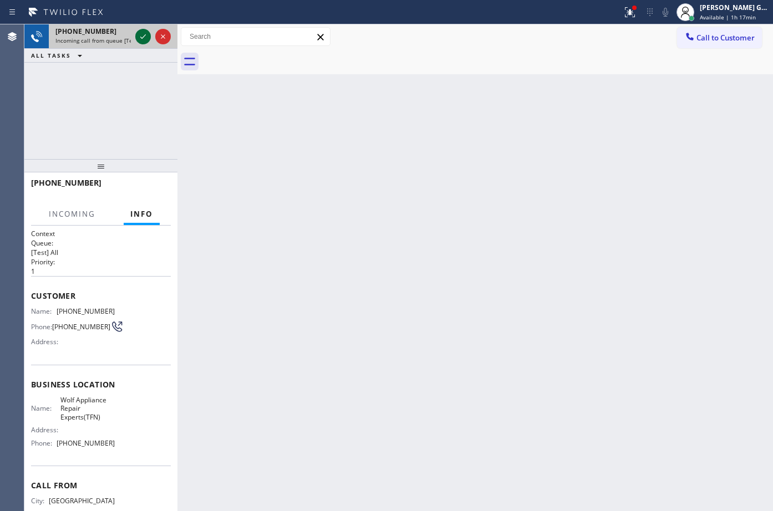
click at [143, 35] on icon at bounding box center [142, 36] width 13 height 13
click at [437, 403] on div "Back to Dashboard Change Sender ID Customers Technicians Select a contact Outbo…" at bounding box center [476, 267] width 596 height 487
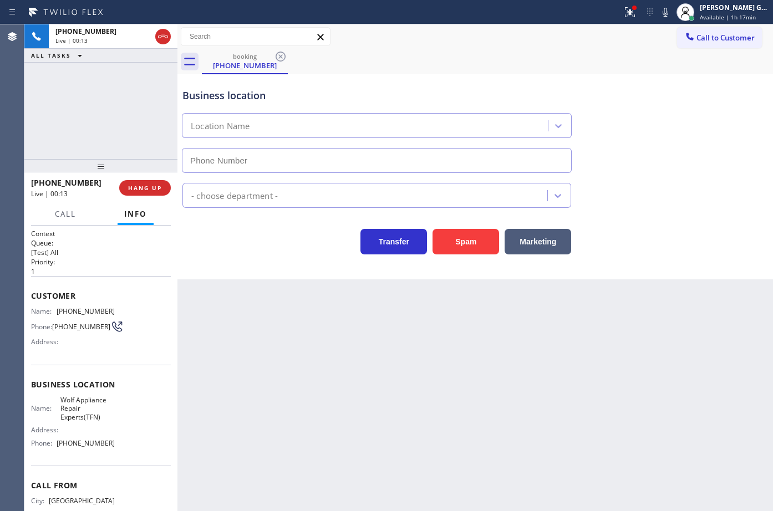
type input "[PHONE_NUMBER]"
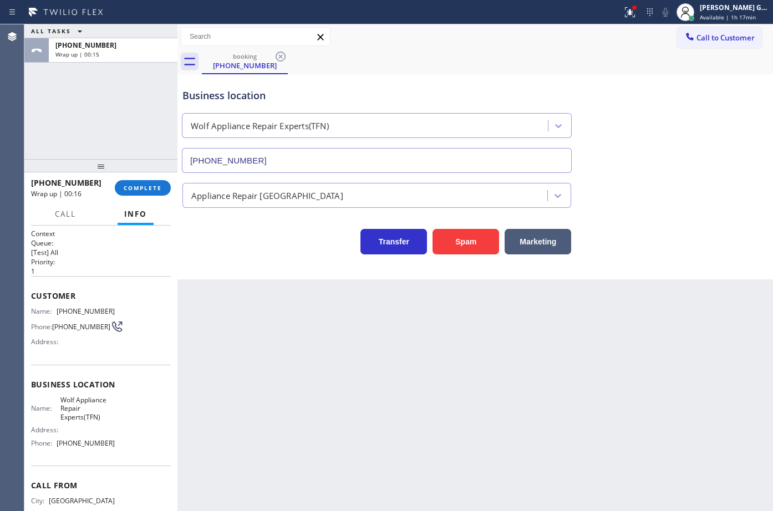
click at [74, 446] on span "[PHONE_NUMBER]" at bounding box center [86, 443] width 58 height 8
copy span "[PHONE_NUMBER]"
click at [84, 313] on span "[PHONE_NUMBER]" at bounding box center [86, 311] width 58 height 8
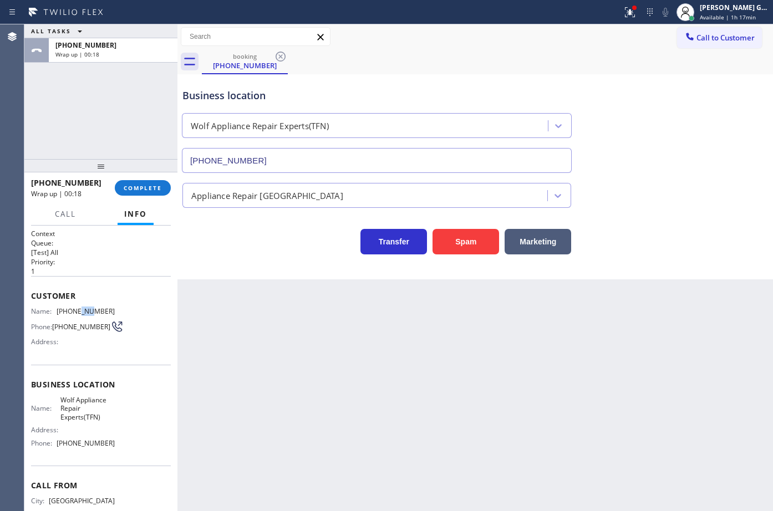
click at [84, 313] on span "[PHONE_NUMBER]" at bounding box center [86, 311] width 58 height 8
drag, startPoint x: 84, startPoint y: 313, endPoint x: 153, endPoint y: 174, distance: 155.3
click at [89, 297] on div "Customer Name: [PHONE_NUMBER] Phone: [PHONE_NUMBER] Address:" at bounding box center [101, 320] width 140 height 89
click at [155, 190] on span "COMPLETE" at bounding box center [143, 188] width 38 height 8
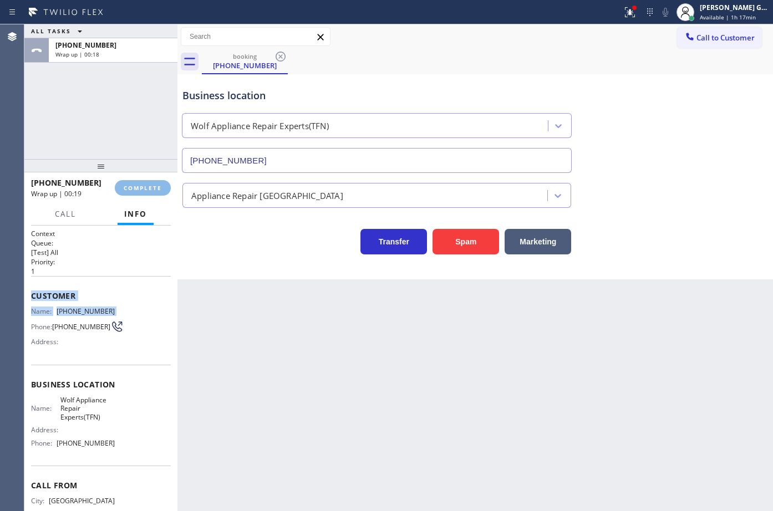
drag, startPoint x: 303, startPoint y: 310, endPoint x: 297, endPoint y: 307, distance: 6.7
click at [303, 310] on div "Back to Dashboard Change Sender ID Customers Technicians Select a contact Outbo…" at bounding box center [476, 267] width 596 height 487
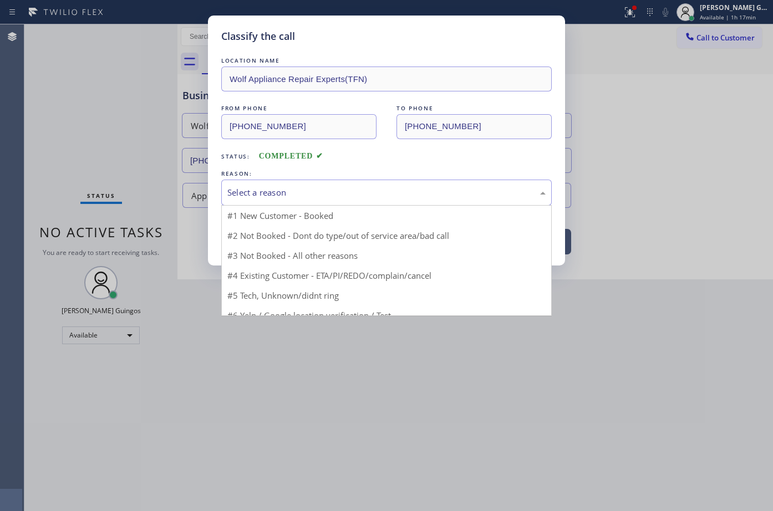
click at [240, 197] on div "Select a reason" at bounding box center [386, 192] width 318 height 13
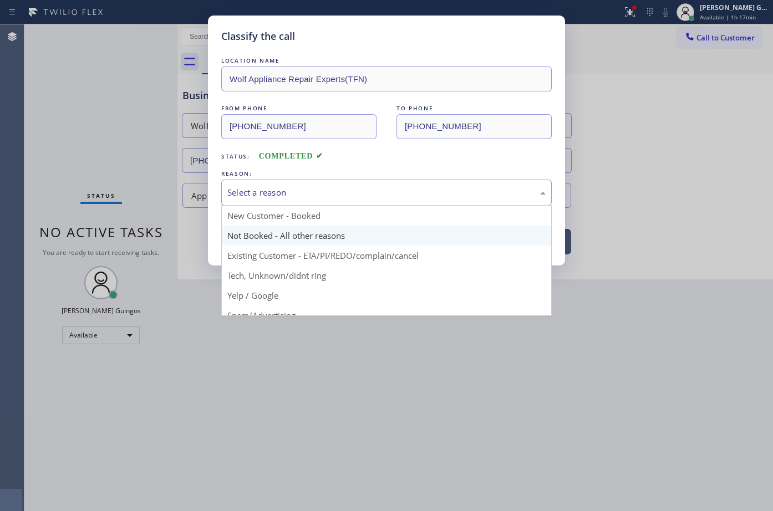
click at [255, 235] on button "Save" at bounding box center [265, 235] width 89 height 36
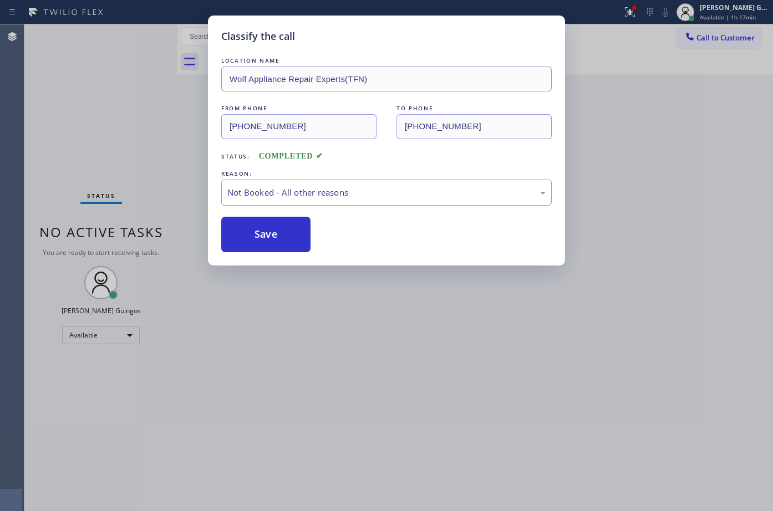
click at [255, 235] on button "Save" at bounding box center [265, 235] width 89 height 36
drag, startPoint x: 255, startPoint y: 235, endPoint x: 637, endPoint y: 47, distance: 425.9
click at [259, 232] on button "Save" at bounding box center [265, 235] width 89 height 36
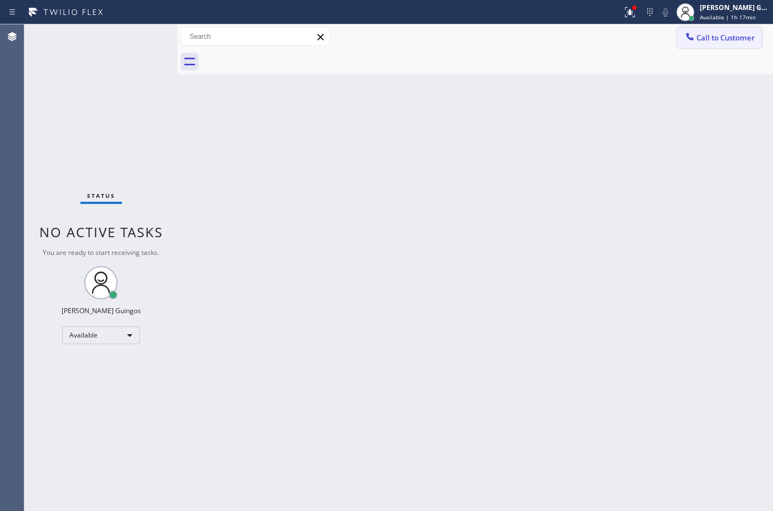
click at [723, 38] on span "Call to Customer" at bounding box center [726, 38] width 58 height 10
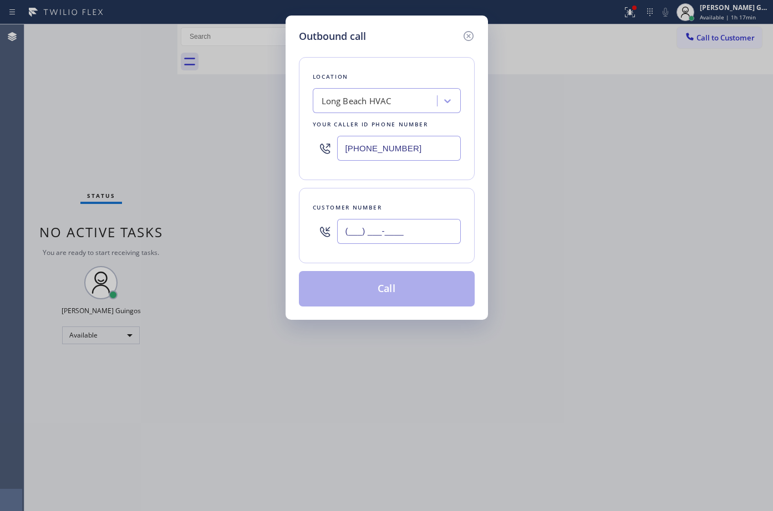
click at [424, 232] on input "(___) ___-____" at bounding box center [399, 231] width 124 height 25
paste input "909) 271-0451"
type input "[PHONE_NUMBER]"
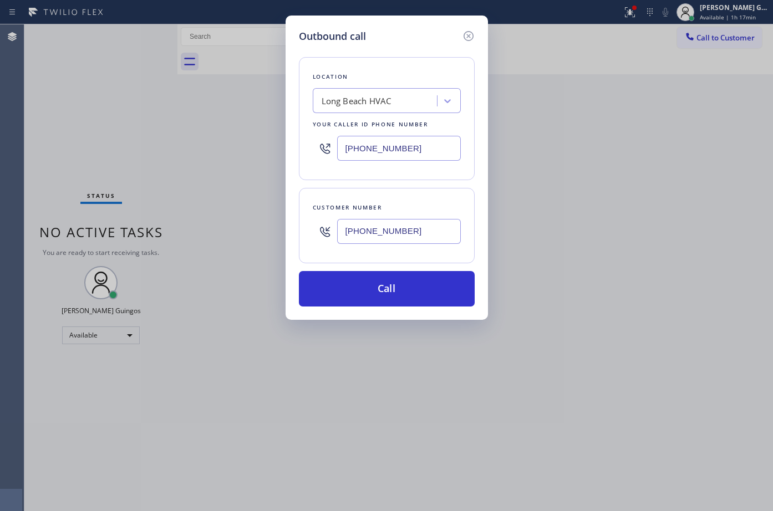
click at [443, 145] on input "[PHONE_NUMBER]" at bounding box center [399, 148] width 124 height 25
paste input "866) 936-2504"
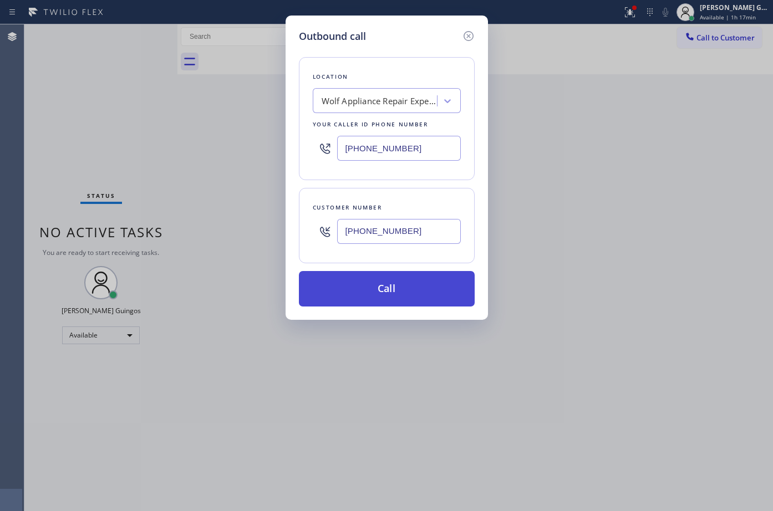
type input "[PHONE_NUMBER]"
click at [400, 290] on button "Call" at bounding box center [387, 289] width 176 height 36
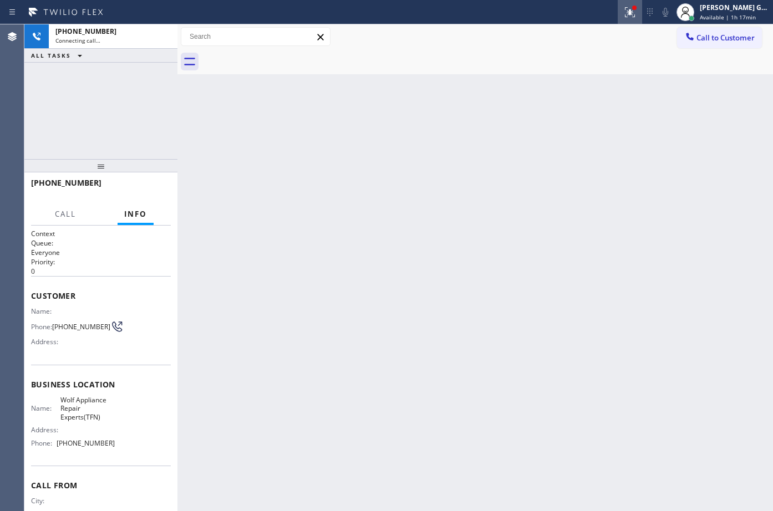
click at [628, 15] on icon at bounding box center [629, 12] width 13 height 13
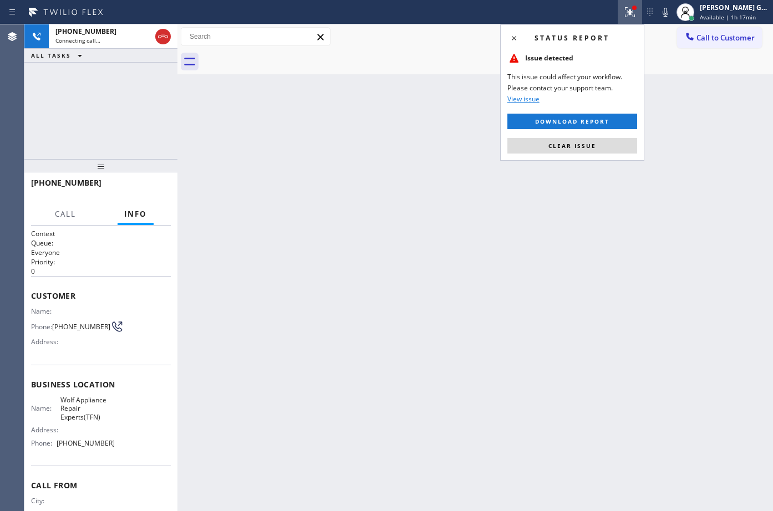
click at [582, 146] on span "Clear issue" at bounding box center [573, 146] width 48 height 8
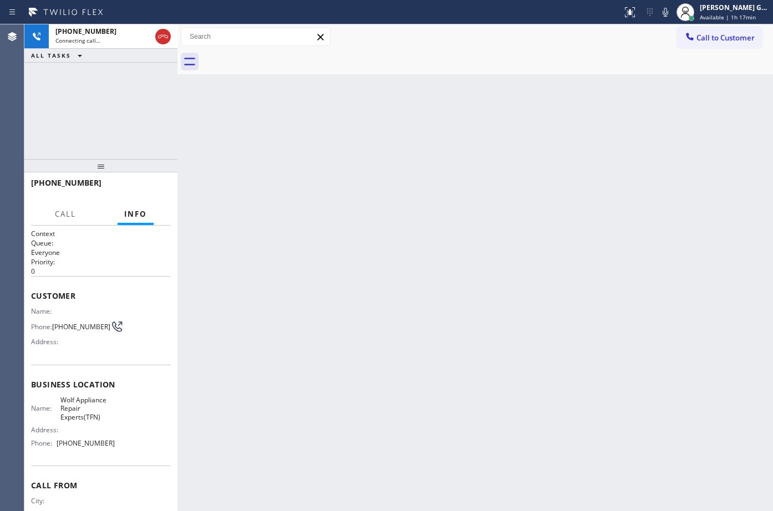
click at [314, 69] on div at bounding box center [487, 61] width 571 height 25
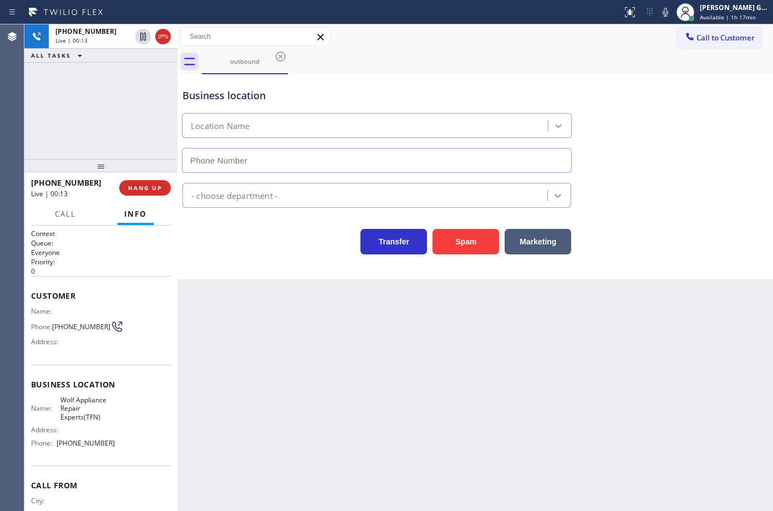
type input "[PHONE_NUMBER]"
click at [453, 241] on button "Spam" at bounding box center [466, 242] width 67 height 26
click at [155, 187] on span "HANG UP" at bounding box center [145, 188] width 34 height 8
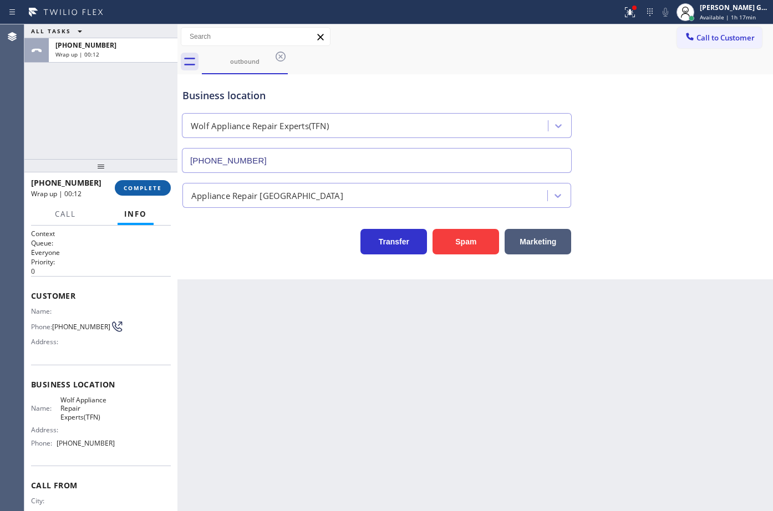
click at [155, 187] on span "COMPLETE" at bounding box center [143, 188] width 38 height 8
click at [302, 305] on div "Back to Dashboard Change Sender ID Customers Technicians Select a contact Outbo…" at bounding box center [476, 267] width 596 height 487
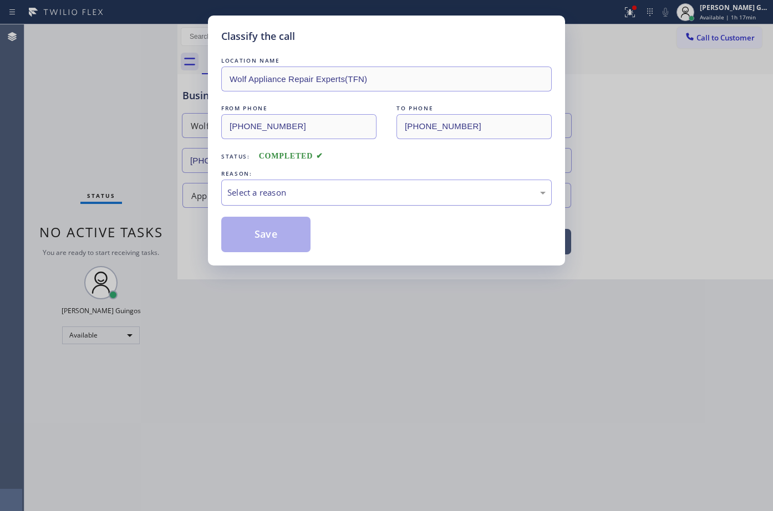
click at [267, 180] on div "Select a reason" at bounding box center [386, 193] width 331 height 26
click at [265, 224] on button "Save" at bounding box center [265, 235] width 89 height 36
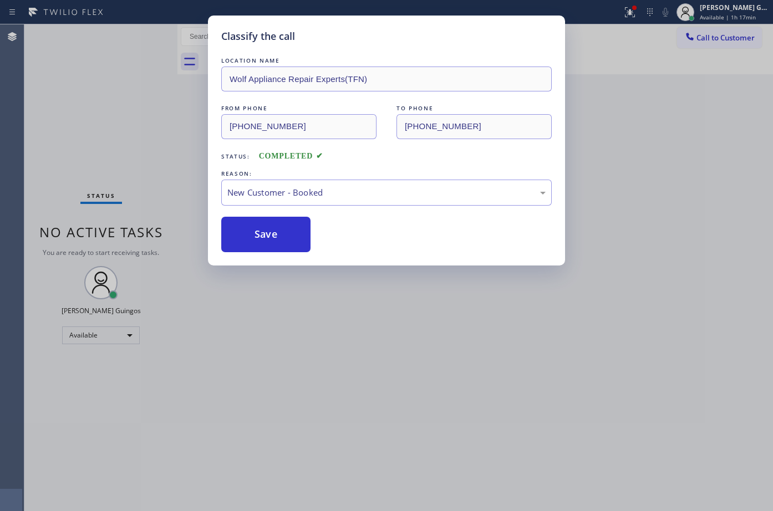
click at [265, 224] on button "Save" at bounding box center [265, 235] width 89 height 36
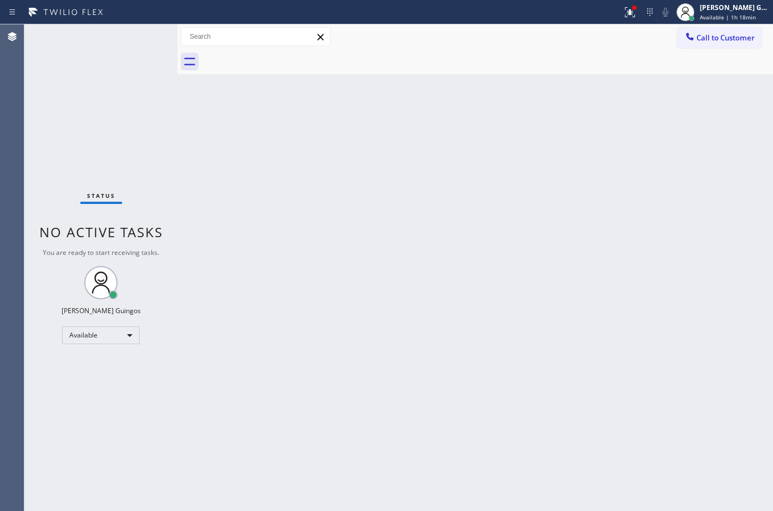
click at [265, 224] on div "Back to Dashboard Change Sender ID Customers Technicians Select a contact Outbo…" at bounding box center [476, 267] width 596 height 487
click at [439, 404] on div "Back to Dashboard Change Sender ID Customers Technicians Select a contact Outbo…" at bounding box center [476, 267] width 596 height 487
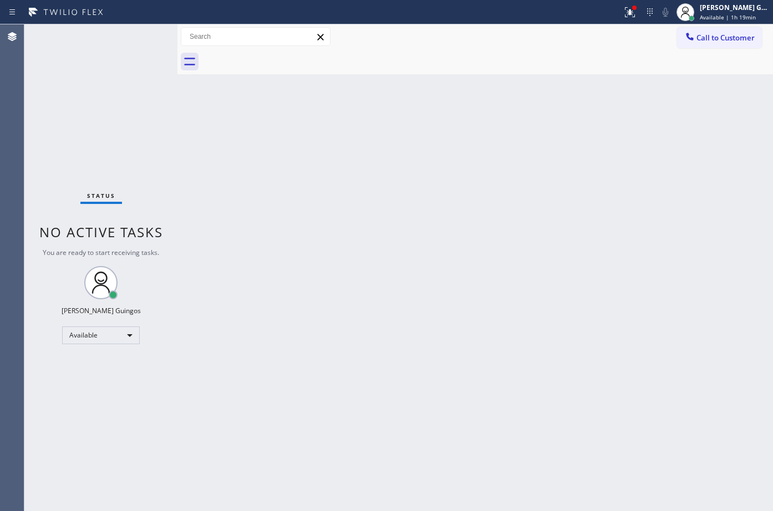
click at [439, 404] on div "Back to Dashboard Change Sender ID Customers Technicians Select a contact Outbo…" at bounding box center [476, 267] width 596 height 487
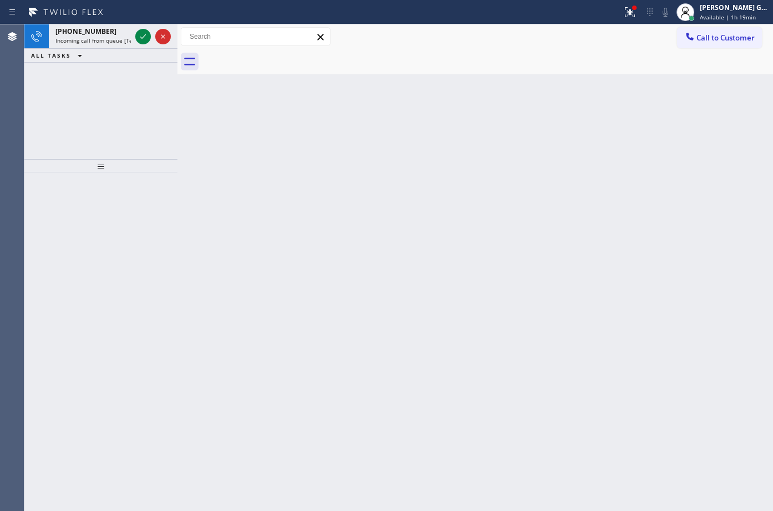
click at [439, 404] on div "Back to Dashboard Change Sender ID Customers Technicians Select a contact Outbo…" at bounding box center [476, 267] width 596 height 487
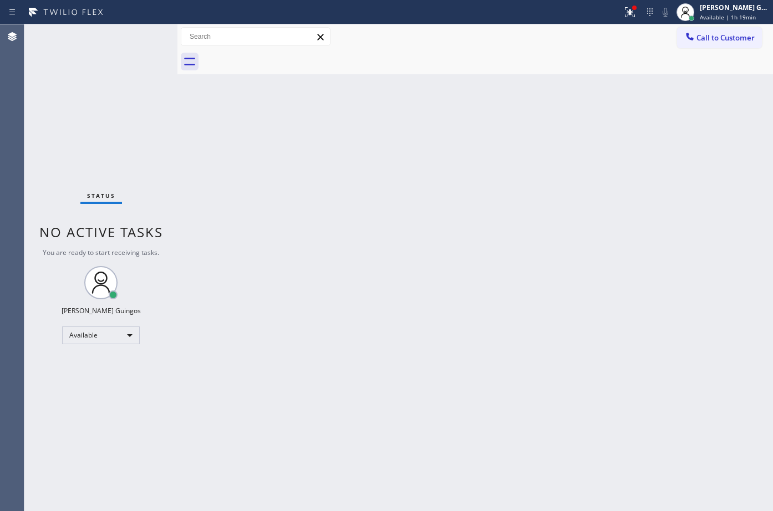
click at [439, 404] on div "Back to Dashboard Change Sender ID Customers Technicians Select a contact Outbo…" at bounding box center [476, 267] width 596 height 487
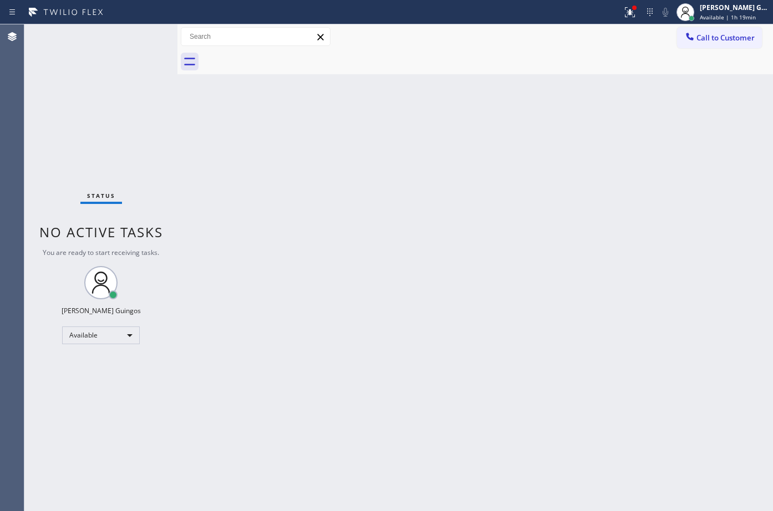
click at [439, 404] on div "Back to Dashboard Change Sender ID Customers Technicians Select a contact Outbo…" at bounding box center [476, 267] width 596 height 487
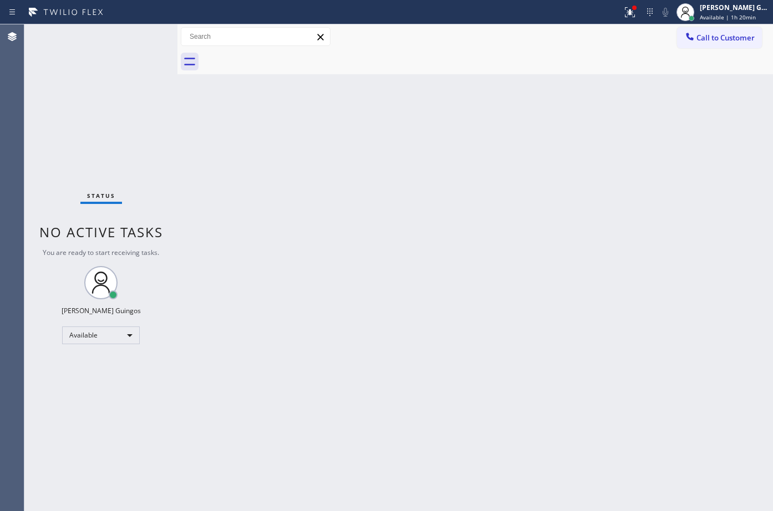
click at [439, 404] on div "Back to Dashboard Change Sender ID Customers Technicians Select a contact Outbo…" at bounding box center [476, 267] width 596 height 487
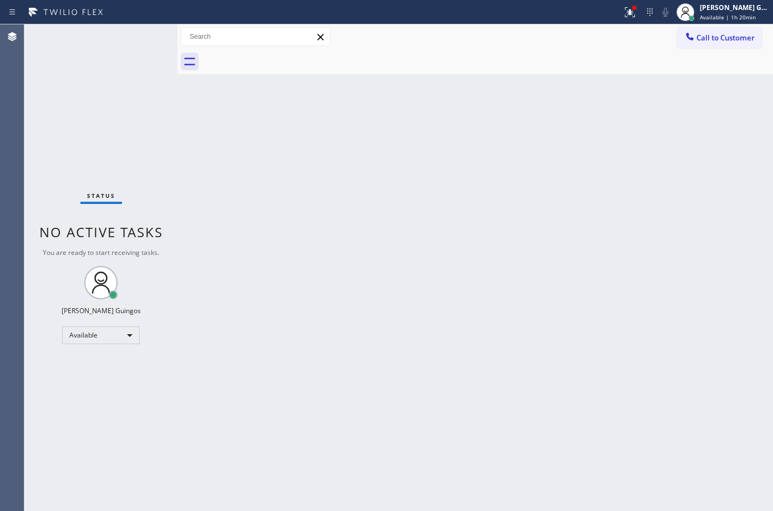
click at [439, 404] on div "Back to Dashboard Change Sender ID Customers Technicians Select a contact Outbo…" at bounding box center [476, 267] width 596 height 487
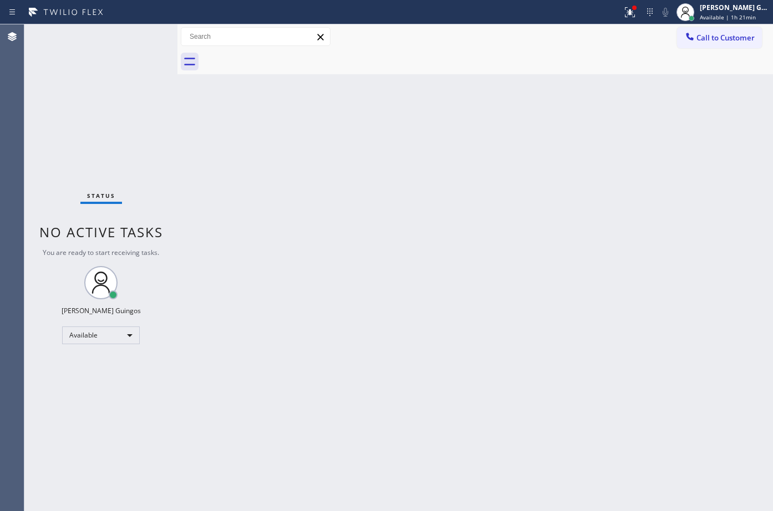
click at [439, 404] on div "Back to Dashboard Change Sender ID Customers Technicians Select a contact Outbo…" at bounding box center [476, 267] width 596 height 487
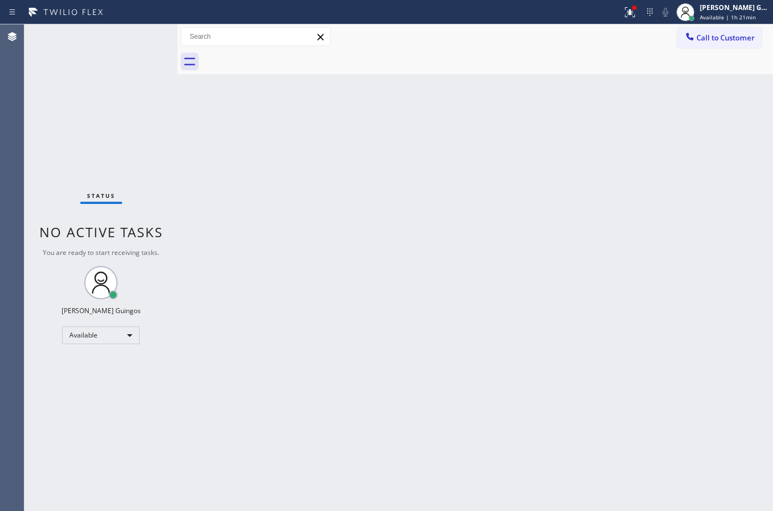
click at [439, 404] on div "Back to Dashboard Change Sender ID Customers Technicians Select a contact Outbo…" at bounding box center [476, 267] width 596 height 487
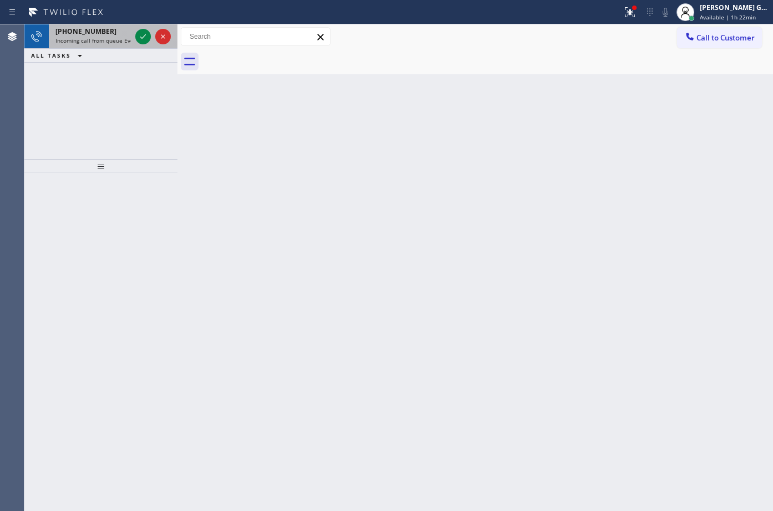
click at [90, 34] on span "[PHONE_NUMBER]" at bounding box center [85, 31] width 61 height 9
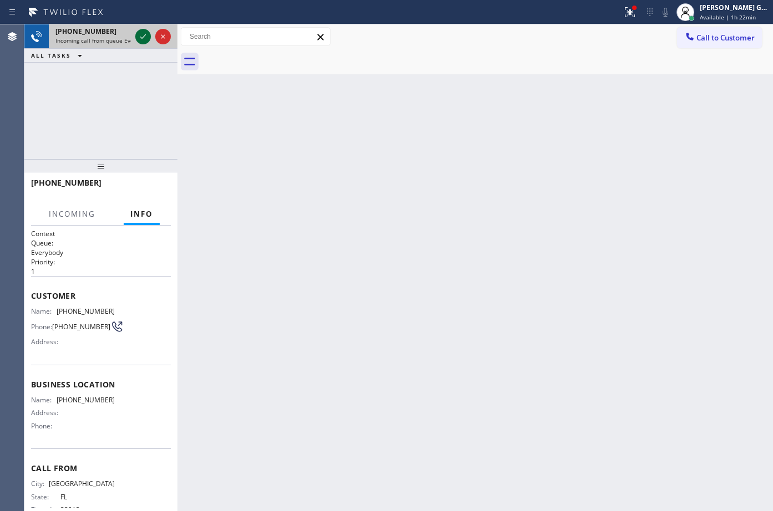
click at [140, 38] on icon at bounding box center [142, 36] width 13 height 13
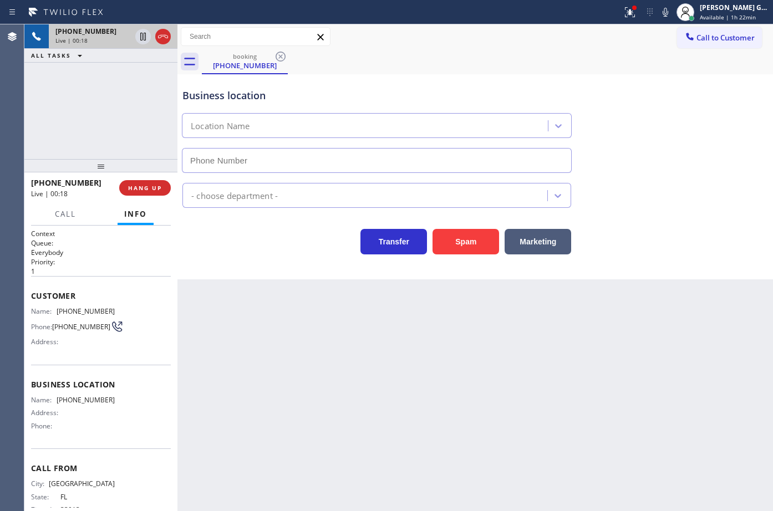
click at [86, 312] on span "[PHONE_NUMBER]" at bounding box center [86, 311] width 58 height 8
click at [148, 192] on span "HANG UP" at bounding box center [145, 188] width 34 height 8
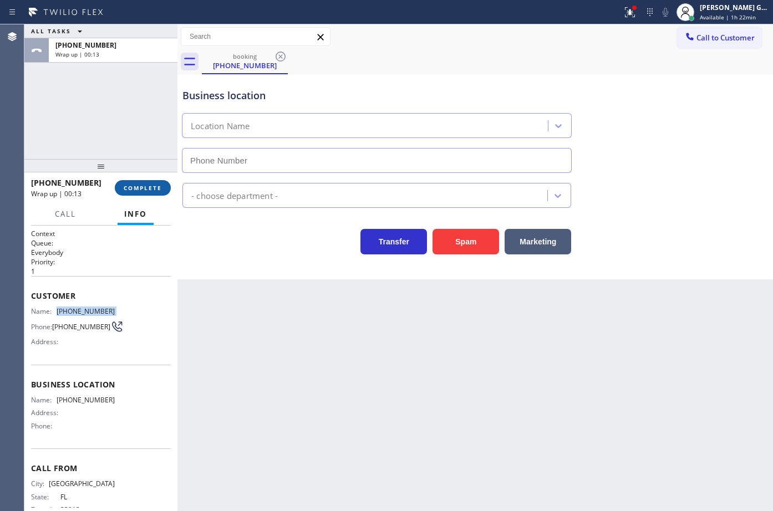
click at [148, 192] on span "COMPLETE" at bounding box center [143, 188] width 38 height 8
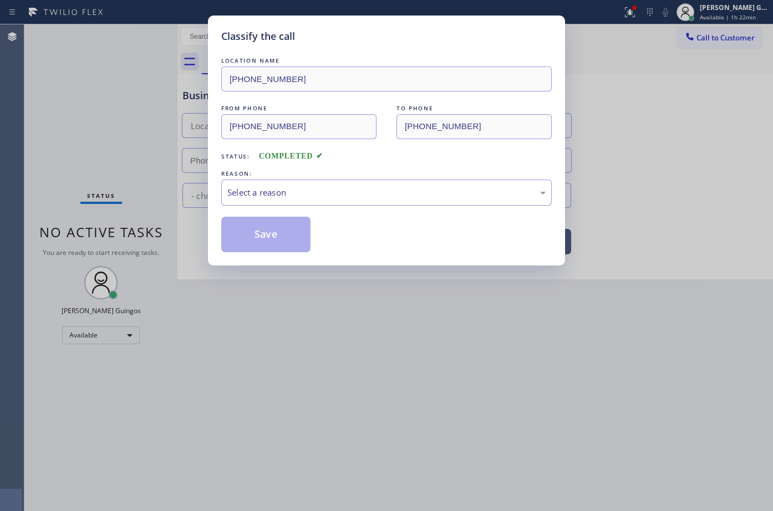
drag, startPoint x: 243, startPoint y: 194, endPoint x: 251, endPoint y: 204, distance: 12.6
click at [244, 194] on div "Select a reason" at bounding box center [386, 192] width 318 height 13
click at [273, 240] on button "Save" at bounding box center [265, 235] width 89 height 36
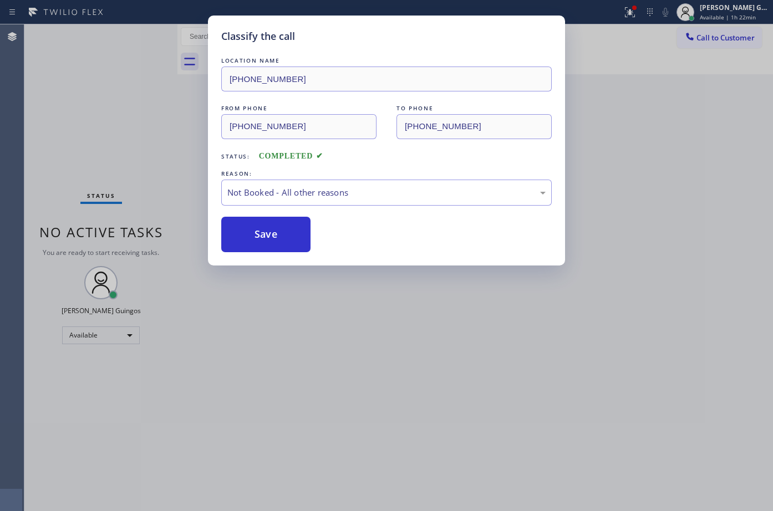
click at [273, 240] on button "Save" at bounding box center [265, 235] width 89 height 36
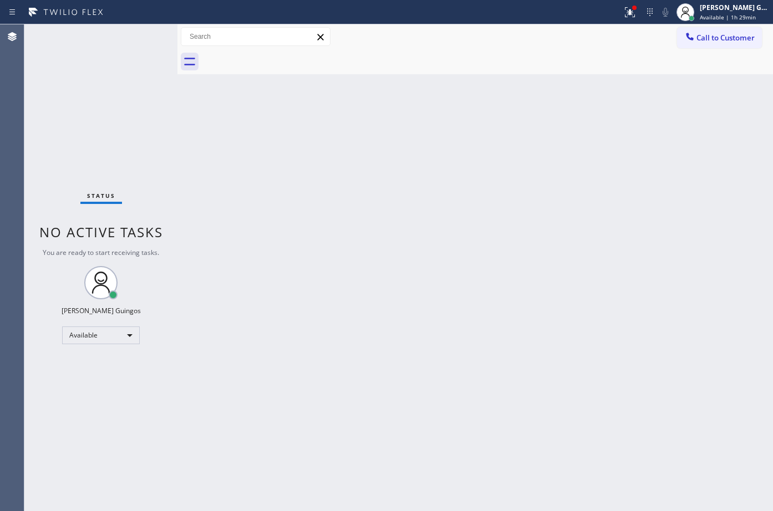
click at [439, 152] on div "Back to Dashboard Change Sender ID Customers Technicians Select a contact Outbo…" at bounding box center [476, 267] width 596 height 487
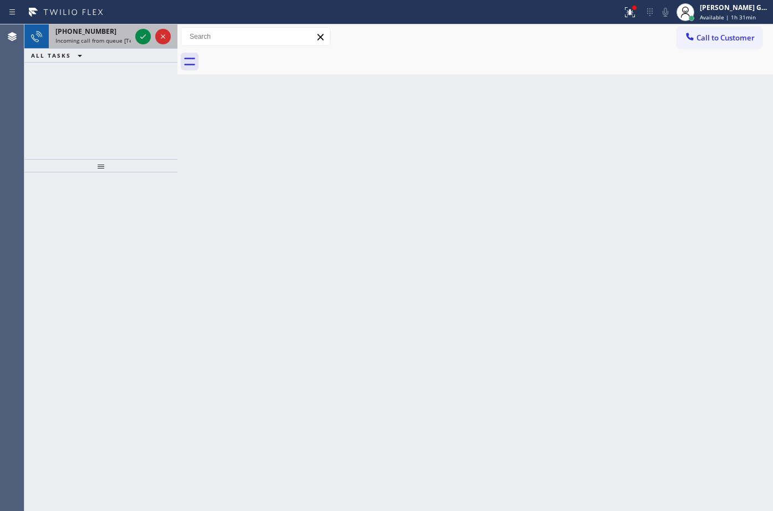
click at [130, 37] on span "Incoming call from queue [Test] All" at bounding box center [101, 41] width 92 height 8
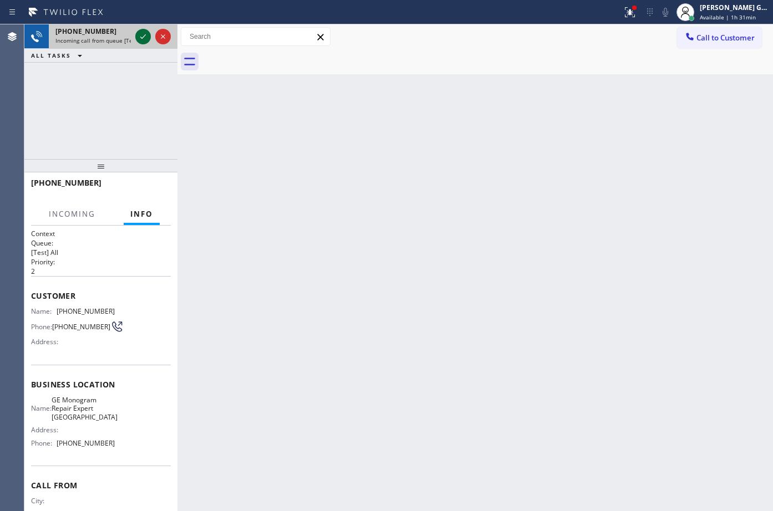
click at [143, 37] on icon at bounding box center [142, 36] width 13 height 13
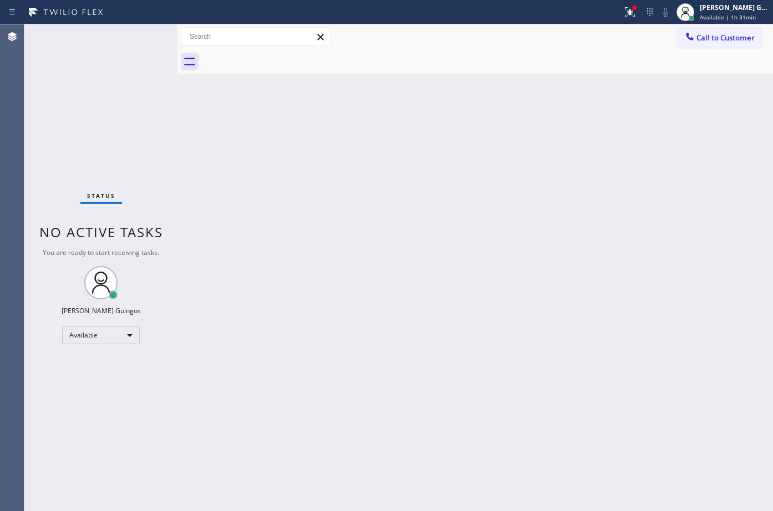
click at [170, 34] on div "Status No active tasks You are ready to start receiving tasks. [PERSON_NAME] Av…" at bounding box center [100, 267] width 153 height 487
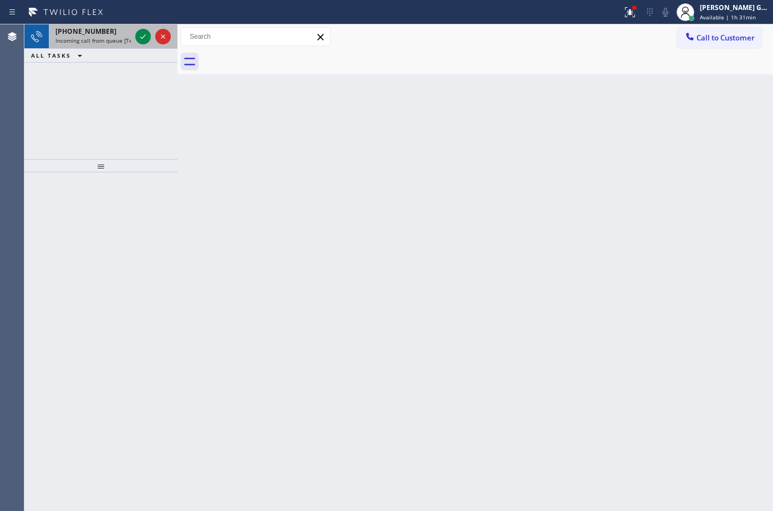
drag, startPoint x: 88, startPoint y: 36, endPoint x: 154, endPoint y: 40, distance: 66.1
click at [98, 38] on div "[PHONE_NUMBER] Incoming call from queue [Test] All" at bounding box center [91, 36] width 84 height 24
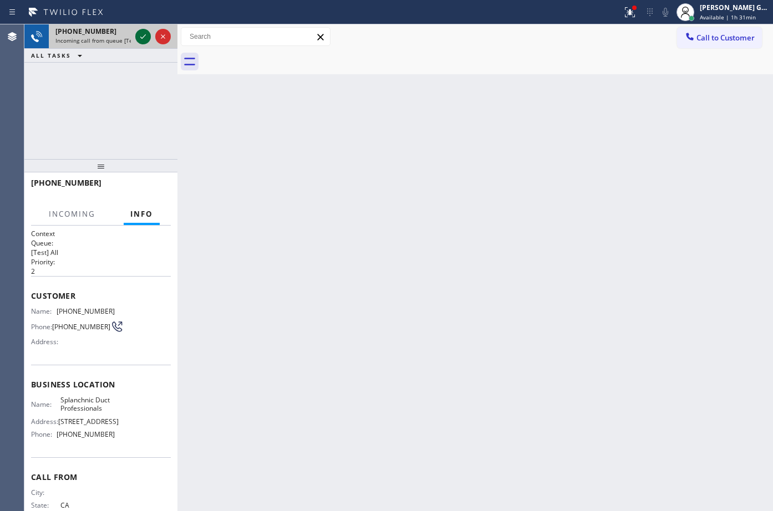
click at [145, 36] on icon at bounding box center [143, 36] width 6 height 4
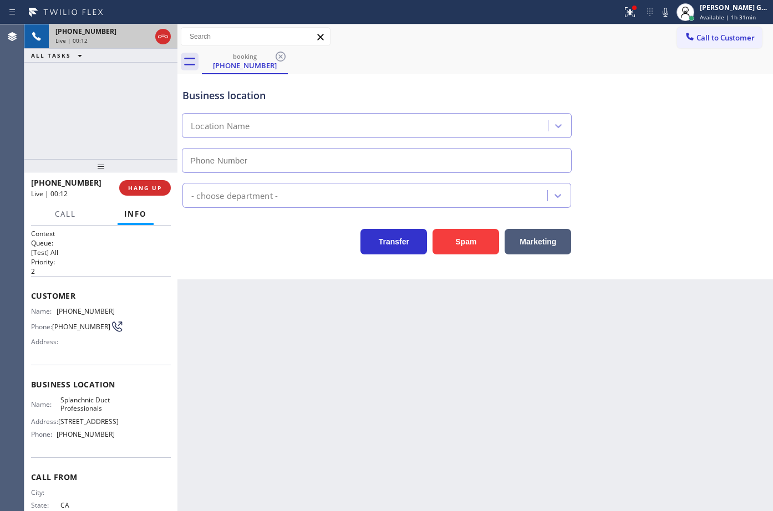
type input "[PHONE_NUMBER]"
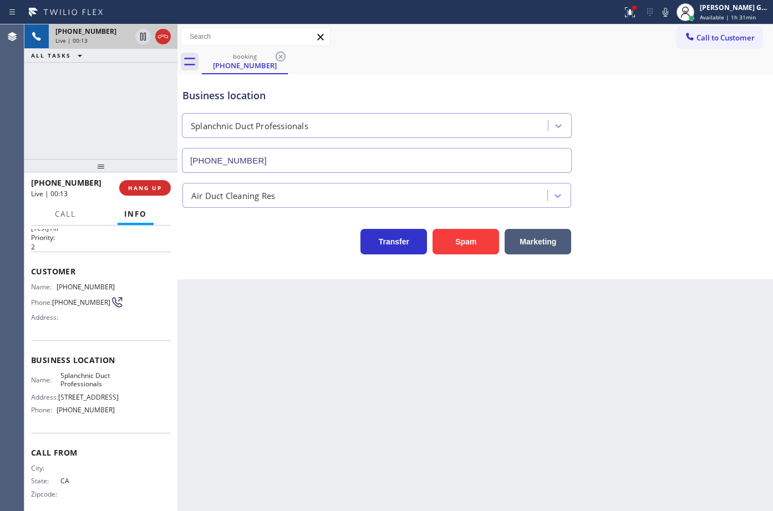
scroll to position [46, 0]
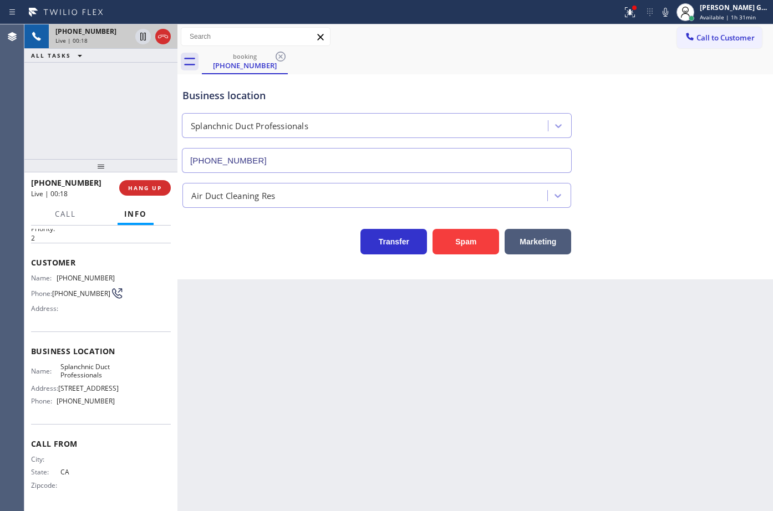
click at [295, 317] on div "Back to Dashboard Change Sender ID Customers Technicians Select a contact Outbo…" at bounding box center [476, 267] width 596 height 487
click at [151, 186] on span "HANG UP" at bounding box center [145, 188] width 34 height 8
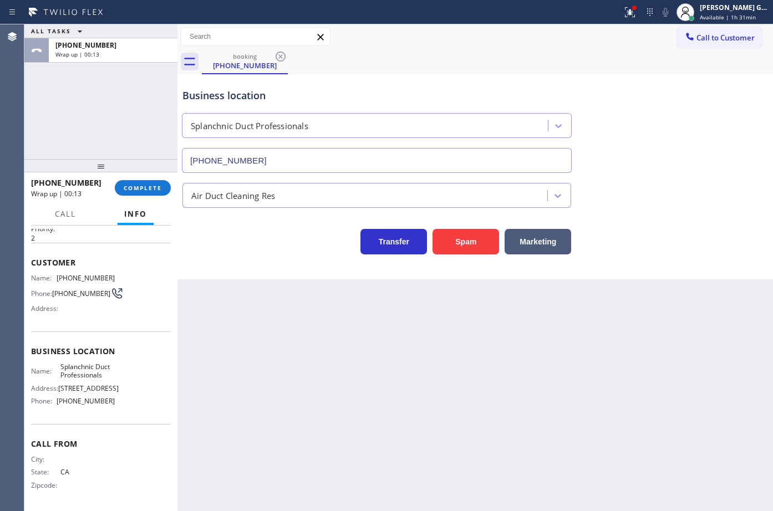
click at [229, 303] on div "Back to Dashboard Change Sender ID Customers Technicians Select a contact Outbo…" at bounding box center [476, 267] width 596 height 487
click at [152, 185] on span "COMPLETE" at bounding box center [143, 188] width 38 height 8
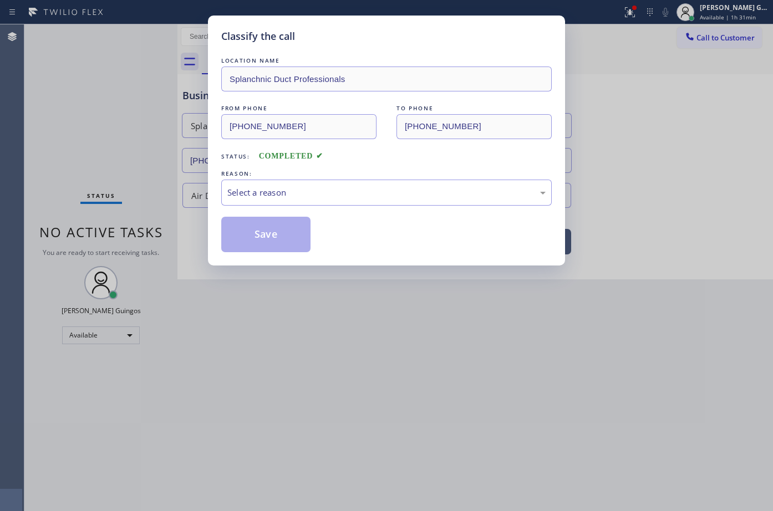
click at [276, 178] on div "REASON:" at bounding box center [386, 174] width 331 height 12
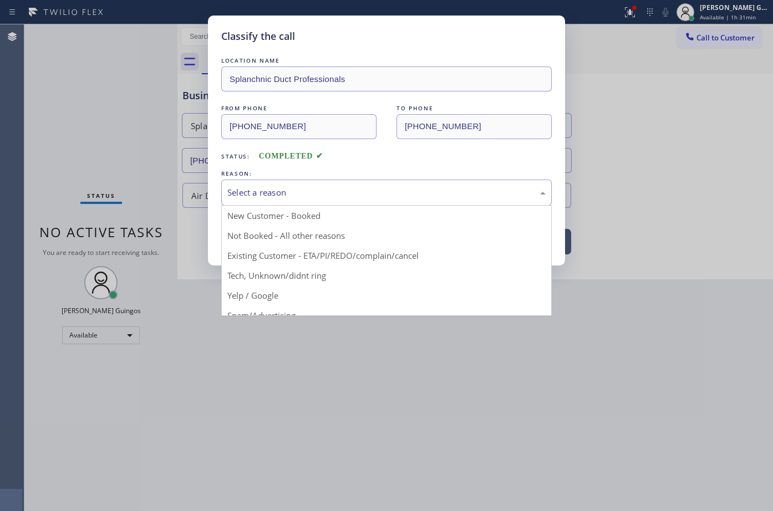
click at [268, 195] on div "Select a reason" at bounding box center [386, 192] width 318 height 13
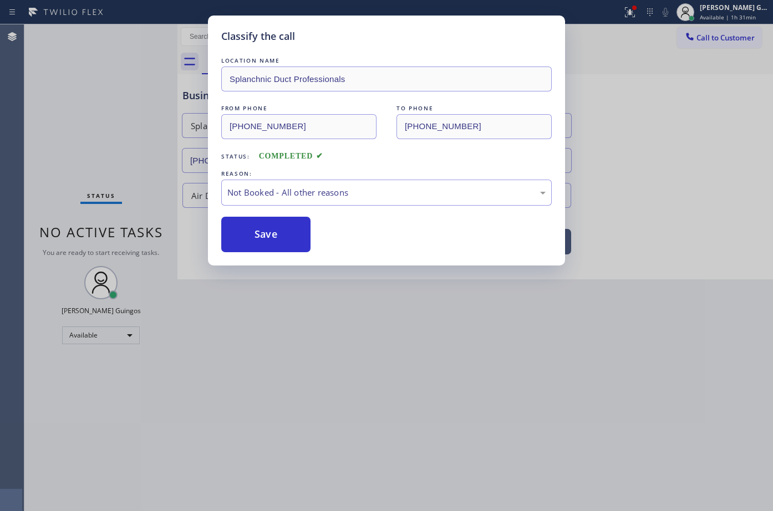
click at [251, 232] on button "Save" at bounding box center [265, 235] width 89 height 36
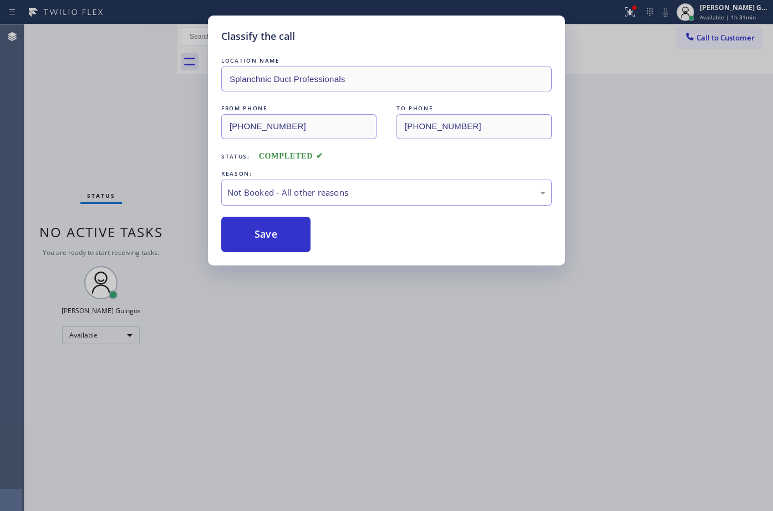
click at [251, 232] on button "Save" at bounding box center [265, 235] width 89 height 36
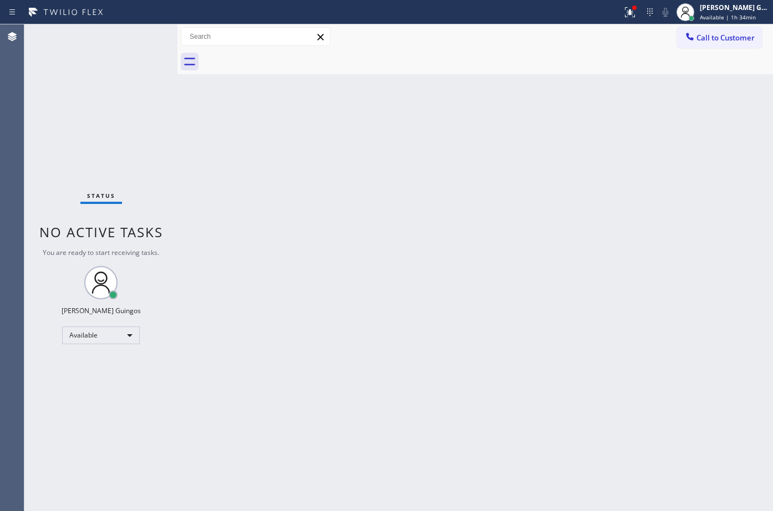
drag, startPoint x: 630, startPoint y: 12, endPoint x: 630, endPoint y: 37, distance: 25.5
click at [632, 8] on icon at bounding box center [629, 12] width 13 height 13
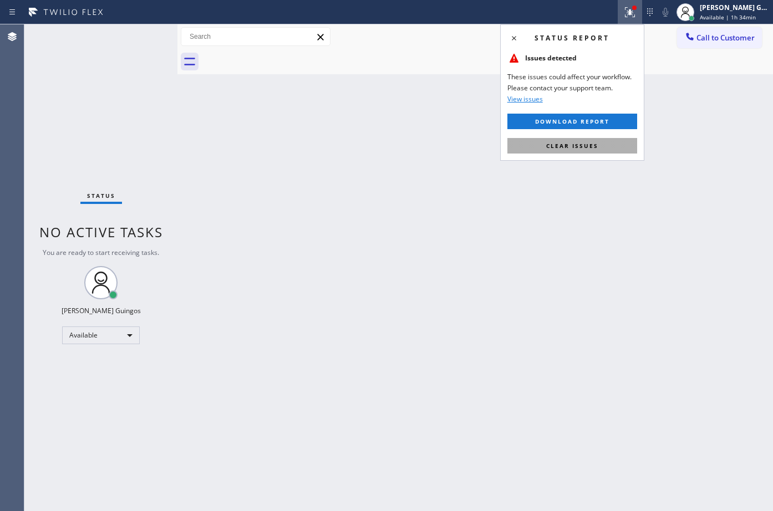
click at [610, 140] on button "Clear issues" at bounding box center [573, 146] width 130 height 16
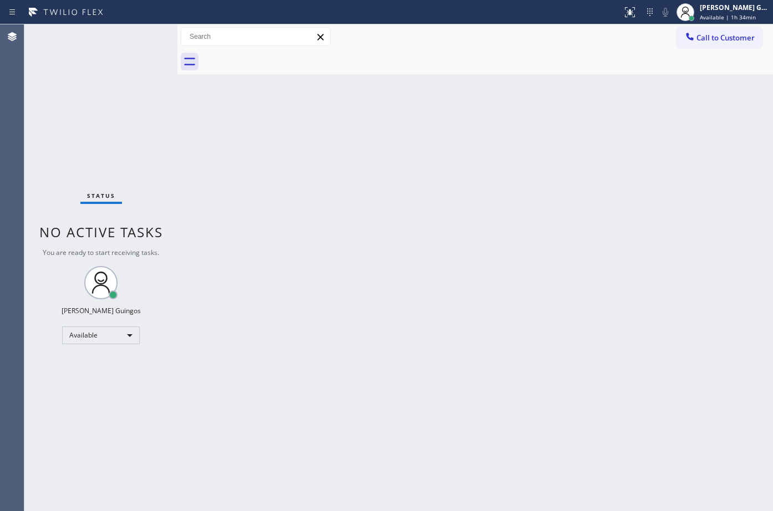
click at [610, 140] on div "Back to Dashboard Change Sender ID Customers Technicians Select a contact Outbo…" at bounding box center [476, 267] width 596 height 487
click at [701, 18] on div "[PERSON_NAME] Guingos Available | 1h 38min" at bounding box center [735, 11] width 75 height 19
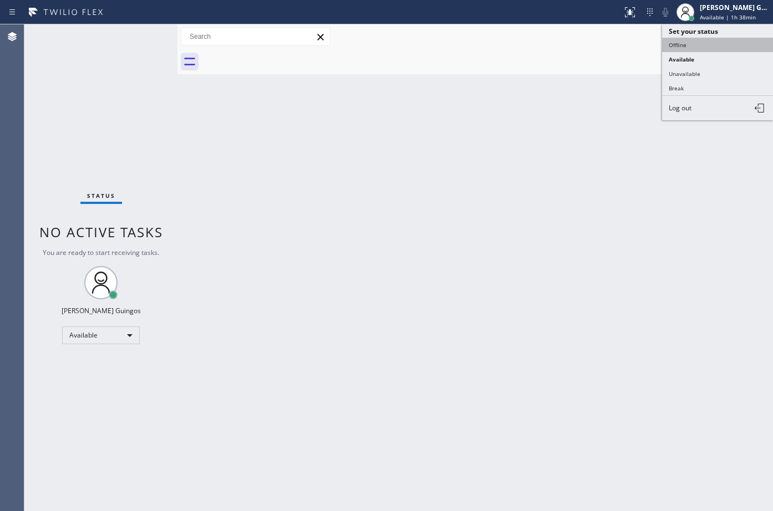
click at [692, 51] on button "Offline" at bounding box center [717, 45] width 111 height 14
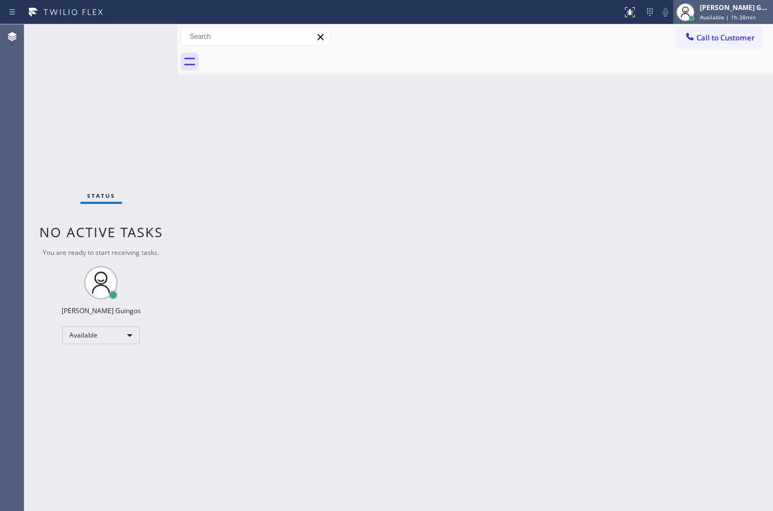
click at [721, 12] on div "[PERSON_NAME] Guingos" at bounding box center [735, 7] width 70 height 9
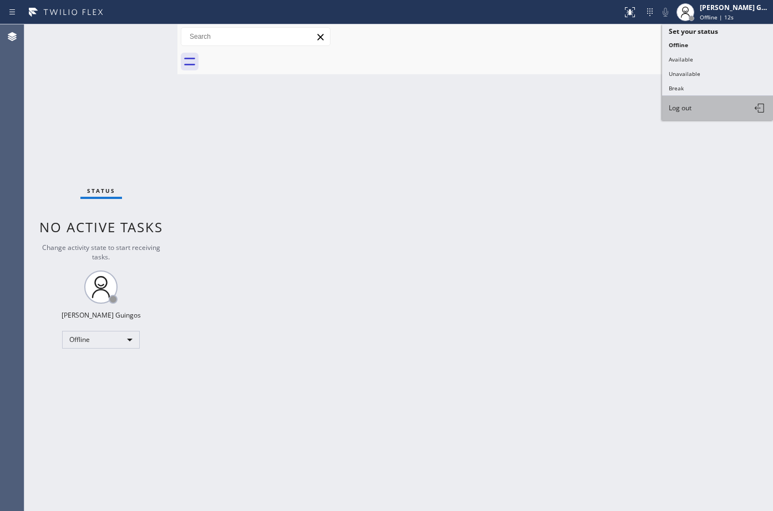
click at [710, 102] on button "Log out" at bounding box center [717, 108] width 111 height 24
